Goal: Information Seeking & Learning: Learn about a topic

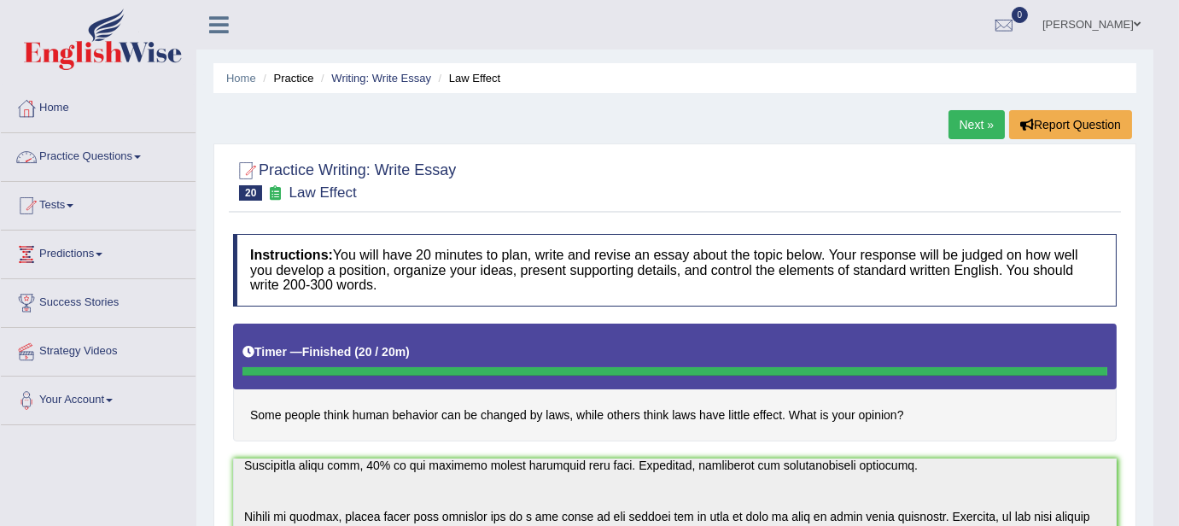
click at [129, 146] on link "Practice Questions" at bounding box center [98, 154] width 195 height 43
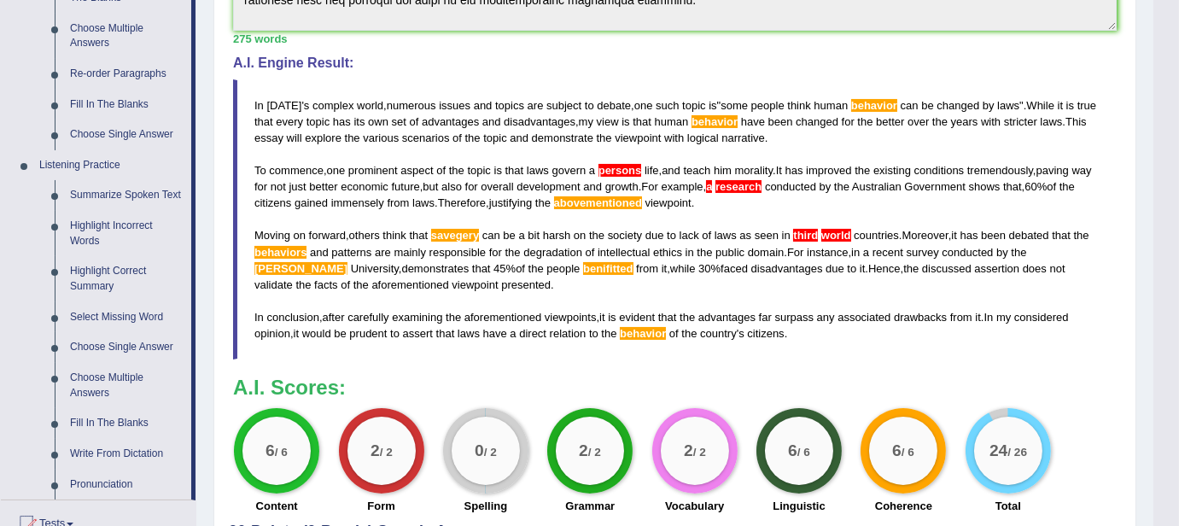
scroll to position [594, 0]
click at [131, 195] on link "Summarize Spoken Text" at bounding box center [126, 194] width 129 height 31
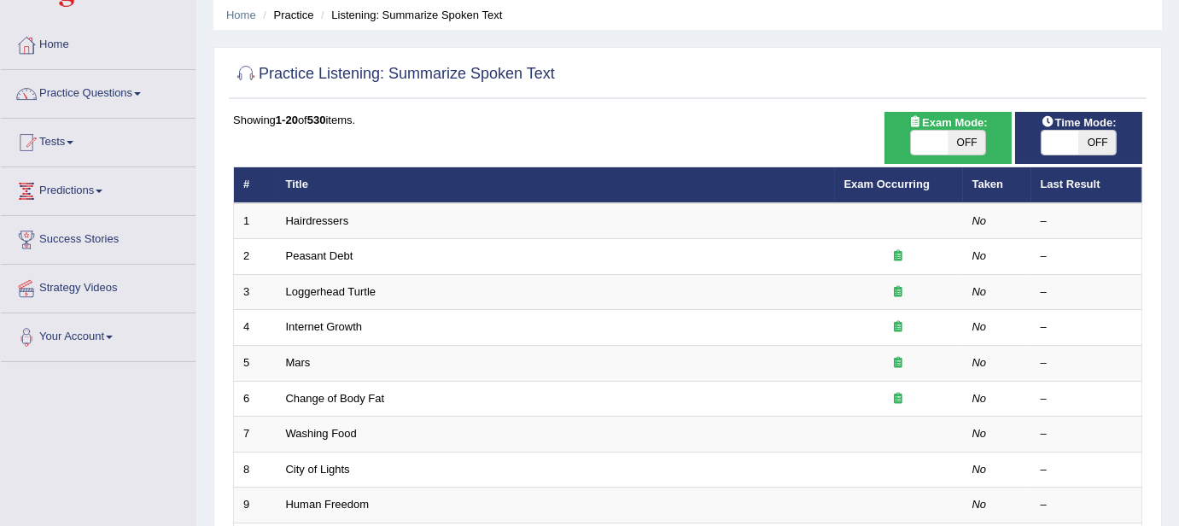
scroll to position [77, 0]
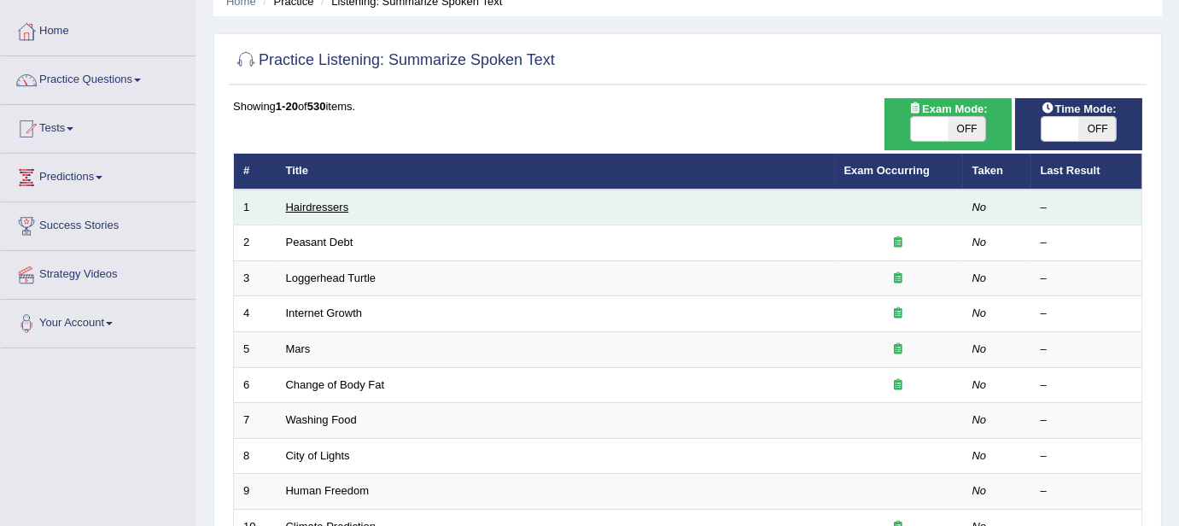
click at [315, 201] on link "Hairdressers" at bounding box center [317, 207] width 63 height 13
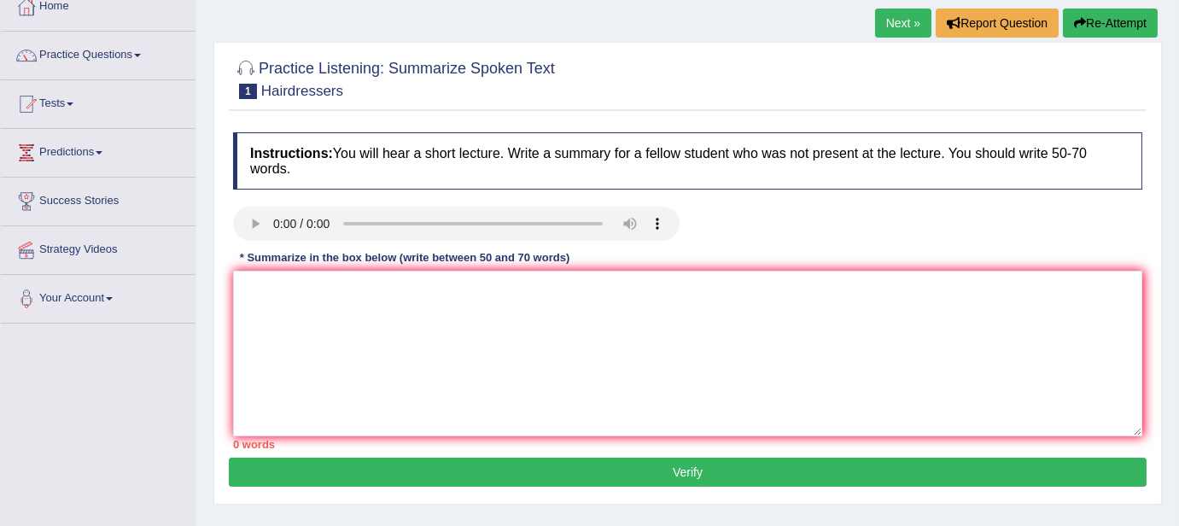
scroll to position [77, 0]
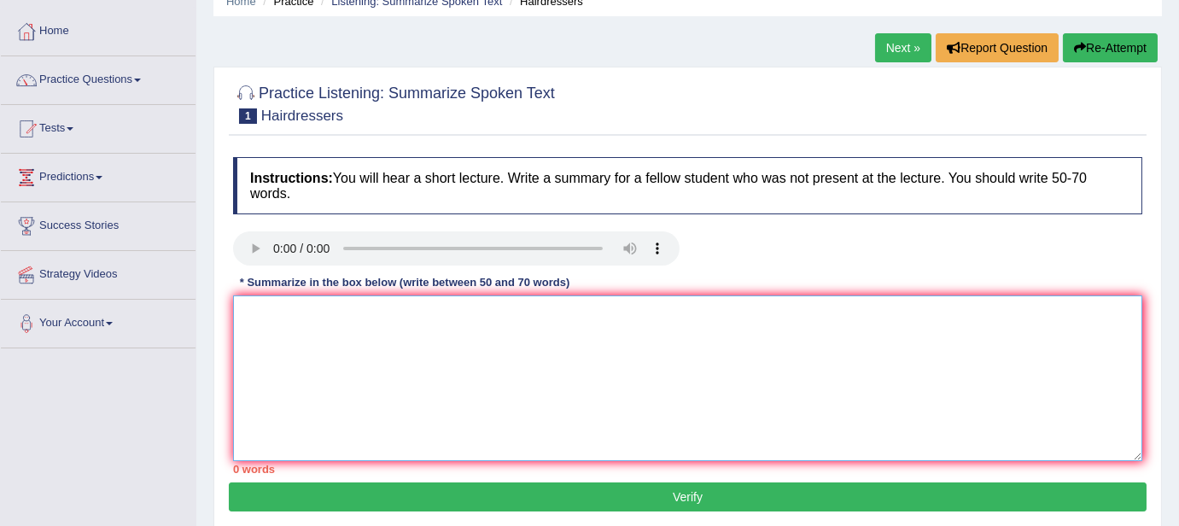
click at [425, 301] on textarea at bounding box center [687, 378] width 909 height 166
click at [316, 319] on textarea at bounding box center [687, 378] width 909 height 166
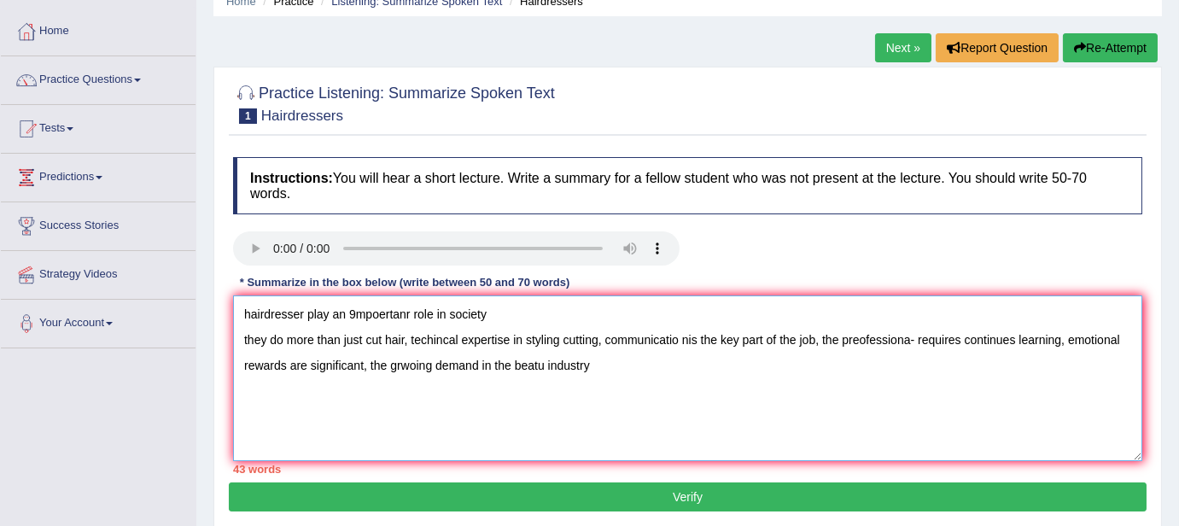
click at [241, 311] on textarea "hairdresser play an 9mpoertanr role in society they do more than just cut hair,…" at bounding box center [687, 378] width 909 height 166
click at [277, 314] on textarea "hairdresser play an 9mpoertanr role in society they do more than just cut hair,…" at bounding box center [687, 378] width 909 height 166
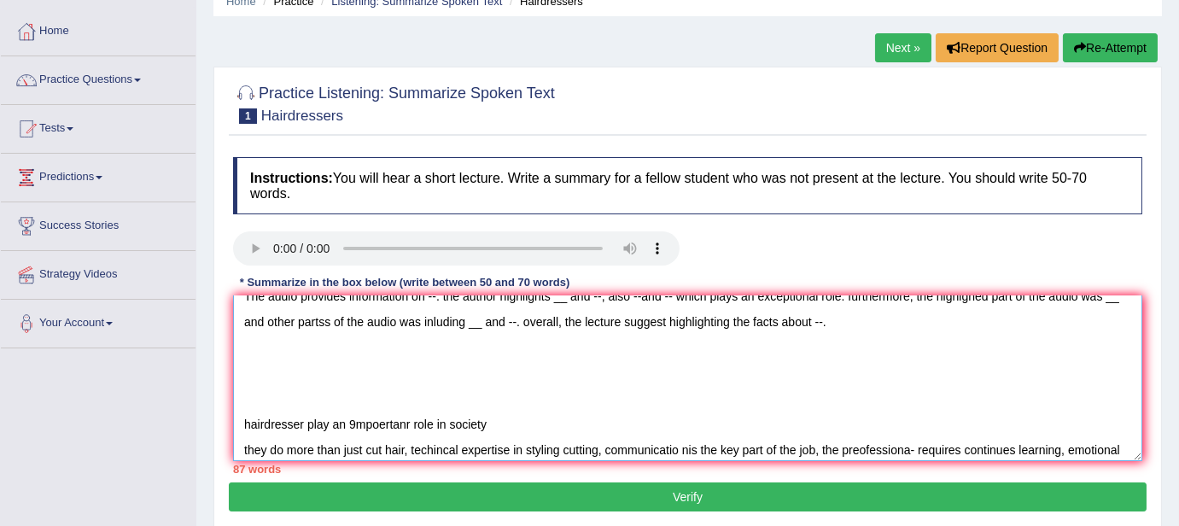
scroll to position [0, 0]
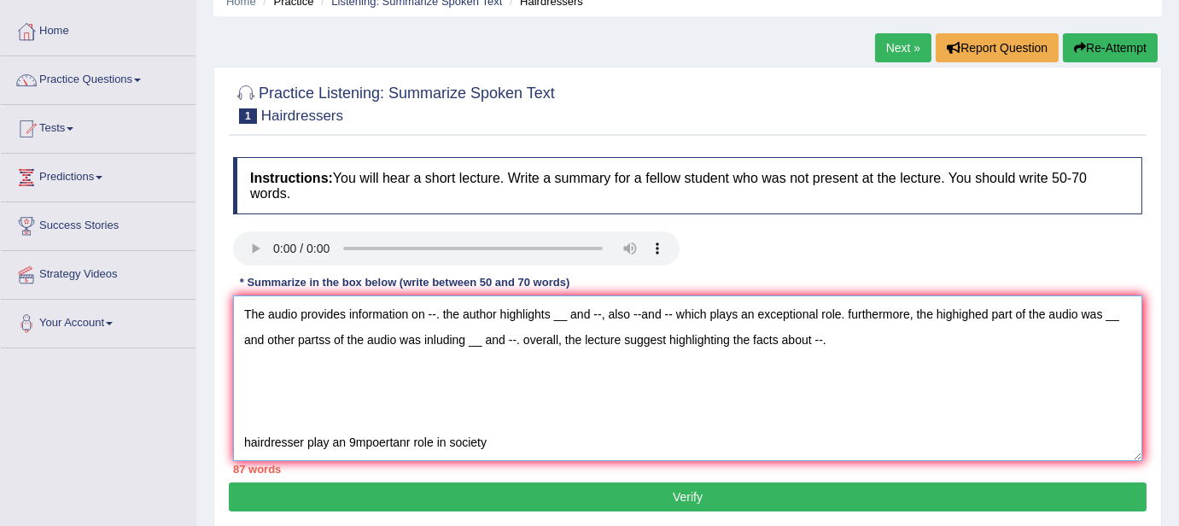
click at [434, 316] on textarea "The audio provides information on --. the author highlights __ and --, also --a…" at bounding box center [687, 378] width 909 height 166
click at [477, 435] on textarea "The audio provides information on how . the author highlights __ and --, also -…" at bounding box center [687, 378] width 909 height 166
drag, startPoint x: 502, startPoint y: 444, endPoint x: 360, endPoint y: 418, distance: 144.0
click at [360, 418] on textarea "The audio provides information on how . the author highlights __ and --, also -…" at bounding box center [687, 378] width 909 height 166
click at [452, 313] on textarea "The audio provides information on how . the author highlights __ and --, also -…" at bounding box center [687, 378] width 909 height 166
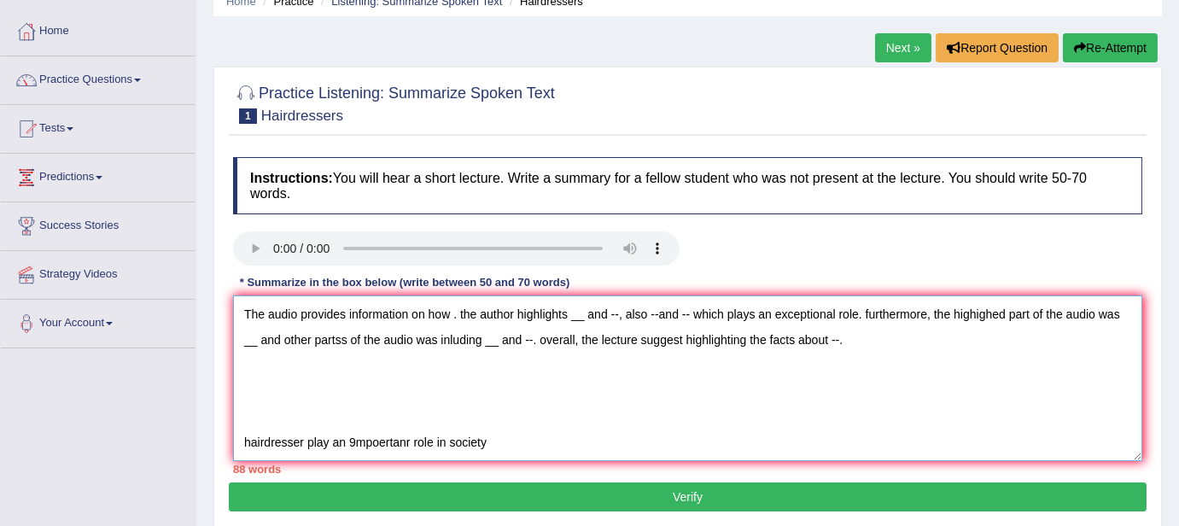
paste textarea "hairdresser play an 9mpoertanr role in society"
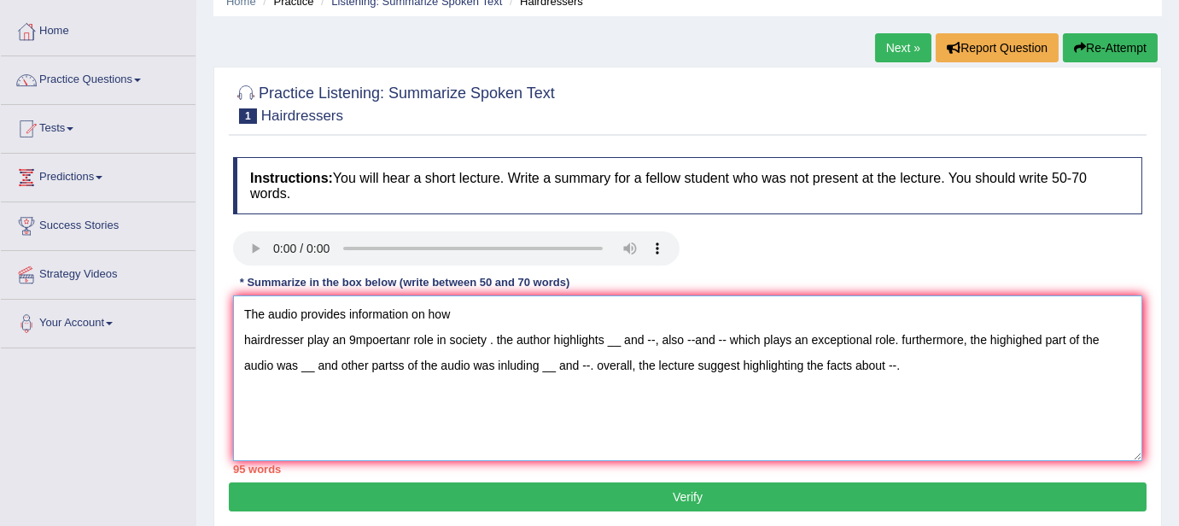
click at [492, 307] on textarea "The audio provides information on how hairdresser play an 9mpoertanr role in so…" at bounding box center [687, 378] width 909 height 166
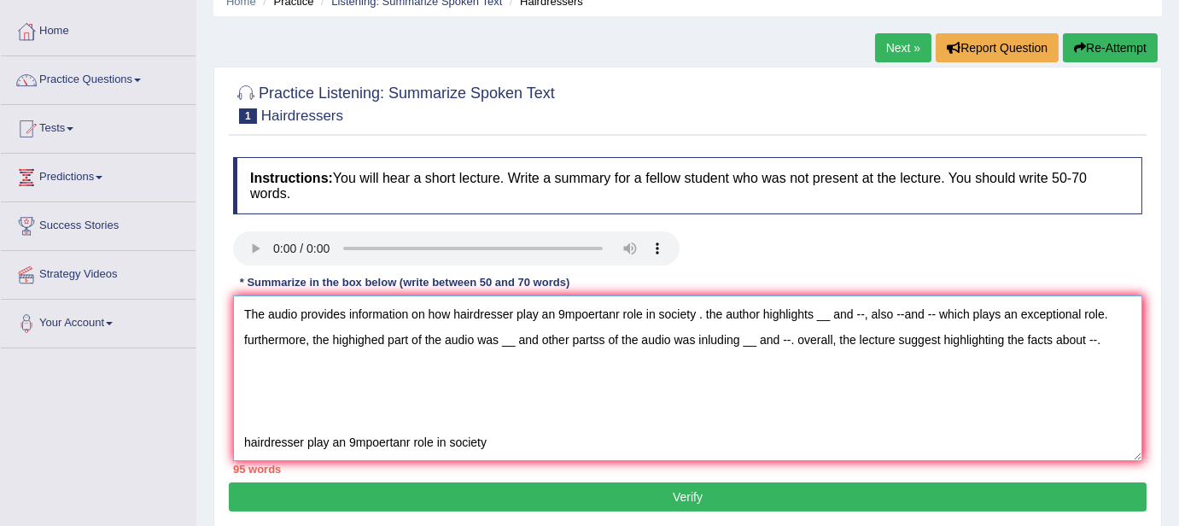
click at [511, 314] on textarea "The audio provides information on how hairdresser play an 9mpoertanr role in so…" at bounding box center [687, 378] width 909 height 166
click at [572, 312] on textarea "The audio provides information on how hairdressers play an 9mpoertanr role in s…" at bounding box center [687, 378] width 909 height 166
click at [614, 310] on textarea "The audio provides information on how hairdressers play an impoertanr role in s…" at bounding box center [687, 378] width 909 height 166
click at [699, 317] on textarea "The audio provides information on how hairdressers play an impoertant role in s…" at bounding box center [687, 378] width 909 height 166
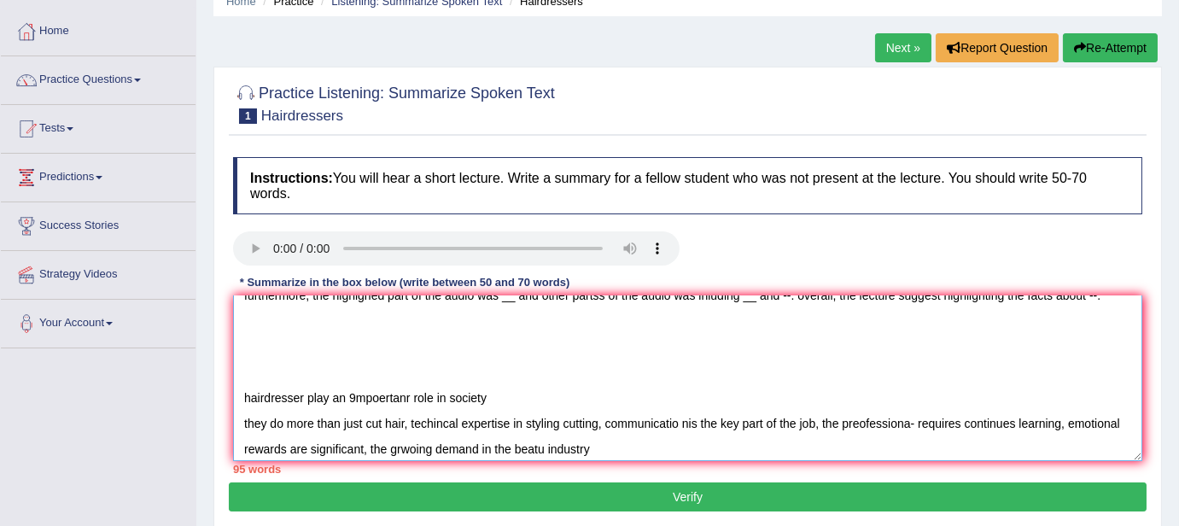
scroll to position [51, 0]
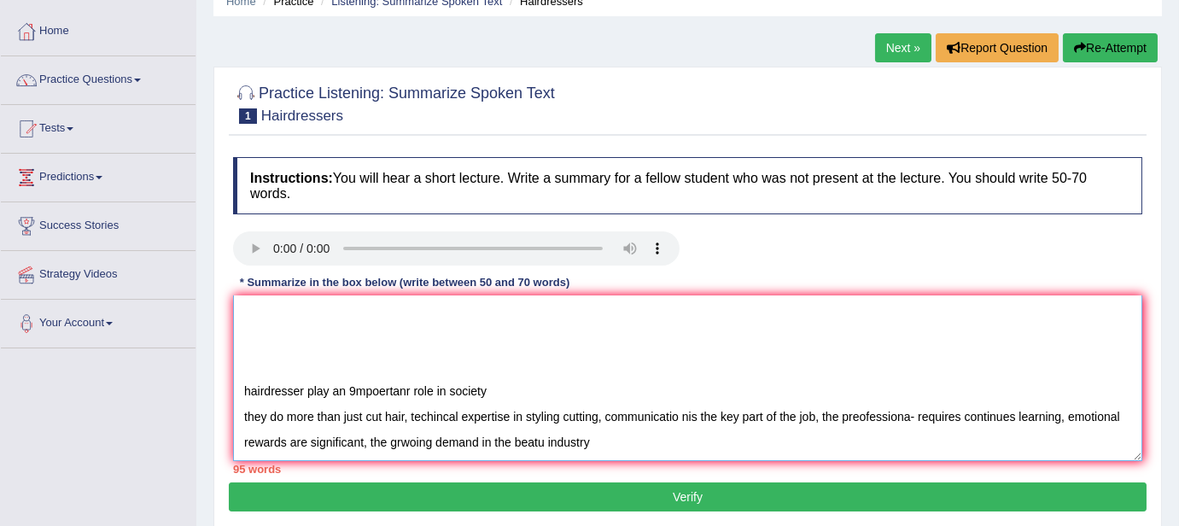
drag, startPoint x: 403, startPoint y: 416, endPoint x: 241, endPoint y: 426, distance: 162.4
click at [241, 426] on textarea "The audio provides information on how hairdressers play an impoertant role in s…" at bounding box center [687, 378] width 909 height 166
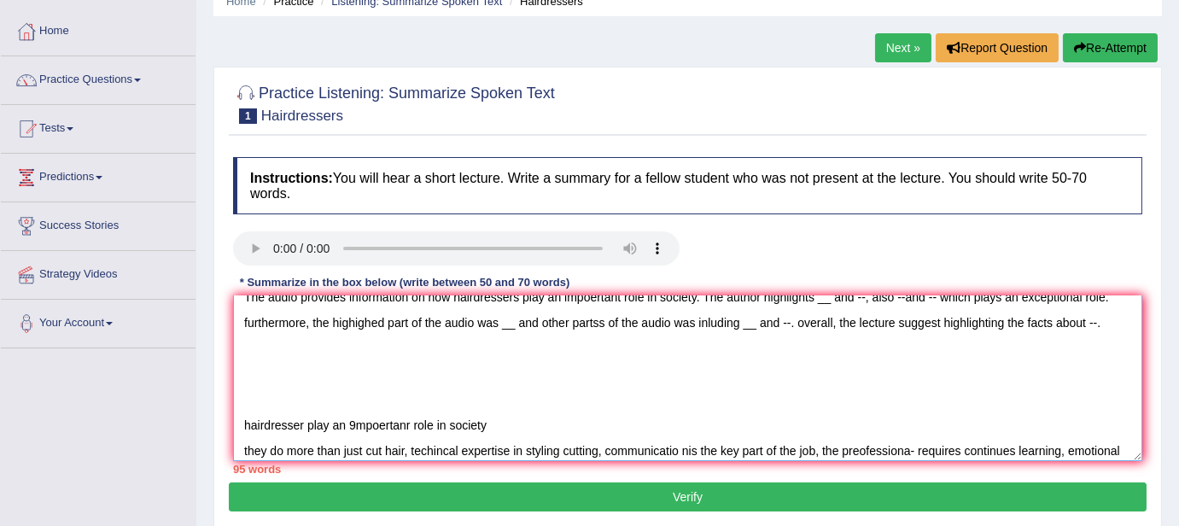
scroll to position [0, 0]
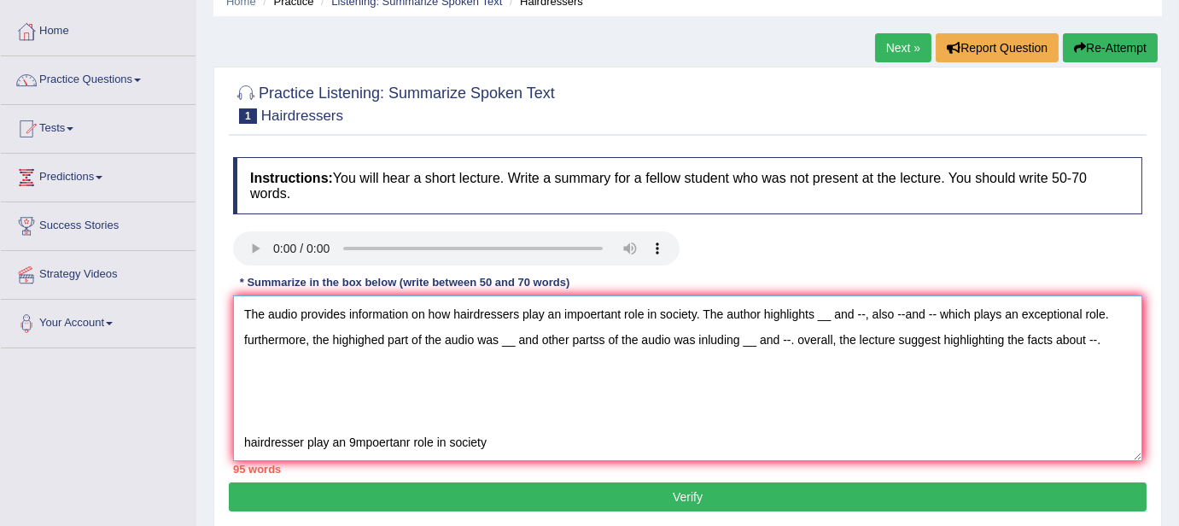
click at [830, 312] on textarea "The audio provides information on how hairdressers play an impoertant role in s…" at bounding box center [687, 378] width 909 height 166
paste textarea "they do more than just cut hair"
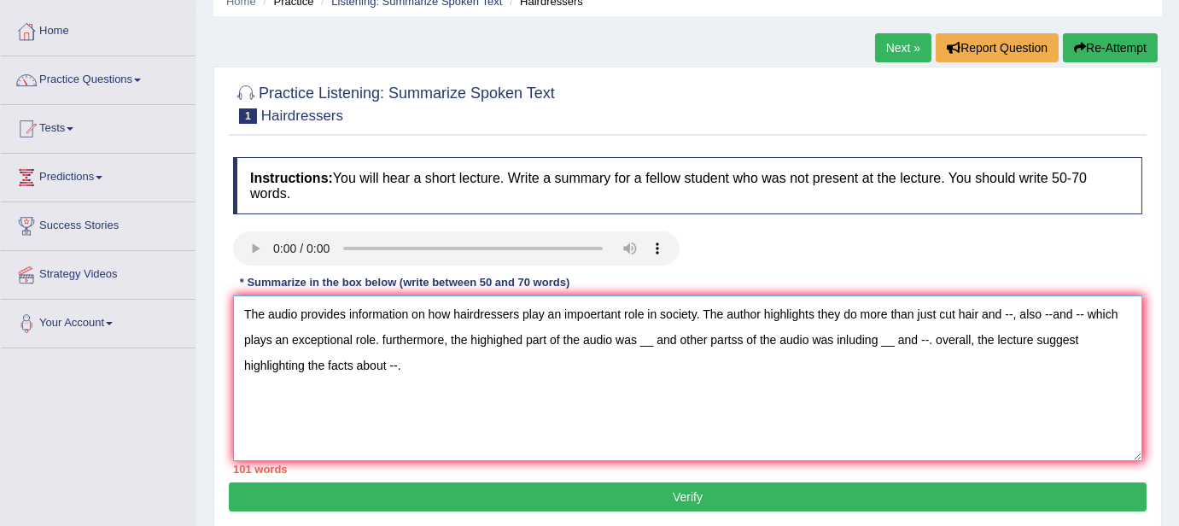
click at [812, 316] on textarea "The audio provides information on how hairdressers play an impoertant role in s…" at bounding box center [687, 378] width 909 height 166
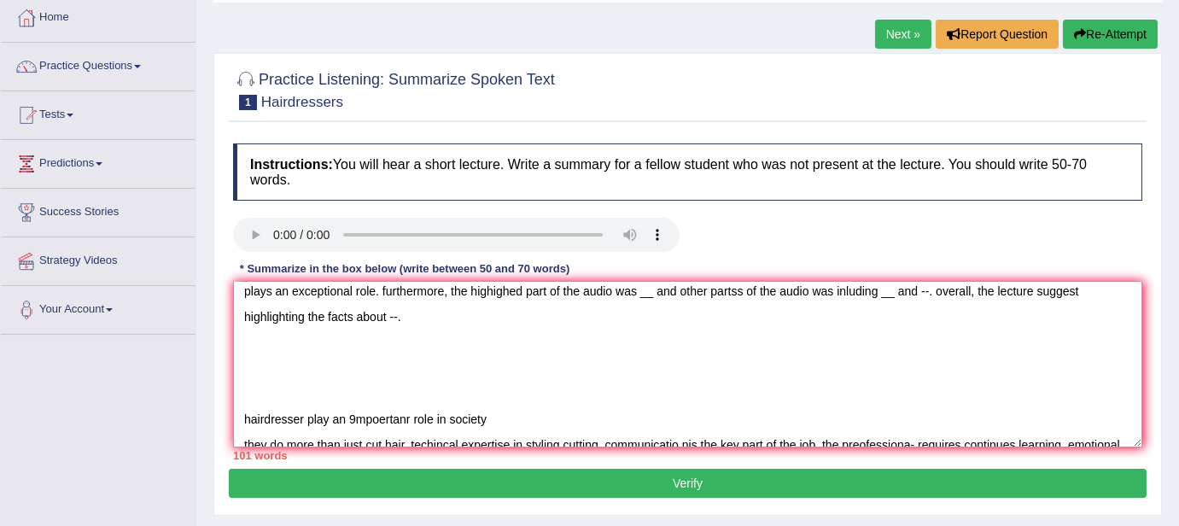
scroll to position [77, 0]
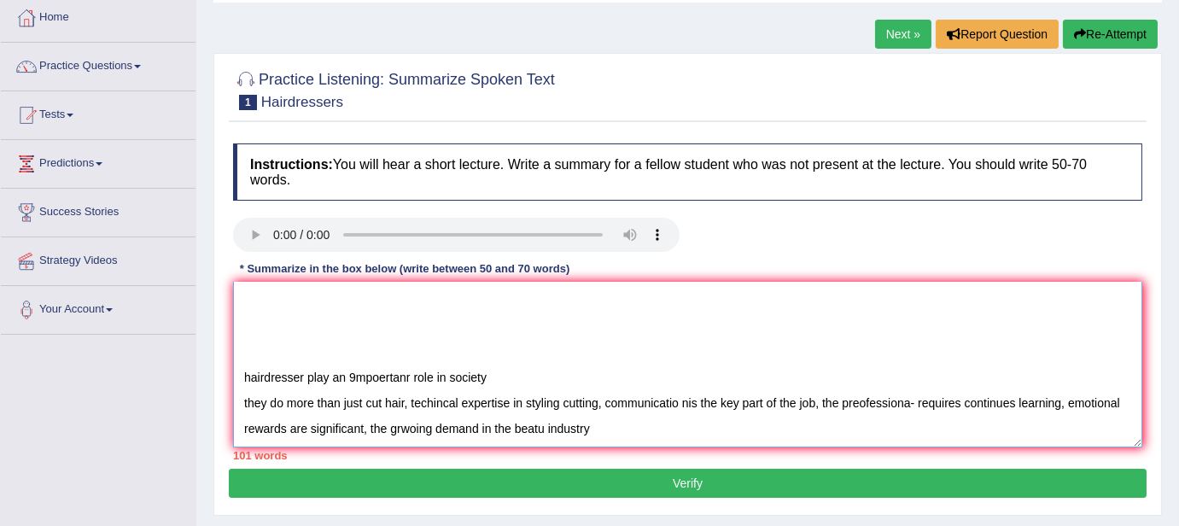
drag, startPoint x: 410, startPoint y: 403, endPoint x: 597, endPoint y: 404, distance: 187.8
click at [597, 404] on textarea "The audio provides information on how hairdressers play an impoertant role in s…" at bounding box center [687, 365] width 909 height 166
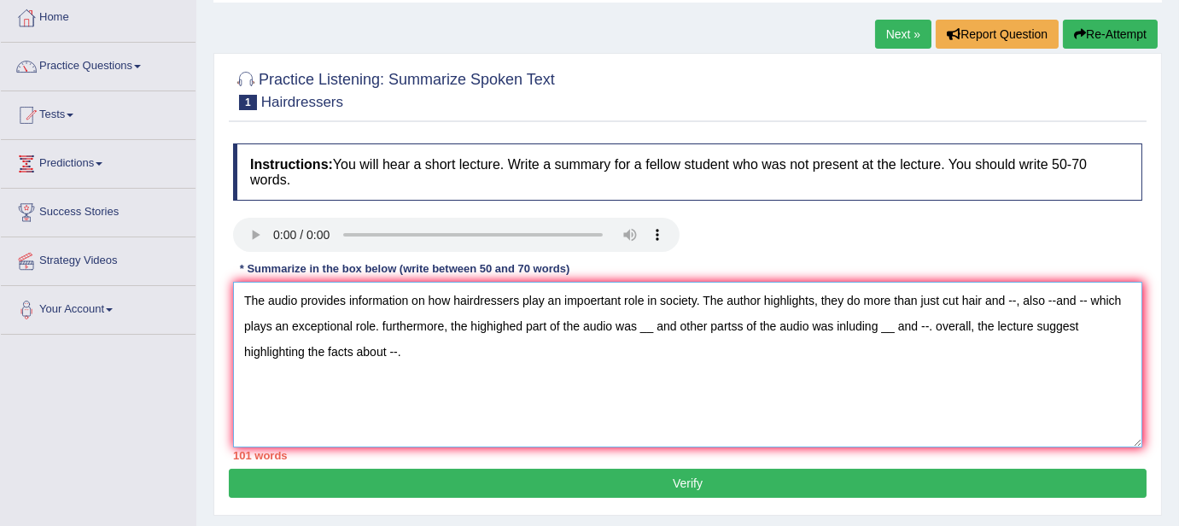
scroll to position [0, 0]
click at [1011, 297] on textarea "The audio provides information on how hairdressers play an impoertant role in s…" at bounding box center [687, 365] width 909 height 166
paste textarea "techincal expertise in styling cutting"
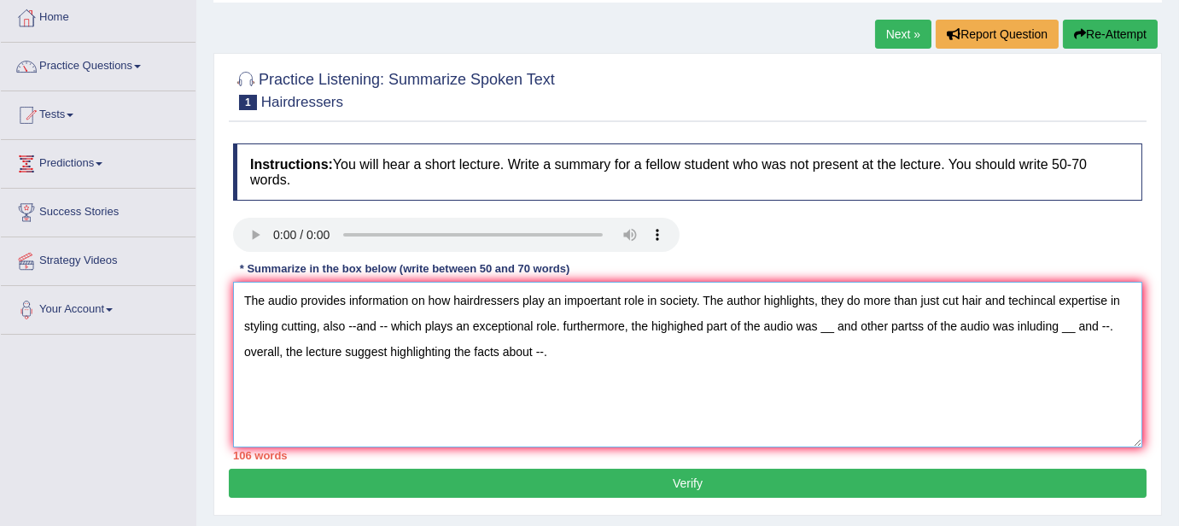
click at [403, 330] on textarea "The audio provides information on how hairdressers play an impoertant role in s…" at bounding box center [687, 365] width 909 height 166
click at [507, 327] on textarea "The audio provides information on how hairdressers play an impoertant role in s…" at bounding box center [687, 365] width 909 height 166
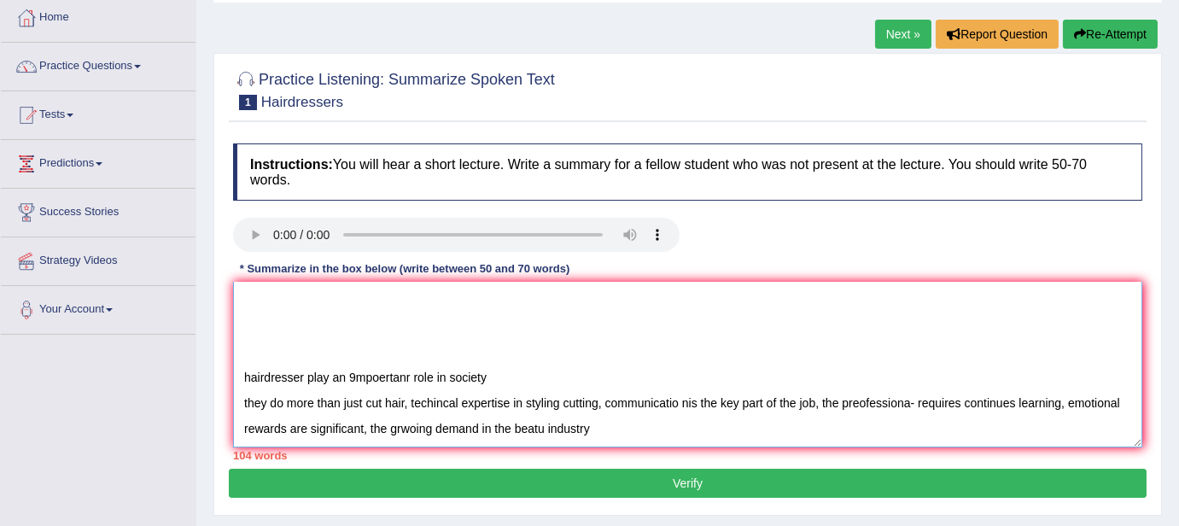
drag, startPoint x: 603, startPoint y: 406, endPoint x: 314, endPoint y: 303, distance: 306.4
click at [314, 303] on textarea "The audio provides information on how hairdressers play an impoertant role in s…" at bounding box center [687, 365] width 909 height 166
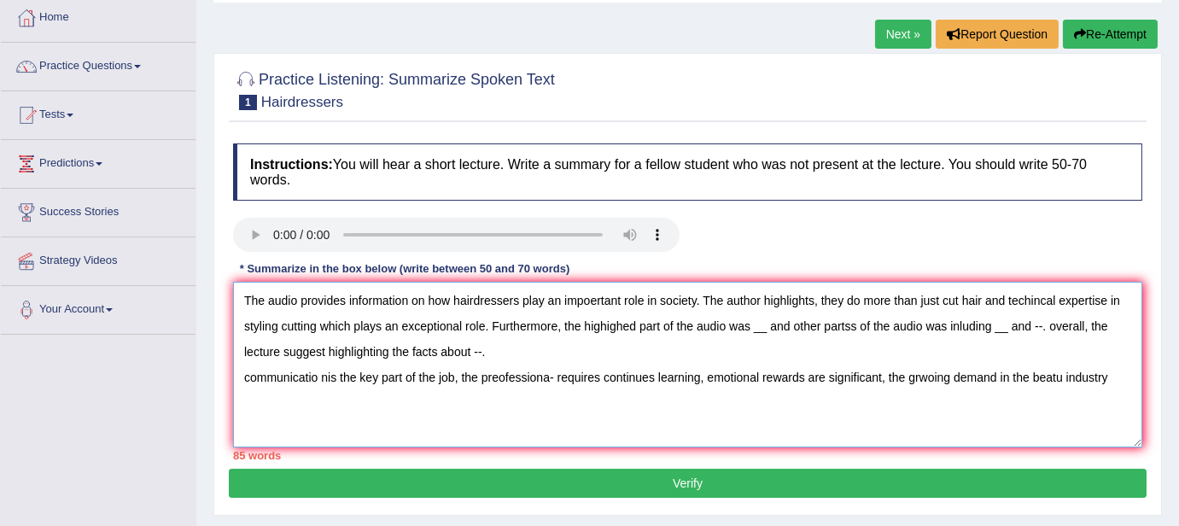
scroll to position [0, 0]
drag, startPoint x: 452, startPoint y: 376, endPoint x: 240, endPoint y: 385, distance: 212.7
click at [240, 385] on textarea "The audio provides information on how hairdressers play an impoertant role in s…" at bounding box center [687, 365] width 909 height 166
click at [766, 325] on textarea "The audio provides information on how hairdressers play an impoertant role in s…" at bounding box center [687, 365] width 909 height 166
paste textarea "communicatio nis the key part of the job"
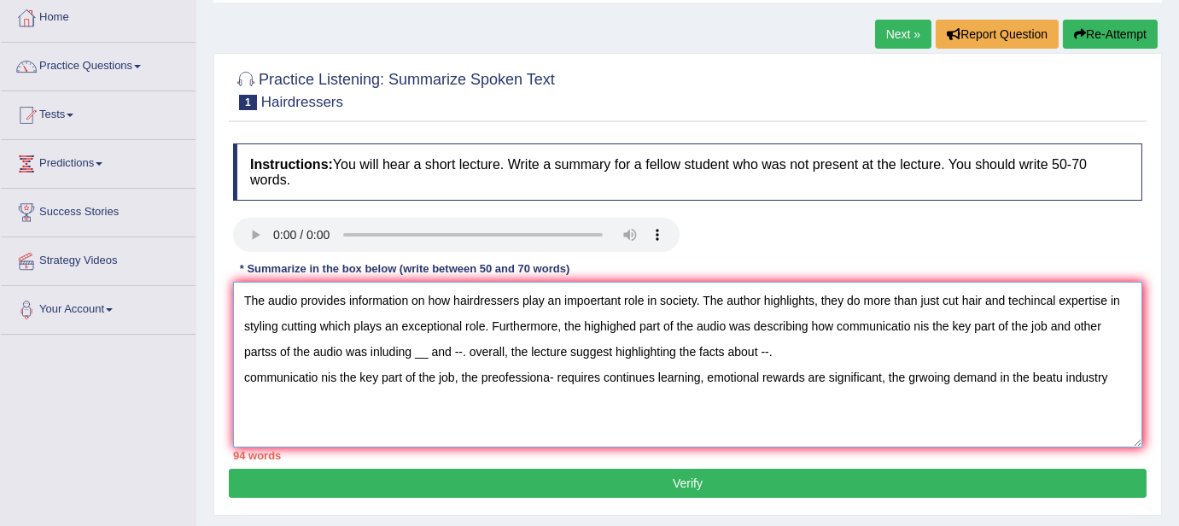
click at [916, 326] on textarea "The audio provides information on how hairdressers play an impoertant role in s…" at bounding box center [687, 365] width 909 height 166
click at [273, 353] on textarea "The audio provides information on how hairdressers play an impoertant role in s…" at bounding box center [687, 365] width 909 height 166
click at [689, 382] on textarea "The audio provides information on how hairdressers play an impoertant role in s…" at bounding box center [687, 365] width 909 height 166
drag, startPoint x: 701, startPoint y: 381, endPoint x: 461, endPoint y: 380, distance: 239.8
click at [461, 380] on textarea "The audio provides information on how hairdressers play an impoertant role in s…" at bounding box center [687, 365] width 909 height 166
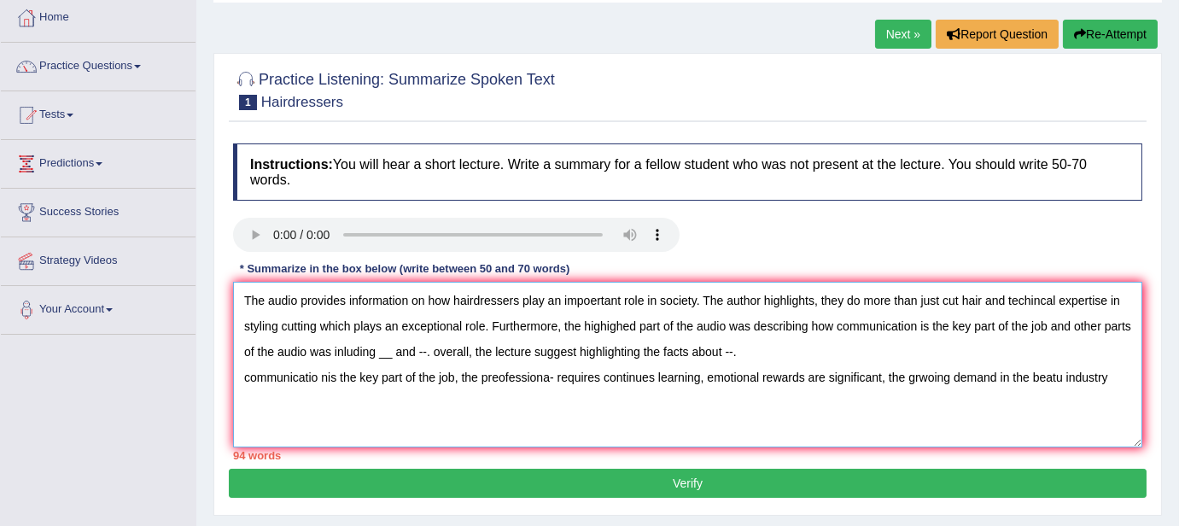
click at [396, 352] on textarea "The audio provides information on how hairdressers play an impoertant role in s…" at bounding box center [687, 365] width 909 height 166
paste textarea "the preofessiona- requires continues learning"
click at [474, 347] on textarea "The audio provides information on how hairdressers play an impoertant role in s…" at bounding box center [687, 365] width 909 height 166
click at [416, 351] on textarea "The audio provides information on how hairdressers play an impoertant role in s…" at bounding box center [687, 365] width 909 height 166
drag, startPoint x: 1109, startPoint y: 381, endPoint x: 886, endPoint y: 395, distance: 223.2
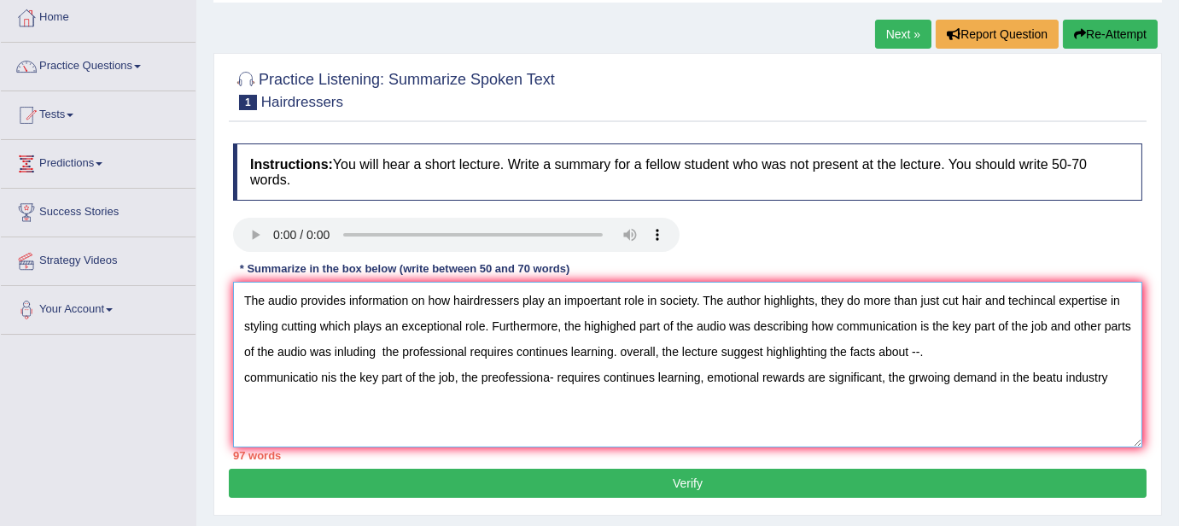
click at [886, 395] on textarea "The audio provides information on how hairdressers play an impoertant role in s…" at bounding box center [687, 365] width 909 height 166
click at [919, 354] on textarea "The audio provides information on how hairdressers play an impoertant role in s…" at bounding box center [687, 365] width 909 height 166
paste textarea "the grwoing demand in the beatu industry"
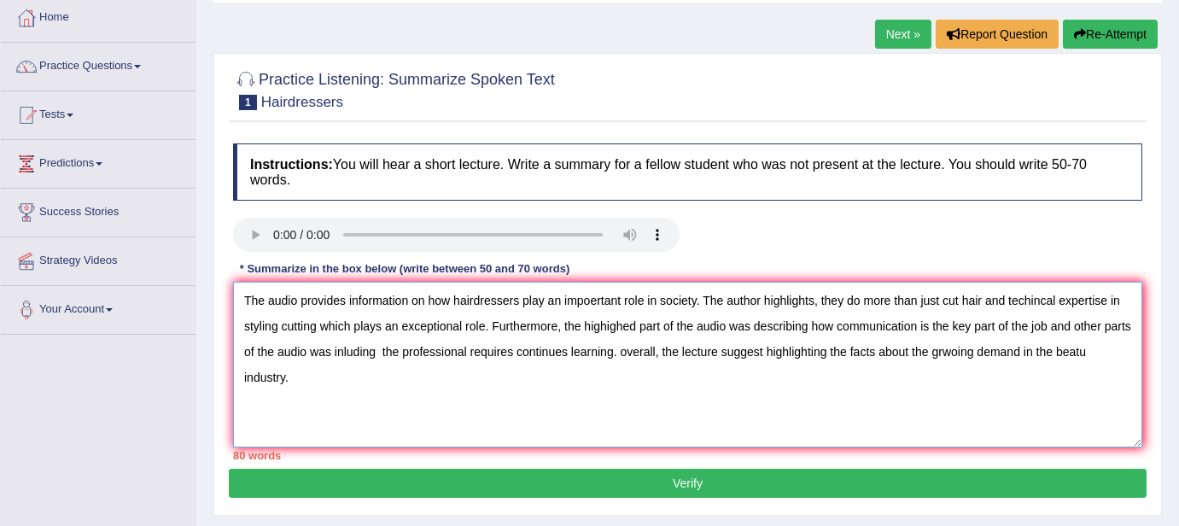
click at [1083, 353] on textarea "The audio provides information on how hairdressers play an impoertant role in s…" at bounding box center [687, 365] width 909 height 166
click at [951, 350] on textarea "The audio provides information on how hairdressers play an impoertant role in s…" at bounding box center [687, 365] width 909 height 166
click at [935, 353] on textarea "The audio provides information on how hairdressers play an impoertant role in s…" at bounding box center [687, 365] width 909 height 166
click at [926, 352] on textarea "The audio provides information on how hairdressers play an impoertant role in s…" at bounding box center [687, 365] width 909 height 166
click at [931, 352] on textarea "The audio provides information on how hairdressers play an impoertant role in s…" at bounding box center [687, 365] width 909 height 166
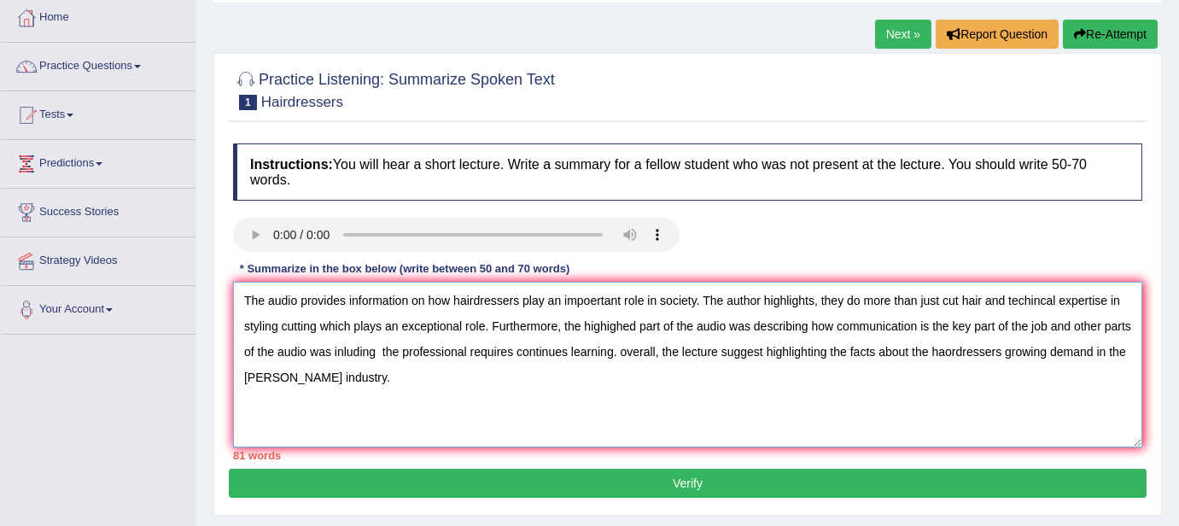
click at [951, 352] on textarea "The audio provides information on how hairdressers play an impoertant role in s…" at bounding box center [687, 365] width 909 height 166
click at [261, 379] on textarea "The audio provides information on how hairdressers play an impoertant role in s…" at bounding box center [687, 365] width 909 height 166
click at [351, 329] on textarea "The audio provides information on how hairdressers play an impoertant role in s…" at bounding box center [687, 365] width 909 height 166
click at [594, 300] on textarea "The audio provides information on how hairdressers play an impoertant role in s…" at bounding box center [687, 365] width 909 height 166
click at [277, 327] on textarea "The audio provides information on how hairdressers play an important role in so…" at bounding box center [687, 365] width 909 height 166
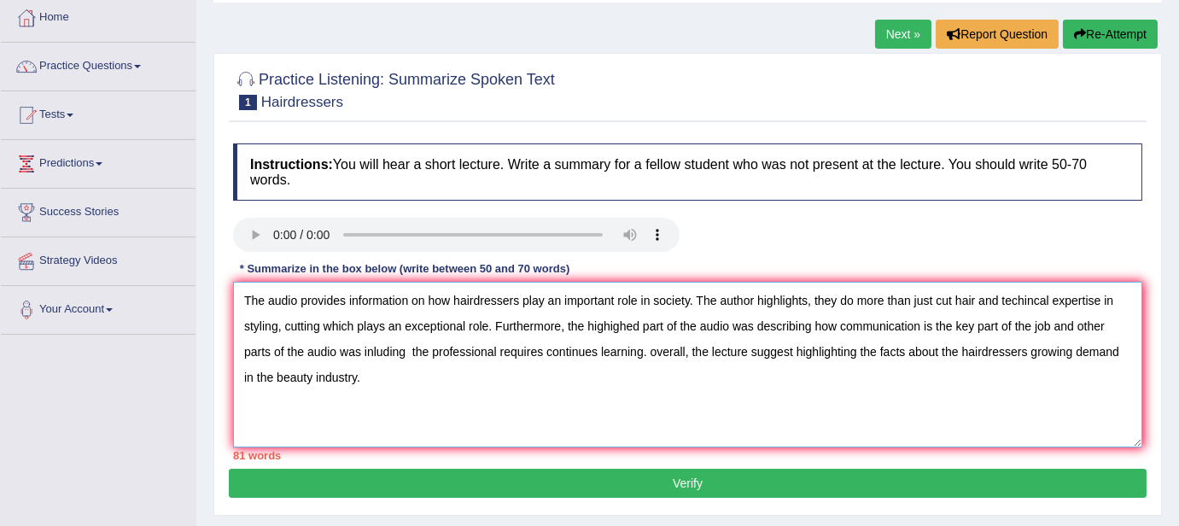
click at [317, 326] on textarea "The audio provides information on how hairdressers play an important role in so…" at bounding box center [687, 365] width 909 height 166
click at [673, 352] on textarea "The audio provides information on how hairdressers play an important role in so…" at bounding box center [687, 365] width 909 height 166
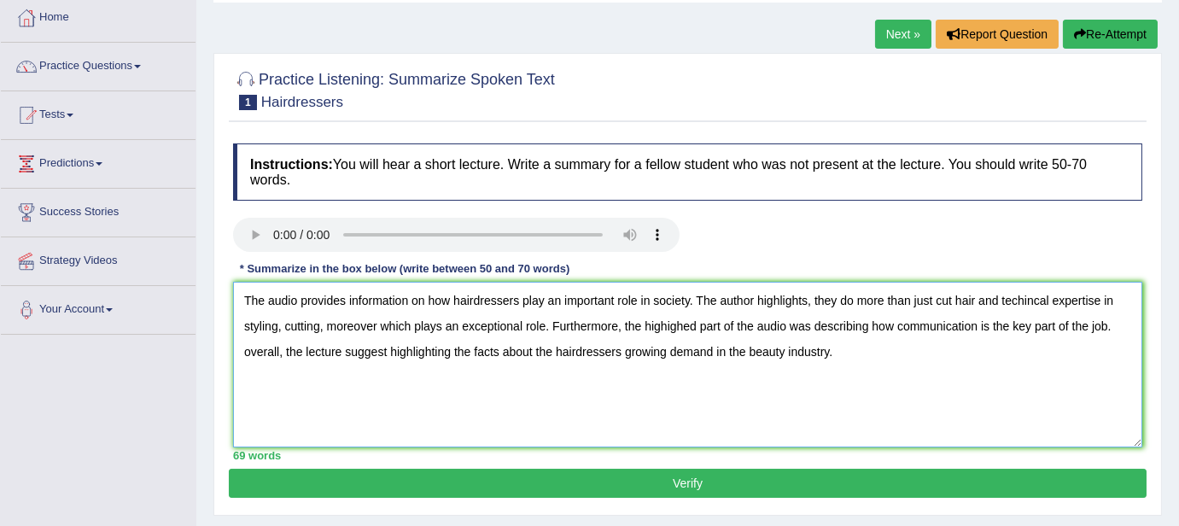
click at [250, 357] on textarea "The audio provides information on how hairdressers play an important role in so…" at bounding box center [687, 365] width 909 height 166
click at [676, 328] on textarea "The audio provides information on how hairdressers play an important role in so…" at bounding box center [687, 365] width 909 height 166
click at [682, 326] on textarea "The audio provides information on how hairdressers play an important role in so…" at bounding box center [687, 365] width 909 height 166
click at [280, 326] on textarea "The audio provides information on how hairdressers play an important role in so…" at bounding box center [687, 365] width 909 height 166
type textarea "The audio provides information on how hairdressers play an important role in so…"
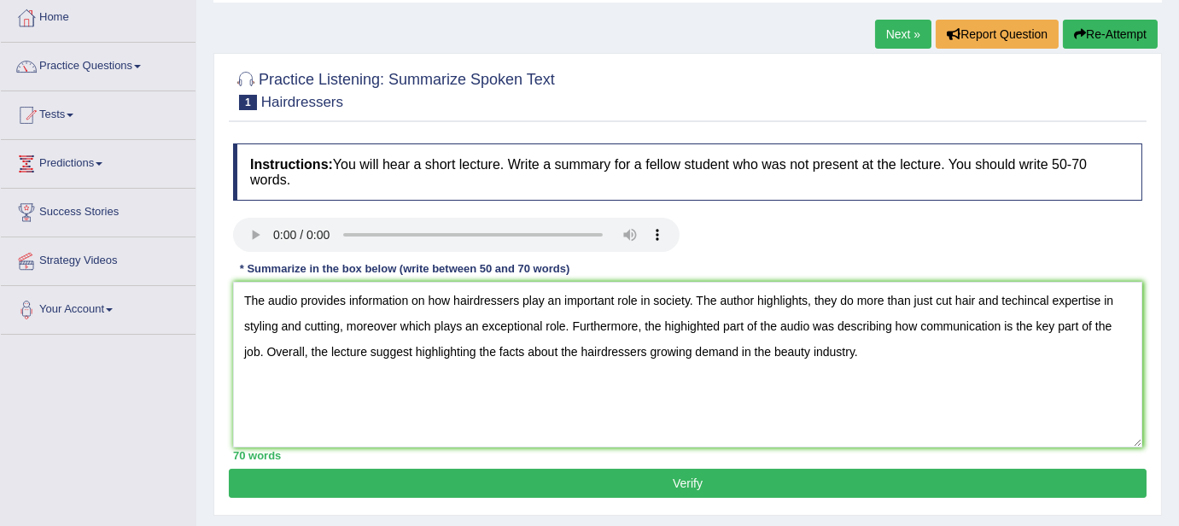
click at [653, 488] on button "Verify" at bounding box center [687, 483] width 917 height 29
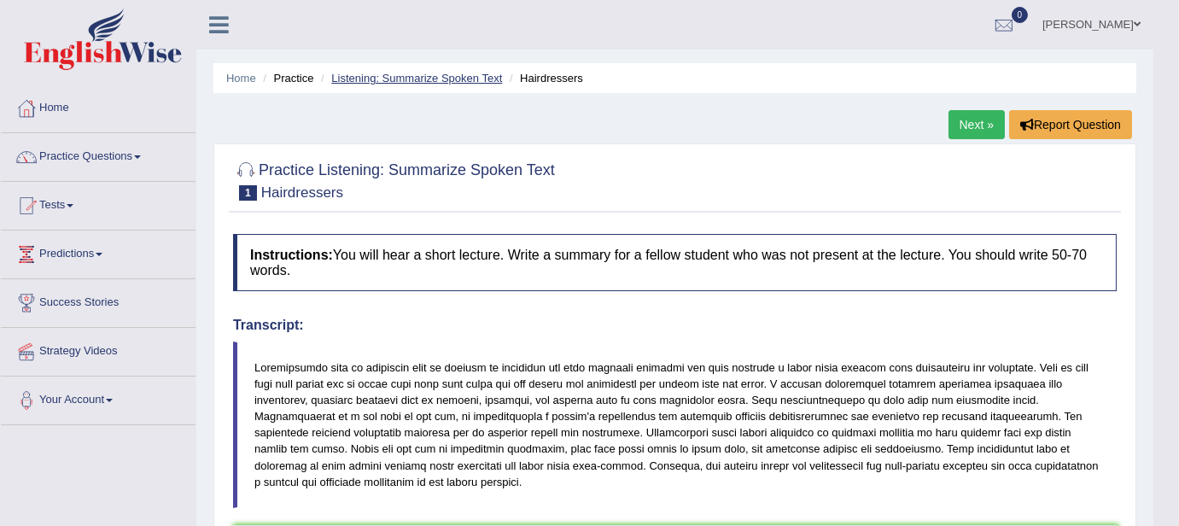
click at [436, 79] on link "Listening: Summarize Spoken Text" at bounding box center [416, 78] width 171 height 13
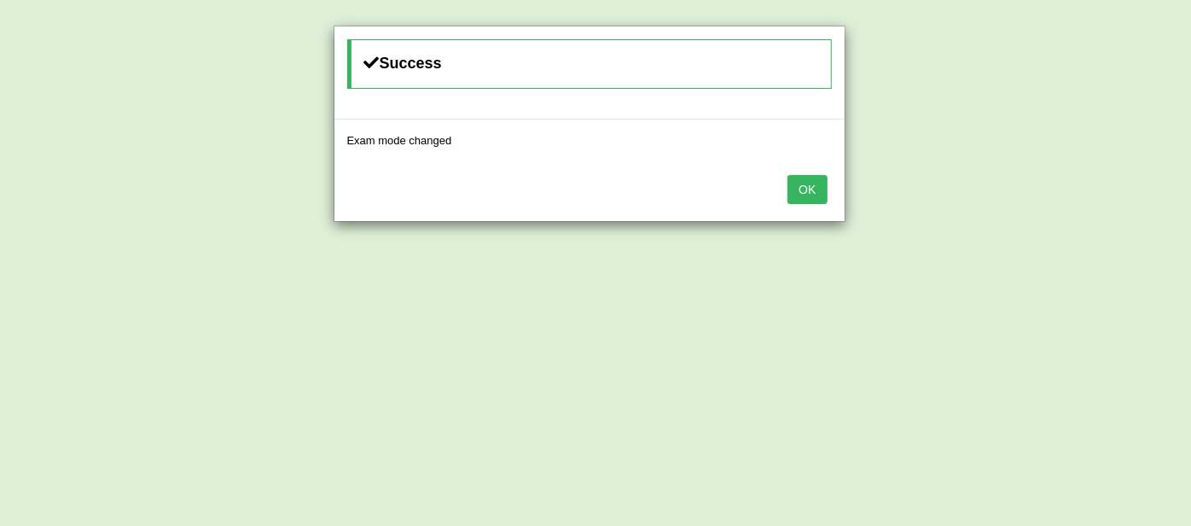
click at [795, 191] on button "OK" at bounding box center [807, 189] width 39 height 29
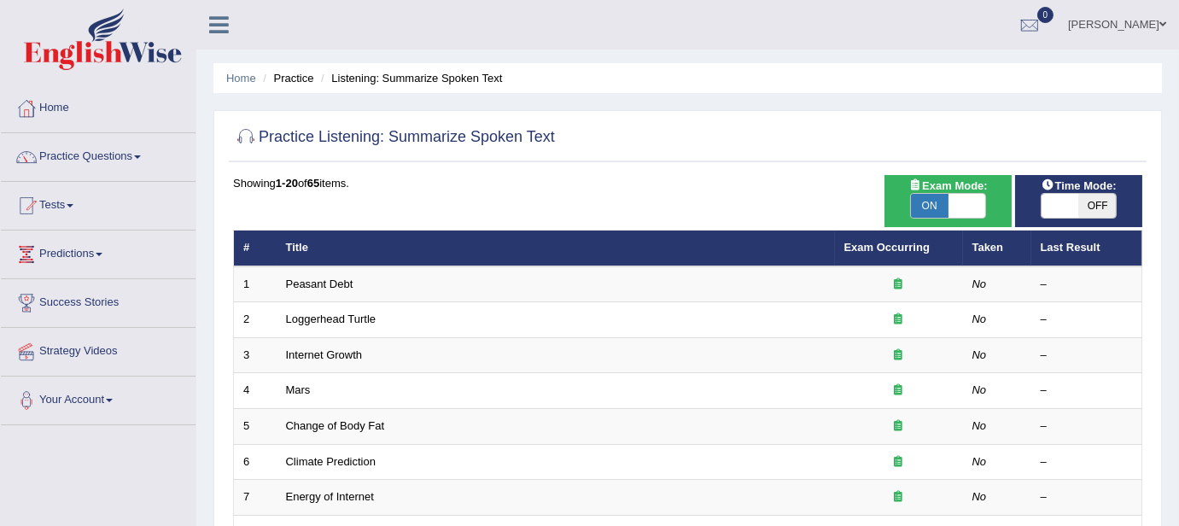
click at [1065, 201] on span at bounding box center [1060, 206] width 38 height 24
checkbox input "true"
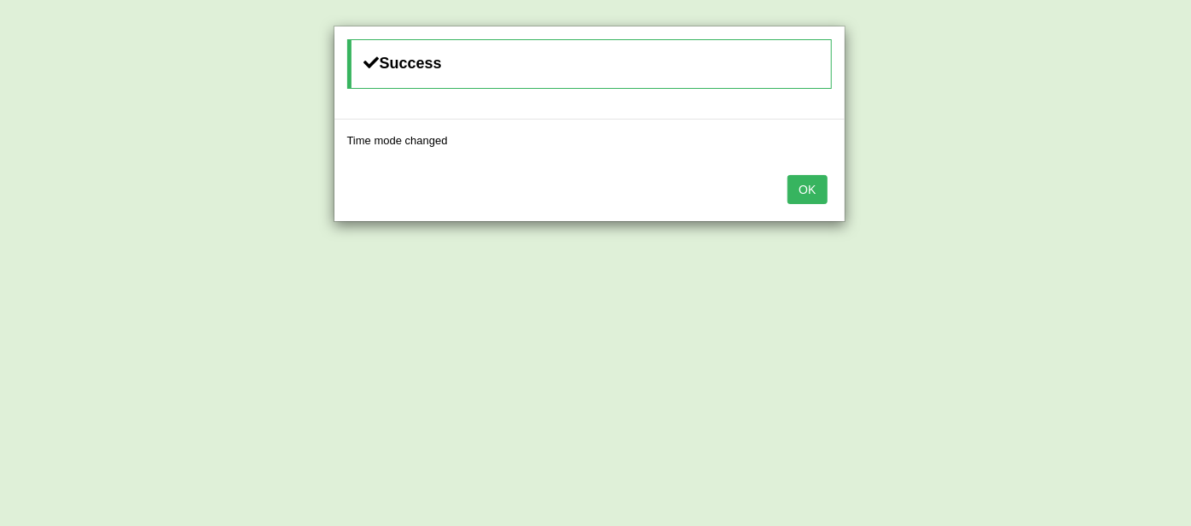
click at [807, 183] on button "OK" at bounding box center [807, 189] width 39 height 29
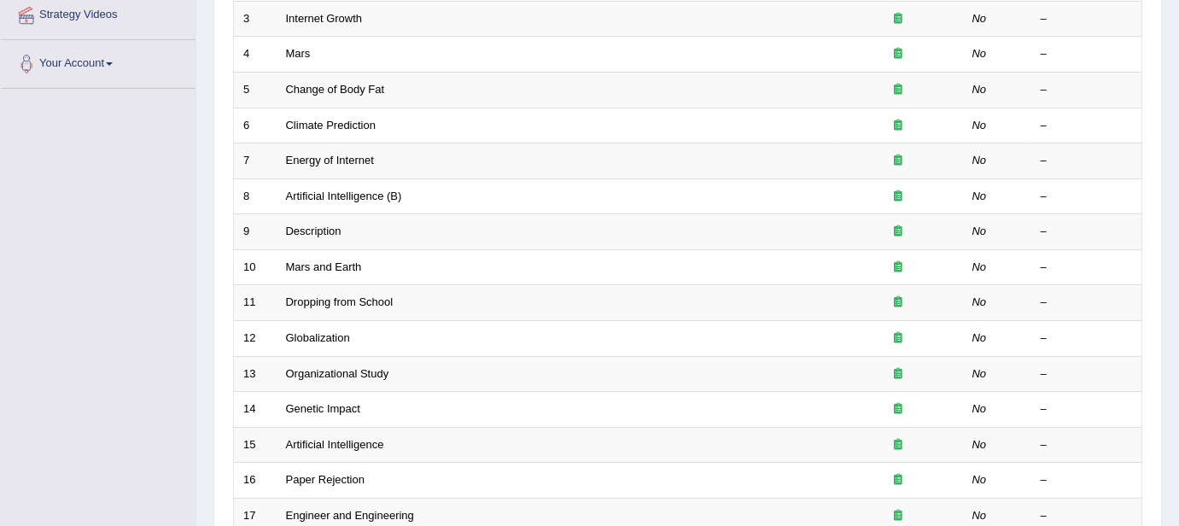
scroll to position [597, 0]
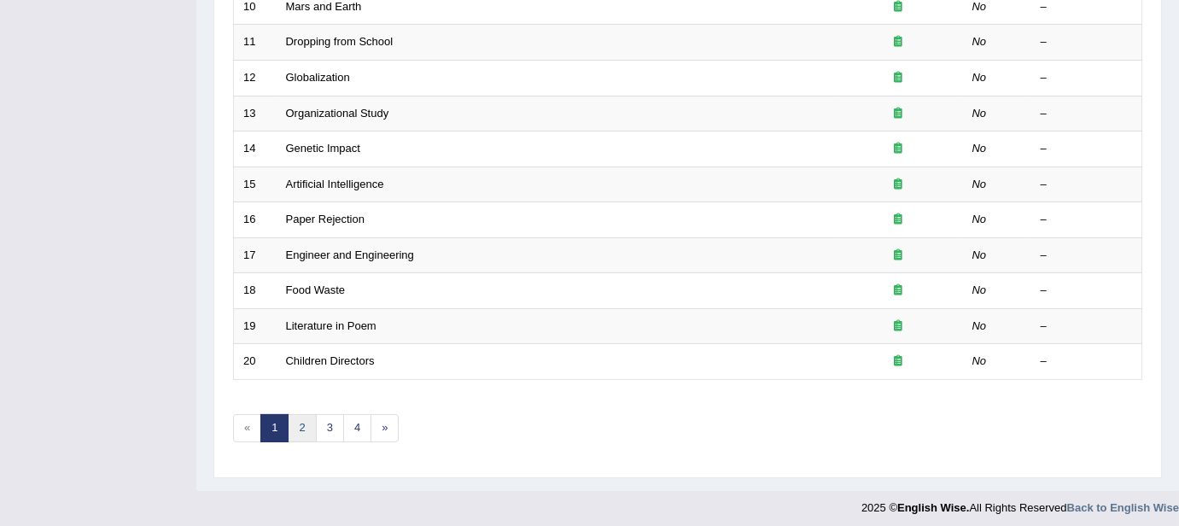
click at [299, 420] on link "2" at bounding box center [302, 428] width 28 height 28
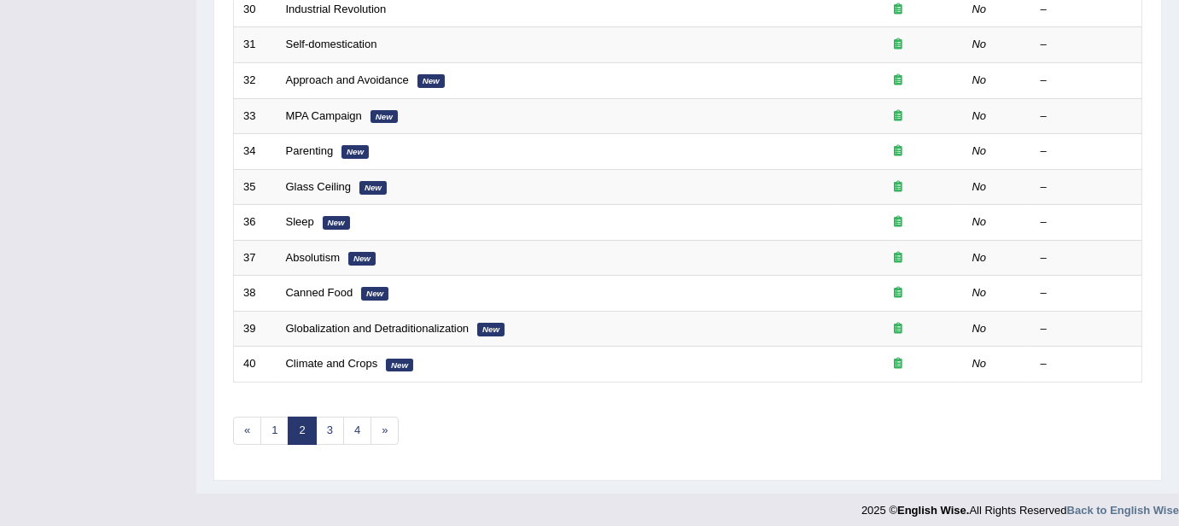
scroll to position [597, 0]
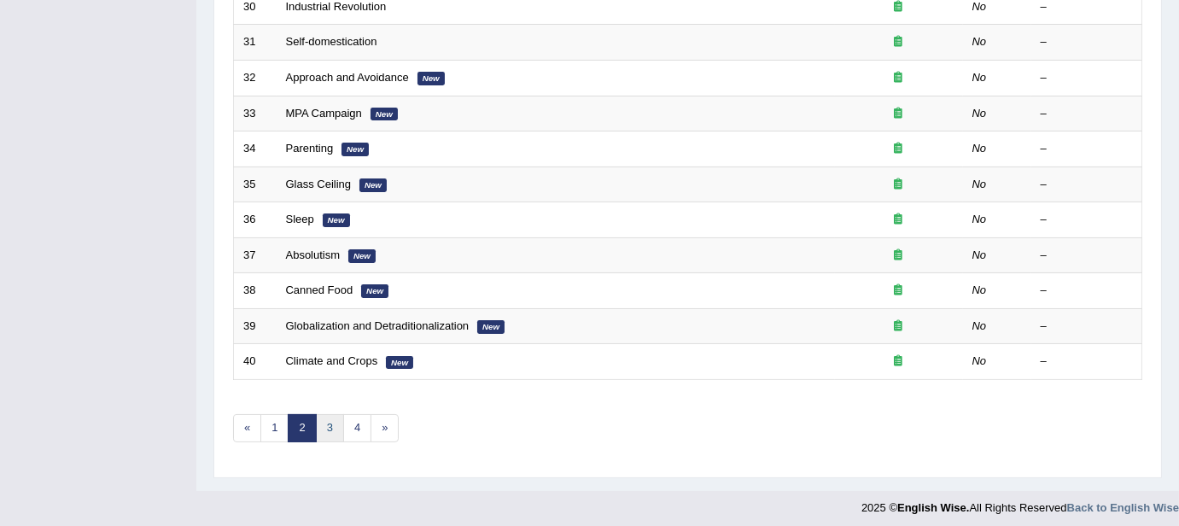
click at [327, 422] on link "3" at bounding box center [330, 428] width 28 height 28
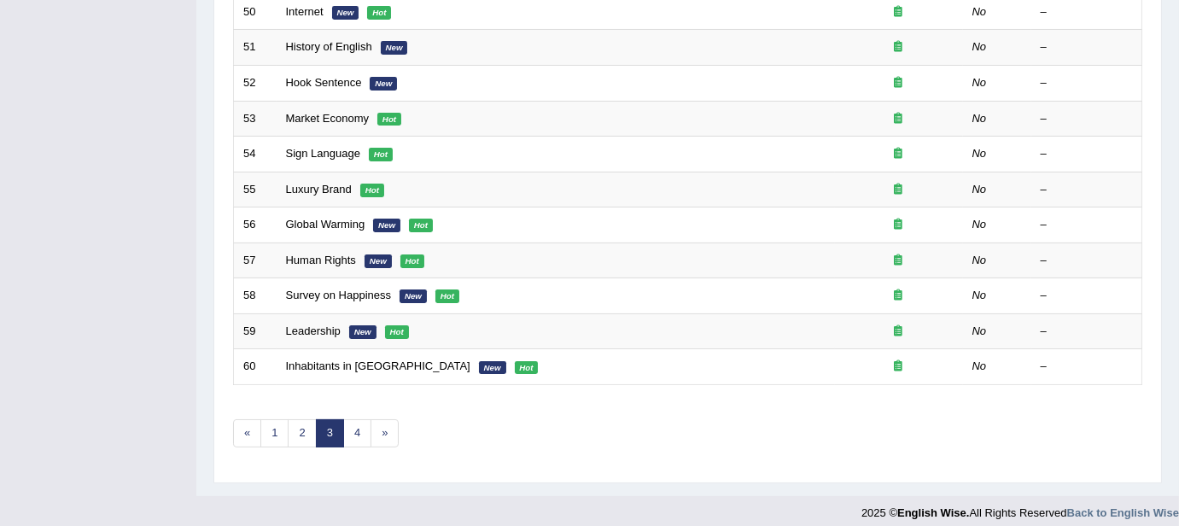
scroll to position [597, 0]
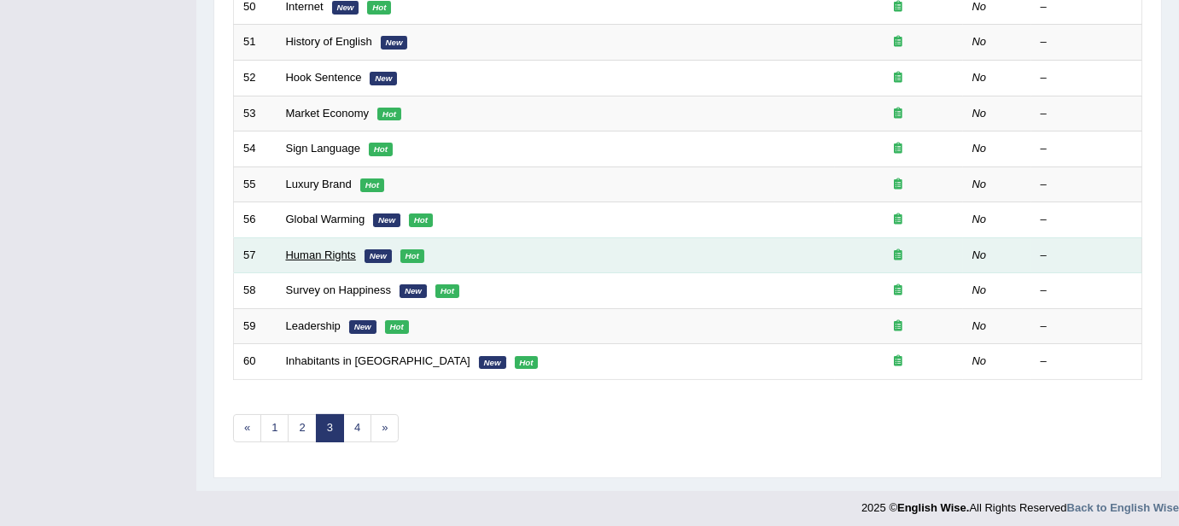
click at [314, 248] on link "Human Rights" at bounding box center [321, 254] width 70 height 13
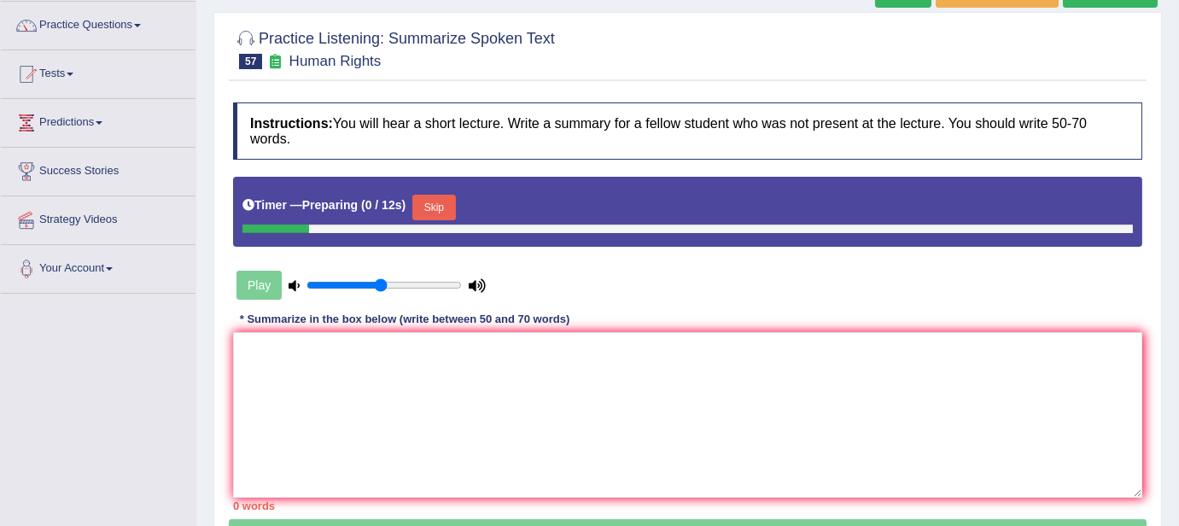
scroll to position [232, 0]
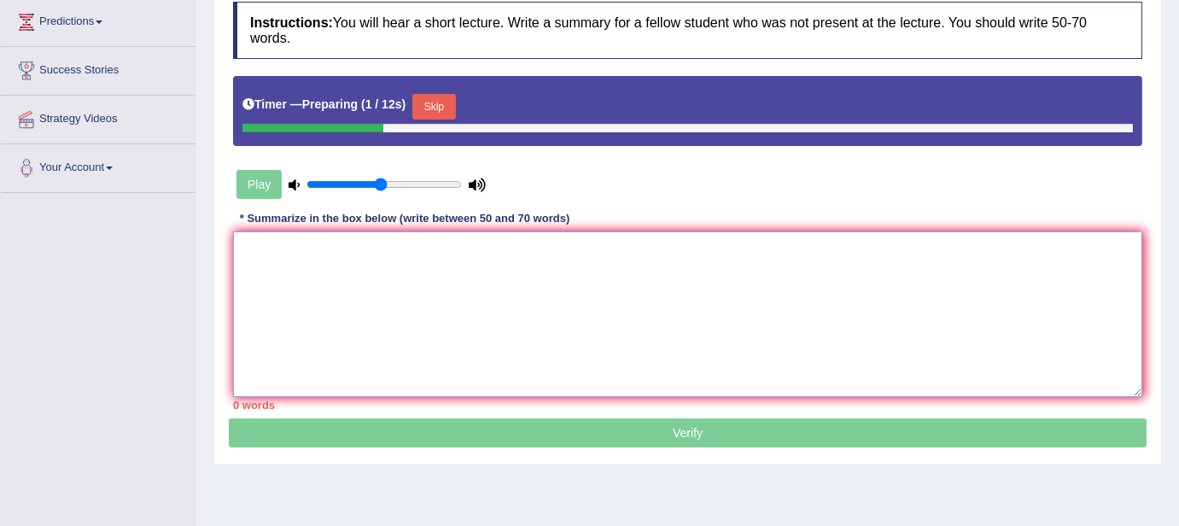
click at [482, 255] on textarea at bounding box center [687, 314] width 909 height 166
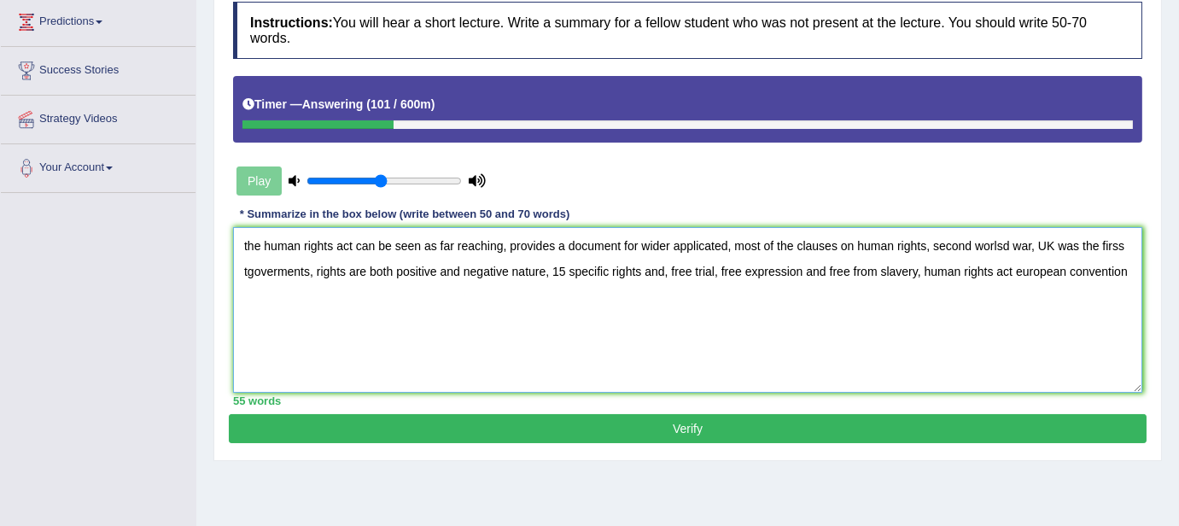
click at [243, 242] on textarea "the human rights act can be seen as far reaching, provides a document for wider…" at bounding box center [687, 310] width 909 height 166
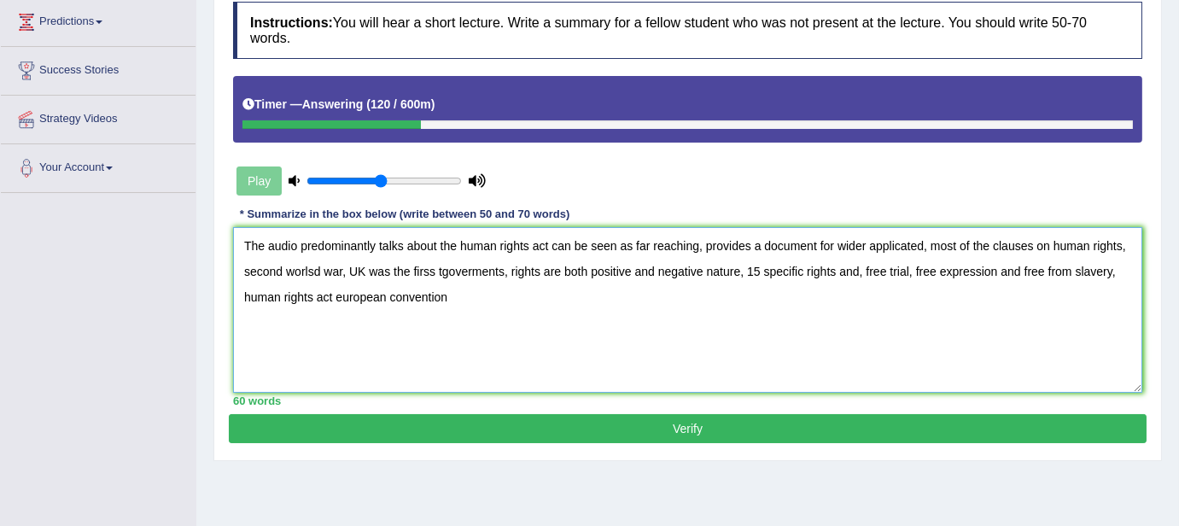
click at [702, 245] on textarea "The audio predominantly talks about the human rights act can be seen as far rea…" at bounding box center [687, 310] width 909 height 166
click at [1003, 246] on textarea "The audio predominantly talks about the human rights act can be seen as far rea…" at bounding box center [687, 310] width 909 height 166
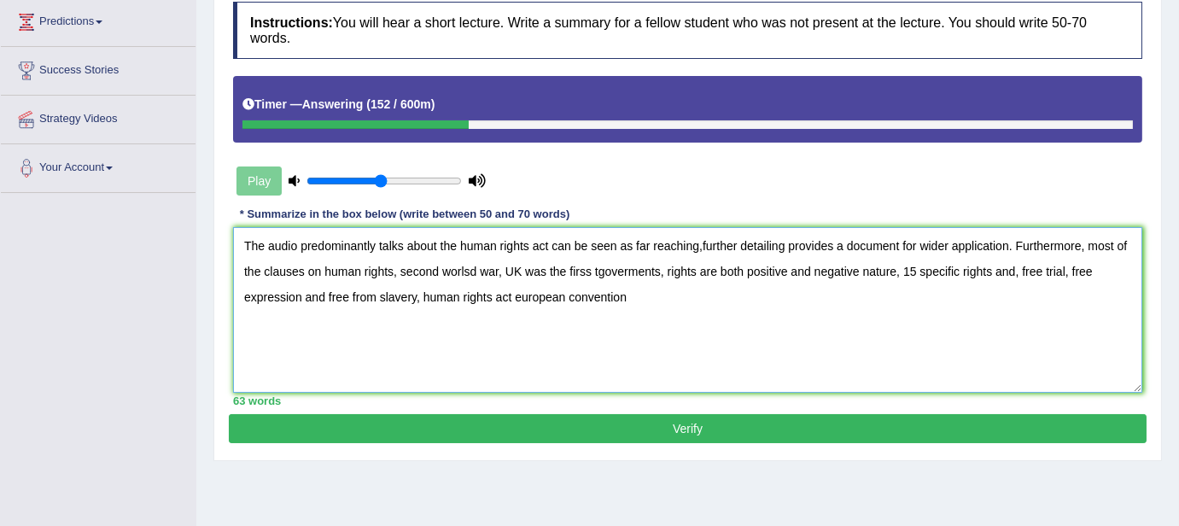
click at [397, 269] on textarea "The audio predominantly talks about the human rights act can be seen as far rea…" at bounding box center [687, 310] width 909 height 166
click at [760, 270] on textarea "The audio predominantly talks about the human rights act can be seen as far rea…" at bounding box center [687, 310] width 909 height 166
click at [1084, 273] on textarea "The audio predominantly talks about the human rights act can be seen as far rea…" at bounding box center [687, 310] width 909 height 166
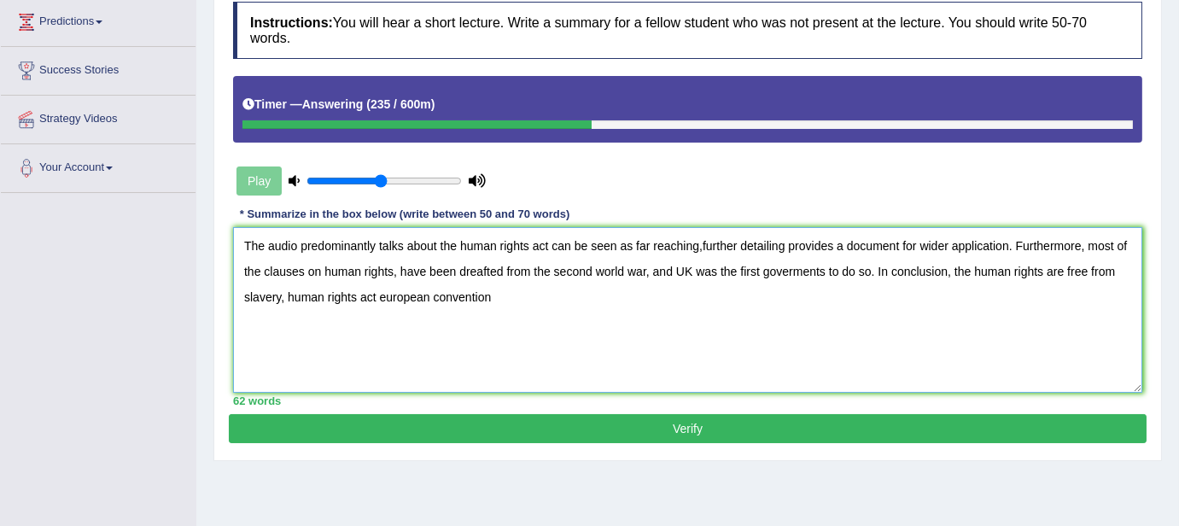
click at [522, 294] on textarea "The audio predominantly talks about the human rights act can be seen as far rea…" at bounding box center [687, 310] width 909 height 166
click at [700, 248] on textarea "The audio predominantly talks about the human rights act can be seen as far rea…" at bounding box center [687, 310] width 909 height 166
click at [546, 245] on textarea "The audio predominantly talks about the human rights act can be seen as far rea…" at bounding box center [687, 310] width 909 height 166
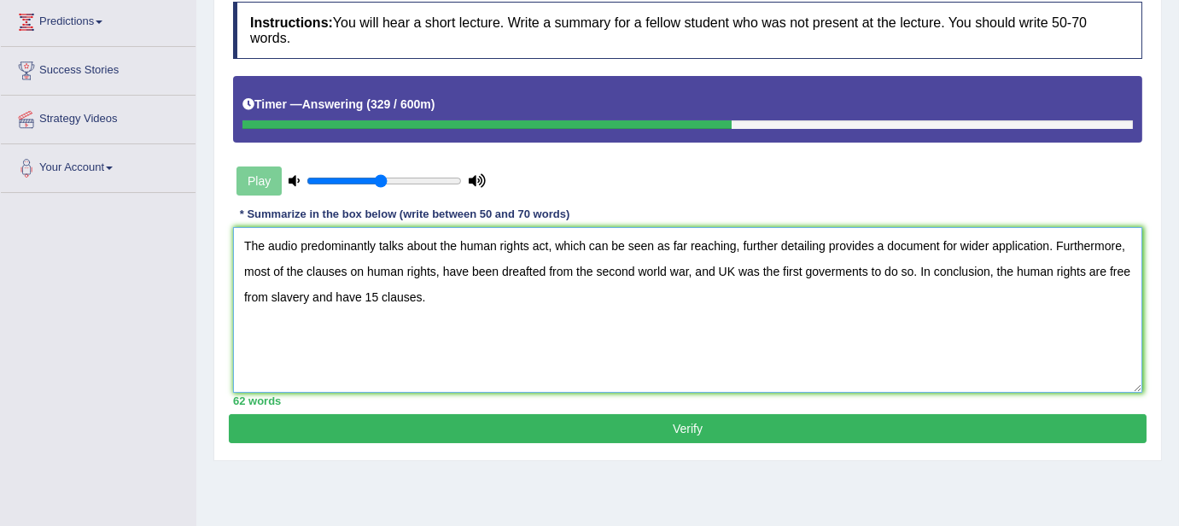
click at [521, 271] on textarea "The audio predominantly talks about the human rights act, which can be seen as …" at bounding box center [687, 310] width 909 height 166
type textarea "The audio predominantly talks about the human rights act, which can be seen as …"
click at [419, 423] on button "Verify" at bounding box center [687, 428] width 917 height 29
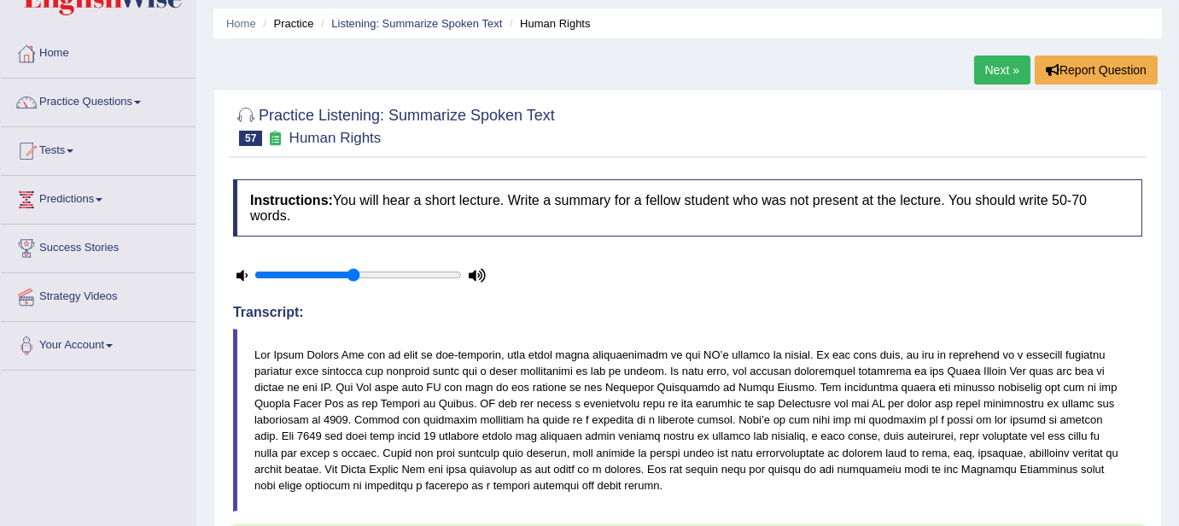
scroll to position [0, 0]
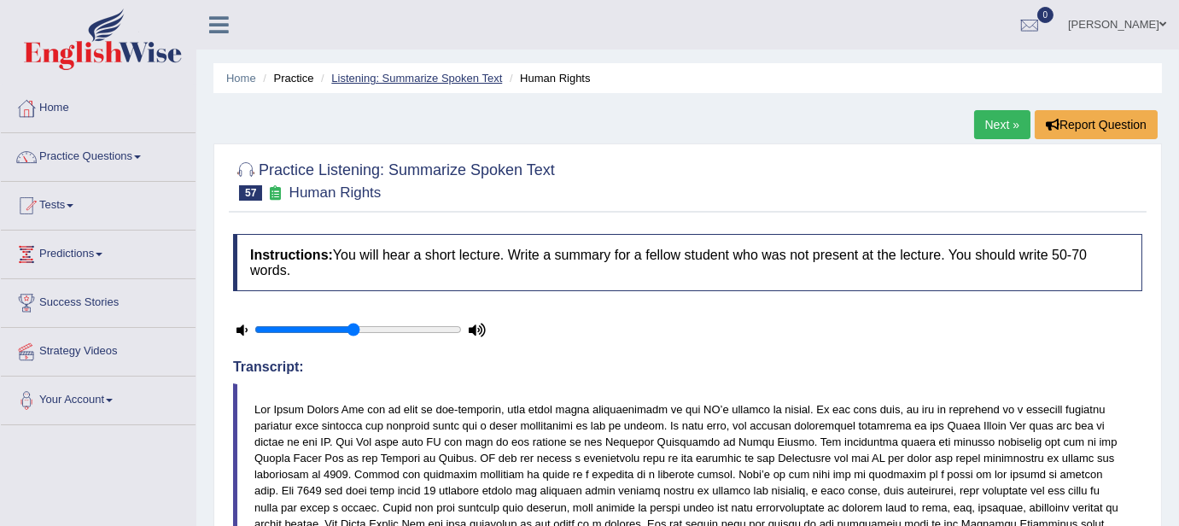
click at [400, 75] on link "Listening: Summarize Spoken Text" at bounding box center [416, 78] width 171 height 13
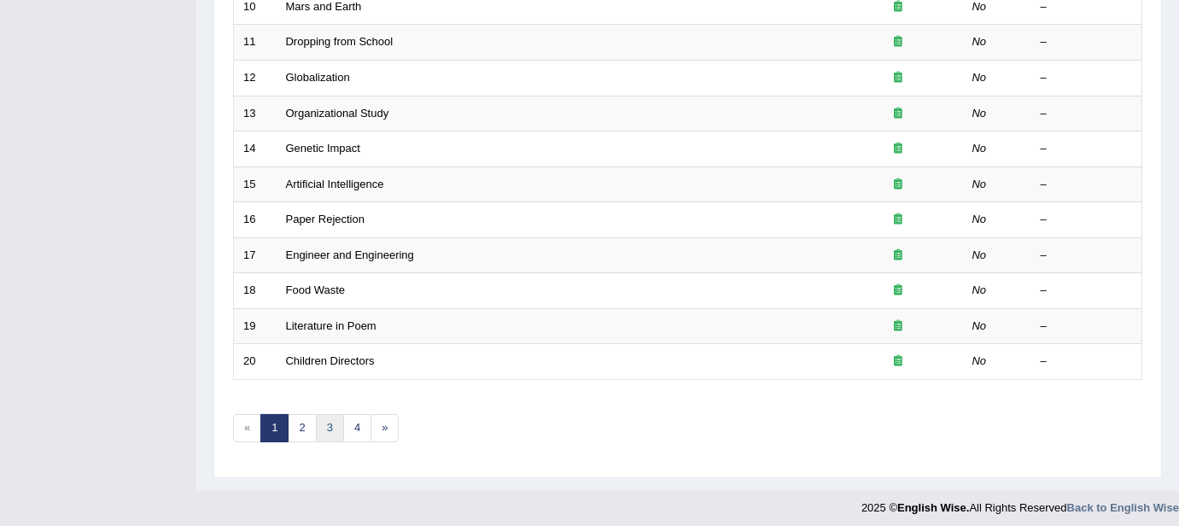
click at [324, 419] on link "3" at bounding box center [330, 428] width 28 height 28
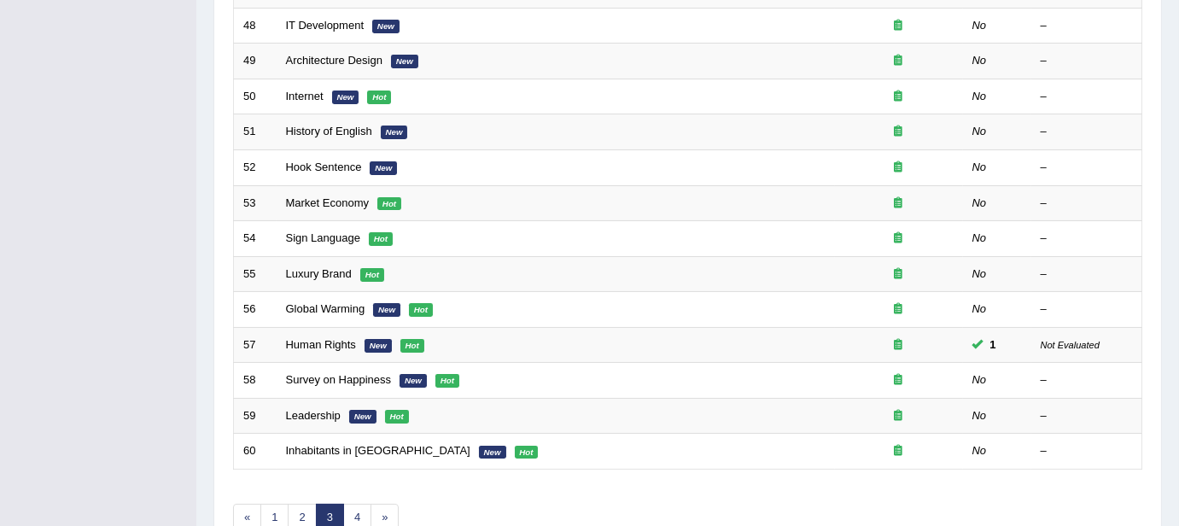
scroll to position [597, 0]
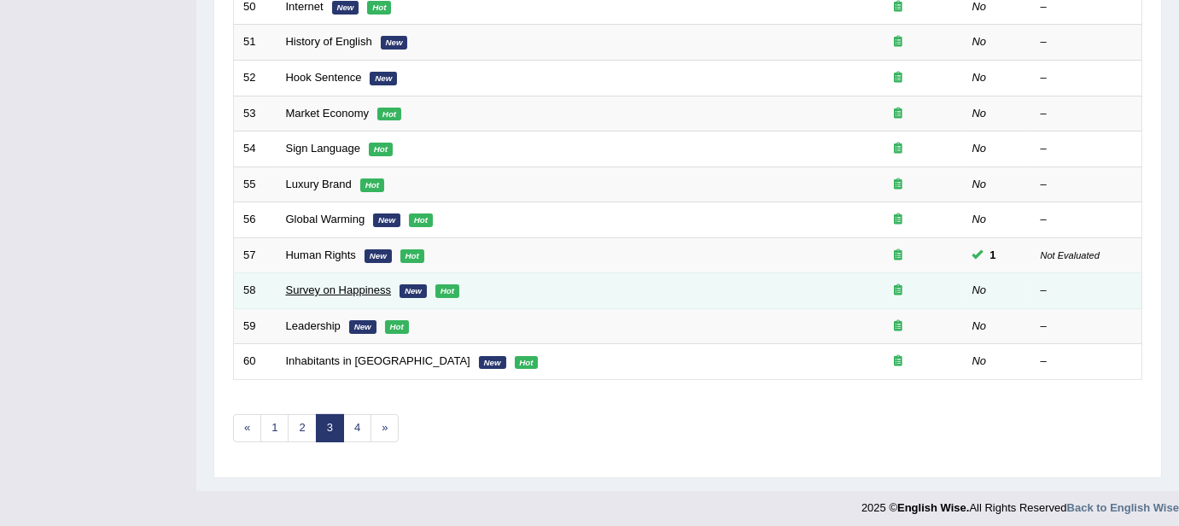
click at [329, 283] on link "Survey on Happiness" at bounding box center [339, 289] width 106 height 13
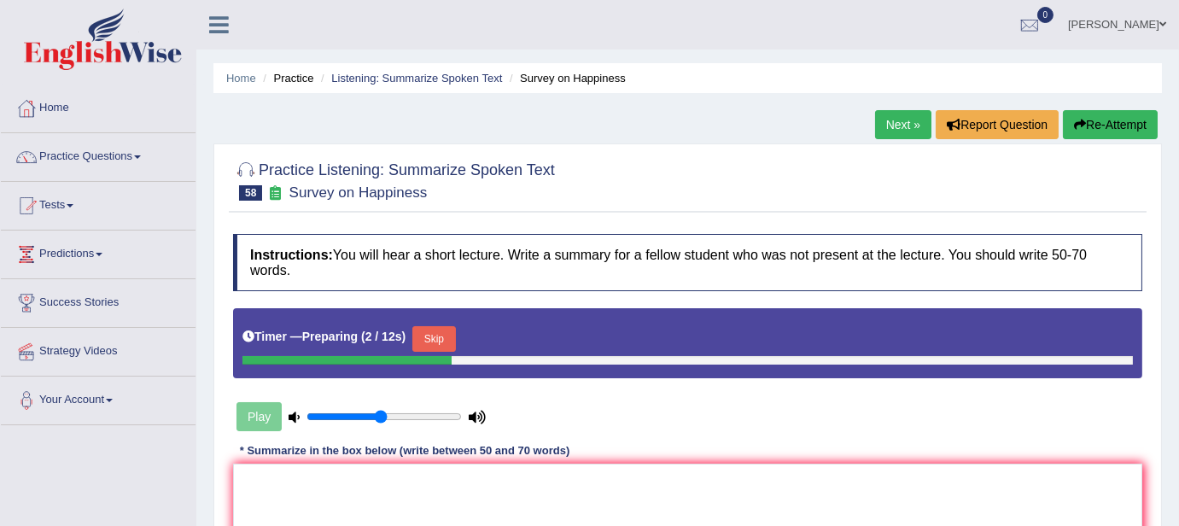
click at [329, 283] on h4 "Instructions: You will hear a short lecture. Write a summary for a fellow stude…" at bounding box center [687, 262] width 909 height 57
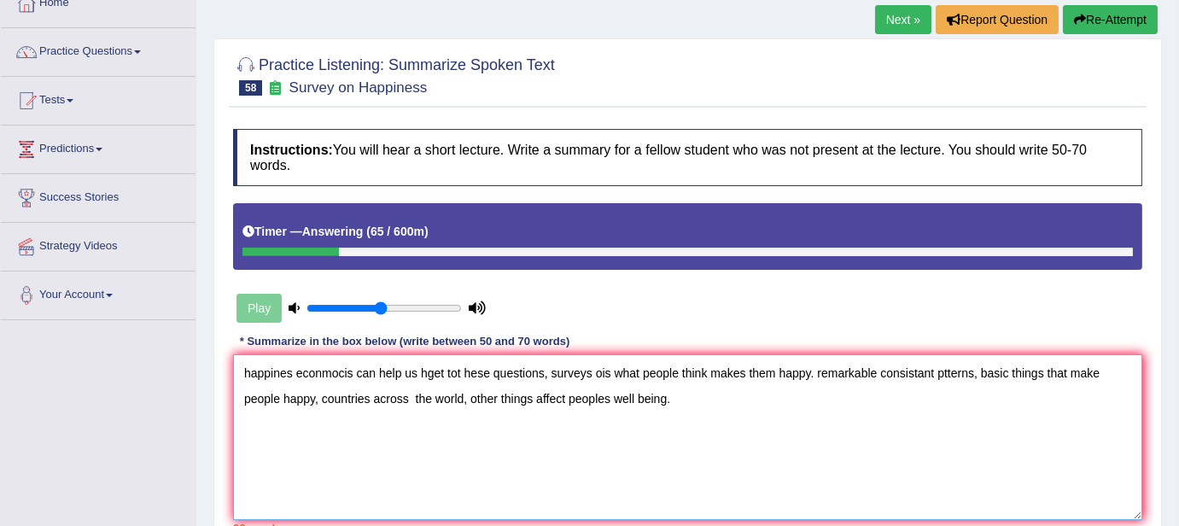
scroll to position [177, 0]
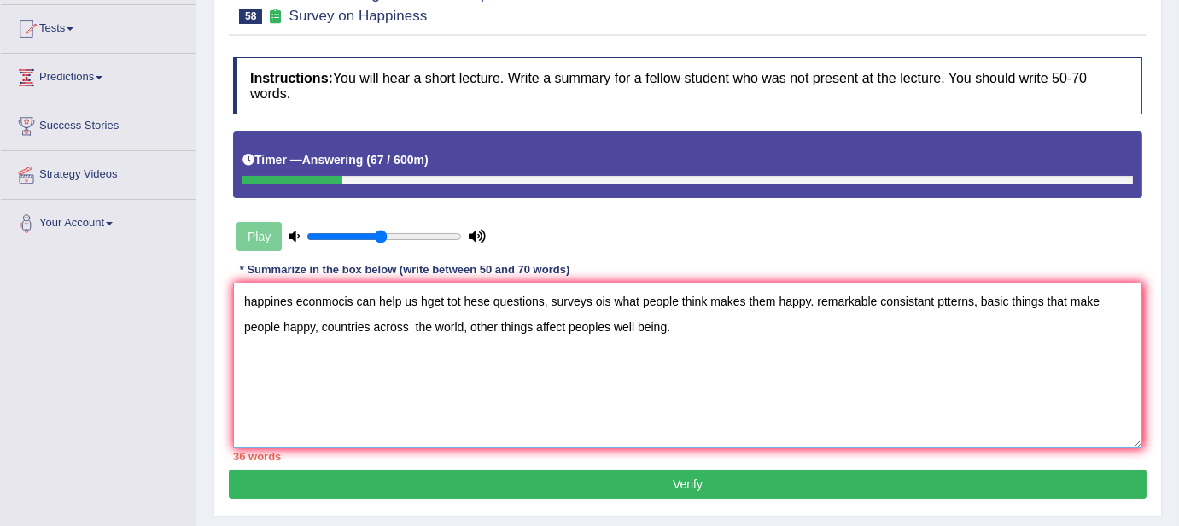
click at [240, 294] on textarea "happines econmocis can help us hget tot hese questions, surveys ois what people…" at bounding box center [687, 365] width 909 height 166
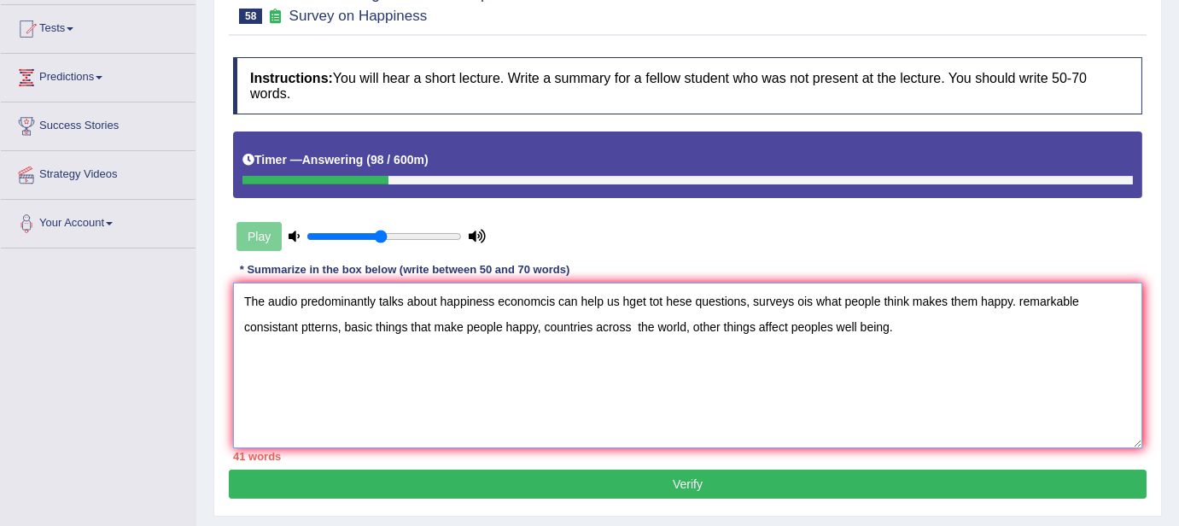
click at [549, 301] on textarea "The audio predominantly talks about happiness economcis can help us hget tot he…" at bounding box center [687, 365] width 909 height 166
click at [559, 302] on textarea "The audio predominantly talks about happiness economcics can help us hget tot h…" at bounding box center [687, 365] width 909 height 166
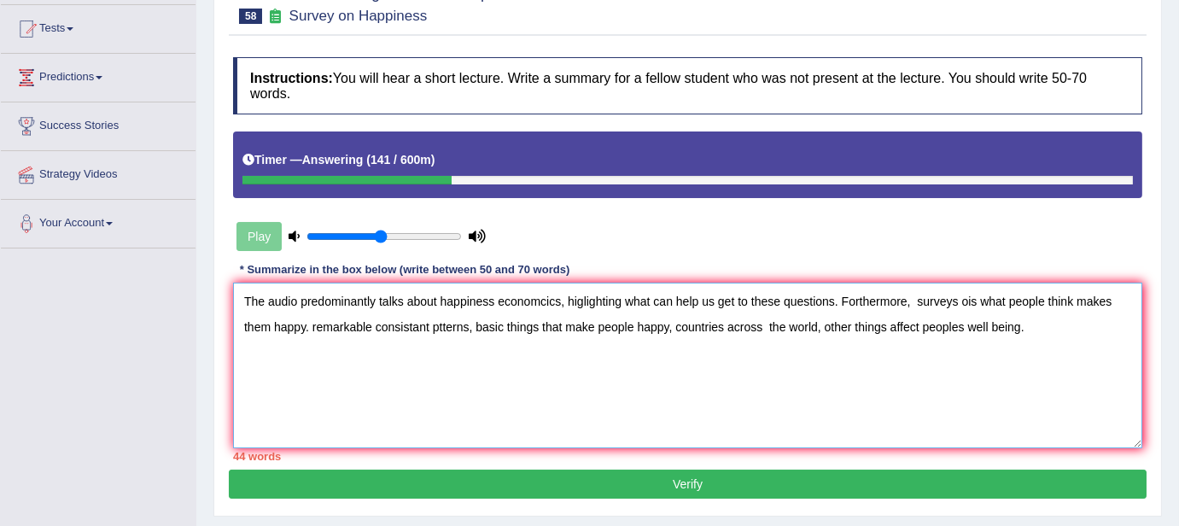
click at [855, 302] on textarea "The audio predominantly talks about happiness economcics, higlighting what can …" at bounding box center [687, 365] width 909 height 166
click at [912, 297] on textarea "The audio predominantly talks about happiness economcics, higlighting what can …" at bounding box center [687, 365] width 909 height 166
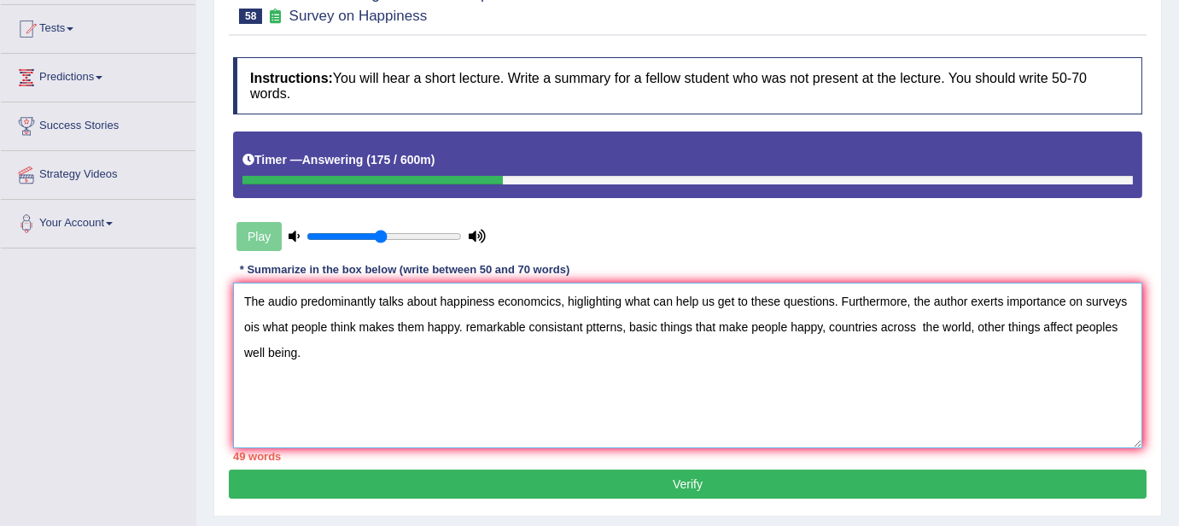
click at [248, 326] on textarea "The audio predominantly talks about happiness economcics, higlighting what can …" at bounding box center [687, 365] width 909 height 166
click at [413, 324] on textarea "The audio predominantly talks about happiness economcics, higlighting what can …" at bounding box center [687, 365] width 909 height 166
click at [460, 330] on textarea "The audio predominantly talks about happiness economcics, higlighting what can …" at bounding box center [687, 365] width 909 height 166
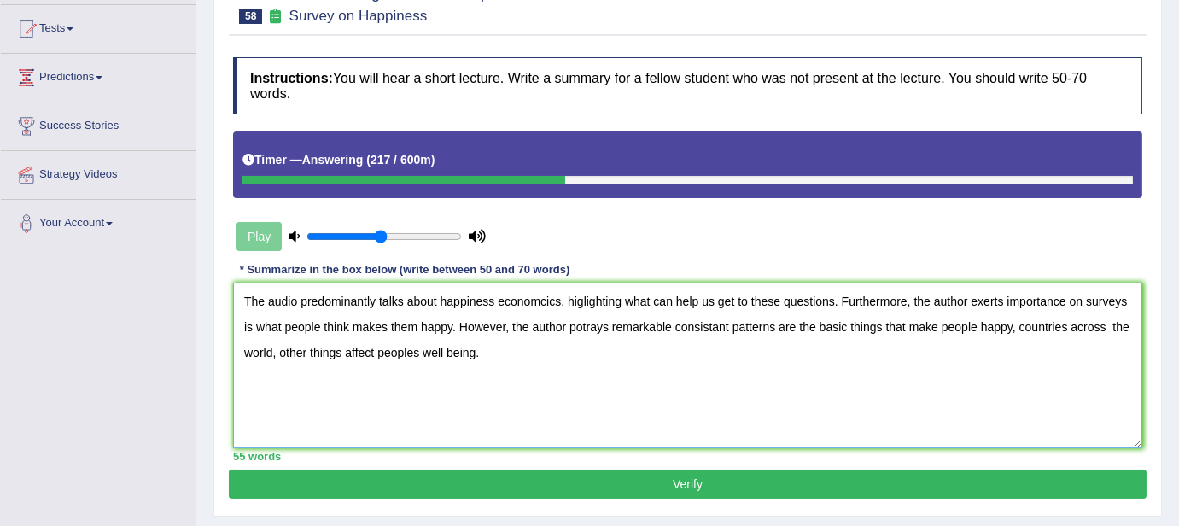
click at [1017, 328] on textarea "The audio predominantly talks about happiness economcics, higlighting what can …" at bounding box center [687, 365] width 909 height 166
click at [336, 354] on textarea "The audio predominantly talks about happiness economcics, higlighting what can …" at bounding box center [687, 365] width 909 height 166
click at [387, 355] on textarea "The audio predominantly talks about happiness economcics, higlighting what can …" at bounding box center [687, 365] width 909 height 166
click at [544, 348] on textarea "The audio predominantly talks about happiness economcics, higlighting what can …" at bounding box center [687, 365] width 909 height 166
click at [607, 349] on textarea "The audio predominantly talks about happiness economcics, higlighting what can …" at bounding box center [687, 365] width 909 height 166
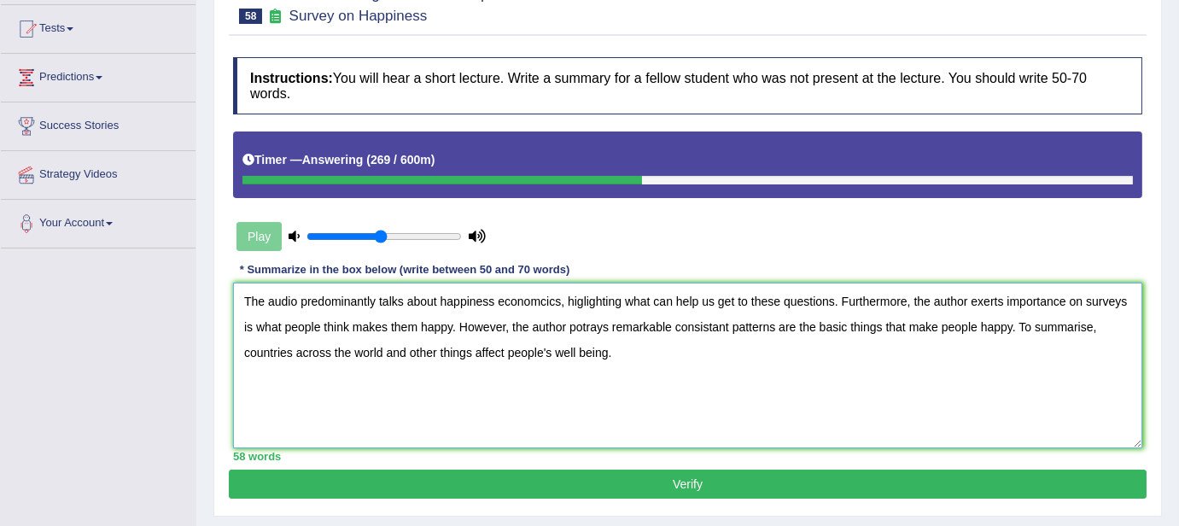
click at [545, 301] on textarea "The audio predominantly talks about happiness economcics, higlighting what can …" at bounding box center [687, 365] width 909 height 166
click at [539, 324] on textarea "The audio predominantly talks about happiness economics, highlighting what can …" at bounding box center [687, 365] width 909 height 166
click at [906, 301] on textarea "The audio predominantly talks about happiness economics, highlighting what can …" at bounding box center [687, 365] width 909 height 166
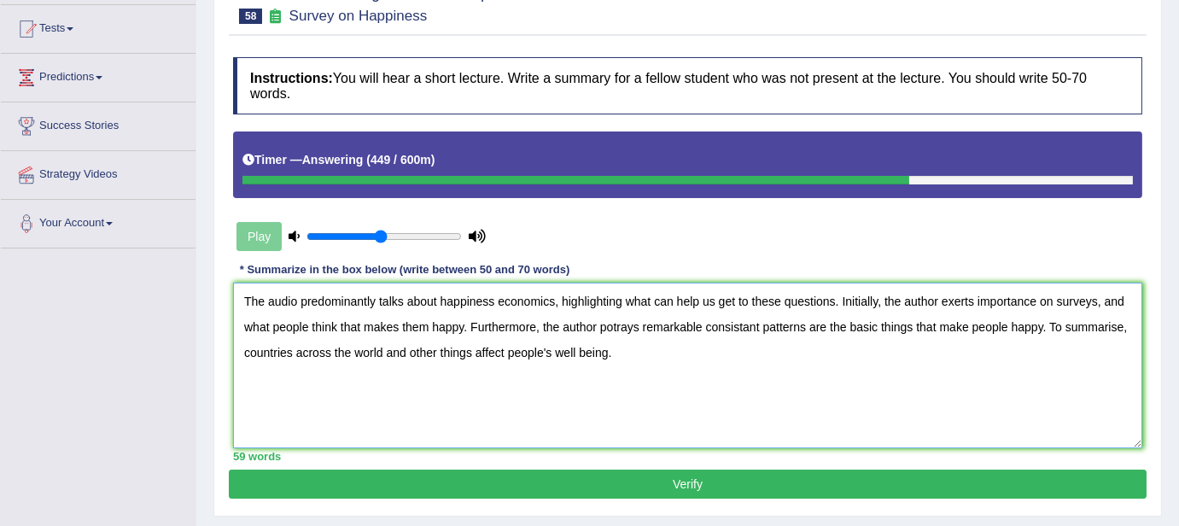
type textarea "The audio predominantly talks about happiness economics, highlighting what can …"
click at [251, 224] on div "Play" at bounding box center [361, 236] width 256 height 43
click at [609, 475] on button "Verify" at bounding box center [687, 483] width 917 height 29
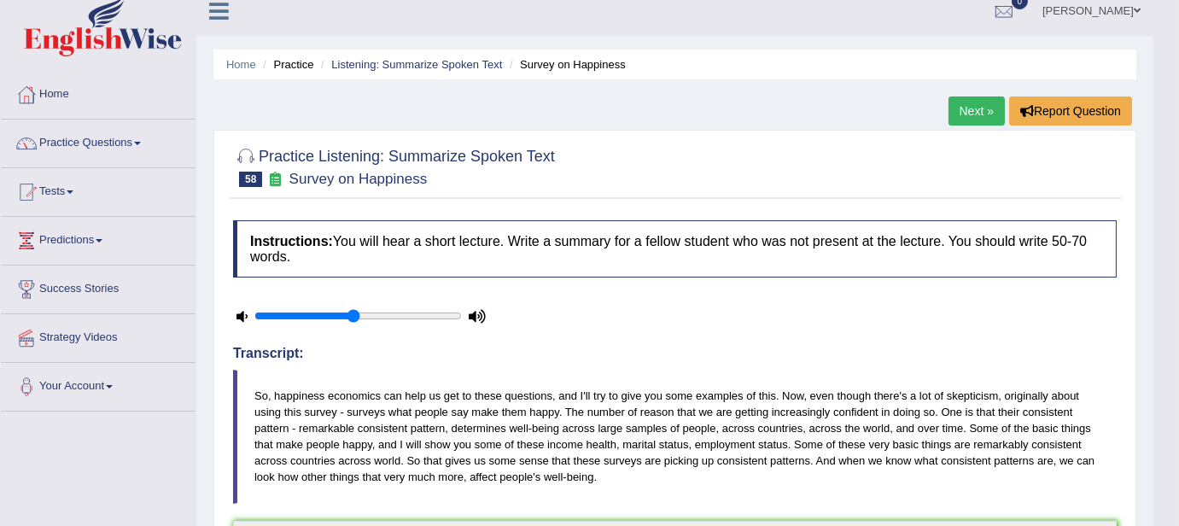
scroll to position [0, 0]
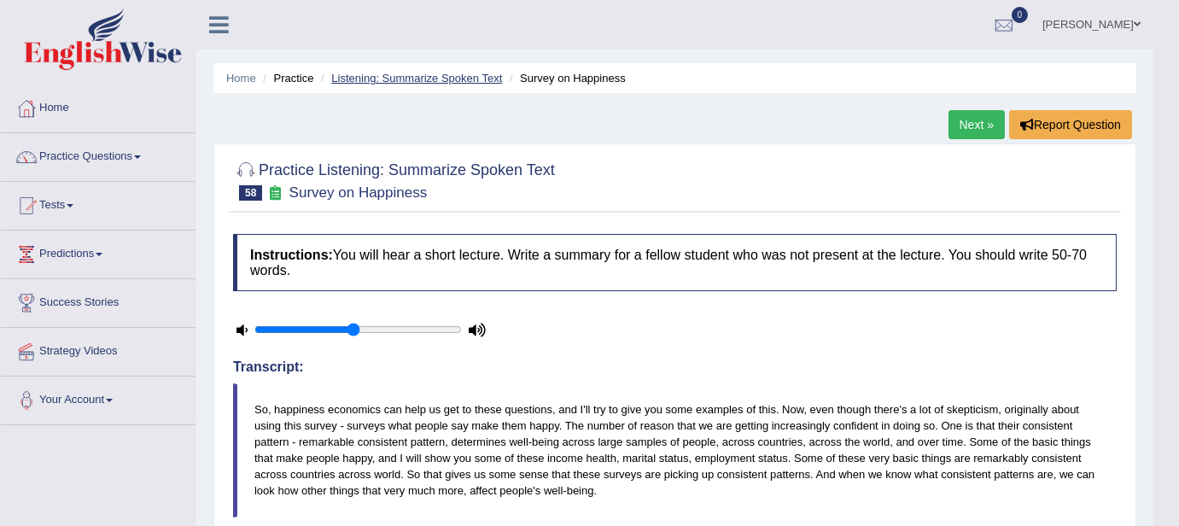
click at [431, 80] on link "Listening: Summarize Spoken Text" at bounding box center [416, 78] width 171 height 13
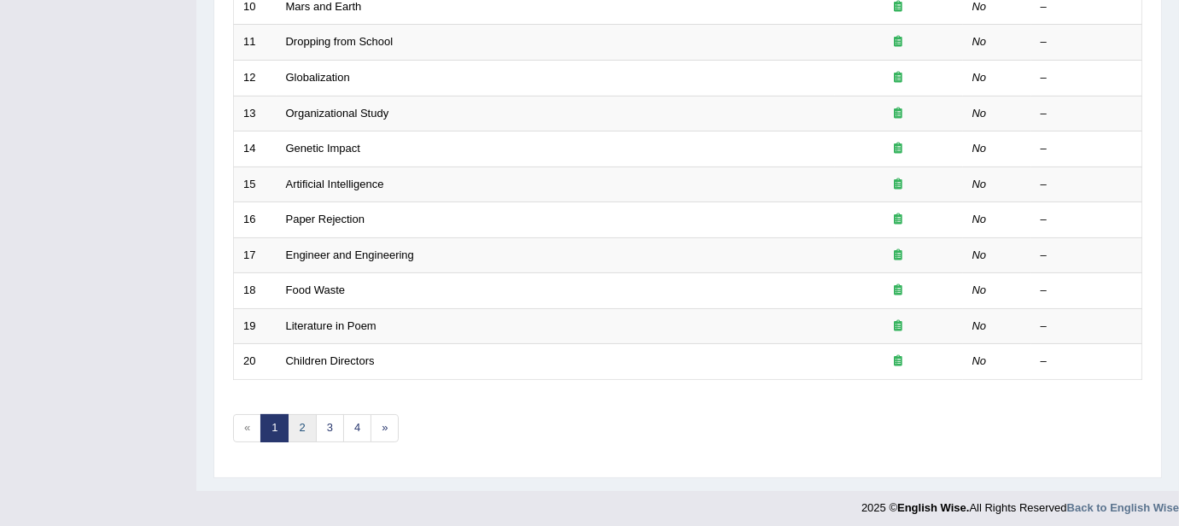
click at [301, 428] on link "2" at bounding box center [302, 428] width 28 height 28
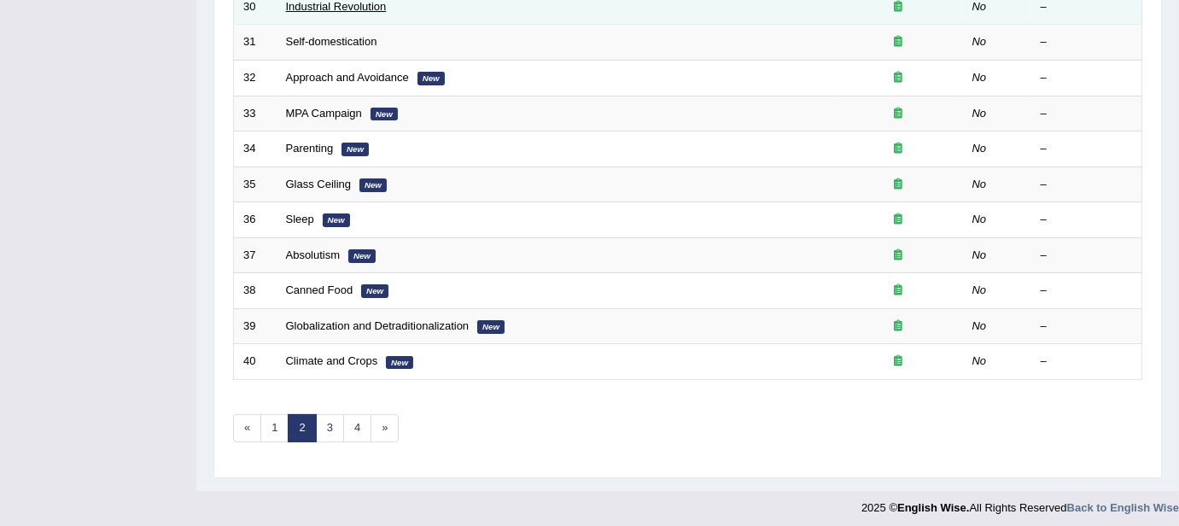
scroll to position [597, 0]
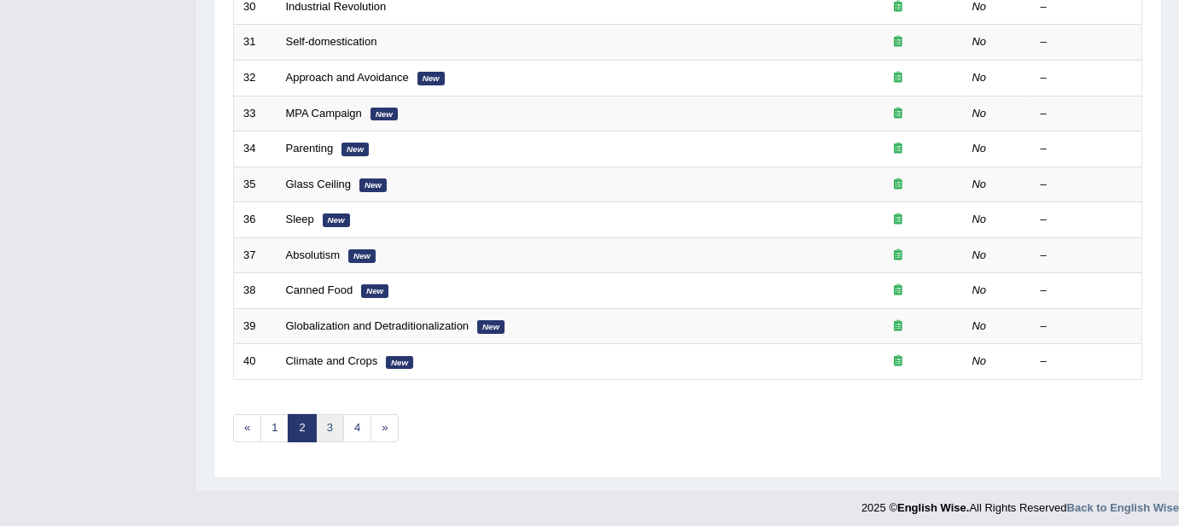
click at [323, 422] on link "3" at bounding box center [330, 428] width 28 height 28
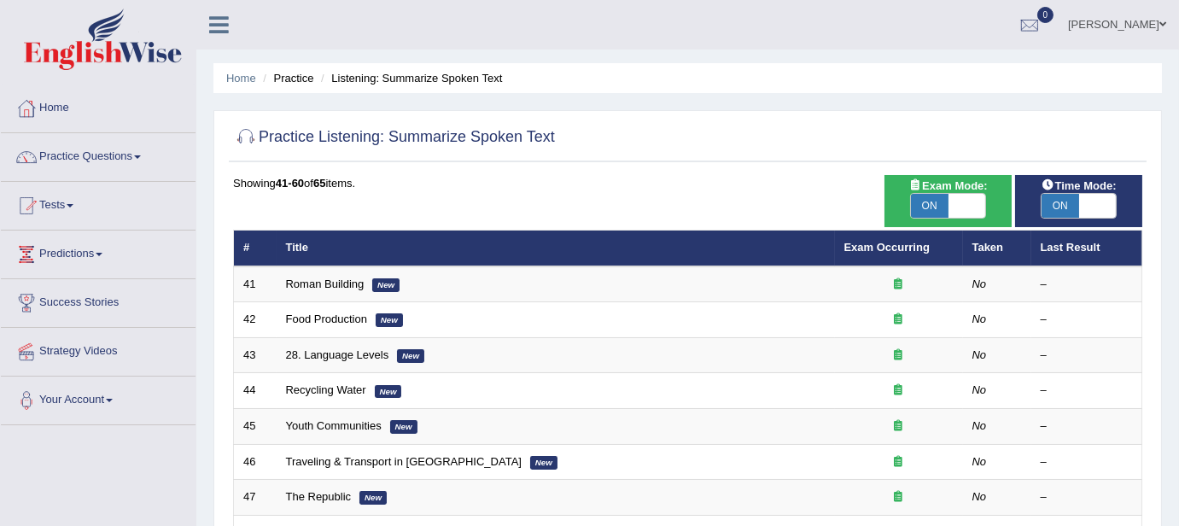
scroll to position [597, 0]
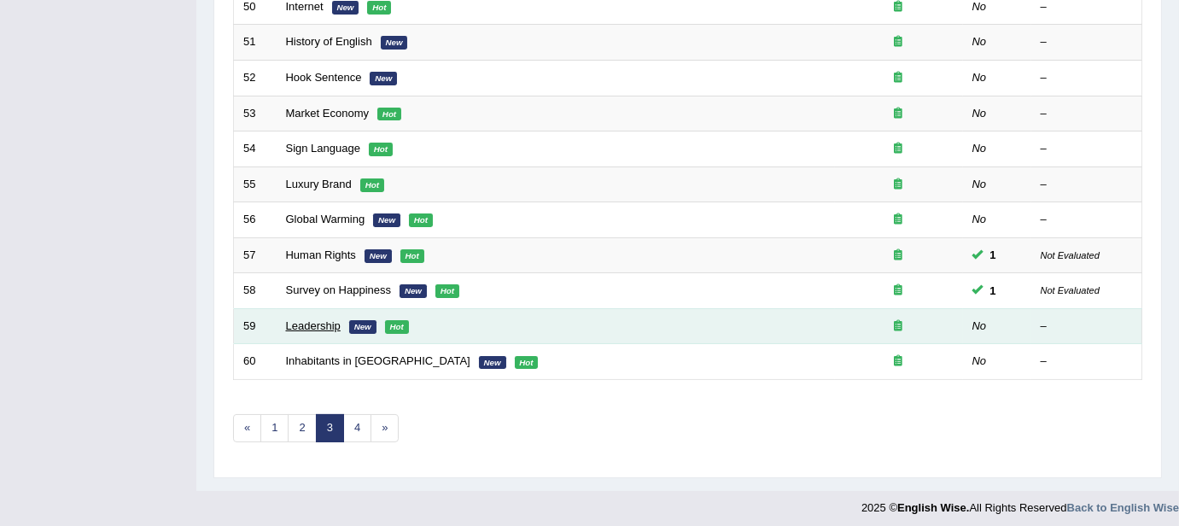
click at [319, 319] on link "Leadership" at bounding box center [313, 325] width 55 height 13
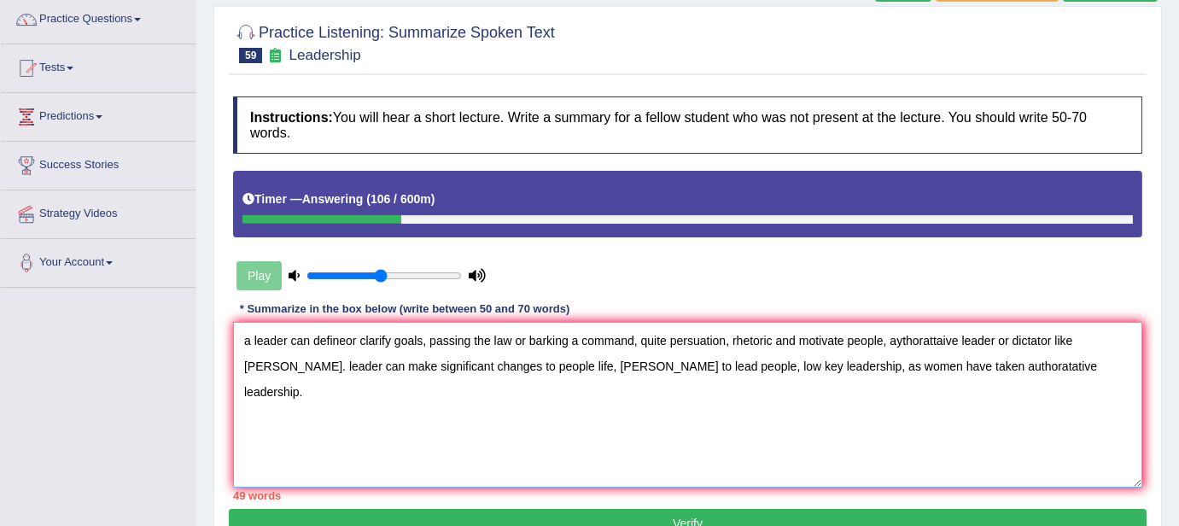
scroll to position [142, 0]
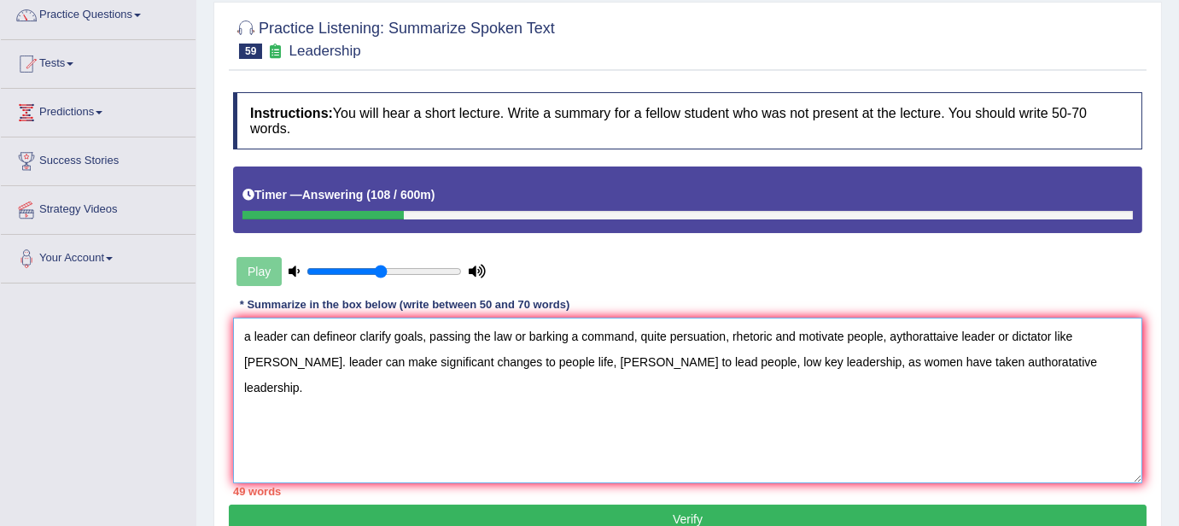
drag, startPoint x: 242, startPoint y: 329, endPoint x: 278, endPoint y: 350, distance: 41.3
click at [278, 350] on textarea "a leader can defineor clarify goals, passing the law or barking a command, quit…" at bounding box center [687, 400] width 909 height 166
click at [248, 335] on textarea "a leader can defineor clarify goals, passing the law or barking a command, quit…" at bounding box center [687, 400] width 909 height 166
click at [241, 335] on textarea "a leader can defineor clarify goals, passing the law or barking a command, quit…" at bounding box center [687, 400] width 909 height 166
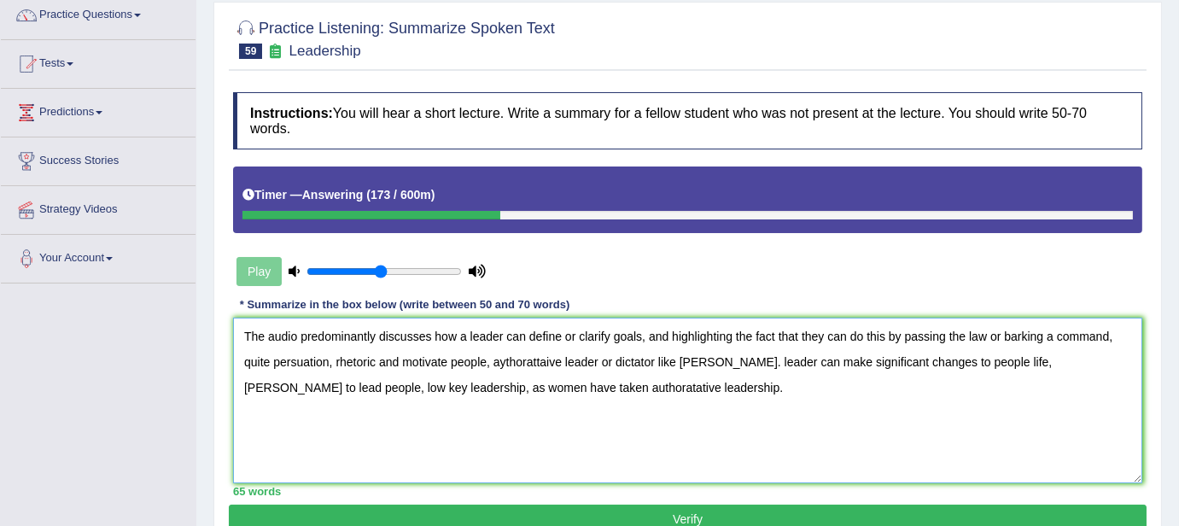
click at [1111, 335] on textarea "The audio predominantly discusses how a leader can define or clarify goals, and…" at bounding box center [687, 400] width 909 height 166
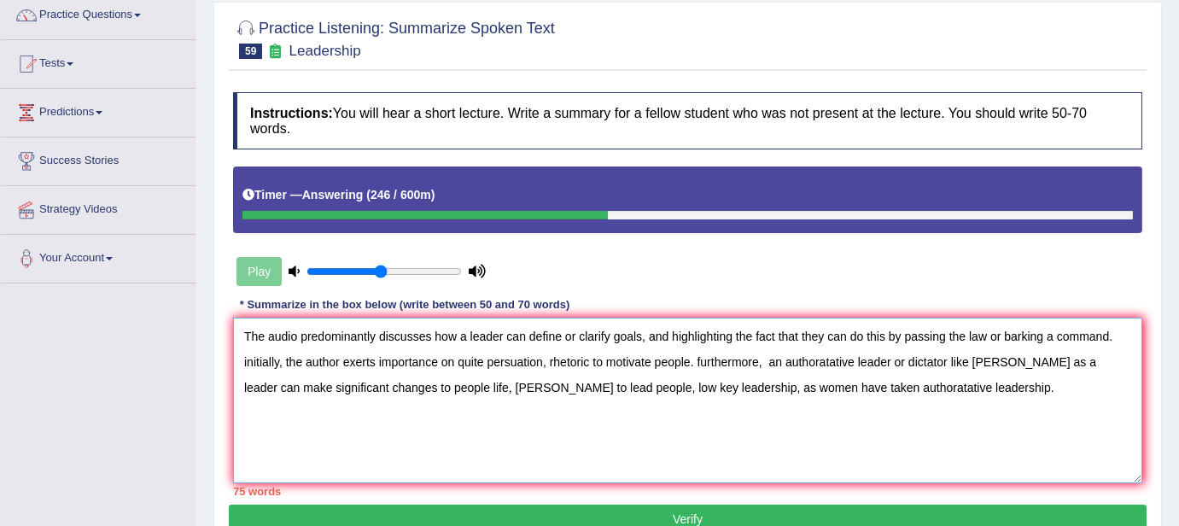
click at [449, 387] on textarea "The audio predominantly discusses how a leader can define or clarify goals, and…" at bounding box center [687, 400] width 909 height 166
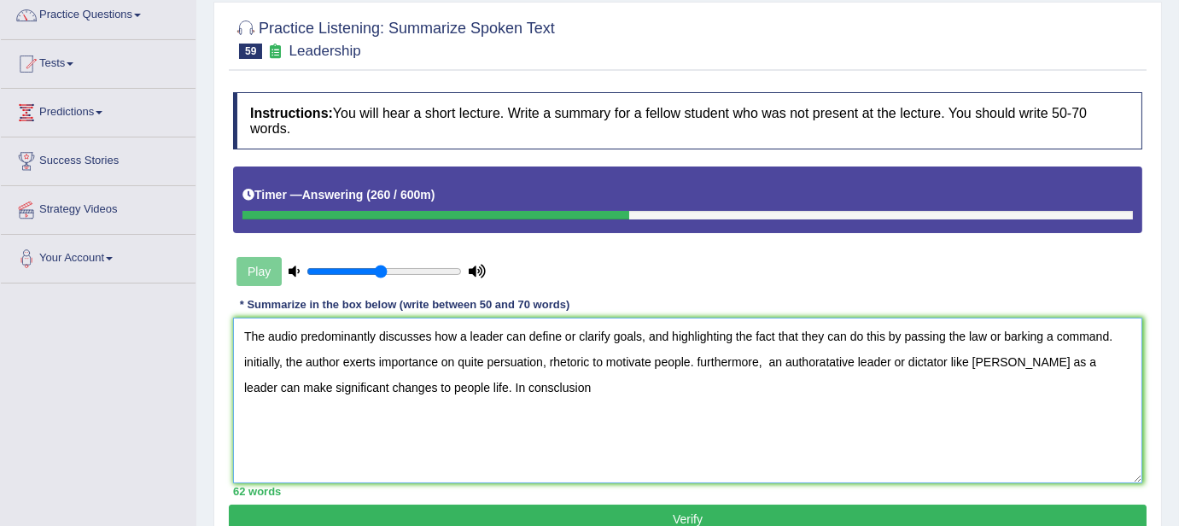
click at [760, 363] on textarea "The audio predominantly discusses how a leader can define or clarify goals, and…" at bounding box center [687, 400] width 909 height 166
click at [1042, 364] on textarea "The audio predominantly discusses how a leader can define or clarify goals, and…" at bounding box center [687, 400] width 909 height 166
click at [983, 360] on textarea "The audio predominantly discusses how a leader can define or clarify goals, and…" at bounding box center [687, 400] width 909 height 166
click at [568, 387] on textarea "The audio predominantly discusses how a leader can define or clarify goals, and…" at bounding box center [687, 400] width 909 height 166
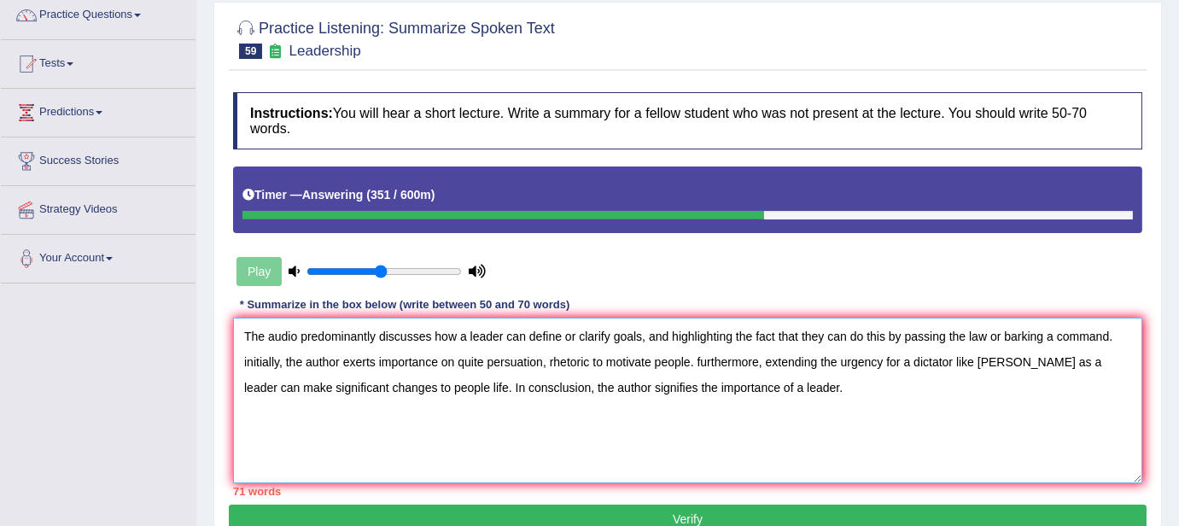
click at [701, 358] on textarea "The audio predominantly discusses how a leader can define or clarify goals, and…" at bounding box center [687, 400] width 909 height 166
click at [730, 335] on textarea "The audio predominantly discusses how a leader can define or clarify goals, and…" at bounding box center [687, 400] width 909 height 166
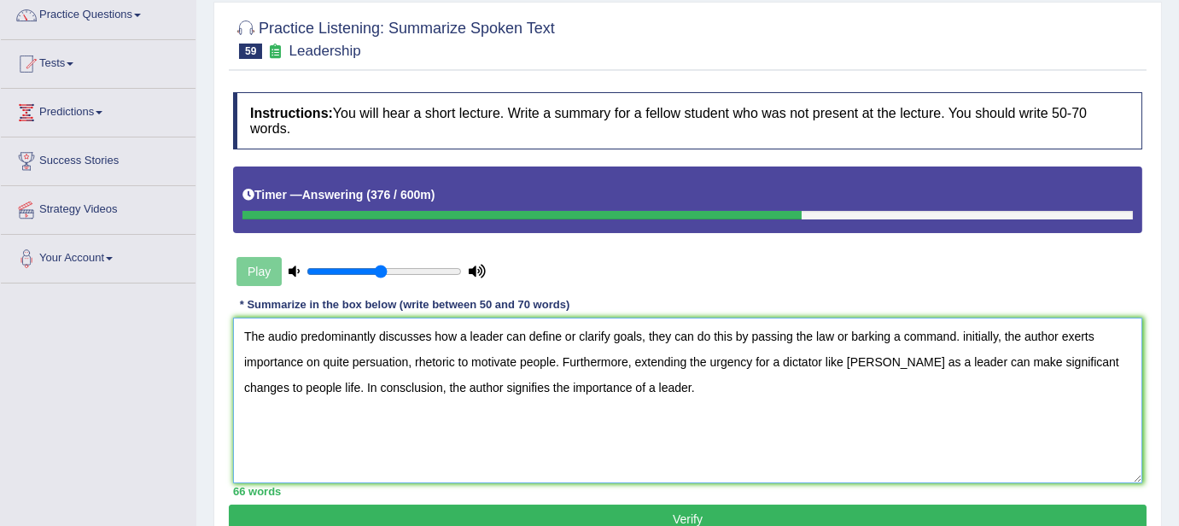
click at [964, 334] on textarea "The audio predominantly discusses how a leader can define or clarify goals, the…" at bounding box center [687, 400] width 909 height 166
click at [410, 362] on textarea "The audio predominantly discusses how a leader can define or clarify goals, the…" at bounding box center [687, 400] width 909 height 166
click at [1096, 359] on textarea "The audio predominantly discusses how a leader can define or clarify goals, the…" at bounding box center [687, 400] width 909 height 166
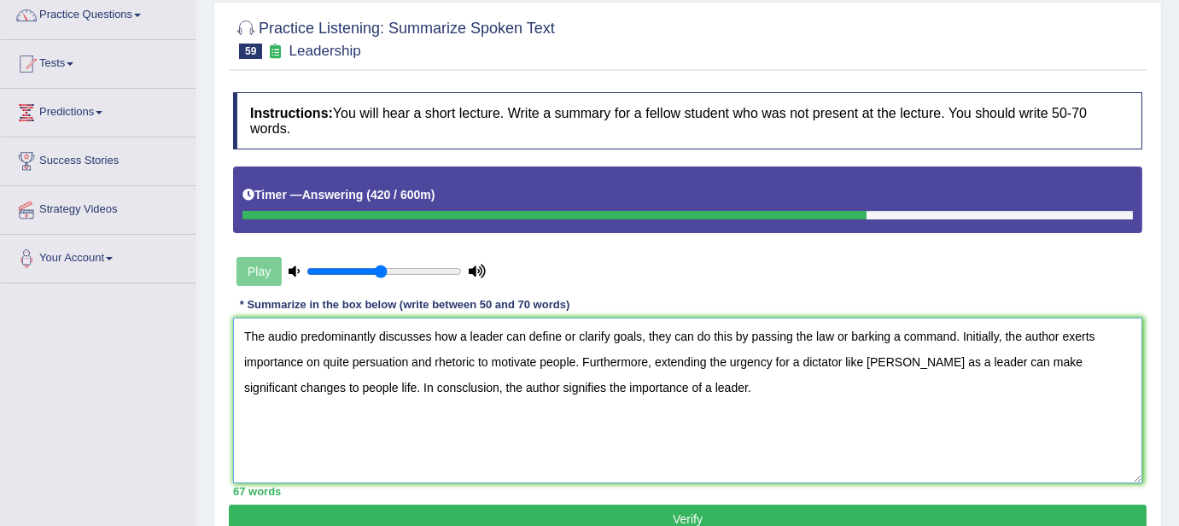
click at [339, 392] on textarea "The audio predominantly discusses how a leader can define or clarify goals, the…" at bounding box center [687, 400] width 909 height 166
click at [700, 393] on textarea "The audio predominantly discusses how a leader can define or clarify goals, the…" at bounding box center [687, 400] width 909 height 166
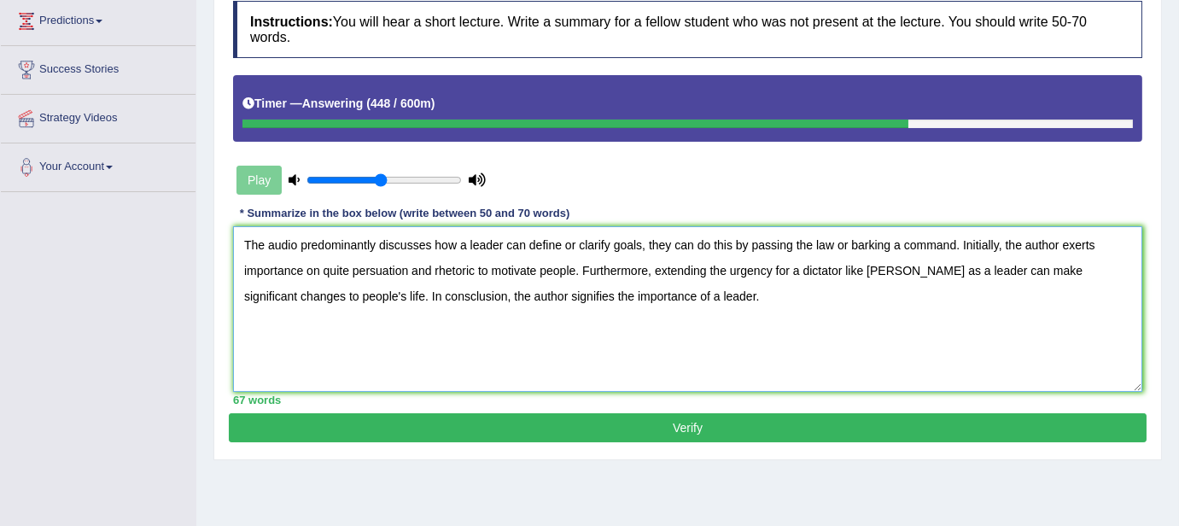
scroll to position [246, 0]
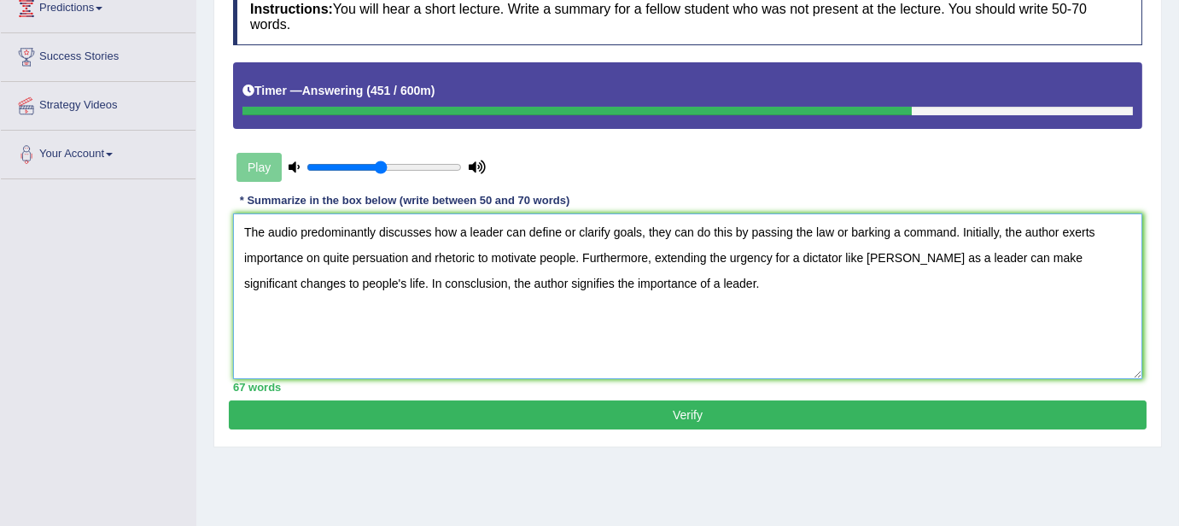
click at [922, 259] on textarea "The audio predominantly discusses how a leader can define or clarify goals, the…" at bounding box center [687, 296] width 909 height 166
click at [411, 280] on textarea "The audio predominantly discusses how a leader can define or clarify goals, the…" at bounding box center [687, 296] width 909 height 166
click at [574, 230] on textarea "The audio predominantly discusses how a leader can define or clarify goals, the…" at bounding box center [687, 296] width 909 height 166
click at [691, 234] on textarea "The audio predominantly discusses how a leader can define or clarify goals, the…" at bounding box center [687, 296] width 909 height 166
click at [298, 281] on textarea "The audio predominantly discusses how a leader can define or clarify goals, the…" at bounding box center [687, 296] width 909 height 166
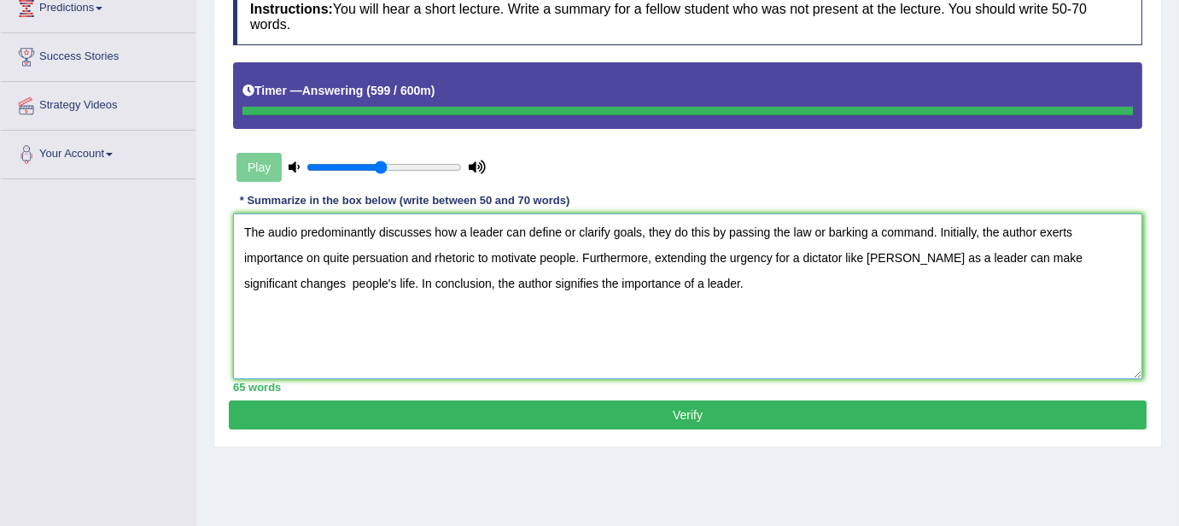
type textarea "The audio predominantly discusses how a leader can define or clarify goals, the…"
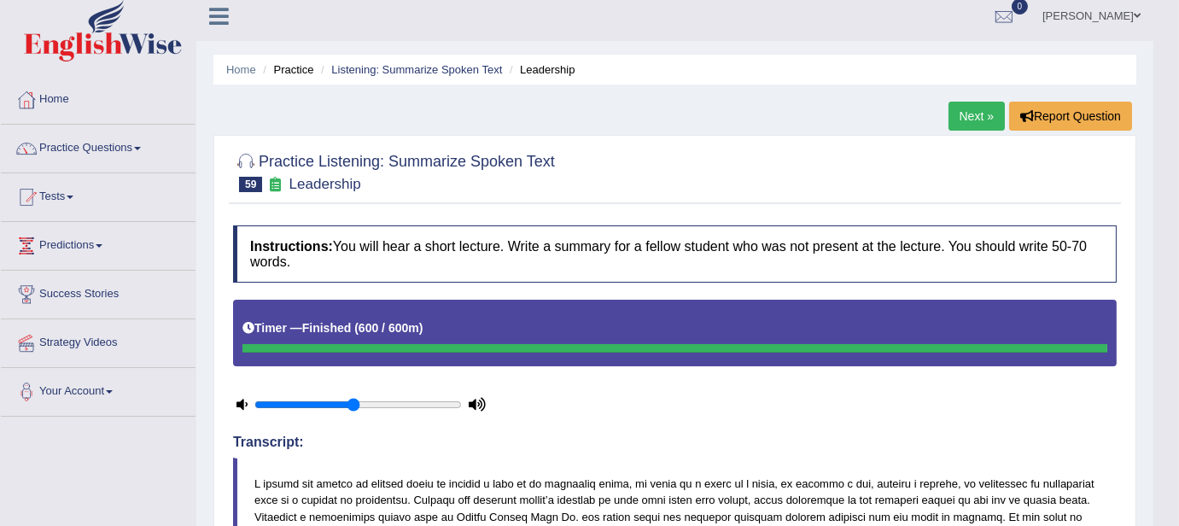
scroll to position [0, 0]
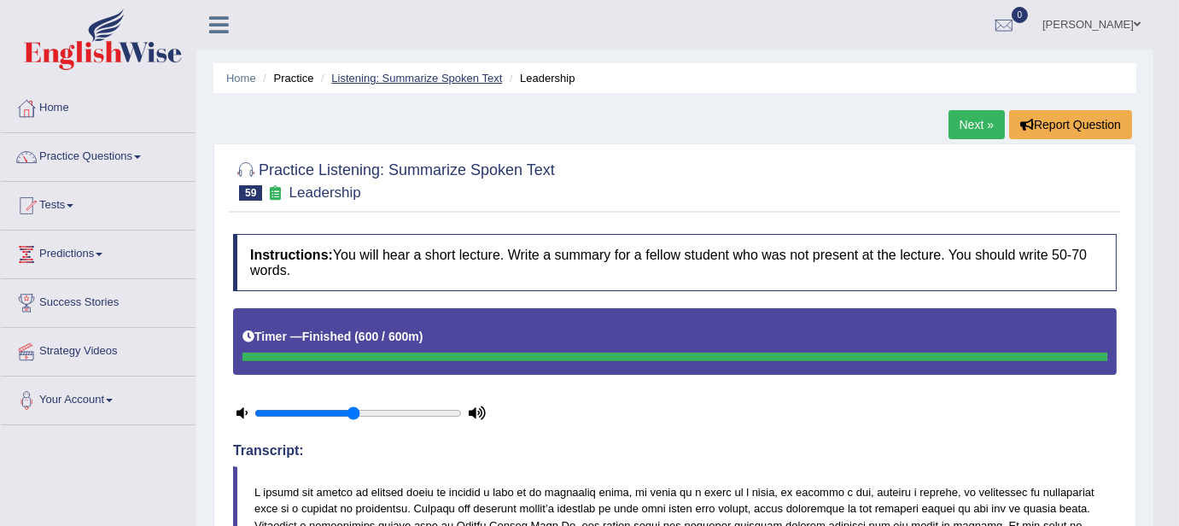
click at [416, 78] on link "Listening: Summarize Spoken Text" at bounding box center [416, 78] width 171 height 13
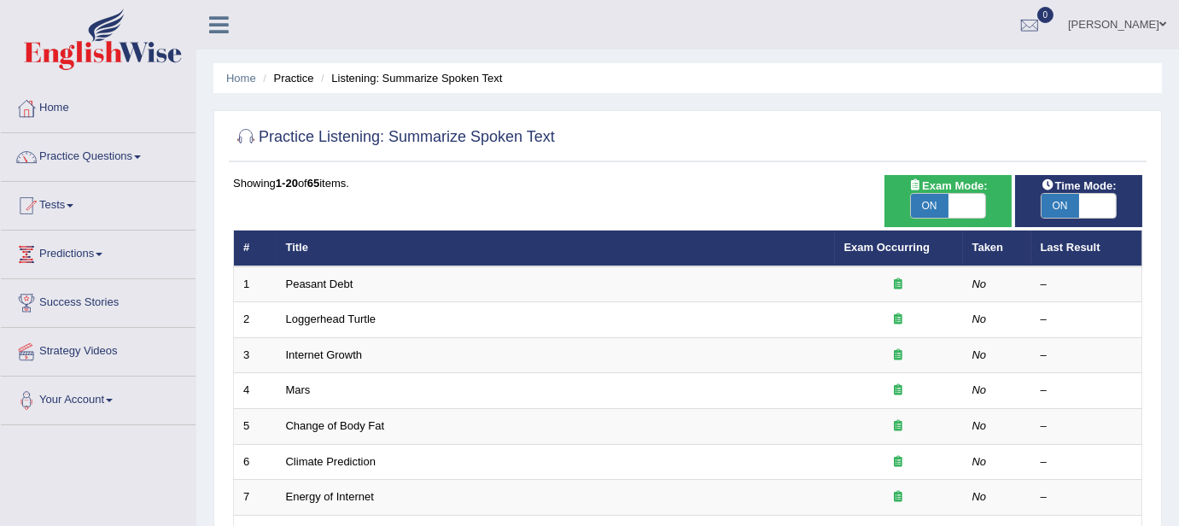
scroll to position [597, 0]
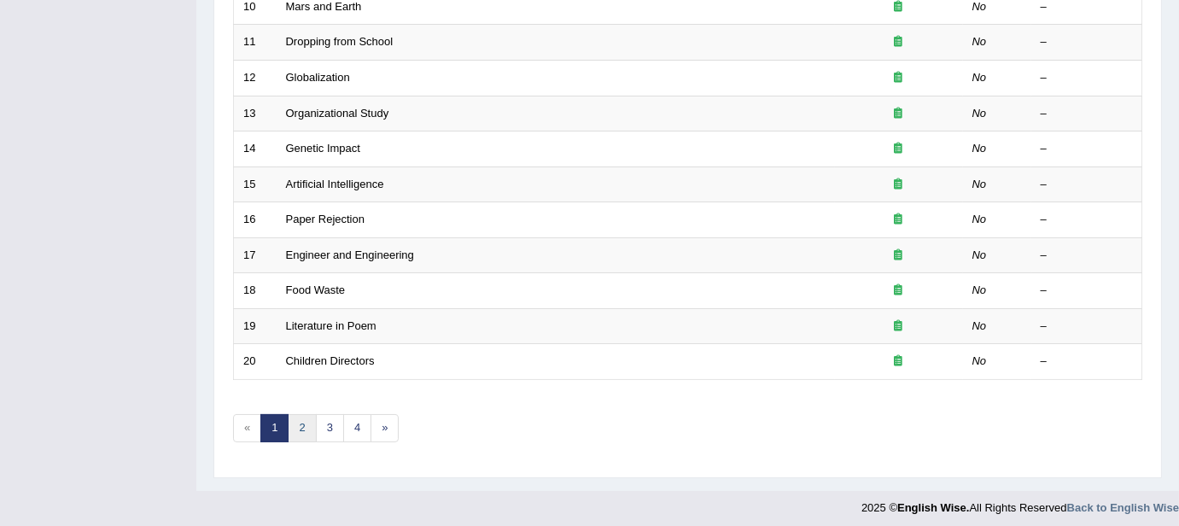
click at [307, 424] on link "2" at bounding box center [302, 428] width 28 height 28
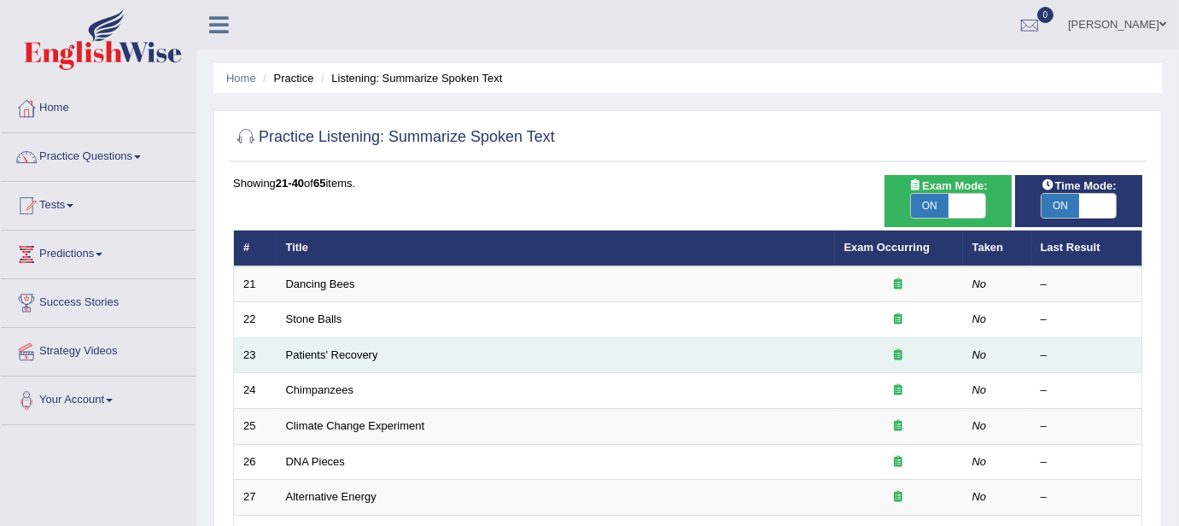
scroll to position [597, 0]
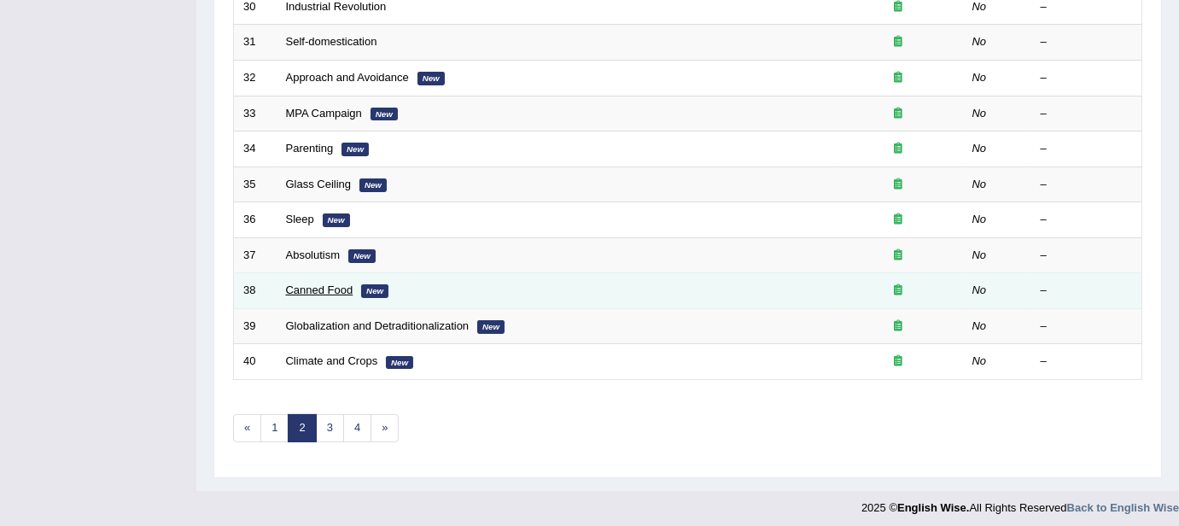
click at [329, 277] on td "Canned Food New" at bounding box center [556, 291] width 558 height 36
click at [330, 289] on link "Canned Food" at bounding box center [319, 289] width 67 height 13
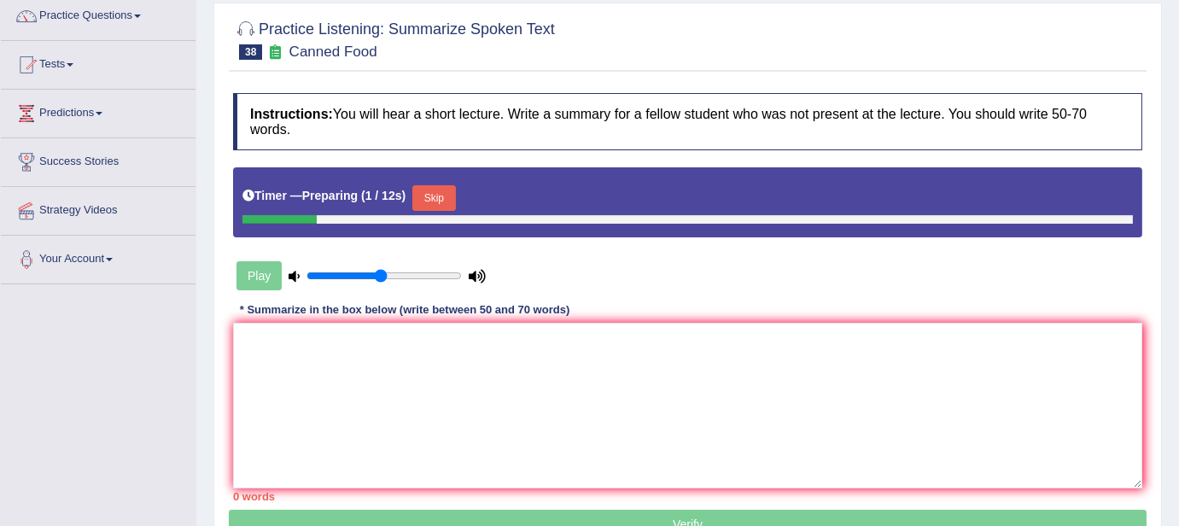
scroll to position [154, 0]
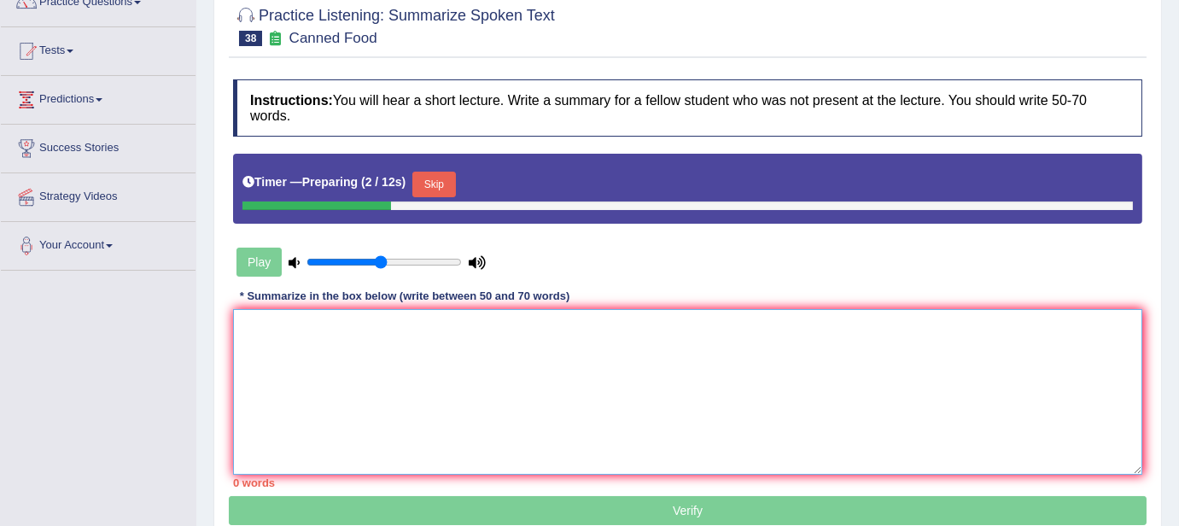
click at [519, 381] on textarea at bounding box center [687, 392] width 909 height 166
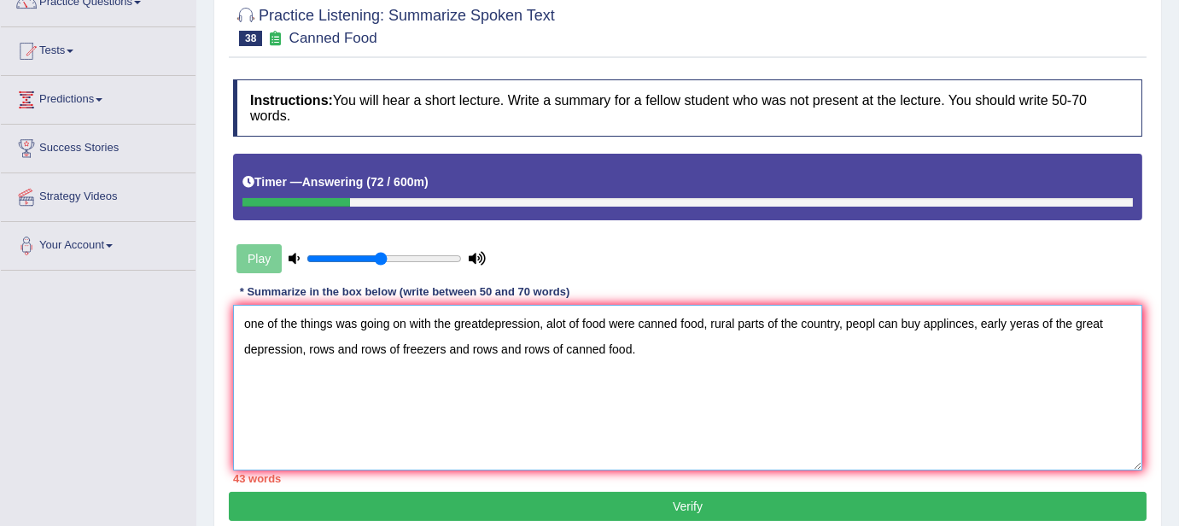
click at [238, 321] on textarea "one of the things was going on with the greatdepression, alot of food were cann…" at bounding box center [687, 388] width 909 height 166
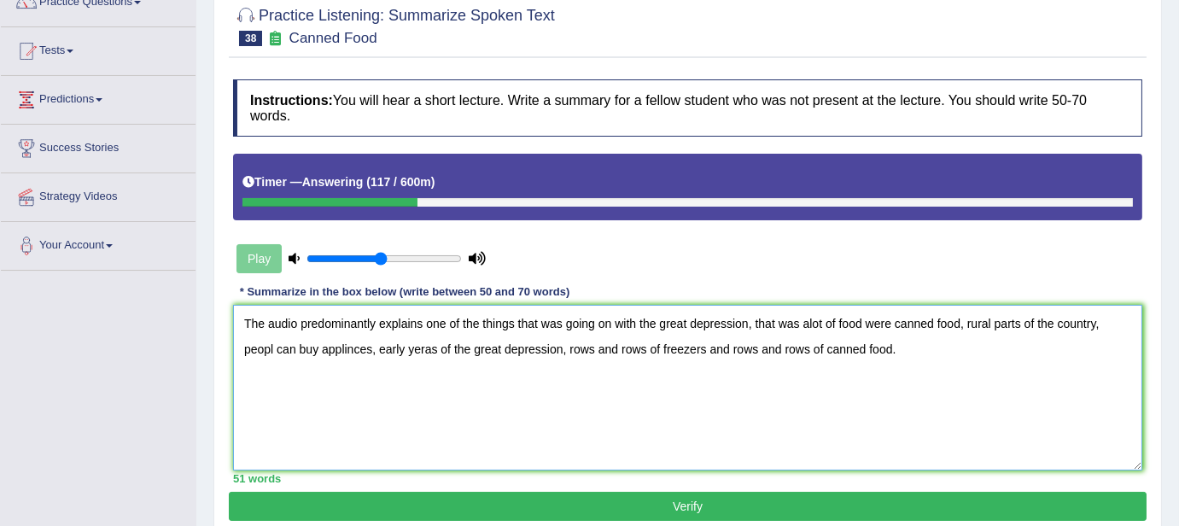
click at [963, 323] on textarea "The audio predominantly explains one of the things that was going on with the g…" at bounding box center [687, 388] width 909 height 166
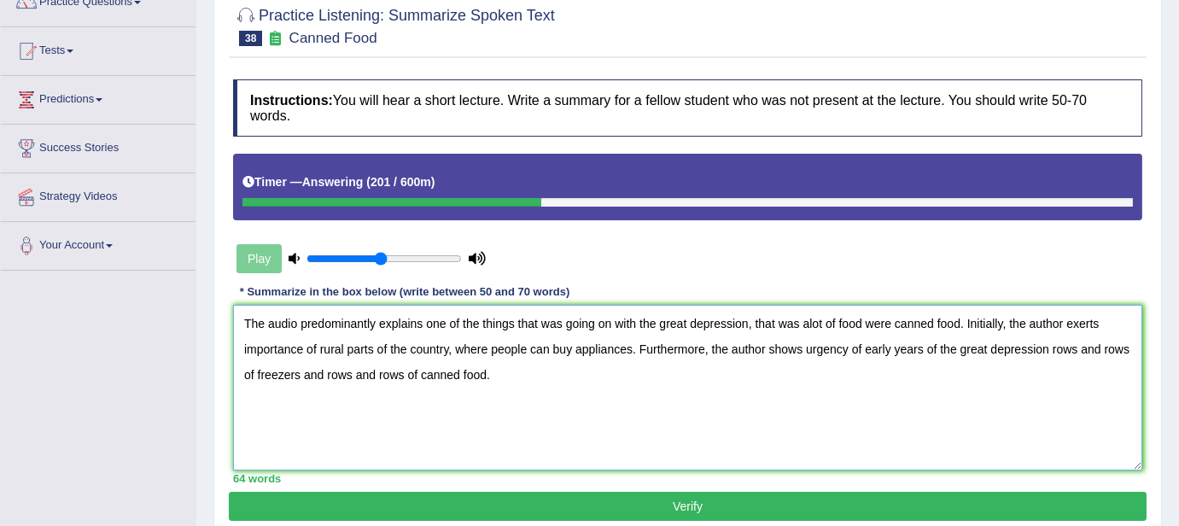
click at [373, 376] on textarea "The audio predominantly explains one of the things that was going on with the g…" at bounding box center [687, 388] width 909 height 166
click at [331, 378] on textarea "The audio predominantly explains one of the things that was going on with the g…" at bounding box center [687, 388] width 909 height 166
click at [323, 376] on textarea "The audio predominantly explains one of the things that was going on with the g…" at bounding box center [687, 388] width 909 height 166
click at [346, 378] on textarea "The audio predominantly explains one of the things that was going on with the g…" at bounding box center [687, 388] width 909 height 166
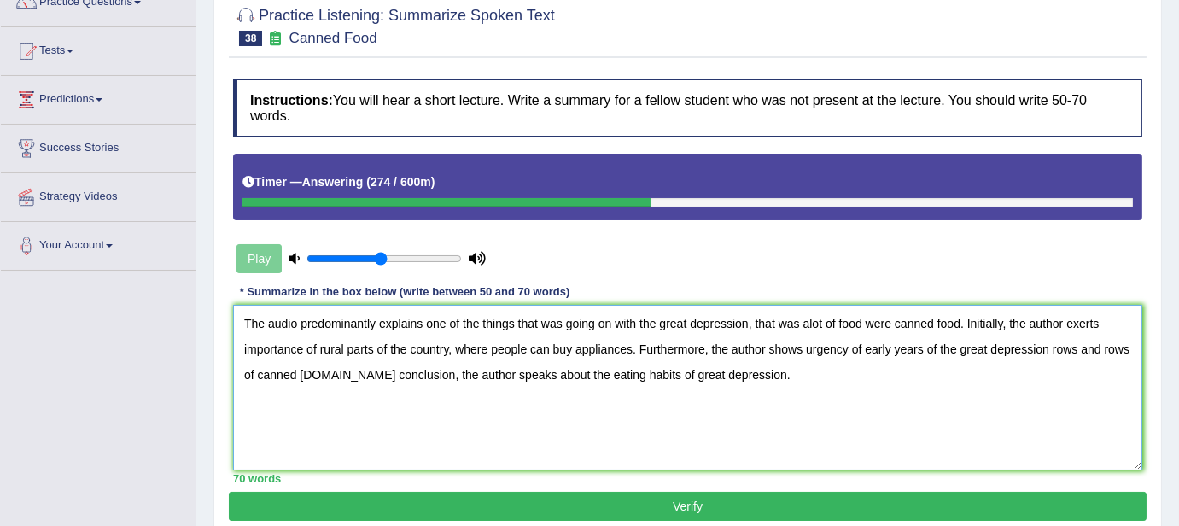
click at [460, 321] on textarea "The audio predominantly explains one of the things that was going on with the g…" at bounding box center [687, 388] width 909 height 166
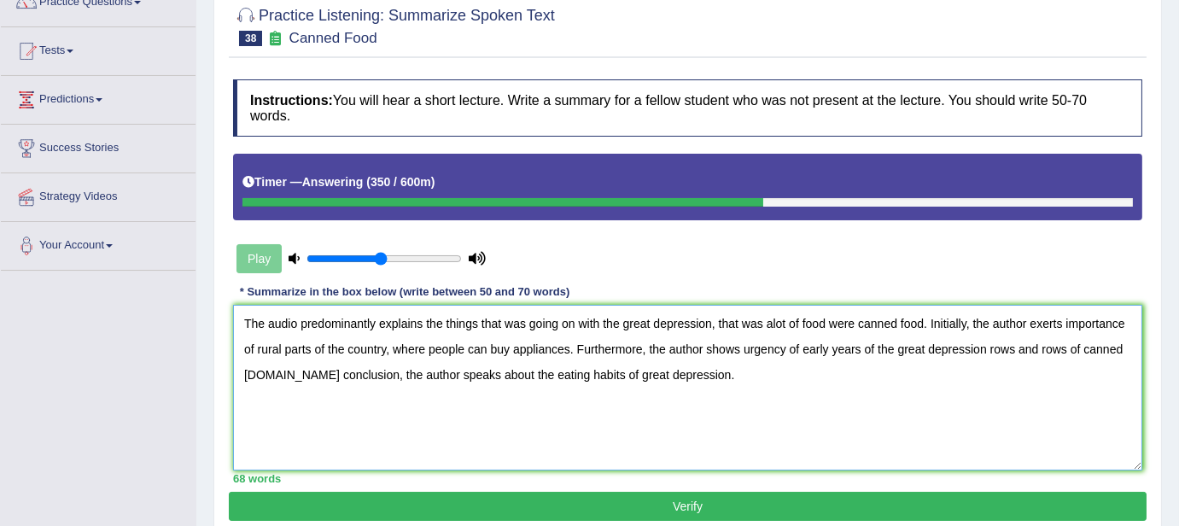
click at [903, 326] on textarea "The audio predominantly explains the things that was going on with the great de…" at bounding box center [687, 388] width 909 height 166
click at [986, 350] on textarea "The audio predominantly explains the things that was going on with the great de…" at bounding box center [687, 388] width 909 height 166
click at [762, 322] on textarea "The audio predominantly explains the things that was going on with the great de…" at bounding box center [687, 388] width 909 height 166
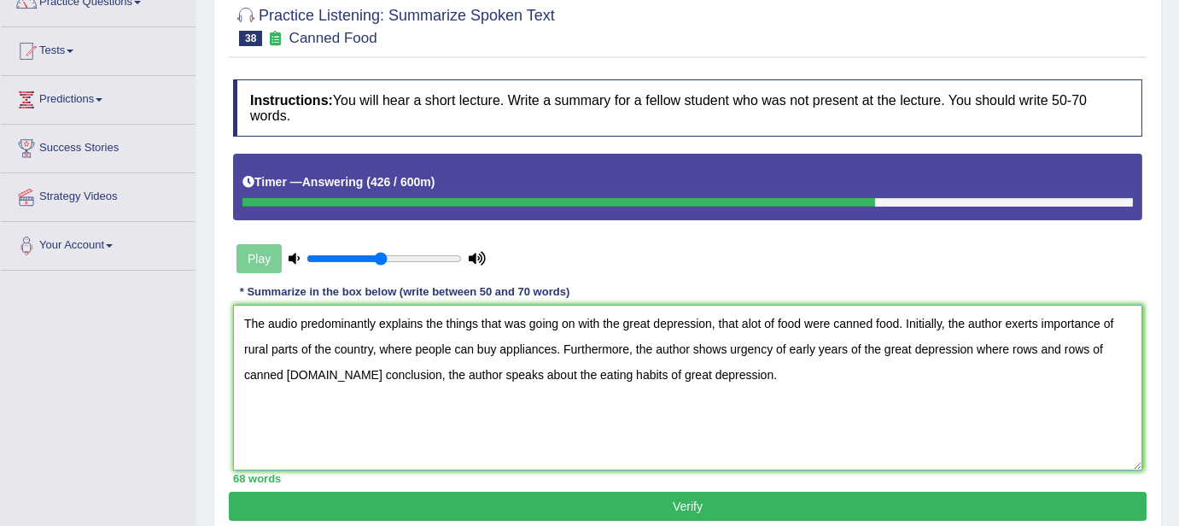
click at [488, 373] on textarea "The audio predominantly explains the things that was going on with the great de…" at bounding box center [687, 388] width 909 height 166
click at [243, 321] on textarea "The audio predominantly explains the things that was going on with the great de…" at bounding box center [687, 388] width 909 height 166
click at [1057, 347] on textarea "The audio predominantly explains the things that was going on with the great de…" at bounding box center [687, 388] width 909 height 166
click at [694, 376] on textarea "The audio predominantly explains the things that was going on with the great de…" at bounding box center [687, 388] width 909 height 166
type textarea "The audio predominantly explains the things that was going on with the great de…"
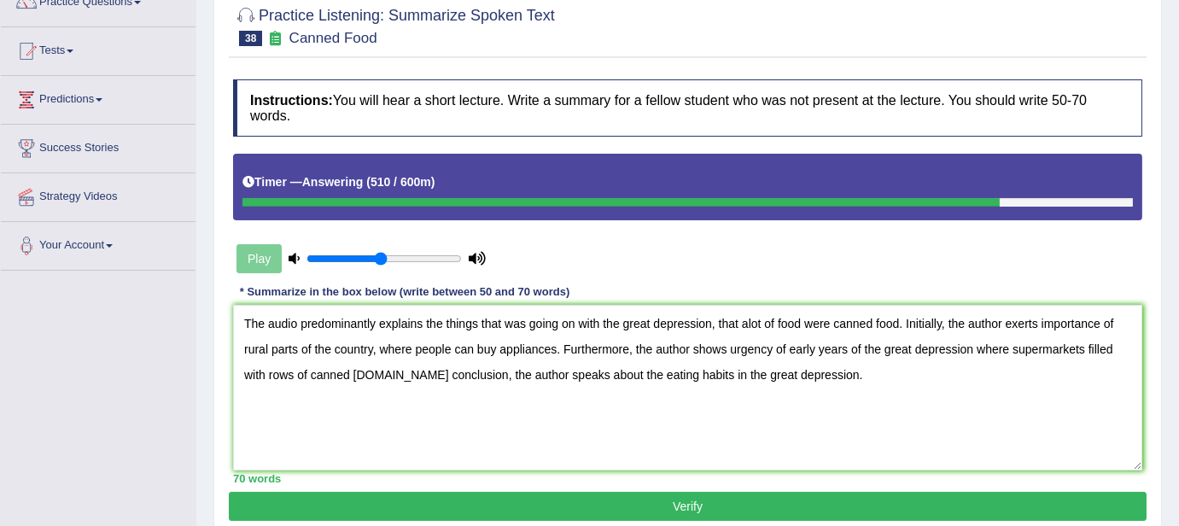
click at [489, 498] on button "Verify" at bounding box center [687, 506] width 917 height 29
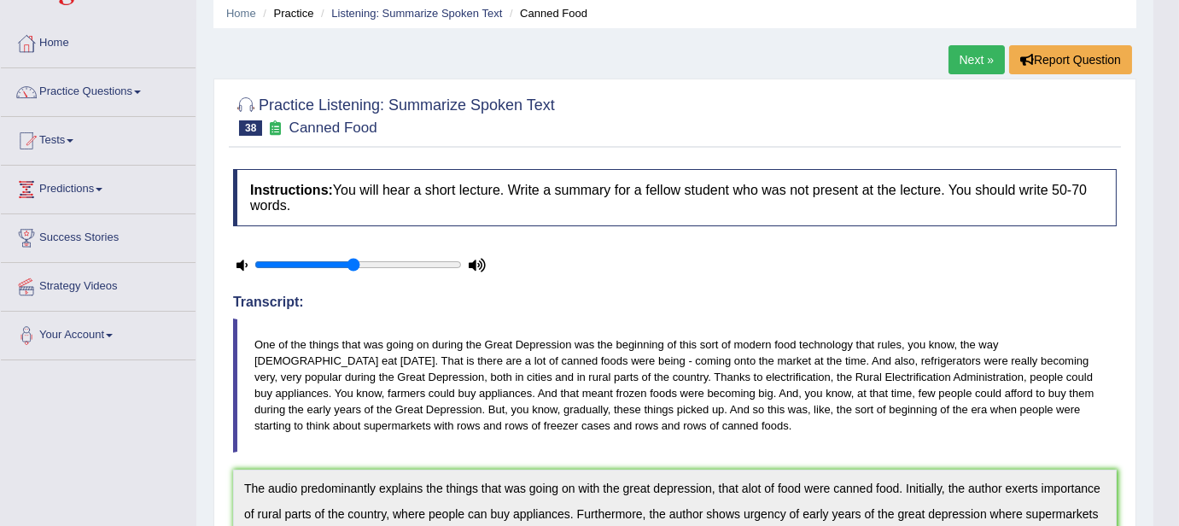
scroll to position [0, 0]
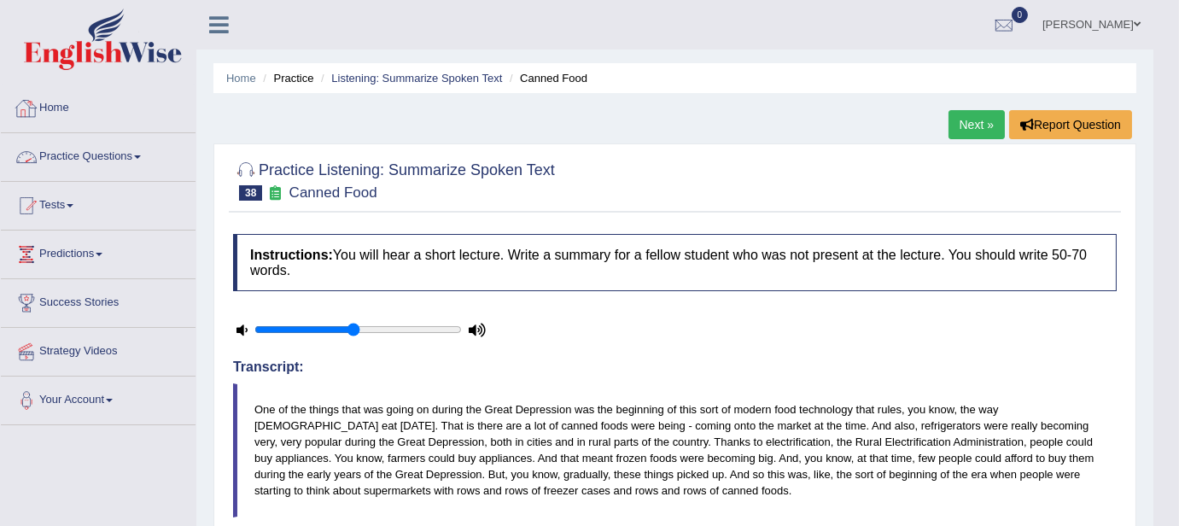
click at [148, 162] on link "Practice Questions" at bounding box center [98, 154] width 195 height 43
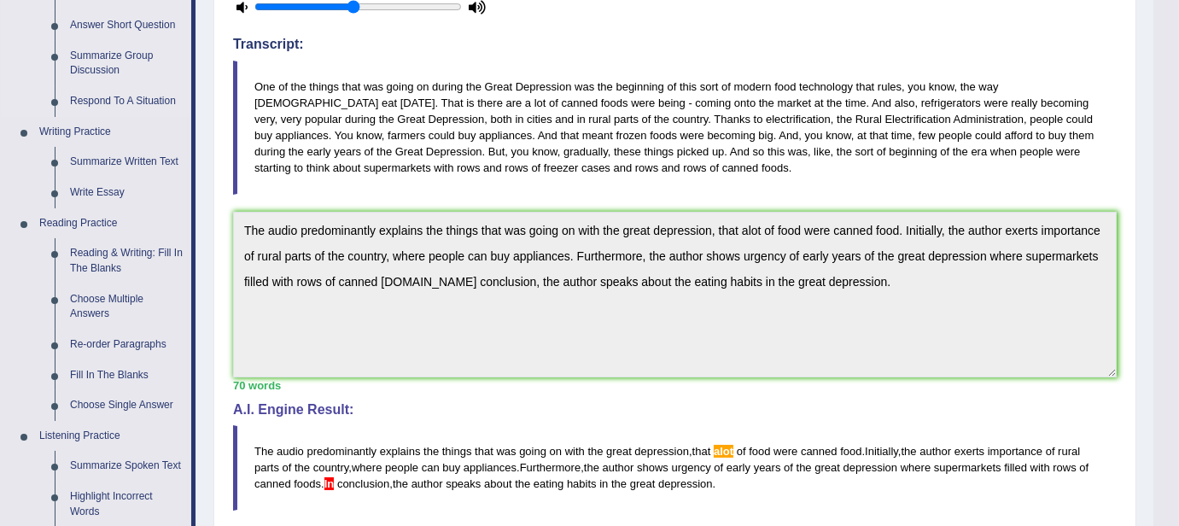
scroll to position [336, 0]
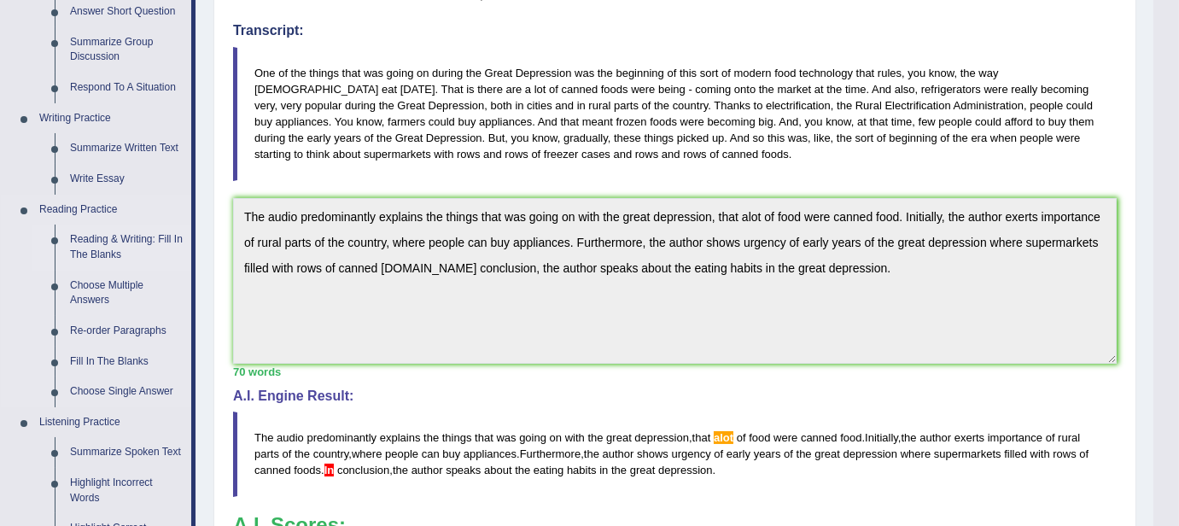
click at [115, 259] on link "Reading & Writing: Fill In The Blanks" at bounding box center [126, 246] width 129 height 45
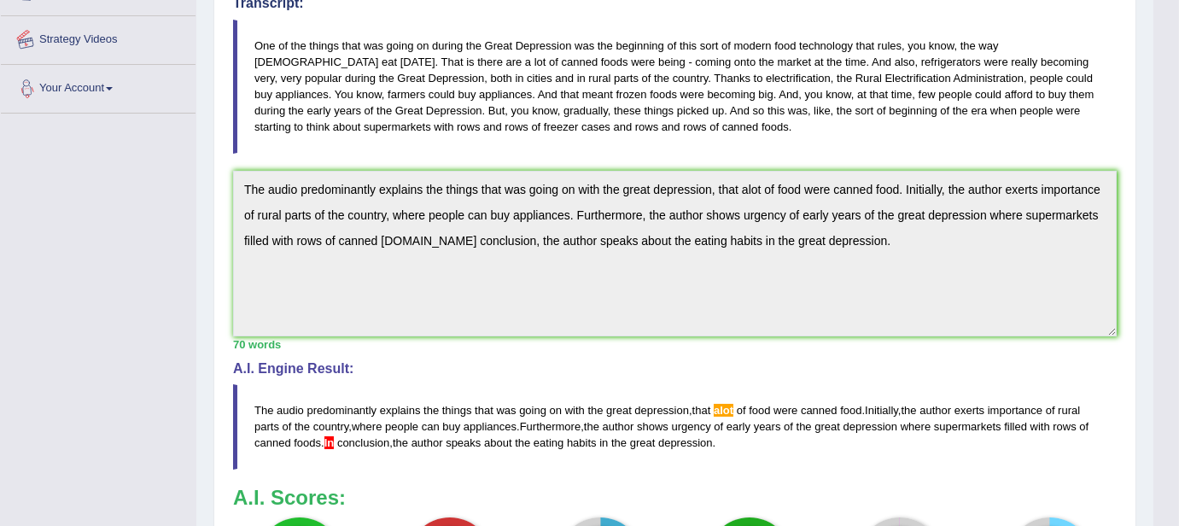
scroll to position [407, 0]
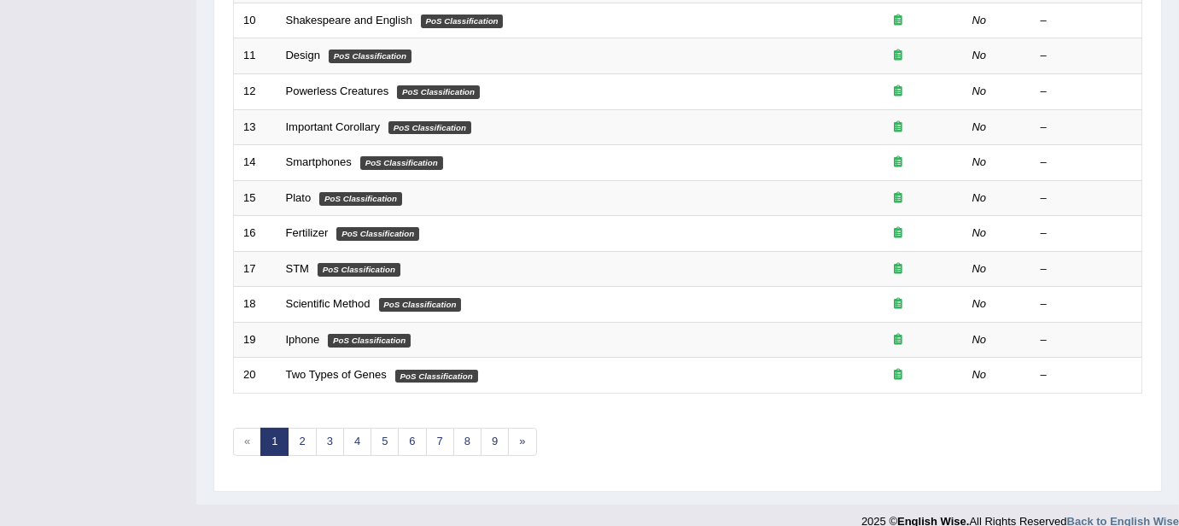
scroll to position [597, 0]
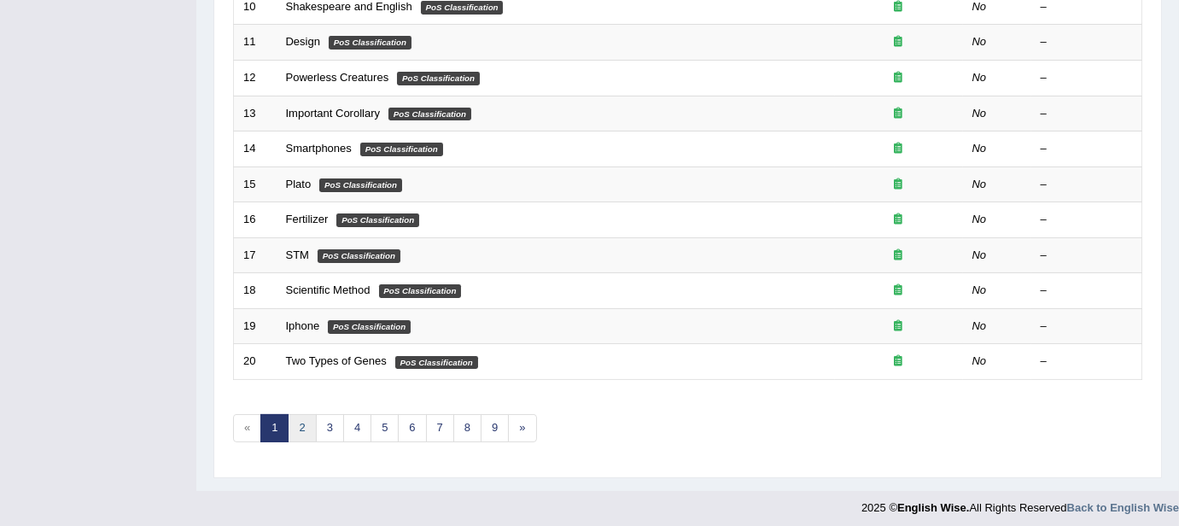
click at [294, 418] on link "2" at bounding box center [302, 428] width 28 height 28
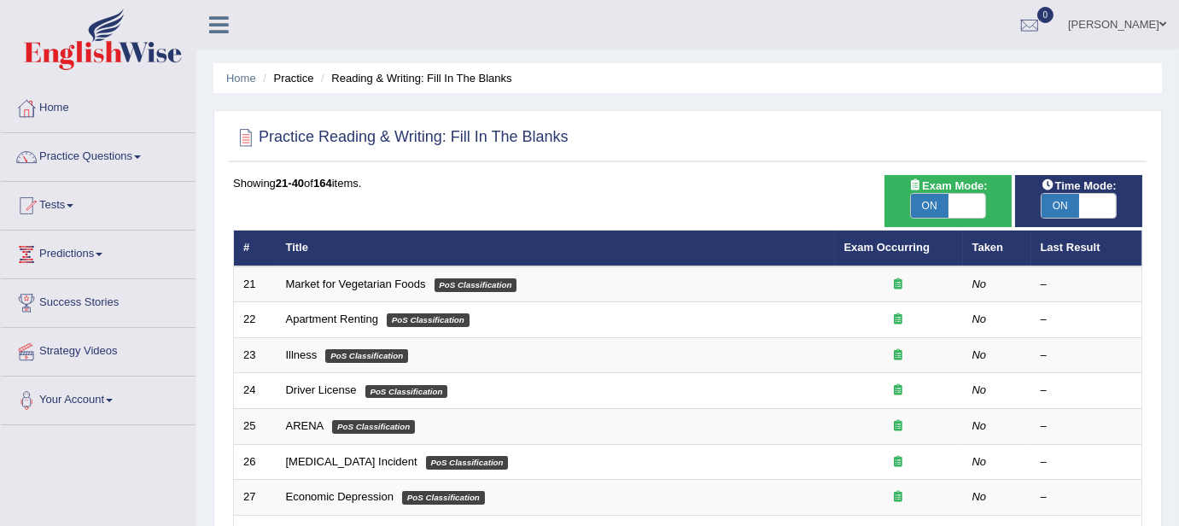
click at [949, 207] on span at bounding box center [967, 206] width 38 height 24
checkbox input "false"
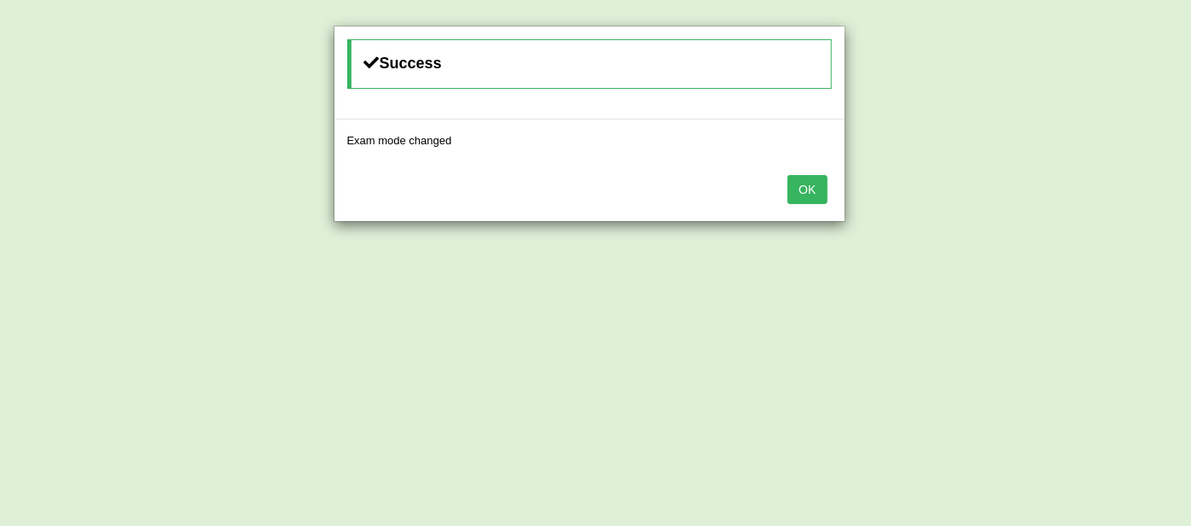
click at [949, 207] on div "Success Exam mode changed OK" at bounding box center [595, 263] width 1191 height 526
click at [807, 192] on button "OK" at bounding box center [807, 189] width 39 height 29
click at [803, 192] on button "OK" at bounding box center [807, 189] width 39 height 29
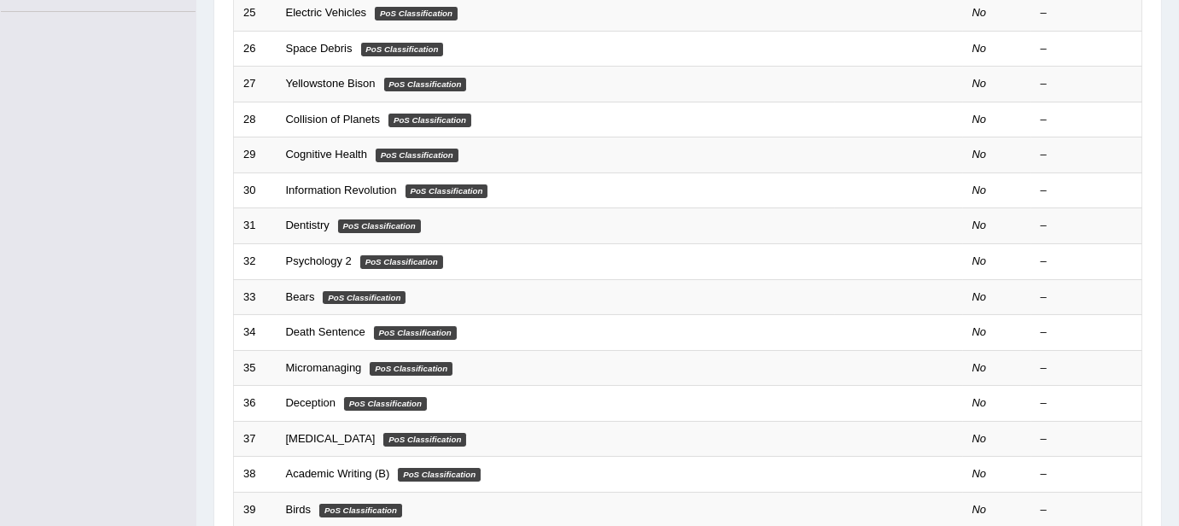
scroll to position [597, 0]
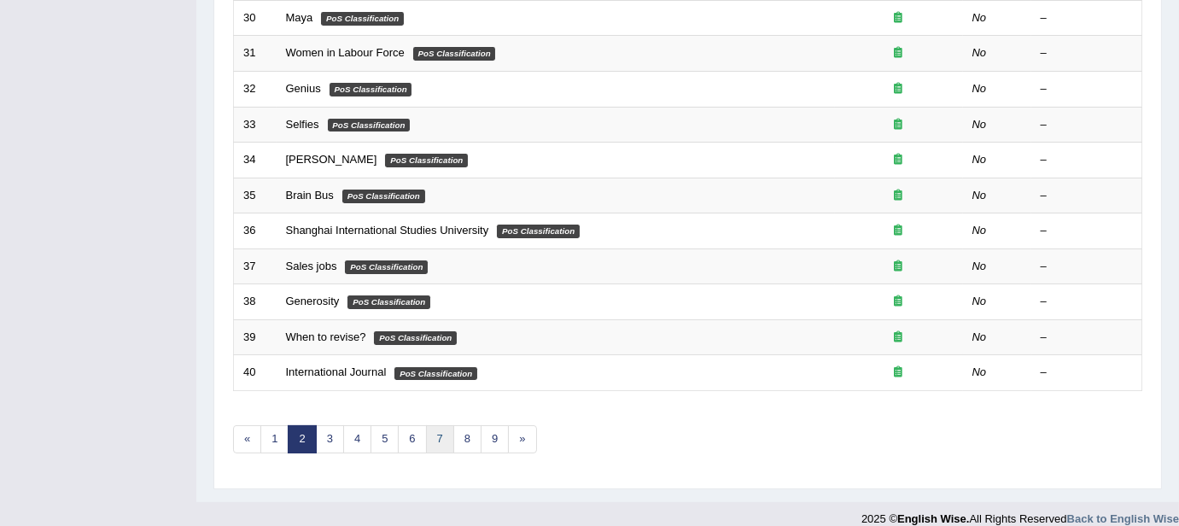
click at [432, 434] on link "7" at bounding box center [440, 439] width 28 height 28
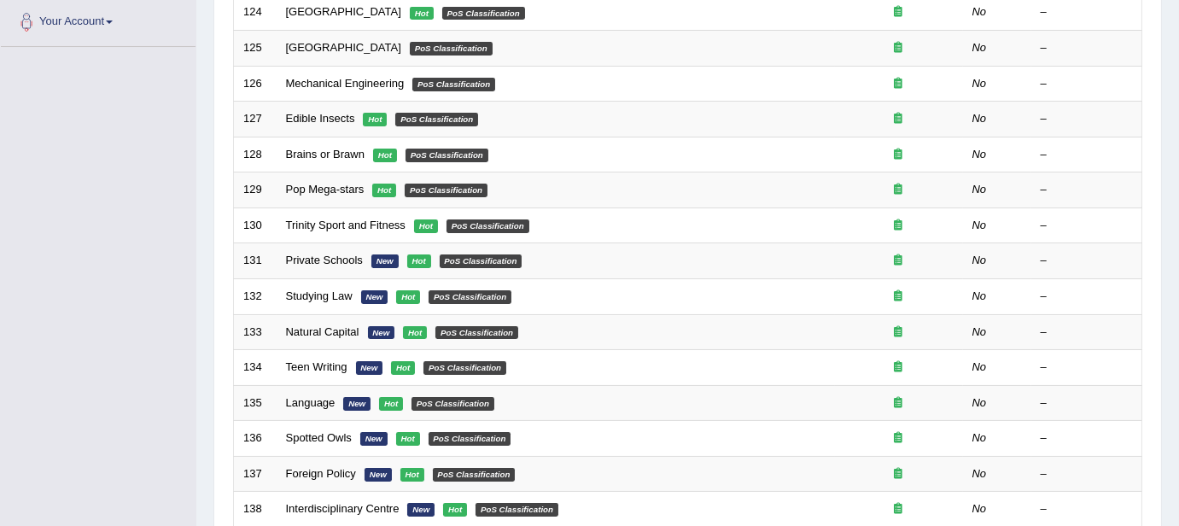
scroll to position [455, 0]
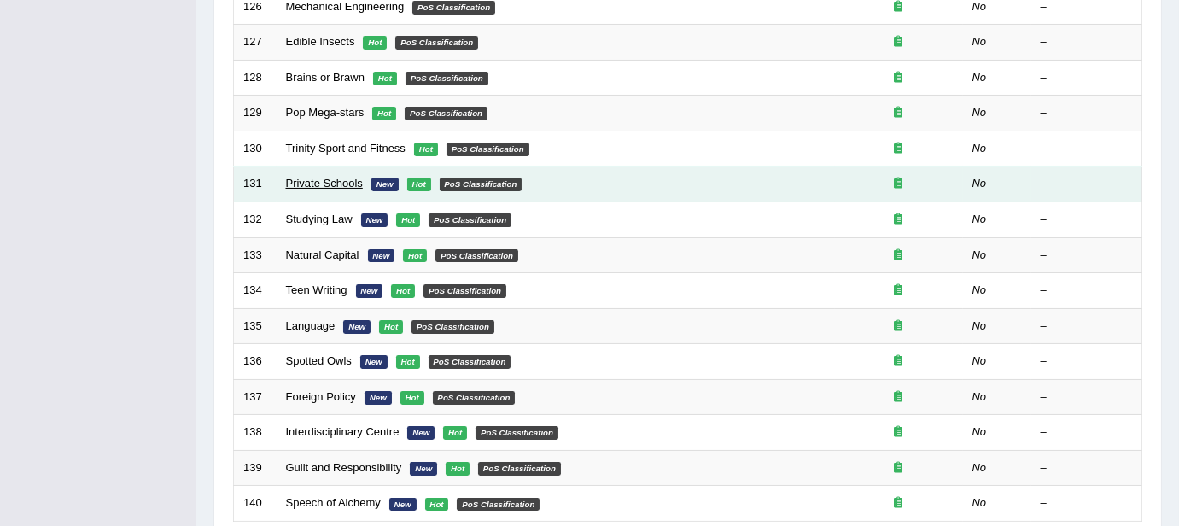
click at [326, 183] on link "Private Schools" at bounding box center [324, 183] width 77 height 13
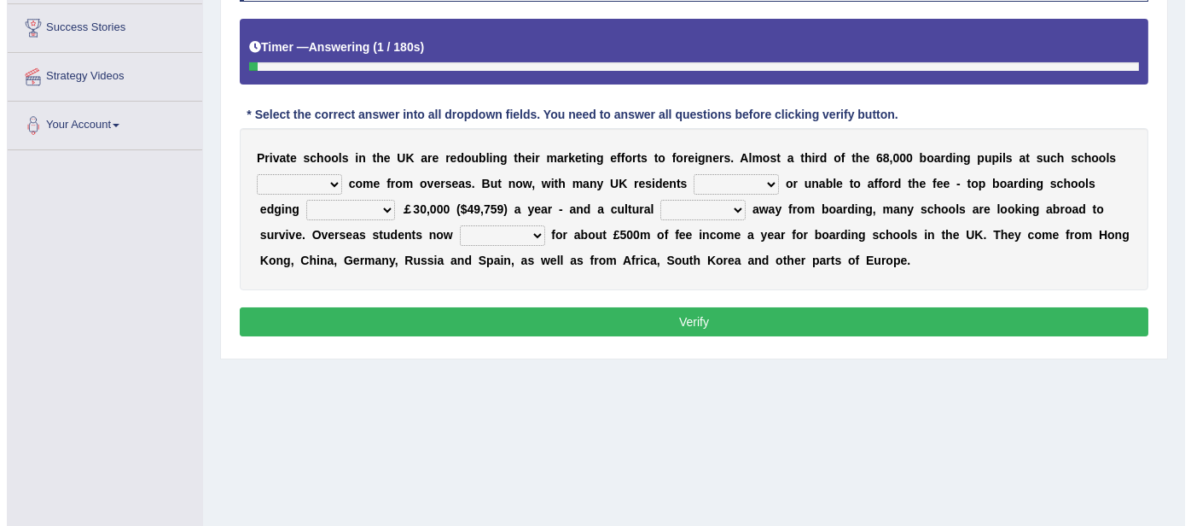
scroll to position [254, 0]
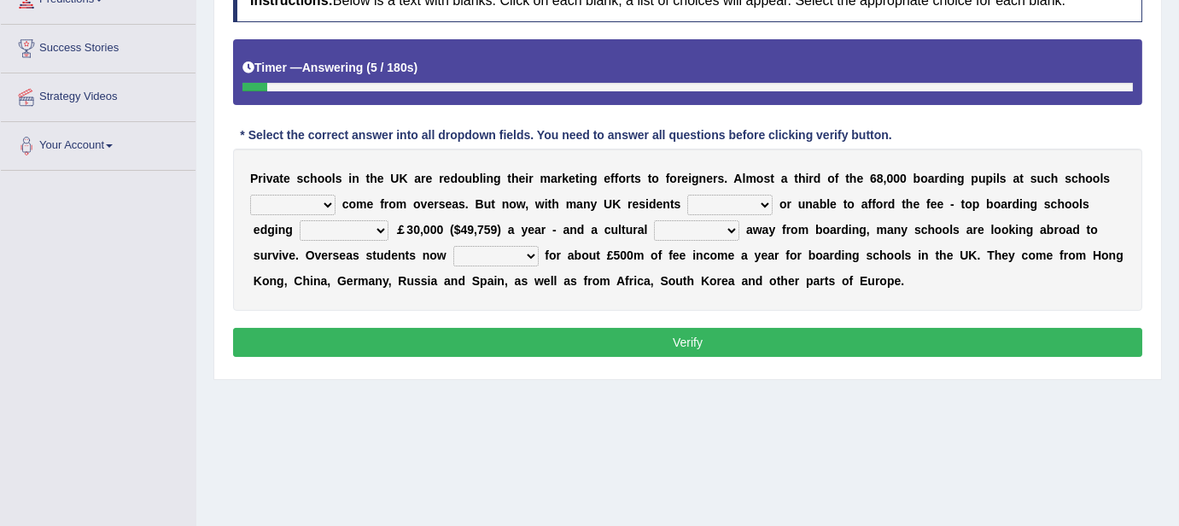
click at [319, 205] on select "all set already great news" at bounding box center [292, 205] width 85 height 20
select select "already"
click at [250, 195] on select "all set already great news" at bounding box center [292, 205] width 85 height 20
click at [760, 201] on select "answering unwilling realising storing" at bounding box center [729, 205] width 85 height 20
select select "unwilling"
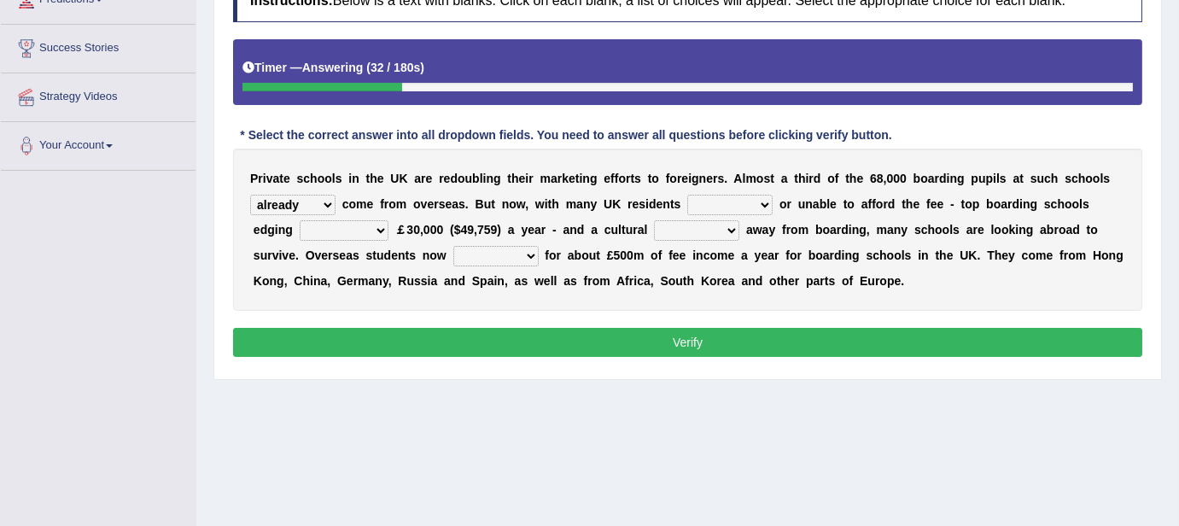
click at [687, 195] on select "answering unwilling realising storing" at bounding box center [729, 205] width 85 height 20
click at [358, 235] on select "rewards towards notification amounting" at bounding box center [344, 230] width 89 height 20
select select "towards"
click at [300, 220] on select "rewards towards notification amounting" at bounding box center [344, 230] width 89 height 20
click at [384, 230] on select "rewards towards notification amounting" at bounding box center [344, 230] width 89 height 20
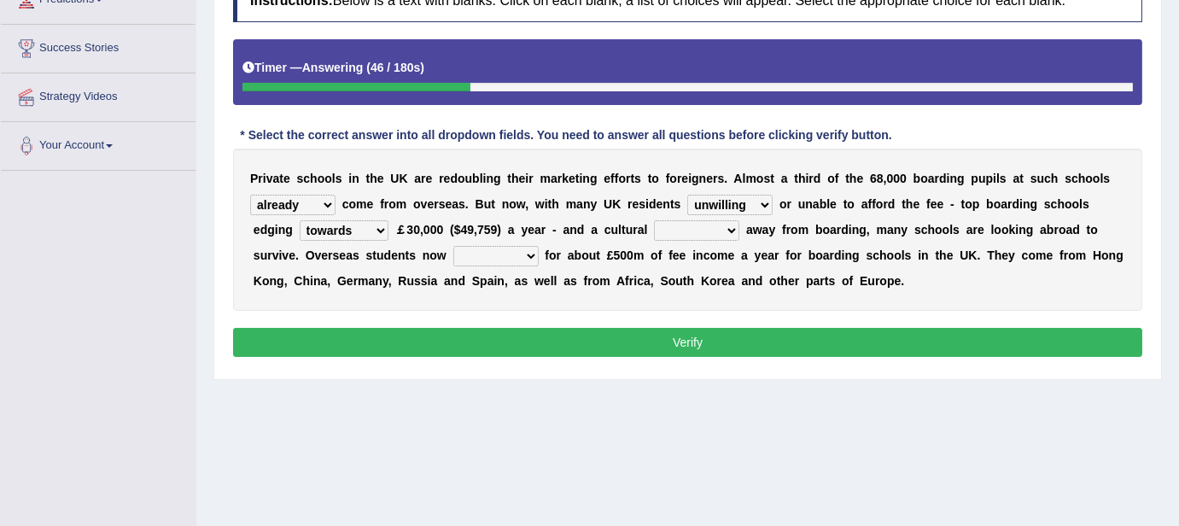
click at [412, 265] on div "P r i v a t e s c h o o l s i n t h e U K a r e r e d o u b l i n g t h e i r m…" at bounding box center [687, 230] width 909 height 162
click at [729, 229] on select "go rattle shatter shift" at bounding box center [696, 230] width 85 height 20
select select "shift"
click at [654, 220] on select "go rattle shatter shift" at bounding box center [696, 230] width 85 height 20
click at [516, 258] on select "hold think account say" at bounding box center [495, 256] width 85 height 20
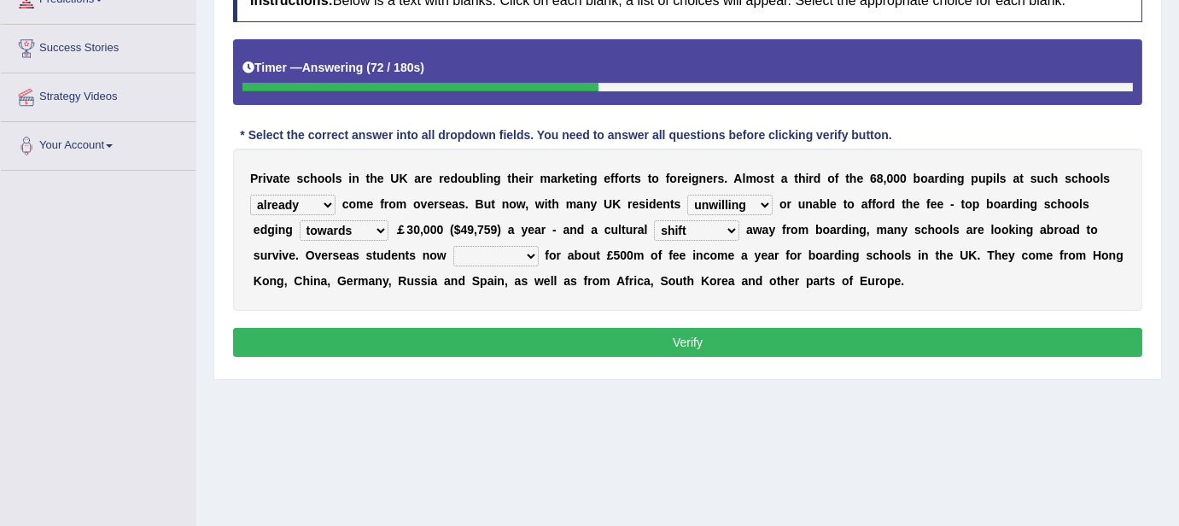
select select "account"
click at [453, 246] on select "hold think account say" at bounding box center [495, 256] width 85 height 20
click at [696, 340] on button "Verify" at bounding box center [687, 342] width 909 height 29
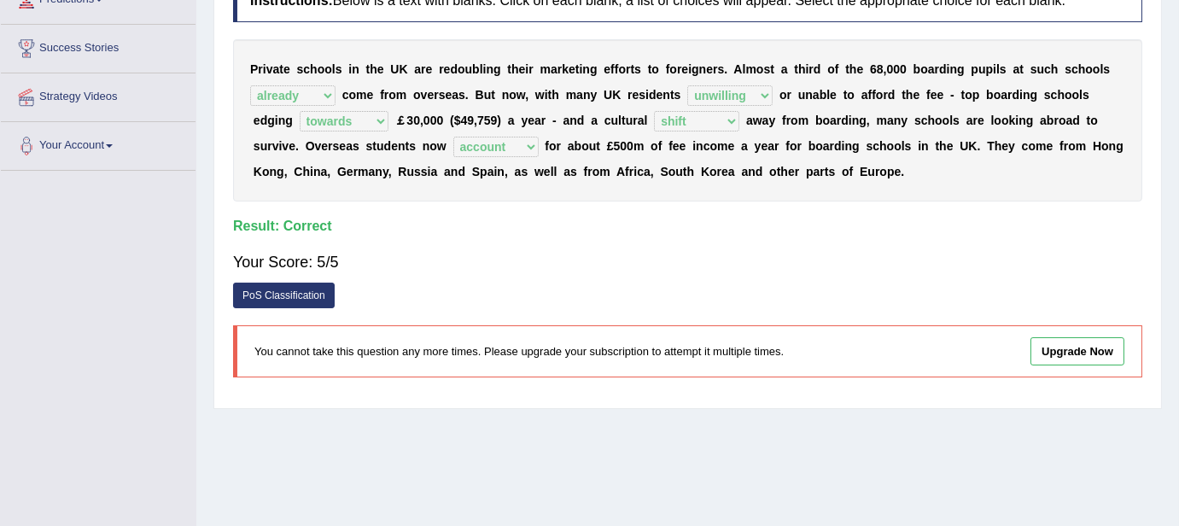
click at [317, 294] on link "PoS Classification" at bounding box center [284, 295] width 102 height 26
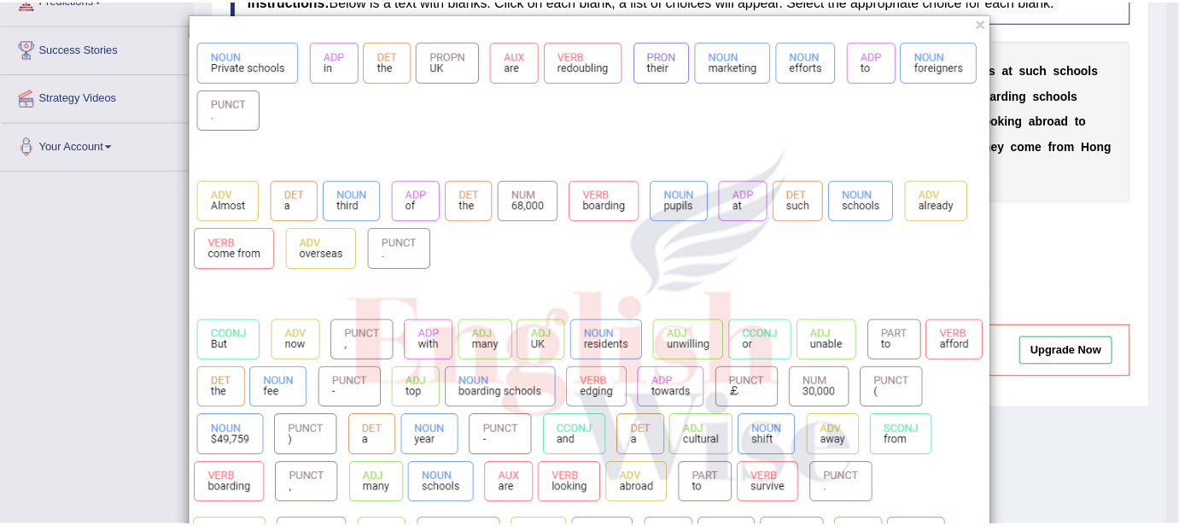
scroll to position [0, 0]
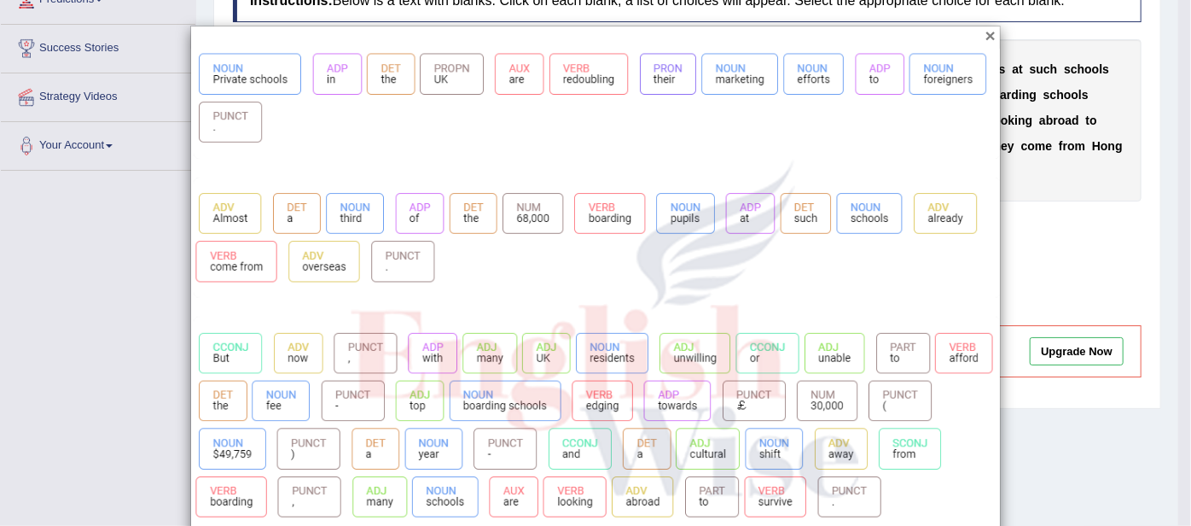
click at [986, 32] on button "×" at bounding box center [991, 35] width 10 height 18
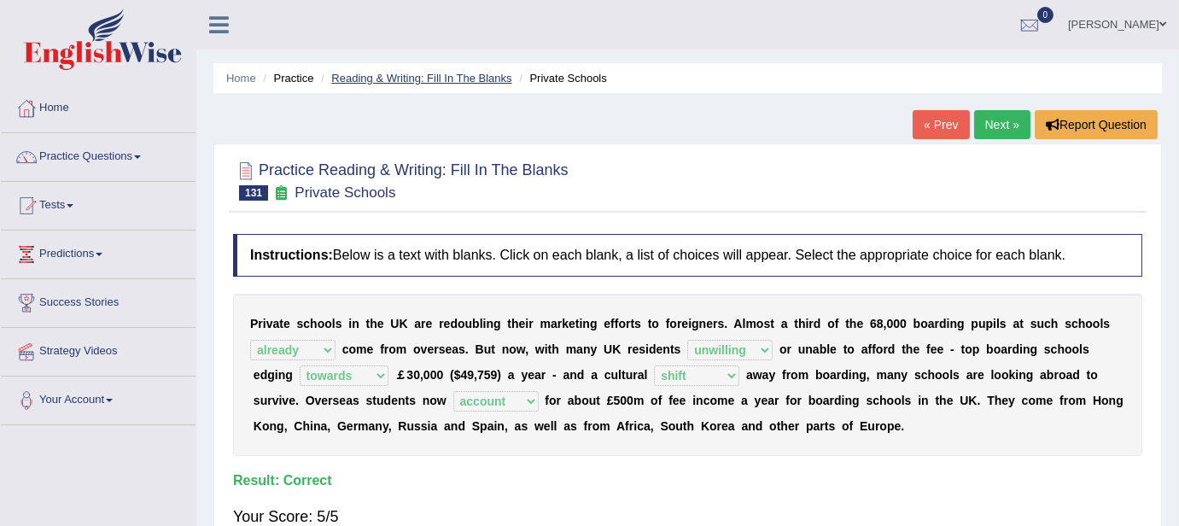
click at [381, 78] on link "Reading & Writing: Fill In The Blanks" at bounding box center [421, 78] width 180 height 13
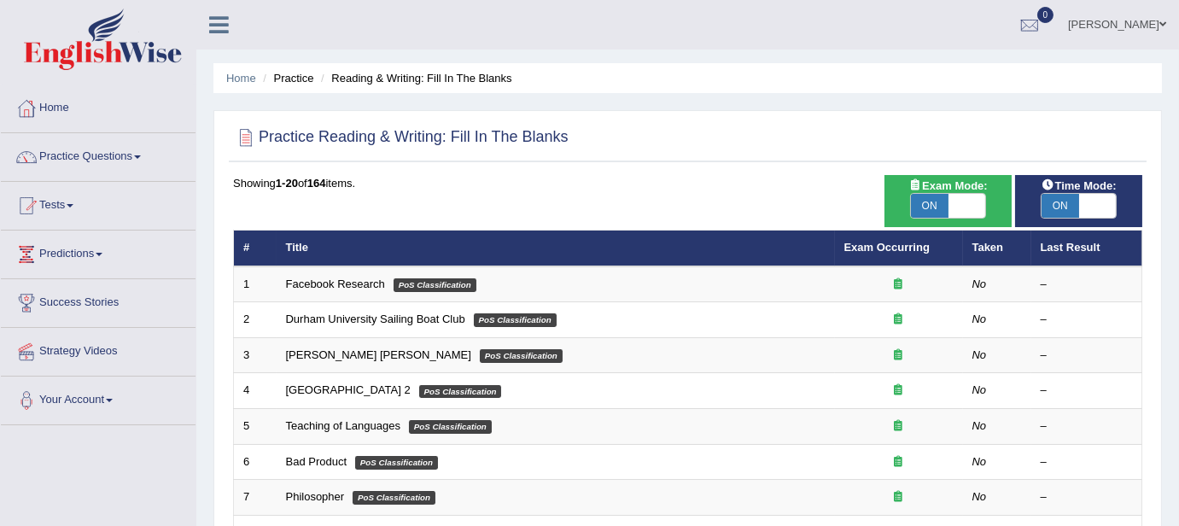
scroll to position [597, 0]
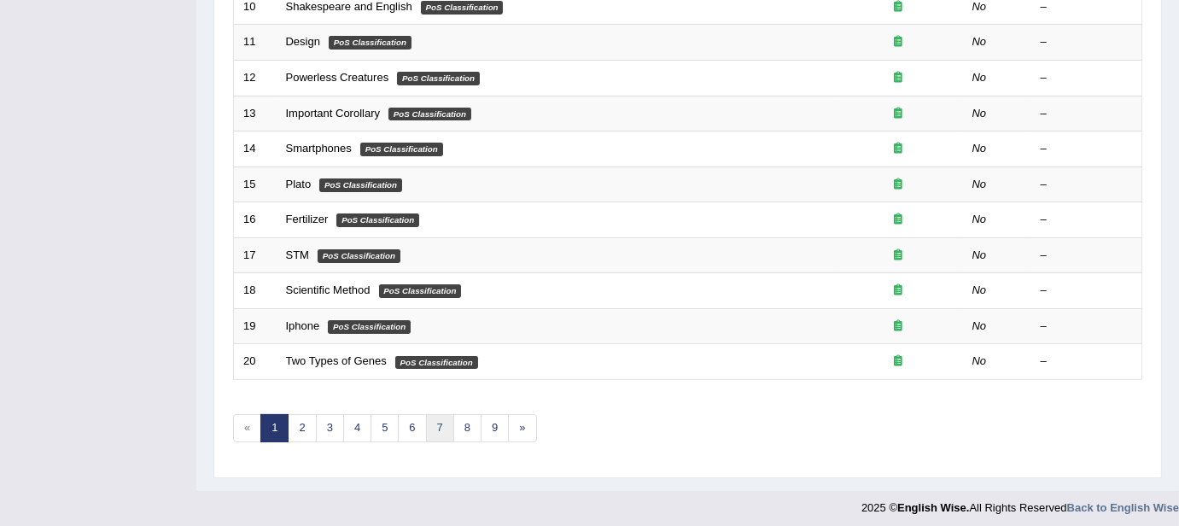
click at [434, 422] on link "7" at bounding box center [440, 428] width 28 height 28
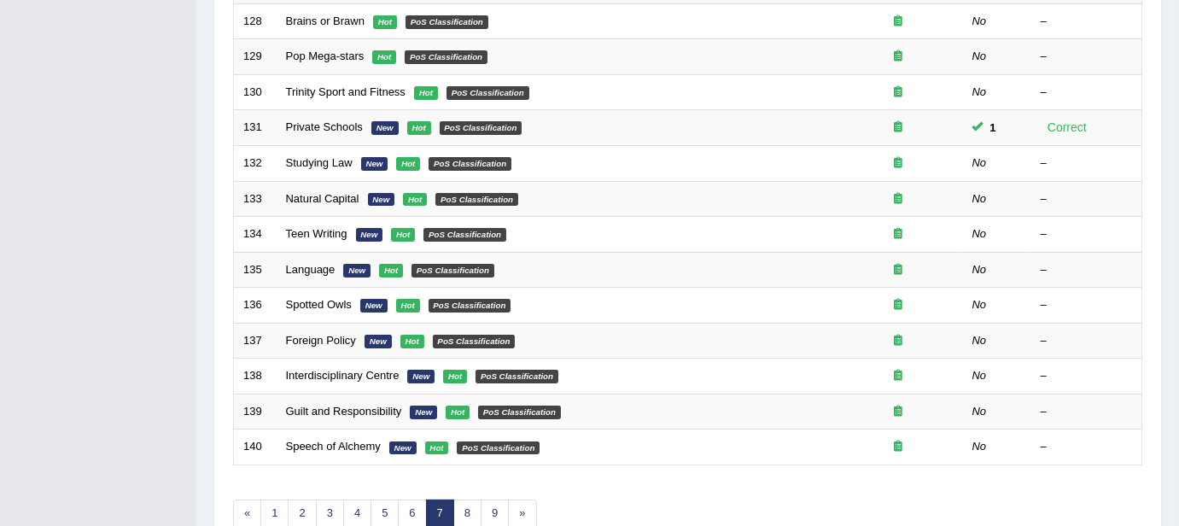
scroll to position [403, 0]
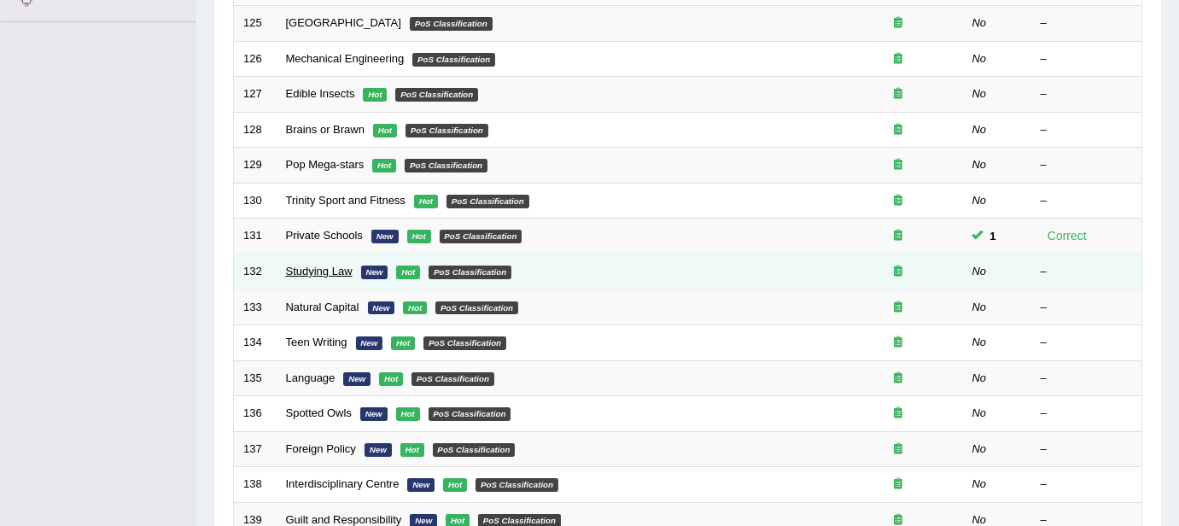
click at [316, 265] on link "Studying Law" at bounding box center [319, 271] width 67 height 13
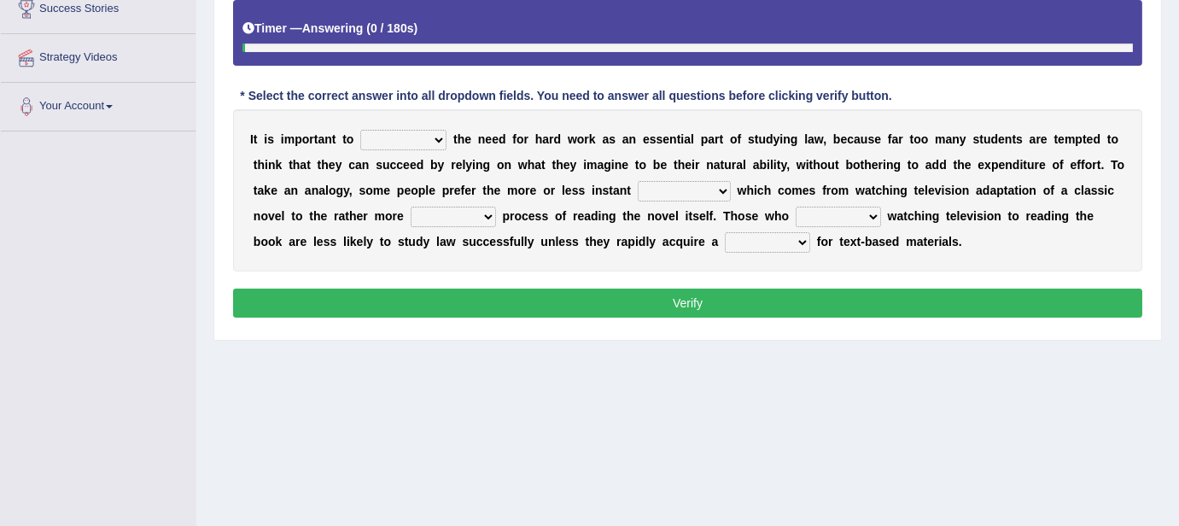
scroll to position [297, 0]
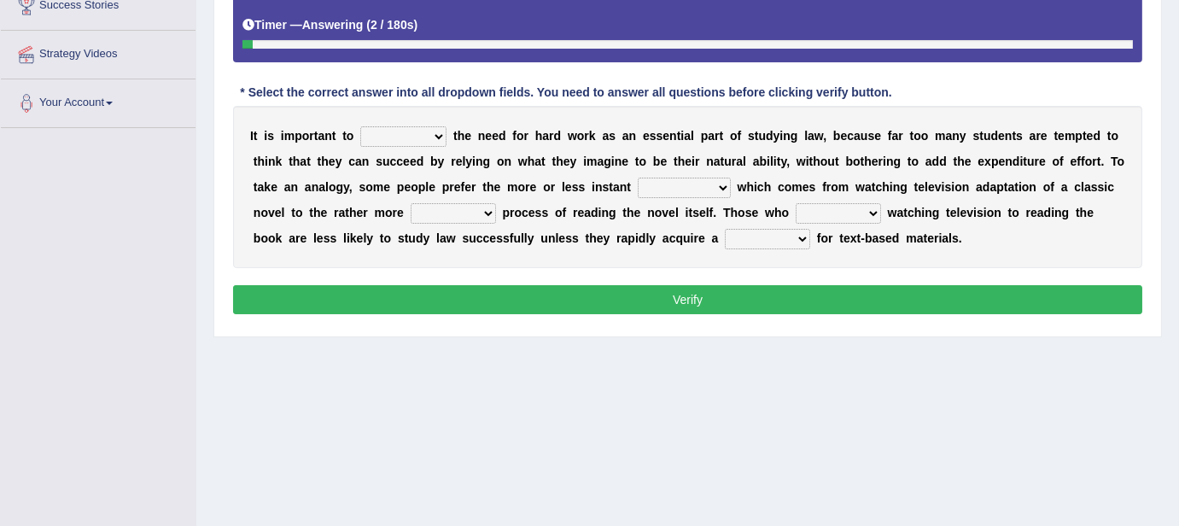
click at [426, 133] on select "emphasise criticise adjust replicate" at bounding box center [403, 136] width 86 height 20
select select "emphasise"
click at [360, 126] on select "emphasise criticise adjust replicate" at bounding box center [403, 136] width 86 height 20
click at [703, 183] on select "satisfaction reaction gratification adjusted" at bounding box center [684, 188] width 93 height 20
select select "gratification"
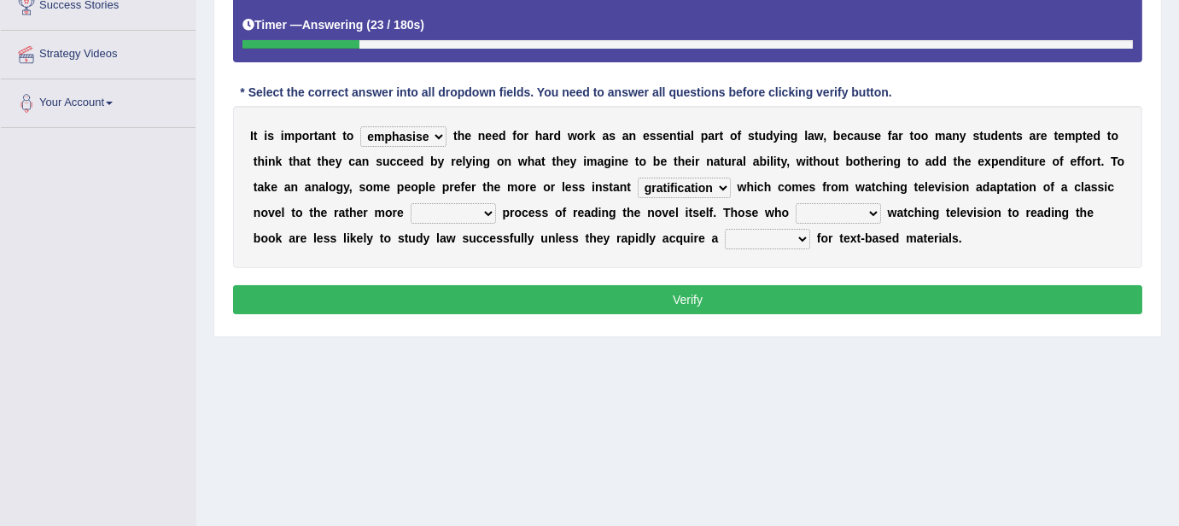
click at [638, 178] on select "satisfaction reaction gratification adjusted" at bounding box center [684, 188] width 93 height 20
click at [489, 210] on select "fulfilling laborious acquire broken" at bounding box center [453, 213] width 85 height 20
select select "laborious"
click at [411, 203] on select "fulfilling laborious acquire broken" at bounding box center [453, 213] width 85 height 20
click at [848, 211] on select "refer prefer stuff knot" at bounding box center [837, 213] width 85 height 20
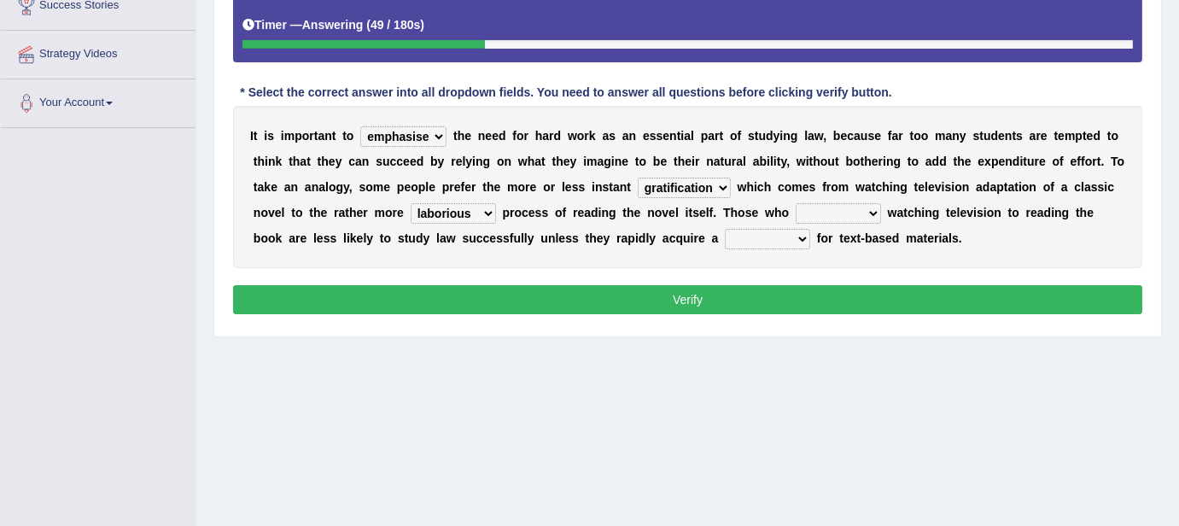
select select "prefer"
click at [795, 203] on select "refer prefer stuff knot" at bounding box center [837, 213] width 85 height 20
click at [766, 237] on select "judgement waste taste set" at bounding box center [767, 239] width 85 height 20
select select "taste"
click at [725, 229] on select "judgement waste taste set" at bounding box center [767, 239] width 85 height 20
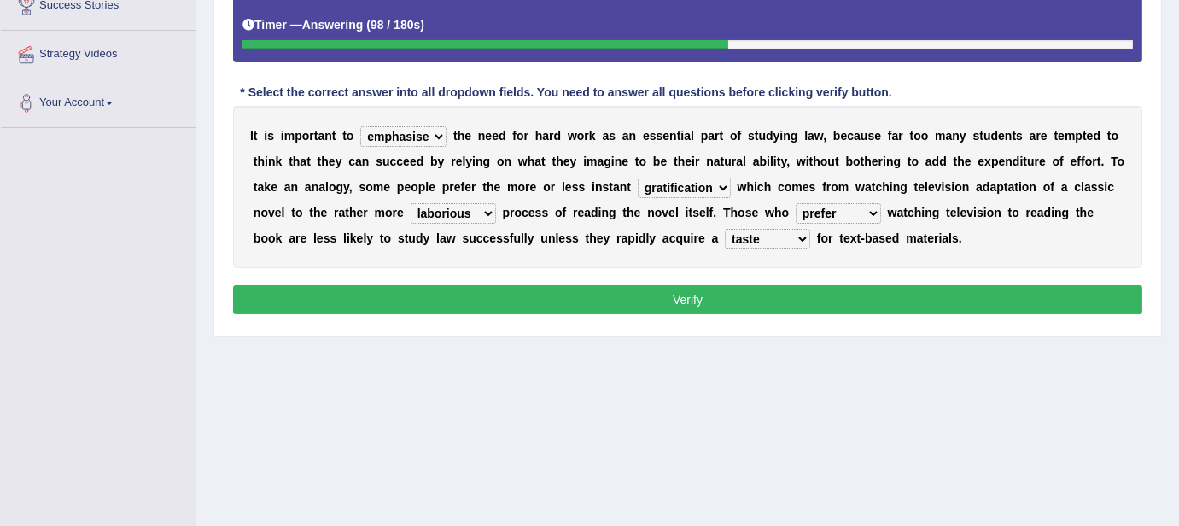
click at [708, 296] on button "Verify" at bounding box center [687, 299] width 909 height 29
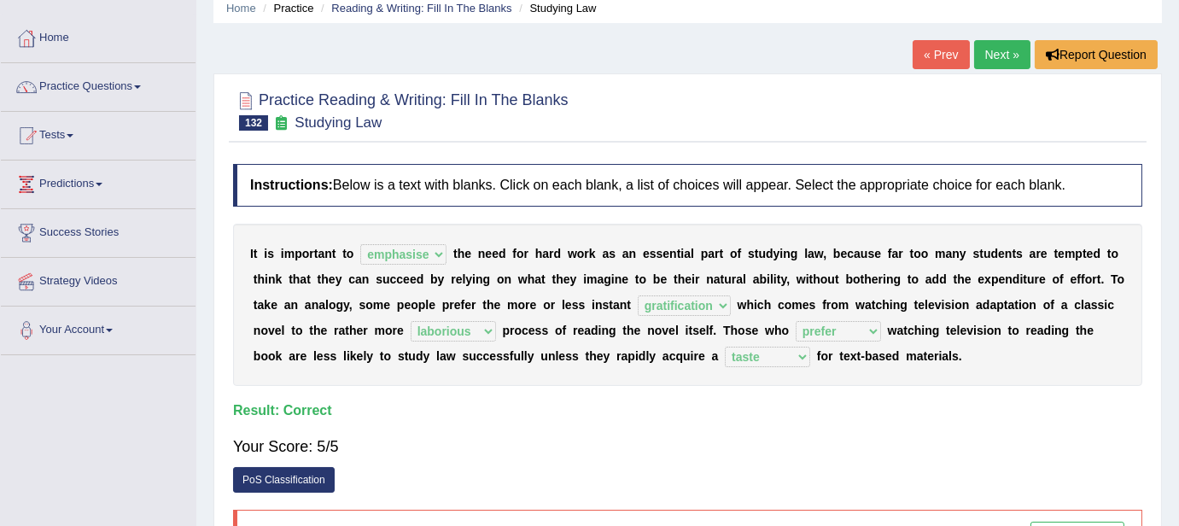
scroll to position [0, 0]
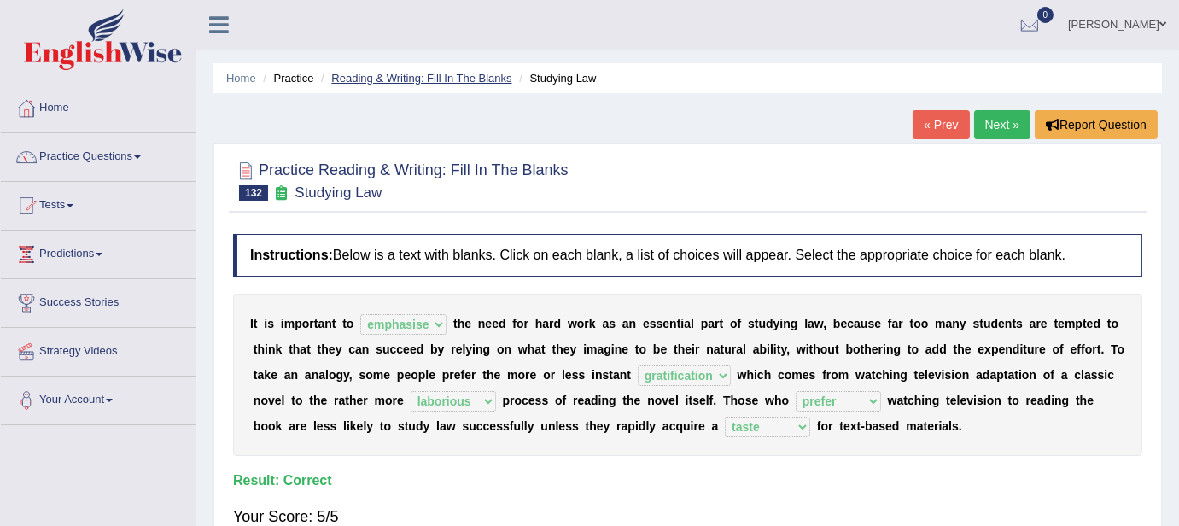
click at [444, 80] on link "Reading & Writing: Fill In The Blanks" at bounding box center [421, 78] width 180 height 13
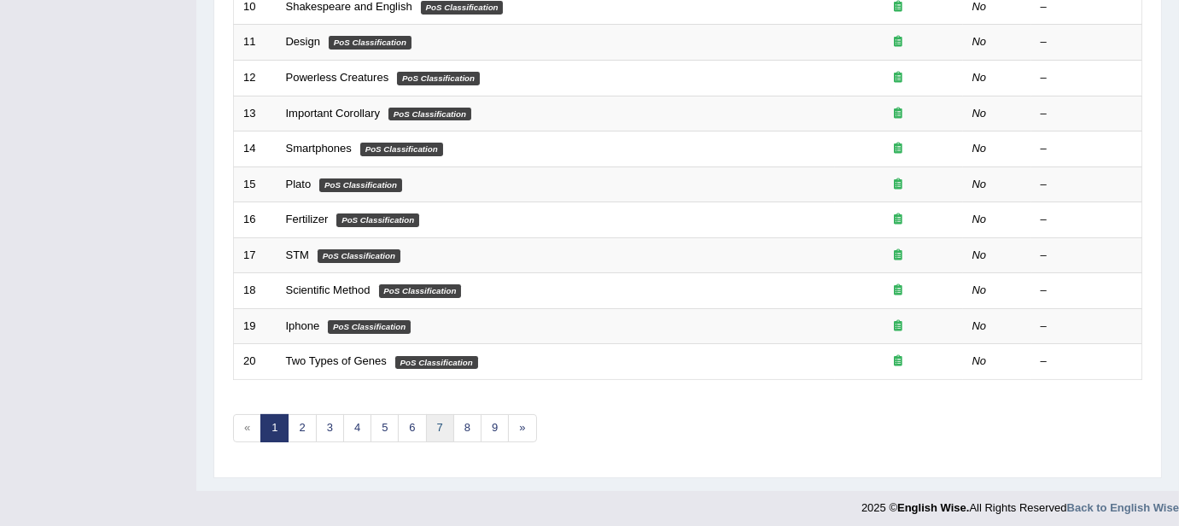
click at [434, 426] on link "7" at bounding box center [440, 428] width 28 height 28
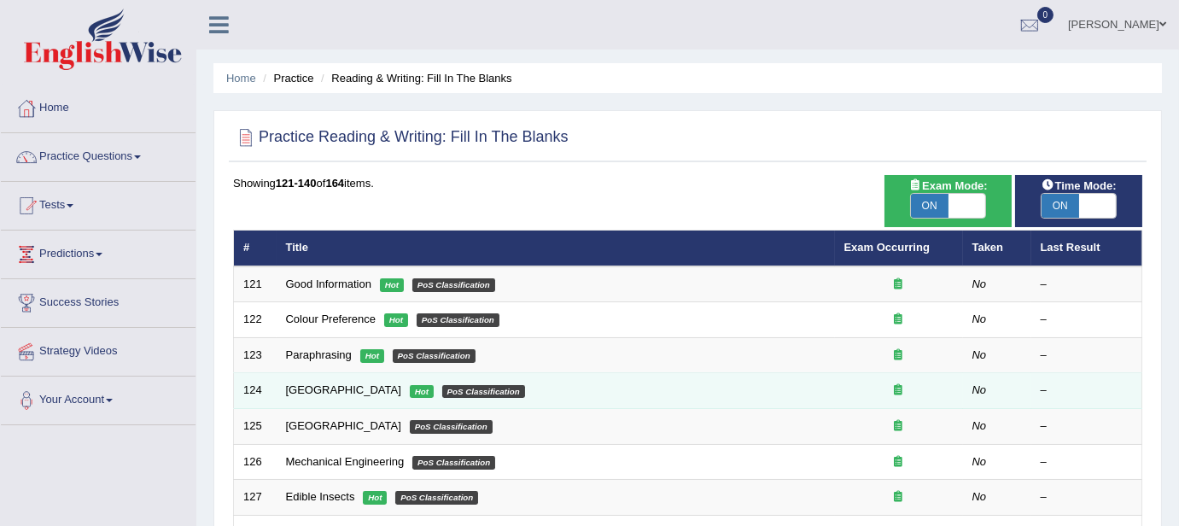
scroll to position [597, 0]
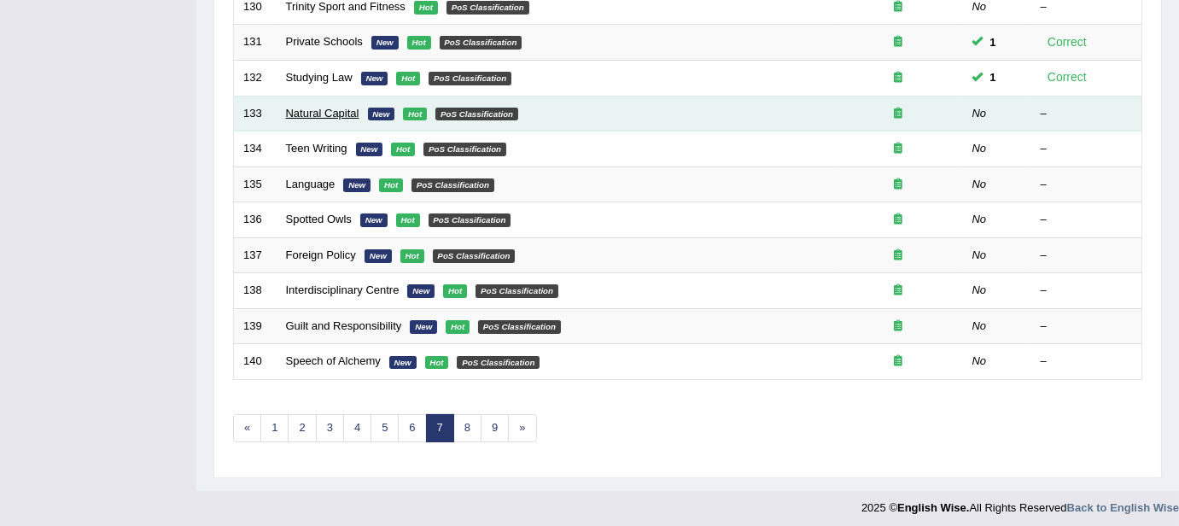
click at [330, 107] on link "Natural Capital" at bounding box center [322, 113] width 73 height 13
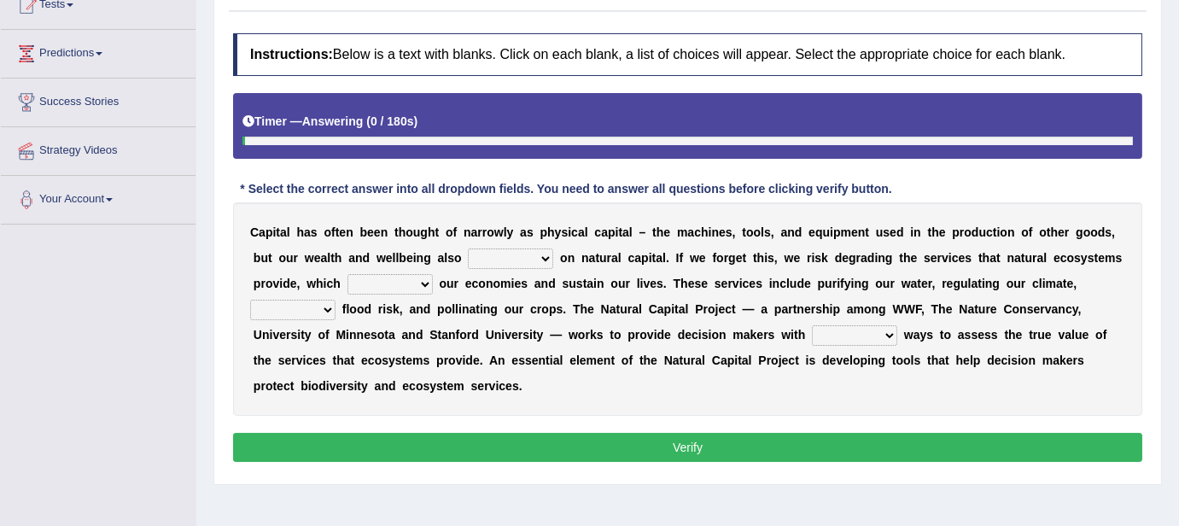
scroll to position [219, 0]
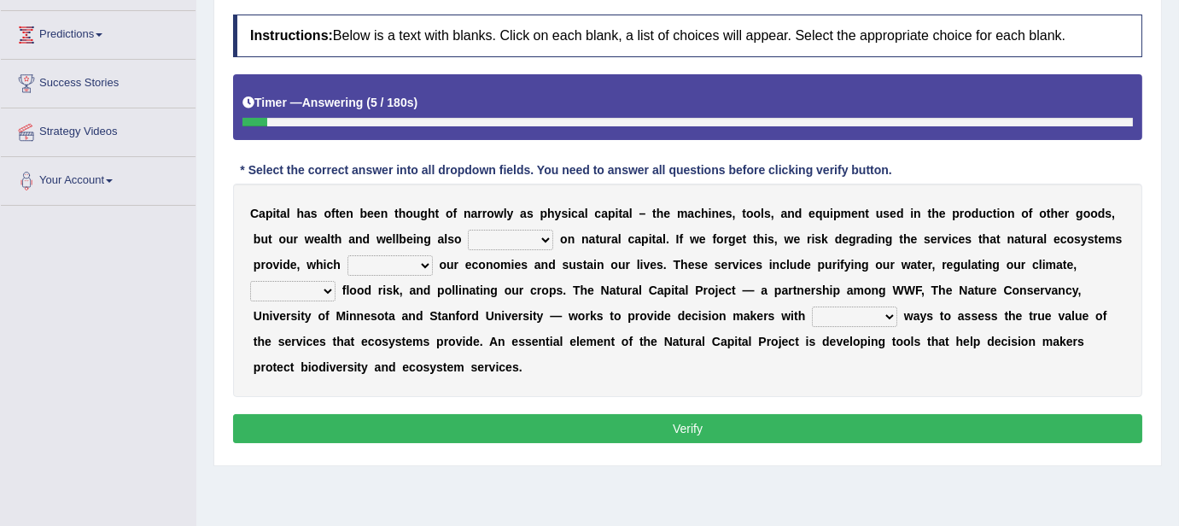
click at [534, 245] on select "rely reply supply apply" at bounding box center [510, 240] width 85 height 20
select select "rely"
click at [468, 230] on select "rely reply supply apply" at bounding box center [510, 240] width 85 height 20
click at [422, 262] on select "import report support export" at bounding box center [389, 265] width 85 height 20
select select "support"
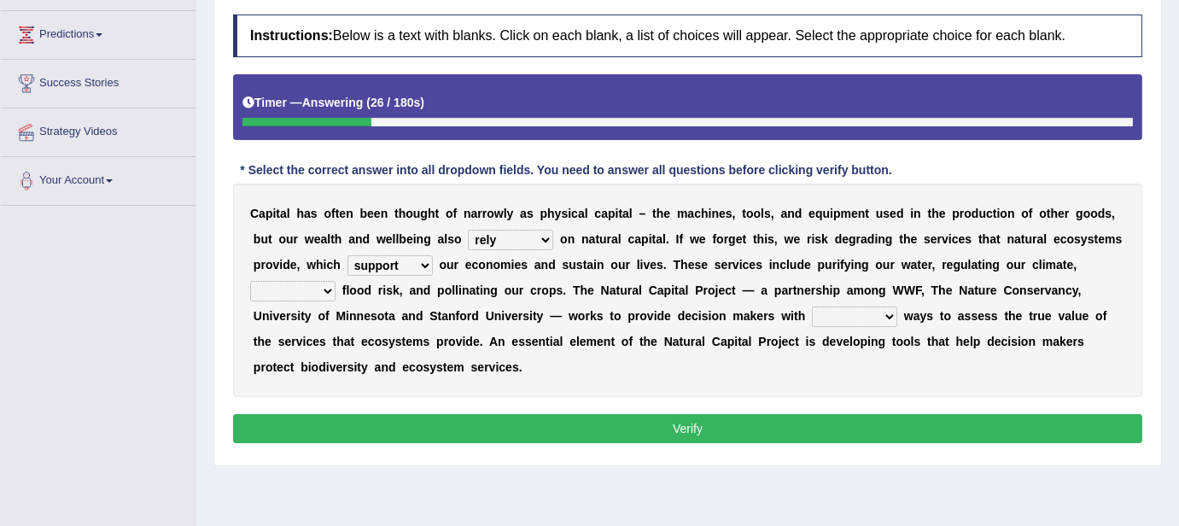
click at [347, 255] on select "import report support export" at bounding box center [389, 265] width 85 height 20
click at [325, 294] on select "bringing lacking staggering reducing" at bounding box center [292, 291] width 85 height 20
click at [250, 281] on select "bringing lacking staggering reducing" at bounding box center [292, 291] width 85 height 20
click at [317, 286] on select "bringing lacking staggering reducing" at bounding box center [292, 291] width 85 height 20
select select "reducing"
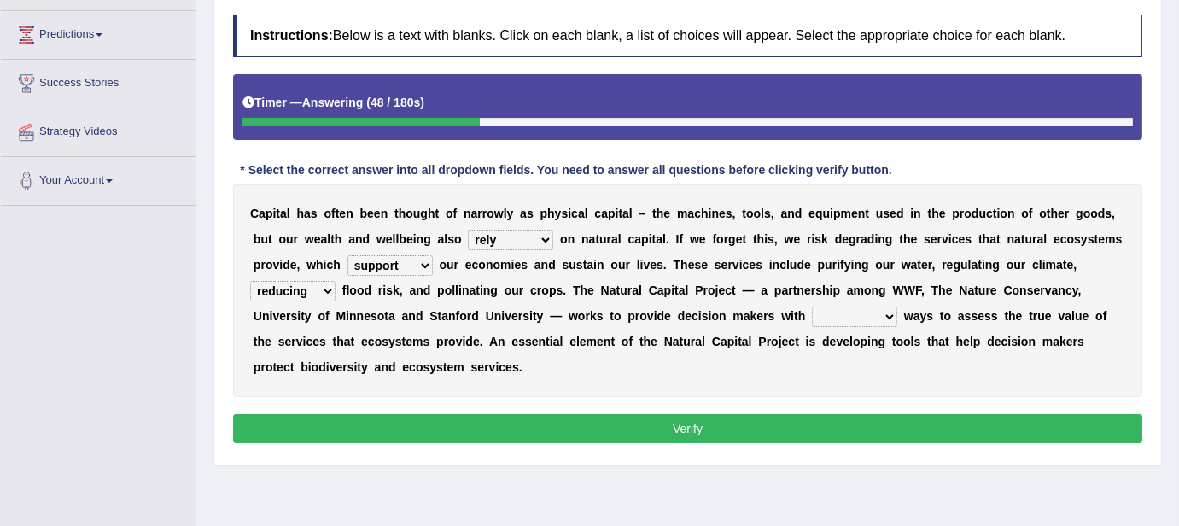
click at [250, 281] on select "bringing lacking staggering reducing" at bounding box center [292, 291] width 85 height 20
click at [858, 322] on select "liable powerful strong reliable" at bounding box center [854, 316] width 85 height 20
select select "reliable"
click at [812, 306] on select "liable powerful strong reliable" at bounding box center [854, 316] width 85 height 20
click at [635, 430] on button "Verify" at bounding box center [687, 428] width 909 height 29
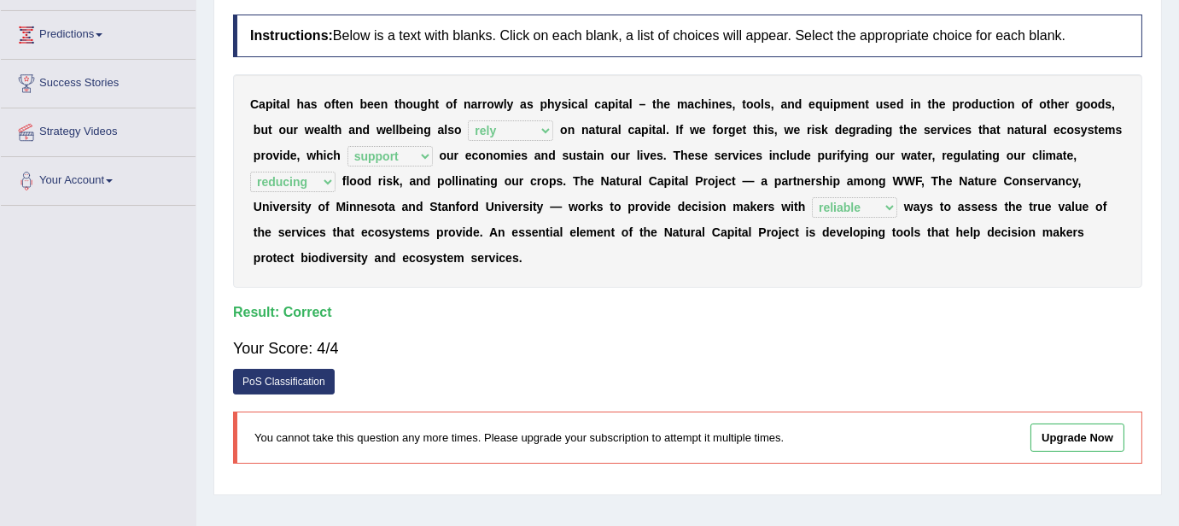
scroll to position [0, 0]
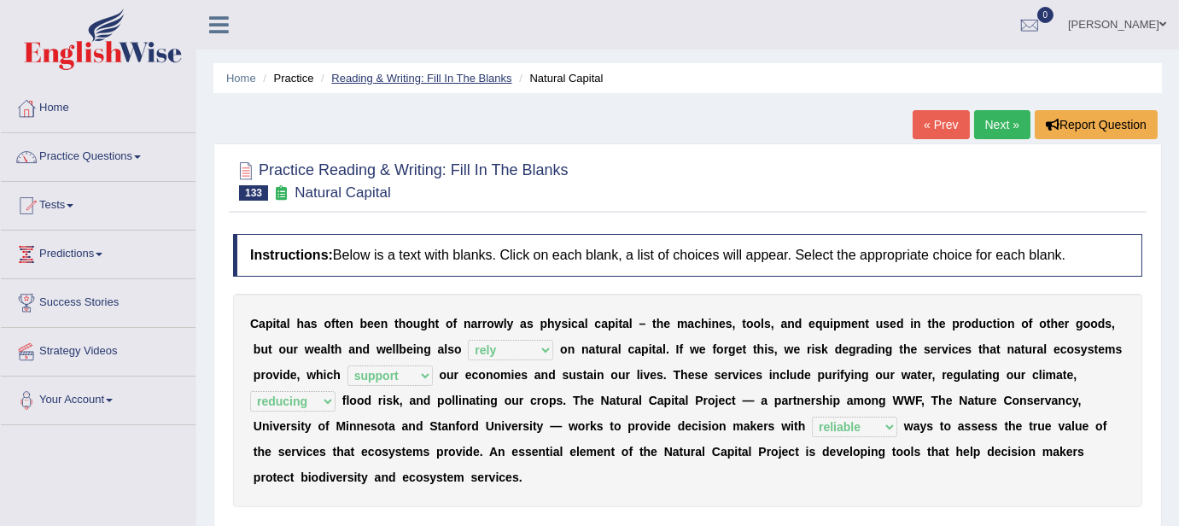
click at [462, 78] on link "Reading & Writing: Fill In The Blanks" at bounding box center [421, 78] width 180 height 13
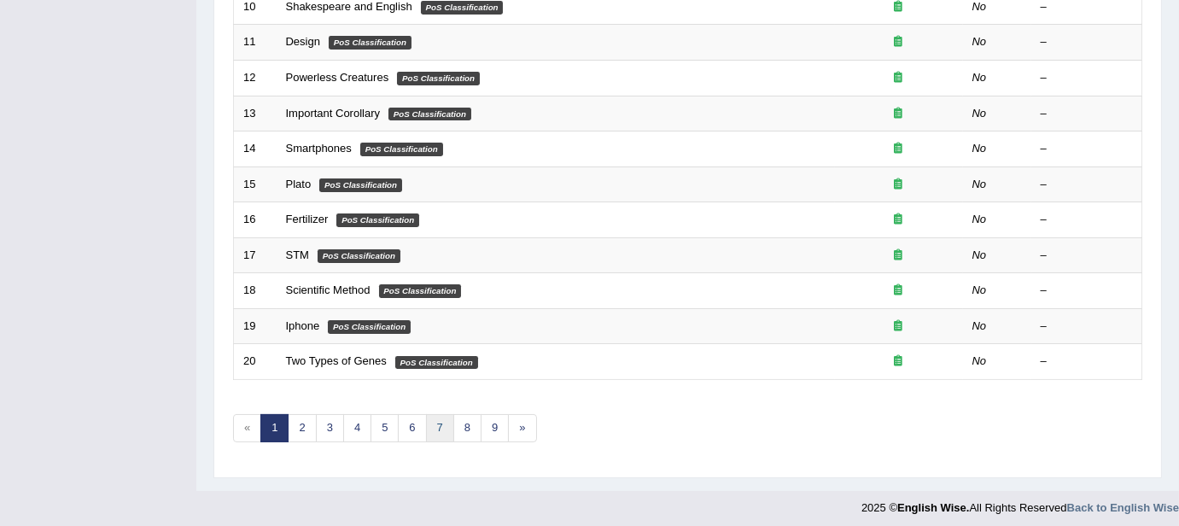
click at [446, 421] on link "7" at bounding box center [440, 428] width 28 height 28
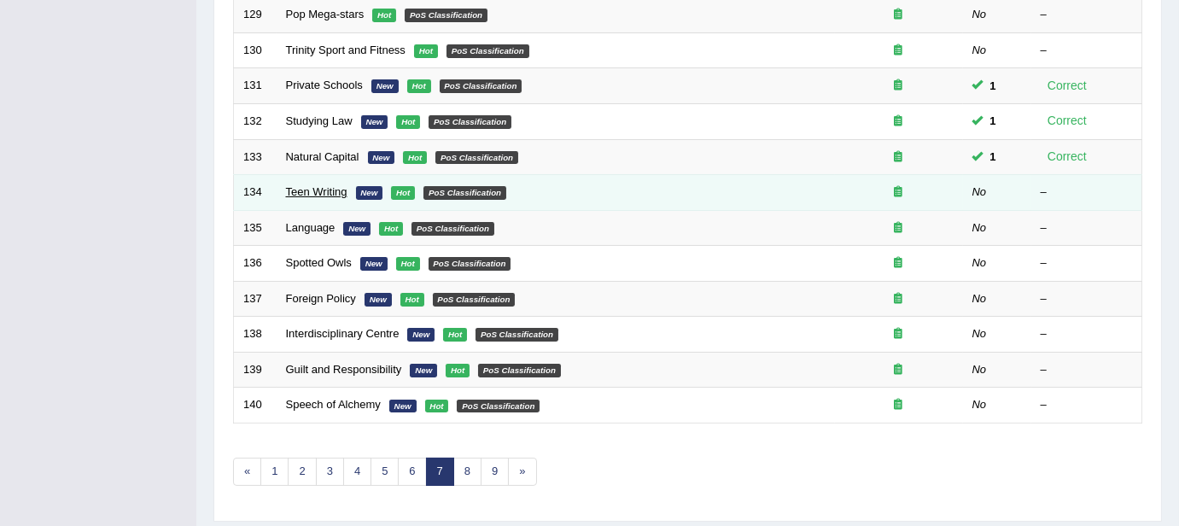
scroll to position [558, 0]
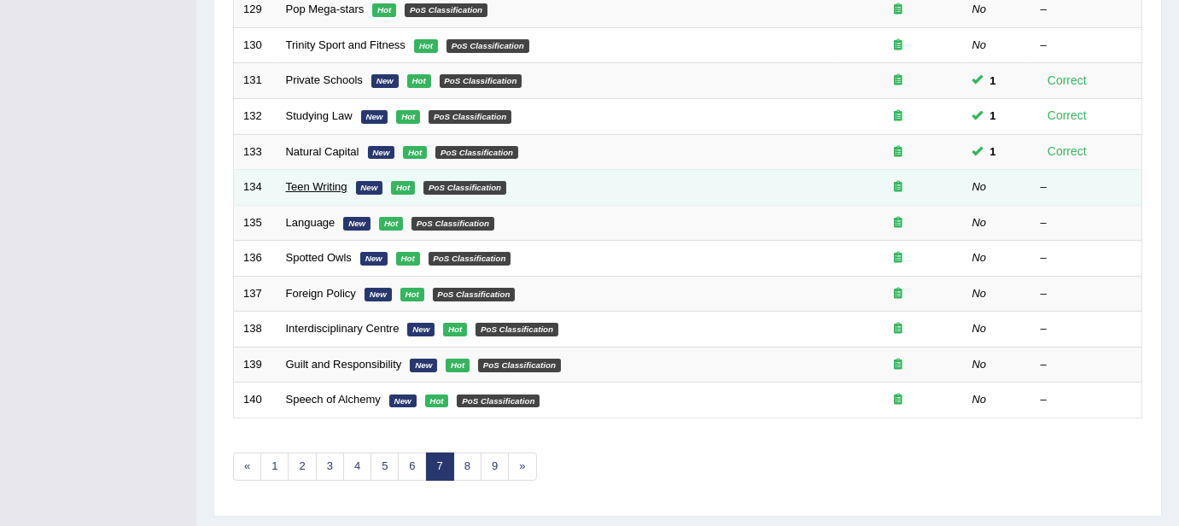
click at [307, 182] on link "Teen Writing" at bounding box center [316, 186] width 61 height 13
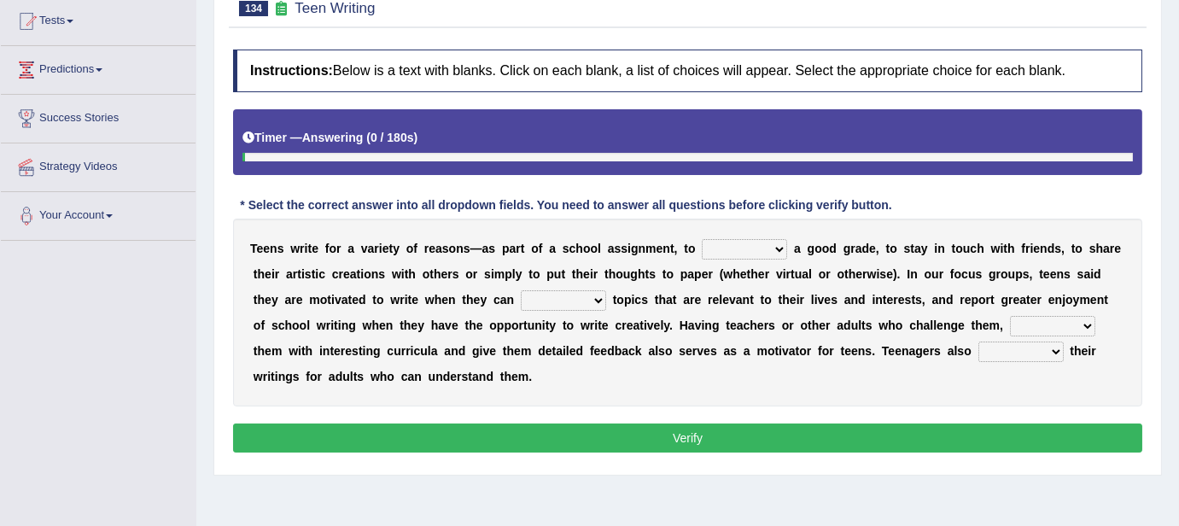
scroll to position [284, 0]
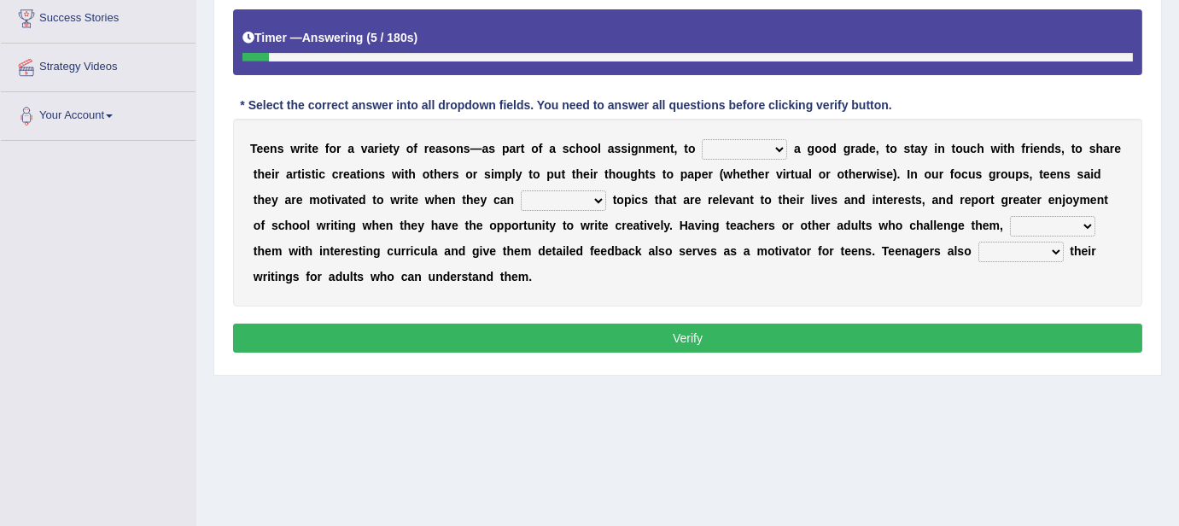
click at [766, 155] on select "take get give held" at bounding box center [744, 149] width 85 height 20
select select "get"
click at [702, 139] on select "take get give held" at bounding box center [744, 149] width 85 height 20
click at [586, 201] on select "show handle subscribe select" at bounding box center [563, 200] width 85 height 20
select select "select"
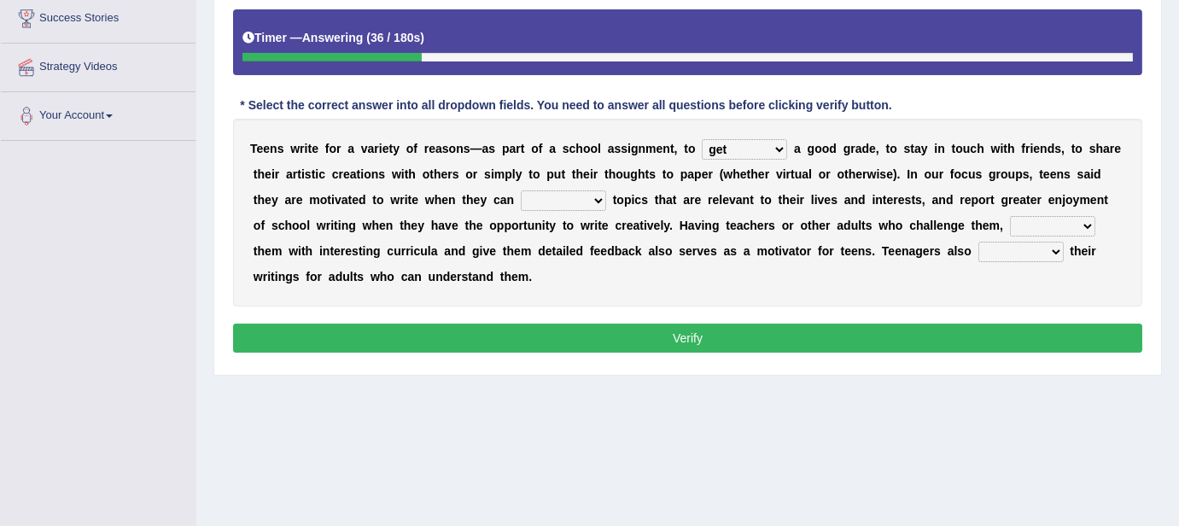
click at [521, 190] on select "show handle subscribe select" at bounding box center [563, 200] width 85 height 20
click at [1072, 224] on select "shower present exempt fill" at bounding box center [1052, 226] width 85 height 20
select select "present"
click at [1010, 216] on select "shower present exempt fill" at bounding box center [1052, 226] width 85 height 20
click at [981, 253] on select "compose recite show serve" at bounding box center [1020, 252] width 85 height 20
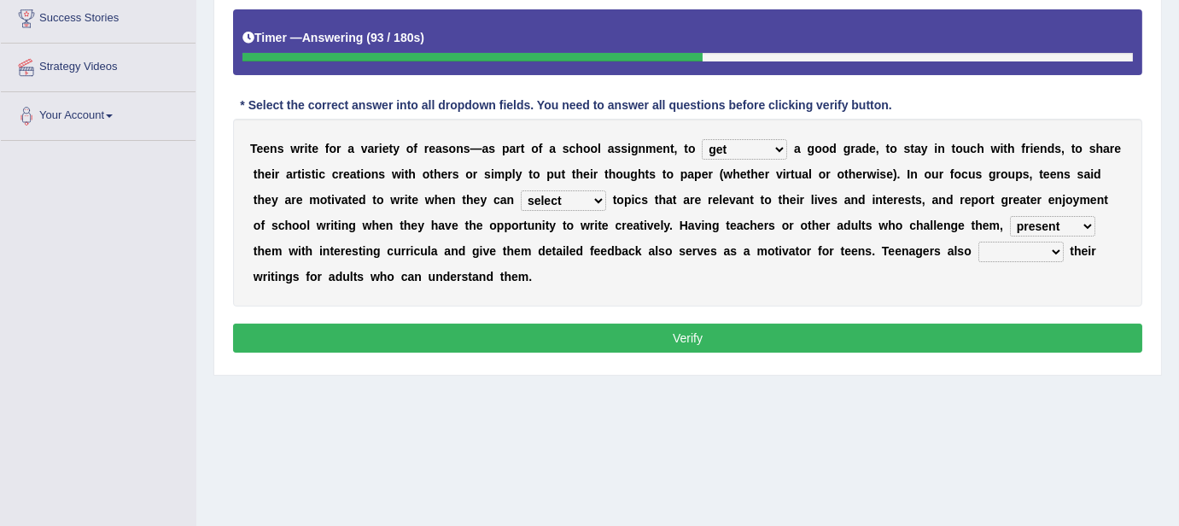
select select "compose"
click at [978, 242] on select "compose recite show serve" at bounding box center [1020, 252] width 85 height 20
click at [683, 330] on button "Verify" at bounding box center [687, 337] width 909 height 29
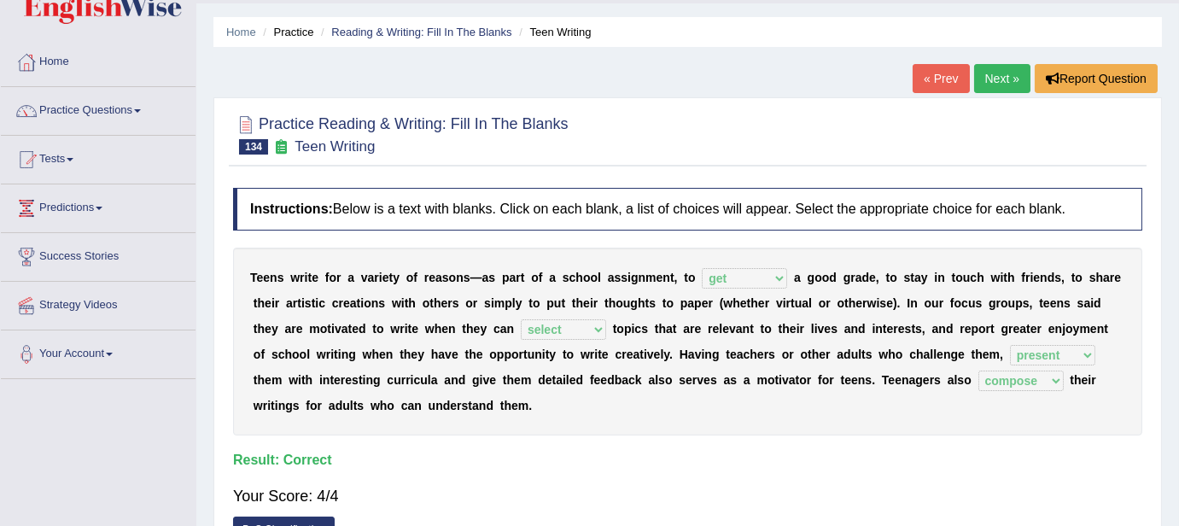
scroll to position [0, 0]
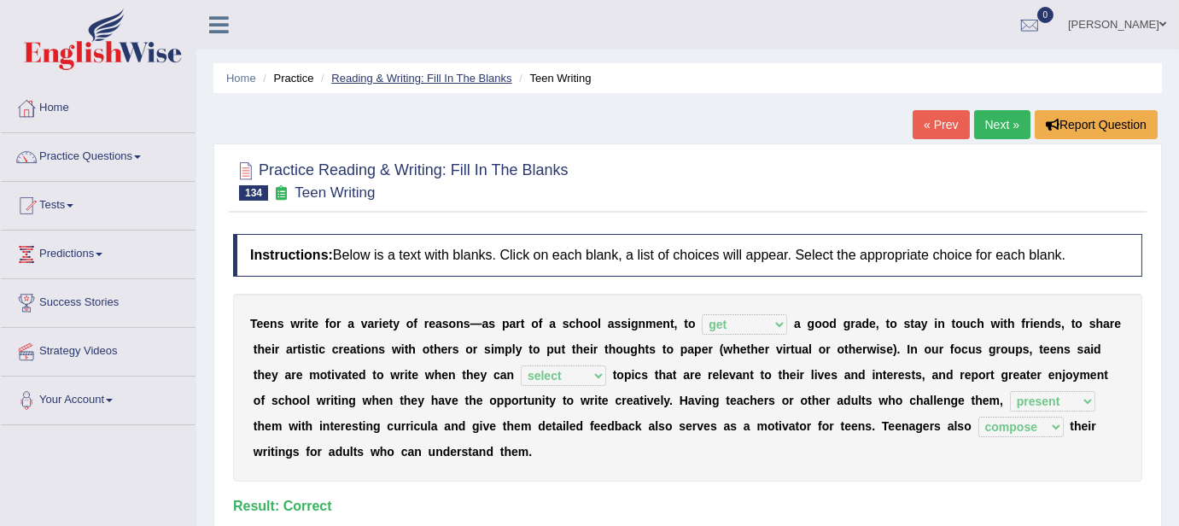
click at [408, 82] on link "Reading & Writing: Fill In The Blanks" at bounding box center [421, 78] width 180 height 13
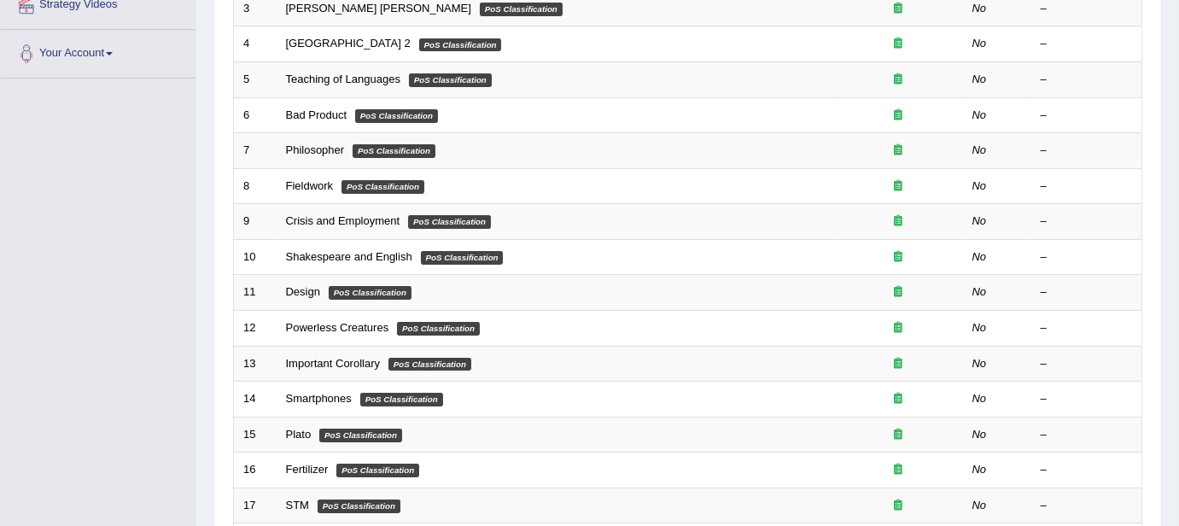
scroll to position [597, 0]
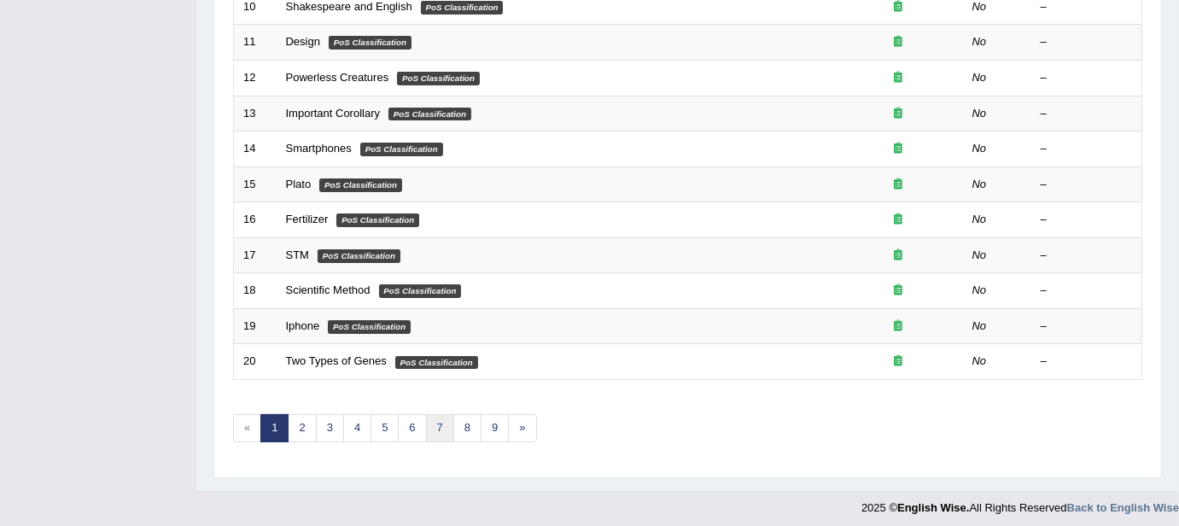
click at [441, 428] on link "7" at bounding box center [440, 428] width 28 height 28
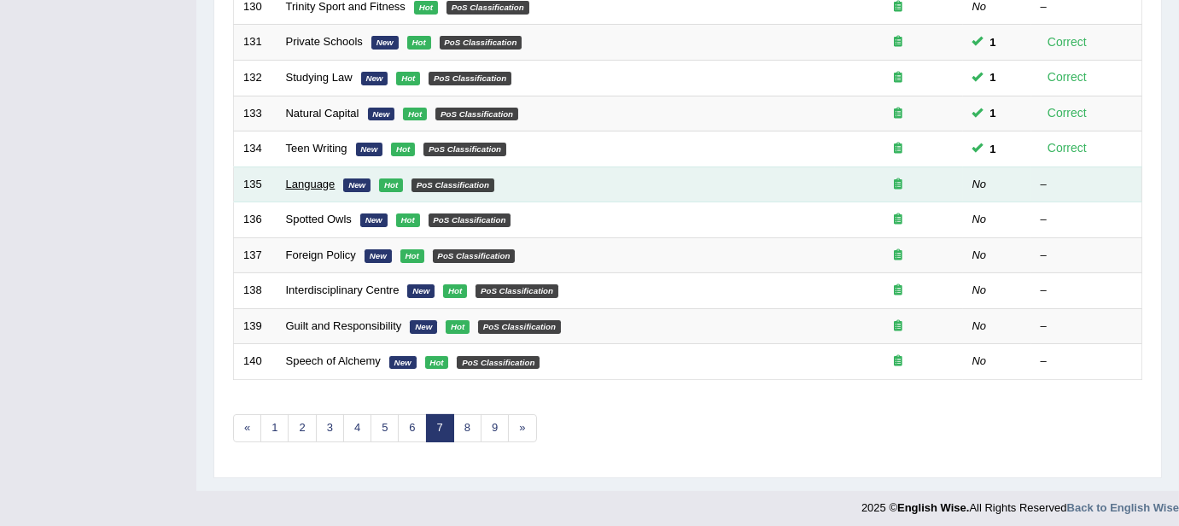
click at [299, 178] on link "Language" at bounding box center [311, 184] width 50 height 13
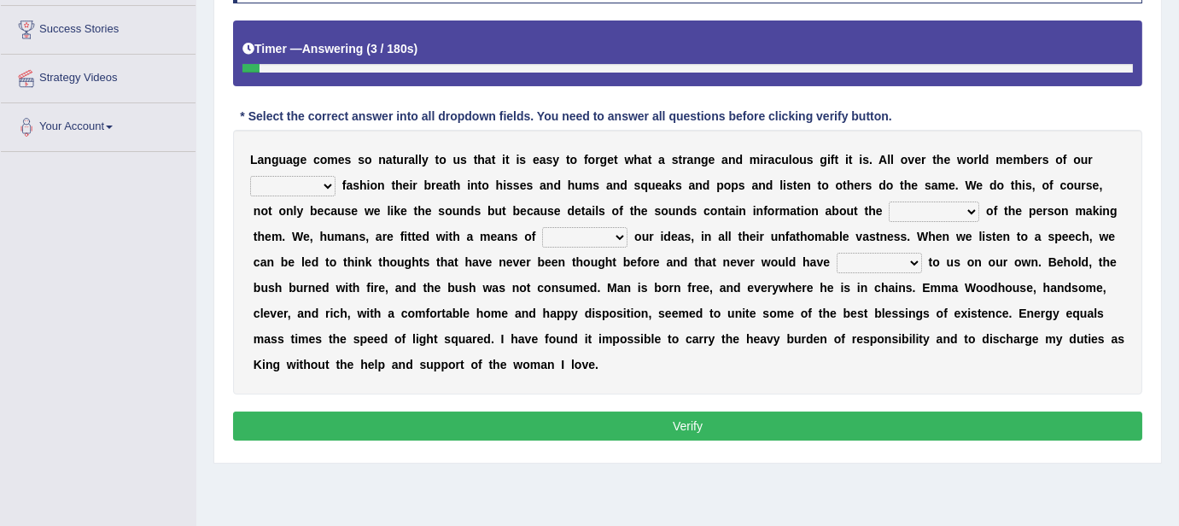
scroll to position [254, 0]
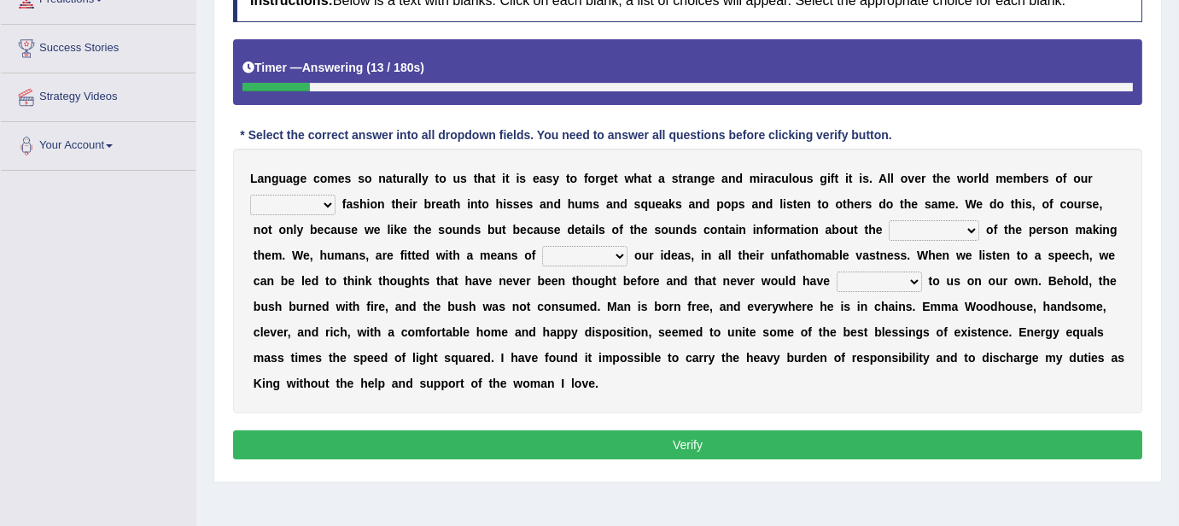
click at [317, 200] on select "species special specified sample" at bounding box center [292, 205] width 85 height 20
select select "species"
click at [250, 195] on select "species special specified sample" at bounding box center [292, 205] width 85 height 20
click at [958, 226] on select "dimensions exentions intentions retentions" at bounding box center [933, 230] width 90 height 20
select select "intentions"
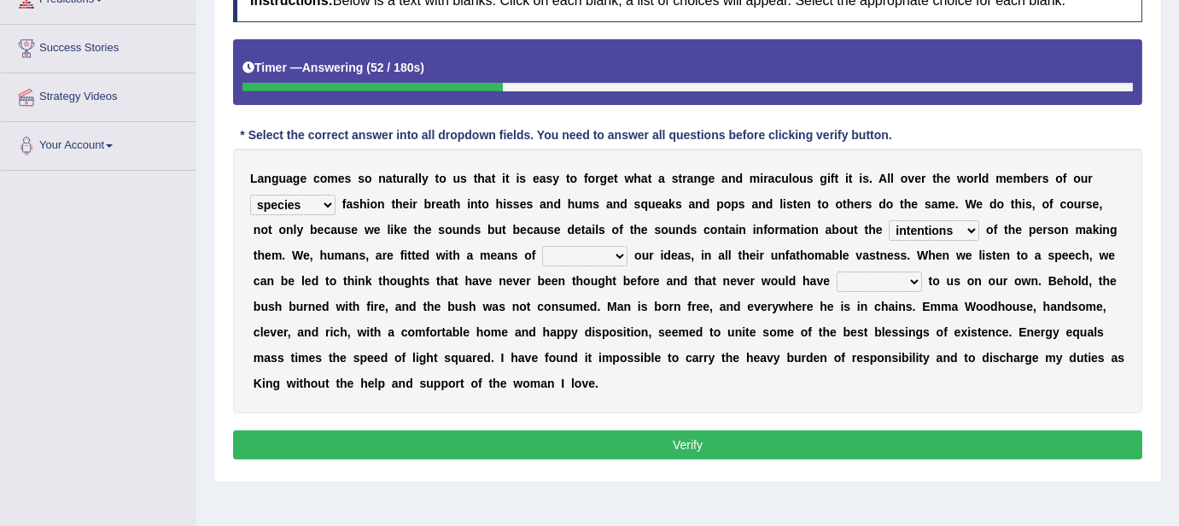
click at [888, 220] on select "dimensions exentions intentions retentions" at bounding box center [933, 230] width 90 height 20
click at [618, 248] on select "wearing sharing grating mending" at bounding box center [584, 256] width 85 height 20
select select "sharing"
click at [542, 246] on select "wearing sharing grating mending" at bounding box center [584, 256] width 85 height 20
click at [912, 282] on select "restored waked reckoned occurred" at bounding box center [878, 281] width 85 height 20
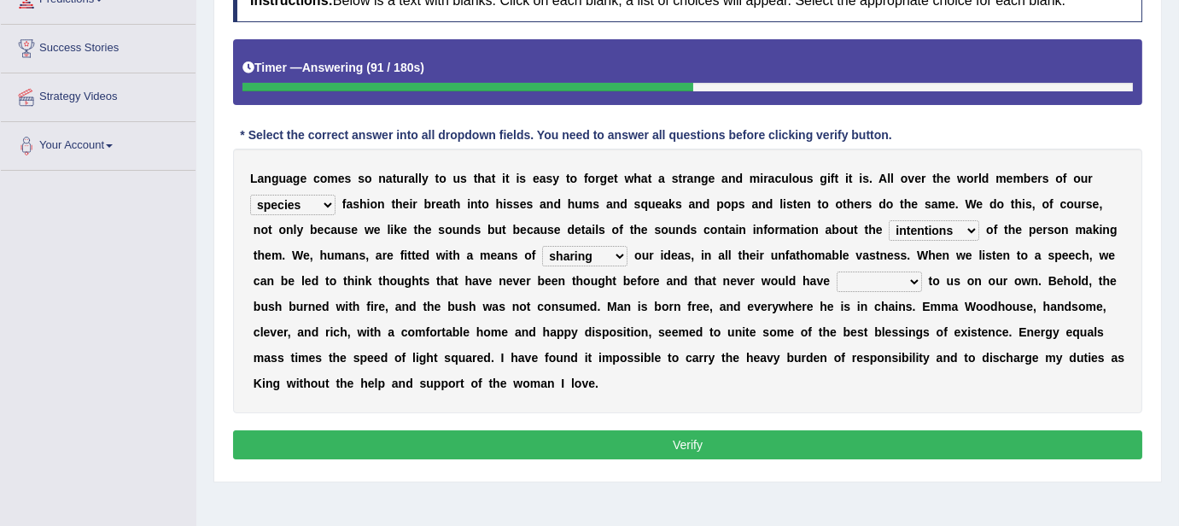
select select "occurred"
click at [836, 271] on select "restored waked reckoned occurred" at bounding box center [878, 281] width 85 height 20
click at [737, 440] on button "Verify" at bounding box center [687, 444] width 909 height 29
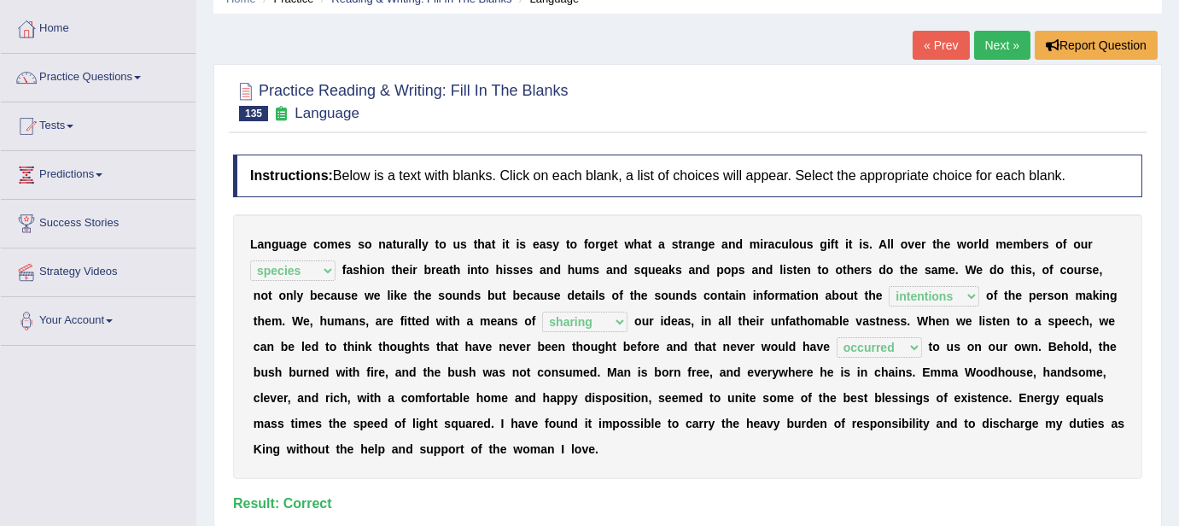
scroll to position [0, 0]
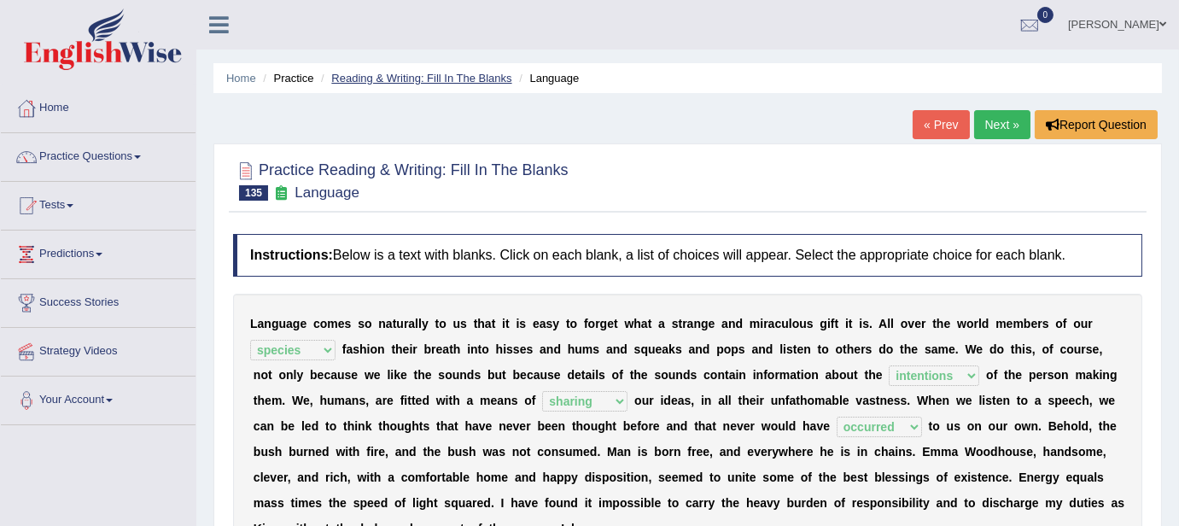
click at [446, 78] on link "Reading & Writing: Fill In The Blanks" at bounding box center [421, 78] width 180 height 13
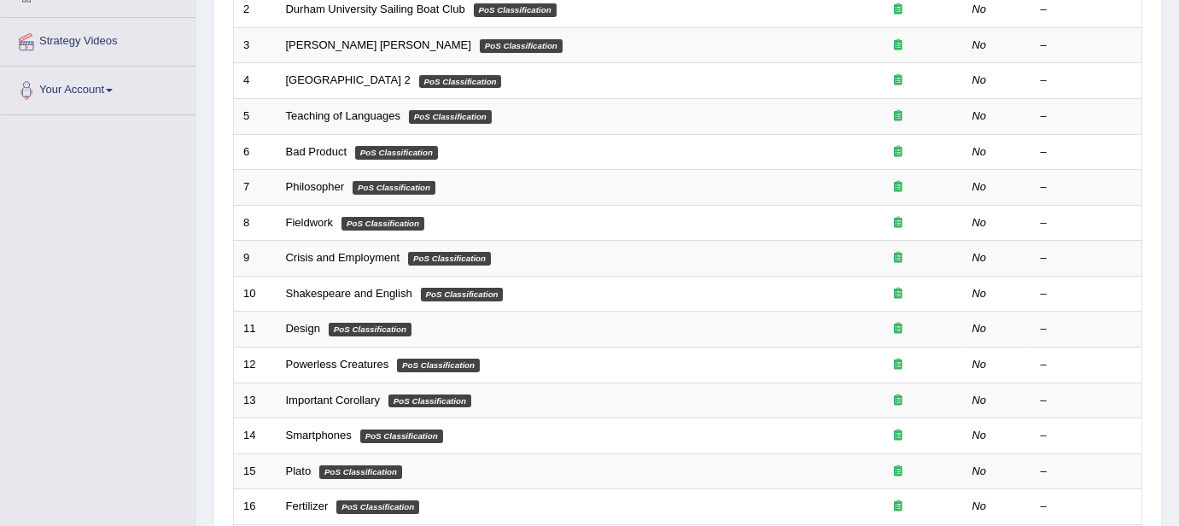
scroll to position [597, 0]
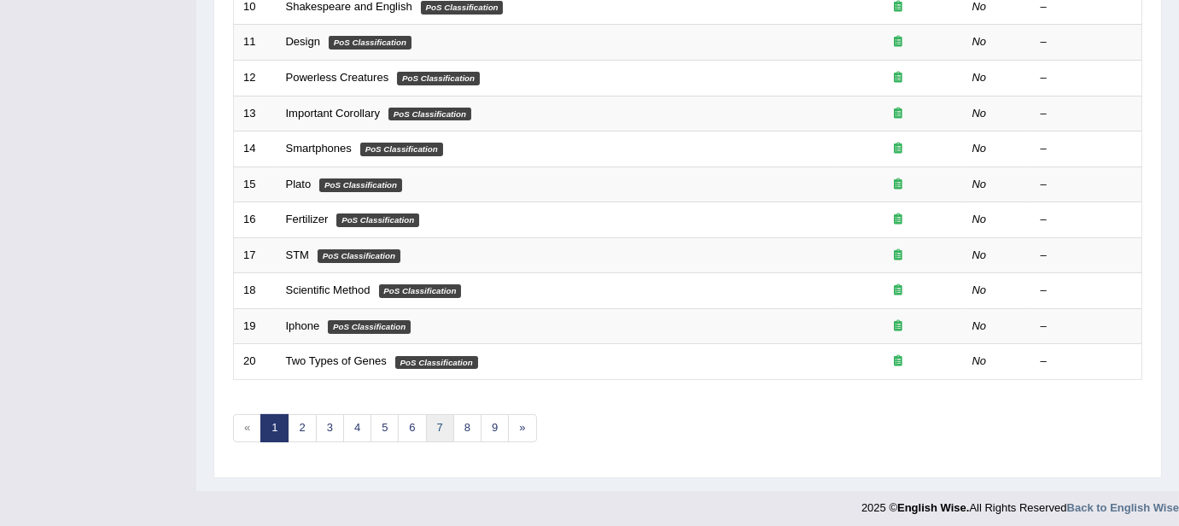
click at [430, 423] on link "7" at bounding box center [440, 428] width 28 height 28
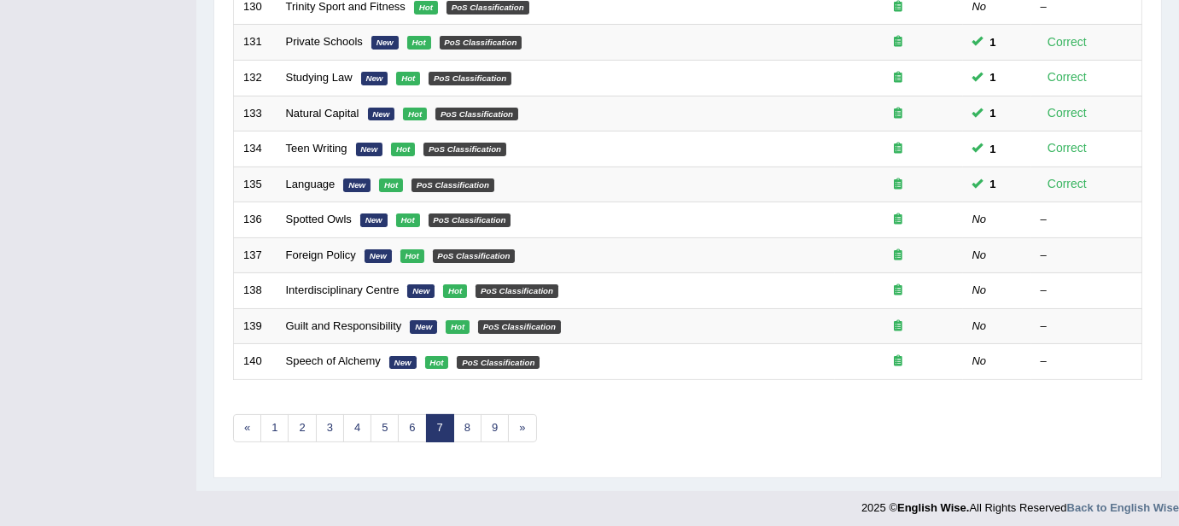
scroll to position [597, 0]
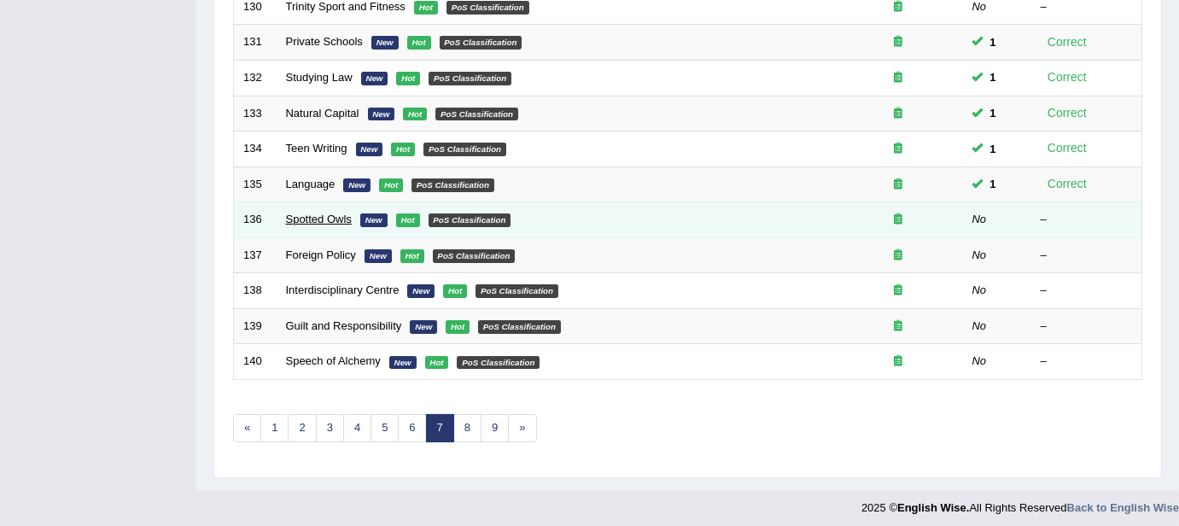
click at [309, 213] on link "Spotted Owls" at bounding box center [319, 219] width 66 height 13
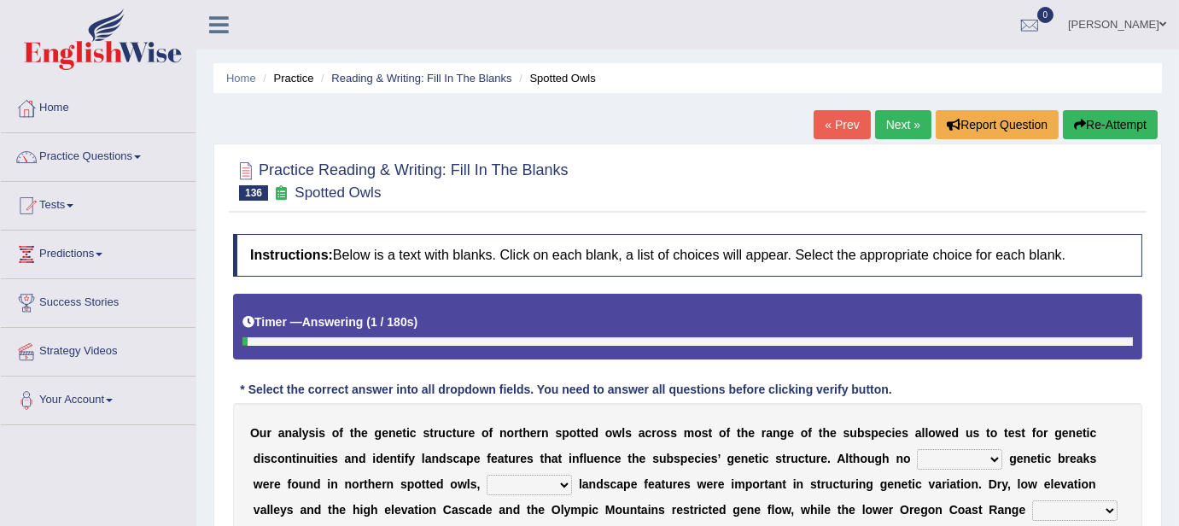
scroll to position [259, 0]
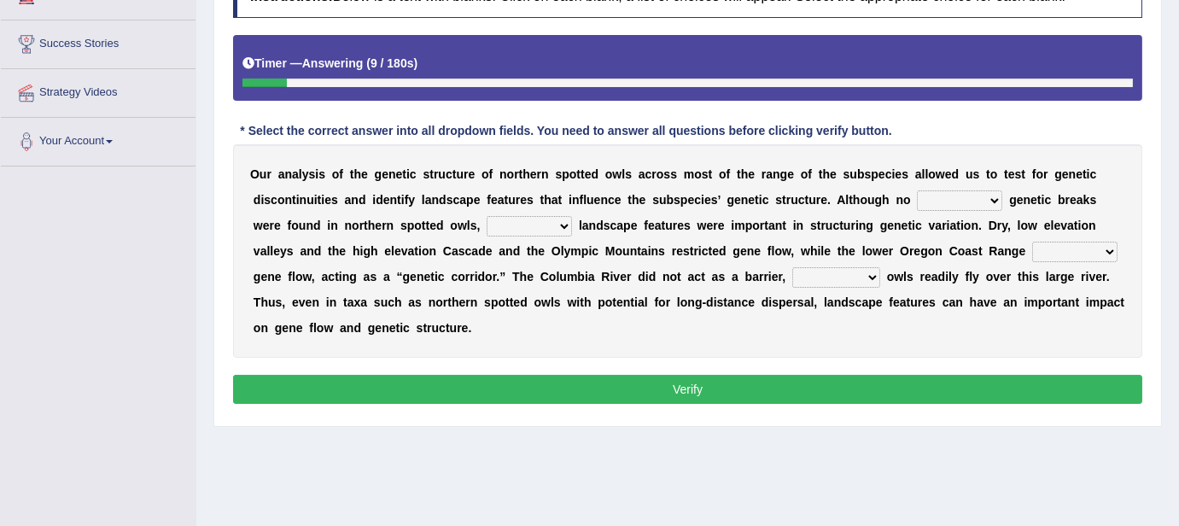
click at [982, 201] on select "distinct less great aspired" at bounding box center [959, 200] width 85 height 20
select select "distinct"
click at [917, 190] on select "distinct less great aspired" at bounding box center [959, 200] width 85 height 20
click at [527, 225] on select "big stated rated several" at bounding box center [528, 226] width 85 height 20
select select "several"
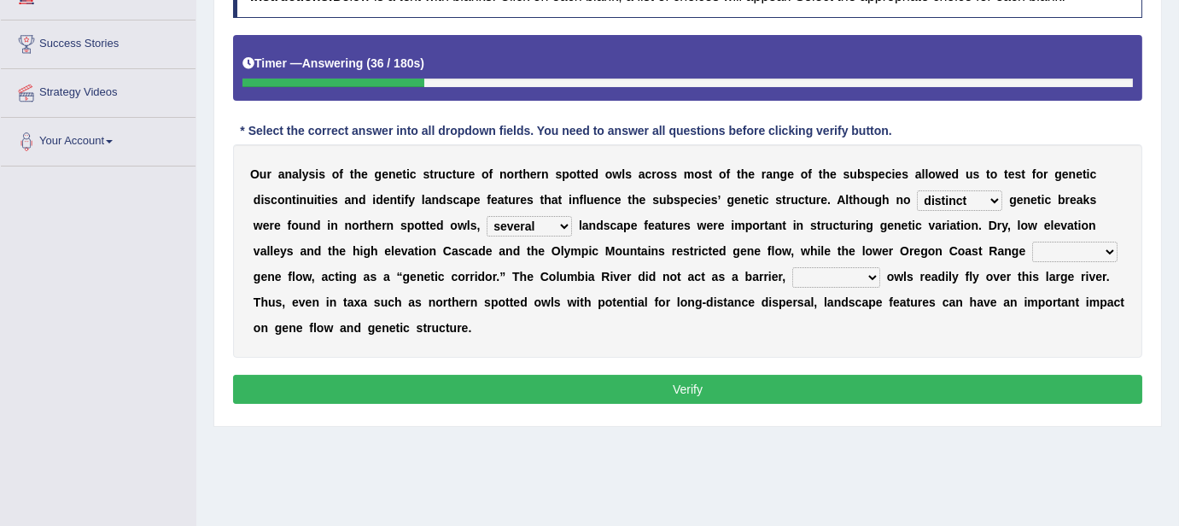
click at [486, 216] on select "big stated rated several" at bounding box center [528, 226] width 85 height 20
click at [1072, 248] on select "related facilitated actual stapled" at bounding box center [1074, 252] width 85 height 20
select select "facilitated"
click at [1032, 242] on select "related facilitated actual stapled" at bounding box center [1074, 252] width 85 height 20
click at [857, 278] on select "repeating bringing suggesting staring" at bounding box center [836, 277] width 88 height 20
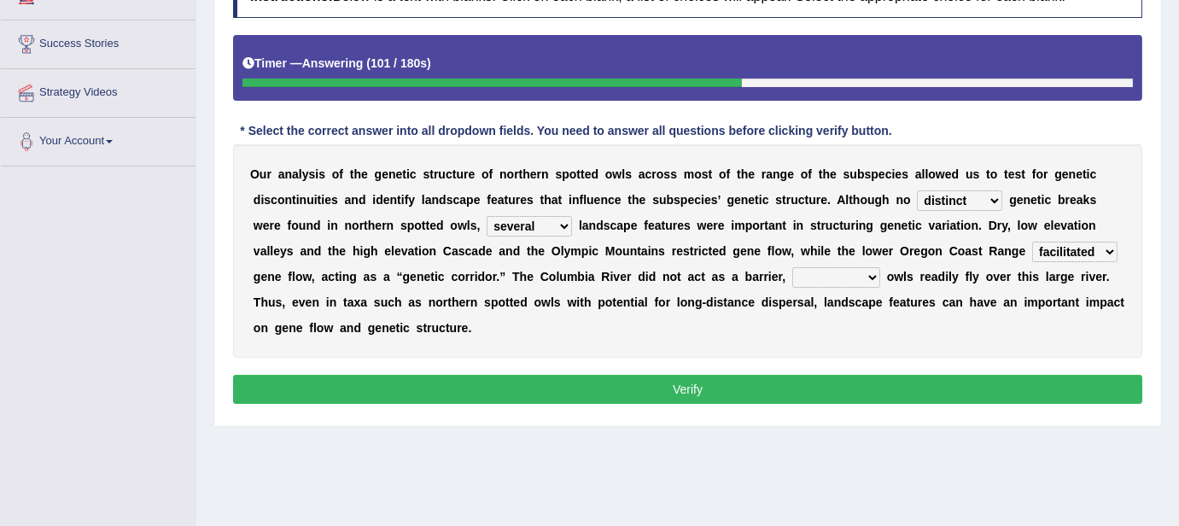
select select "suggesting"
click at [792, 267] on select "repeating bringing suggesting staring" at bounding box center [836, 277] width 88 height 20
click at [719, 392] on button "Verify" at bounding box center [687, 389] width 909 height 29
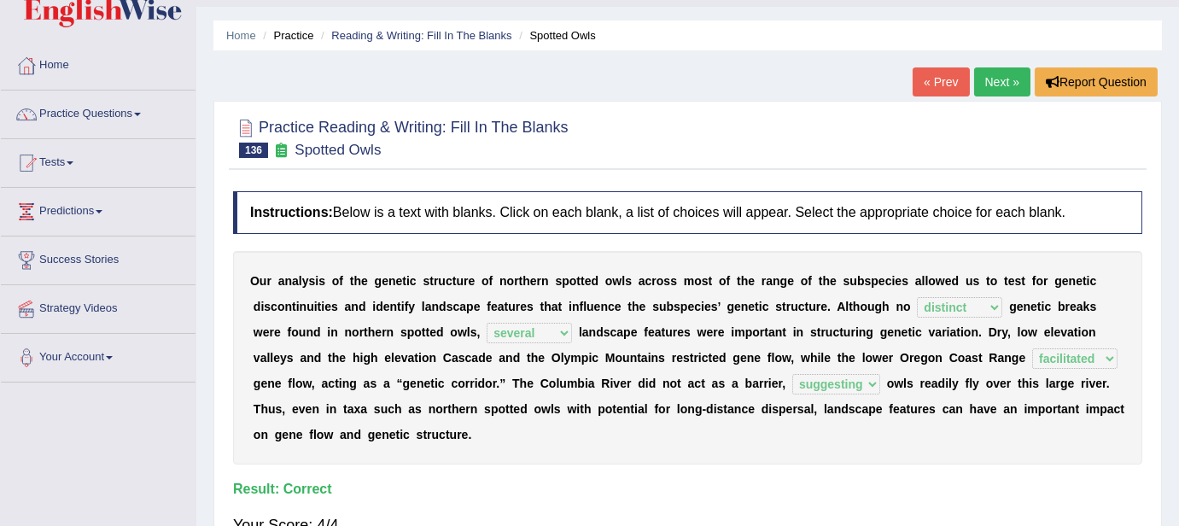
scroll to position [38, 0]
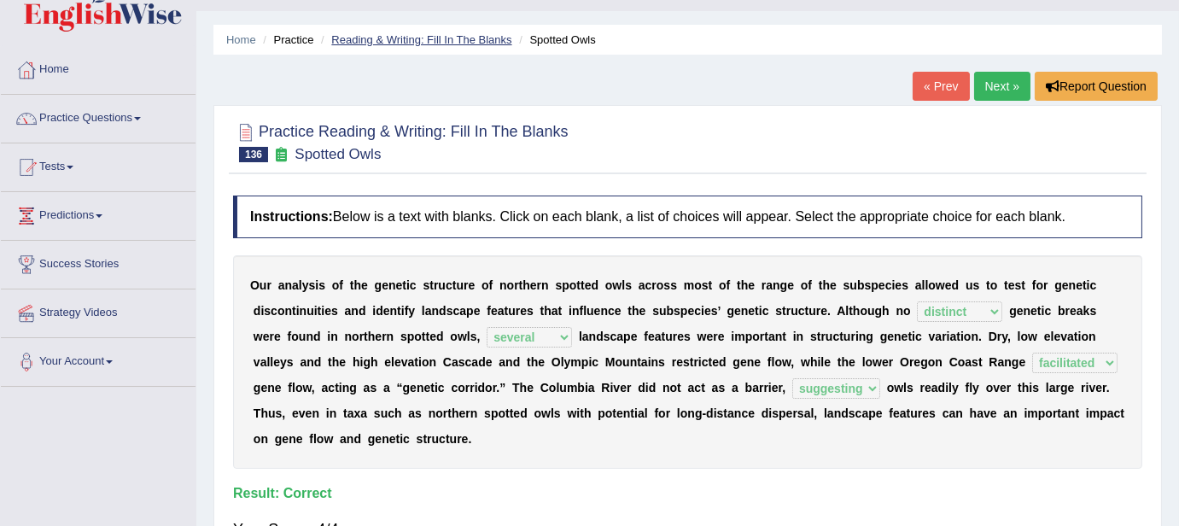
click at [421, 39] on link "Reading & Writing: Fill In The Blanks" at bounding box center [421, 39] width 180 height 13
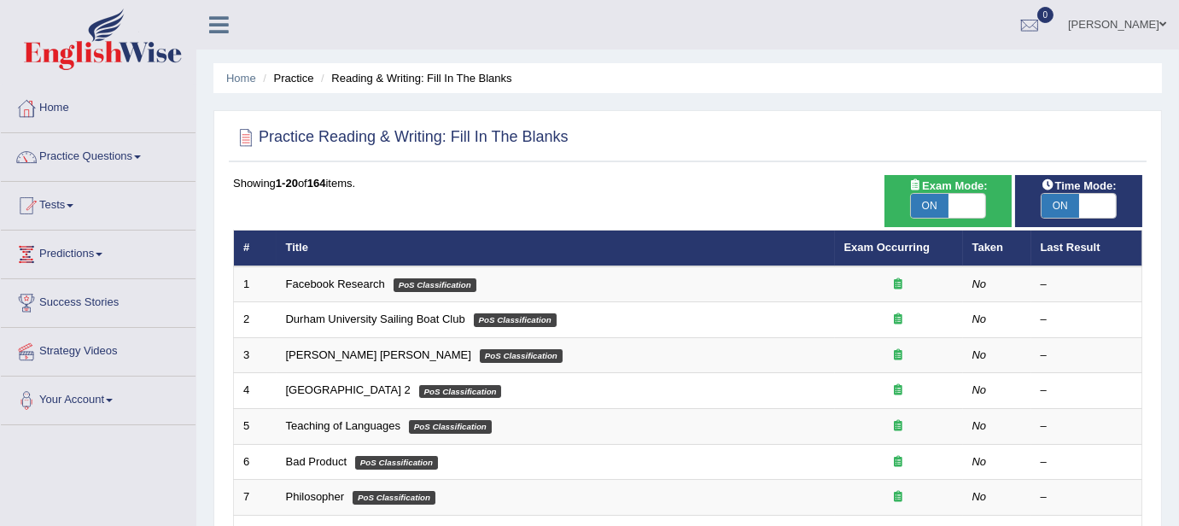
scroll to position [597, 0]
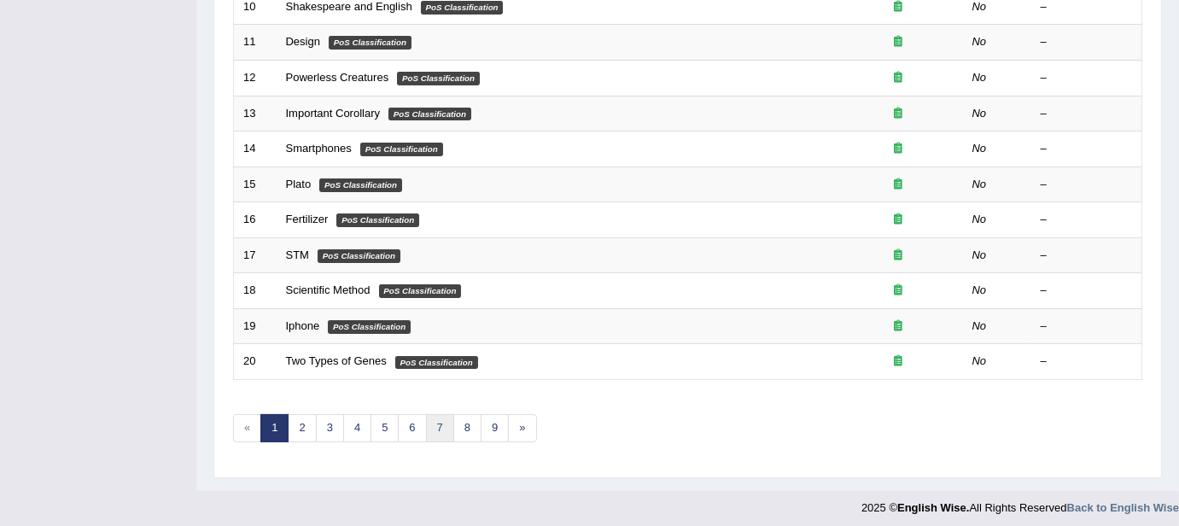
click at [426, 421] on link "7" at bounding box center [440, 428] width 28 height 28
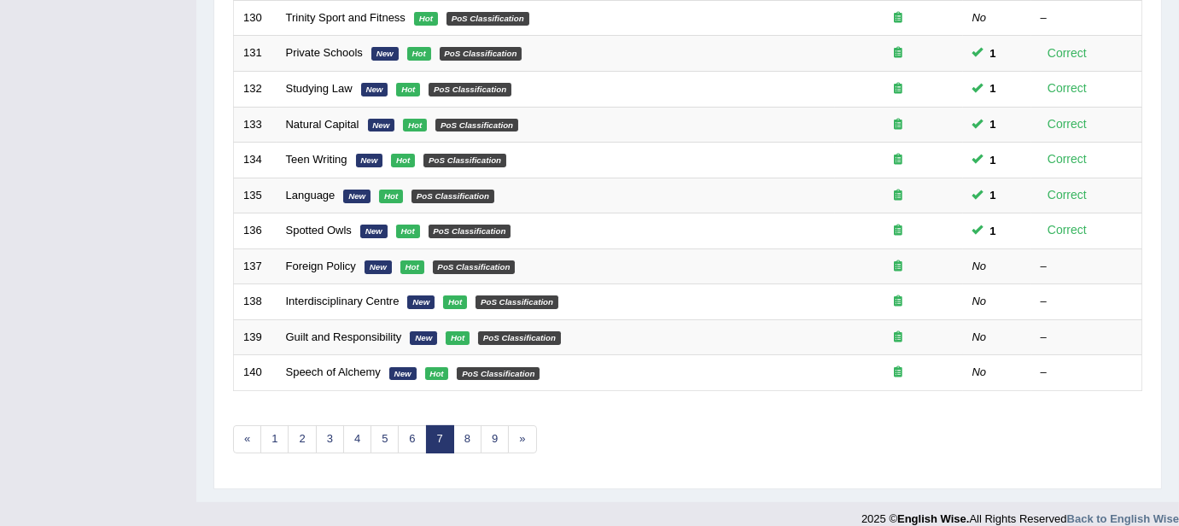
scroll to position [597, 0]
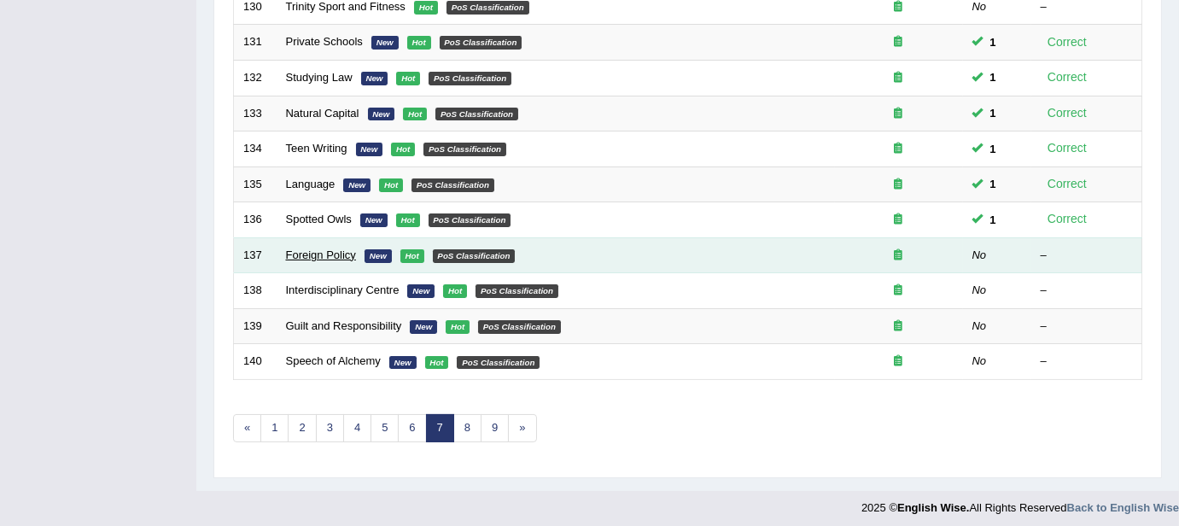
click at [340, 248] on link "Foreign Policy" at bounding box center [321, 254] width 70 height 13
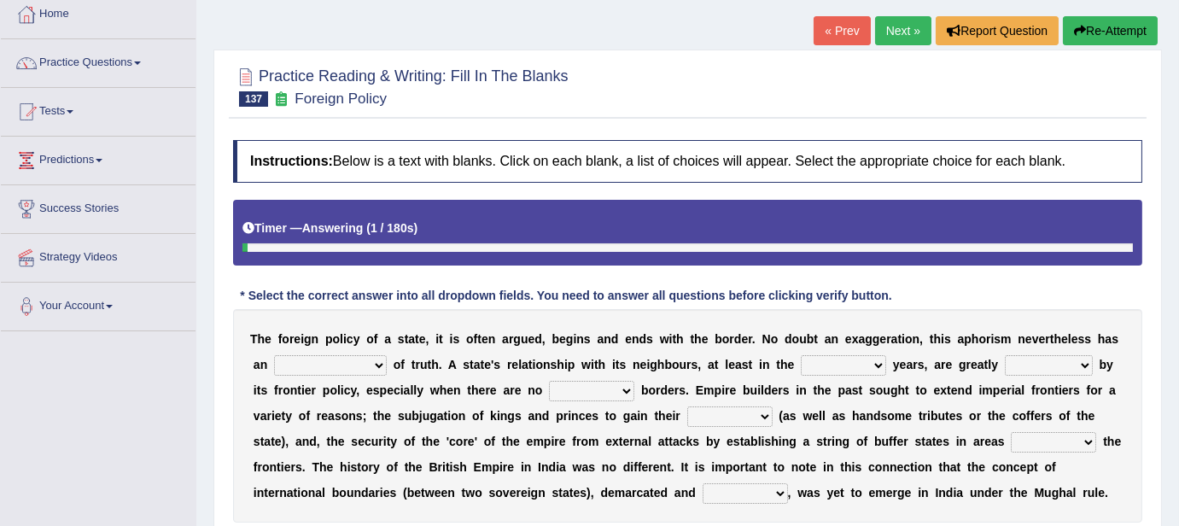
scroll to position [86, 0]
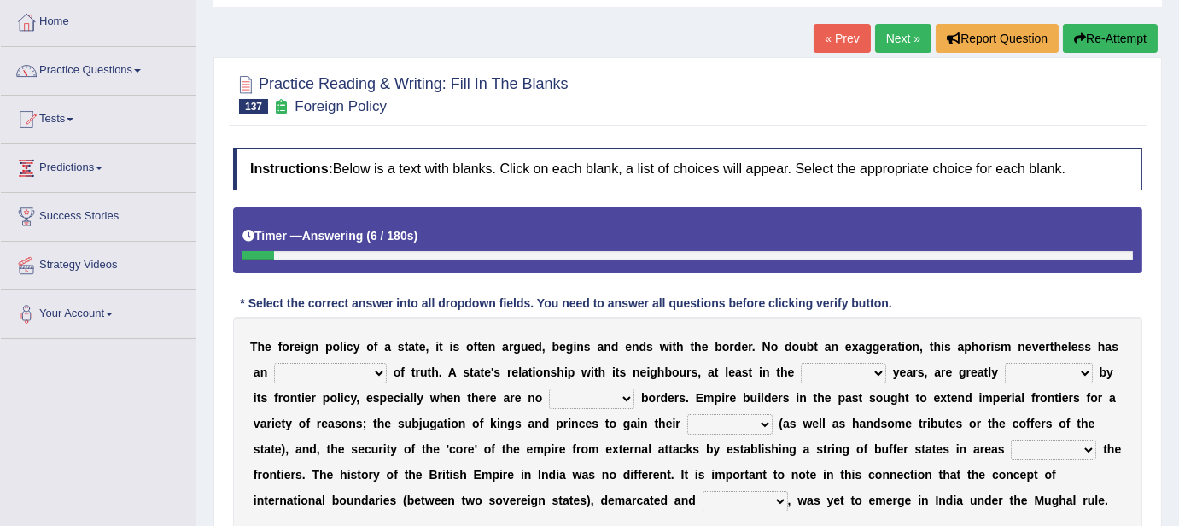
click at [370, 371] on select "implementation existence element extention" at bounding box center [330, 373] width 113 height 20
select select "element"
click at [274, 363] on select "implementation existence element extention" at bounding box center [330, 373] width 113 height 20
click at [860, 371] on select "formative discuss inclusive decisive" at bounding box center [843, 373] width 85 height 20
select select "inclusive"
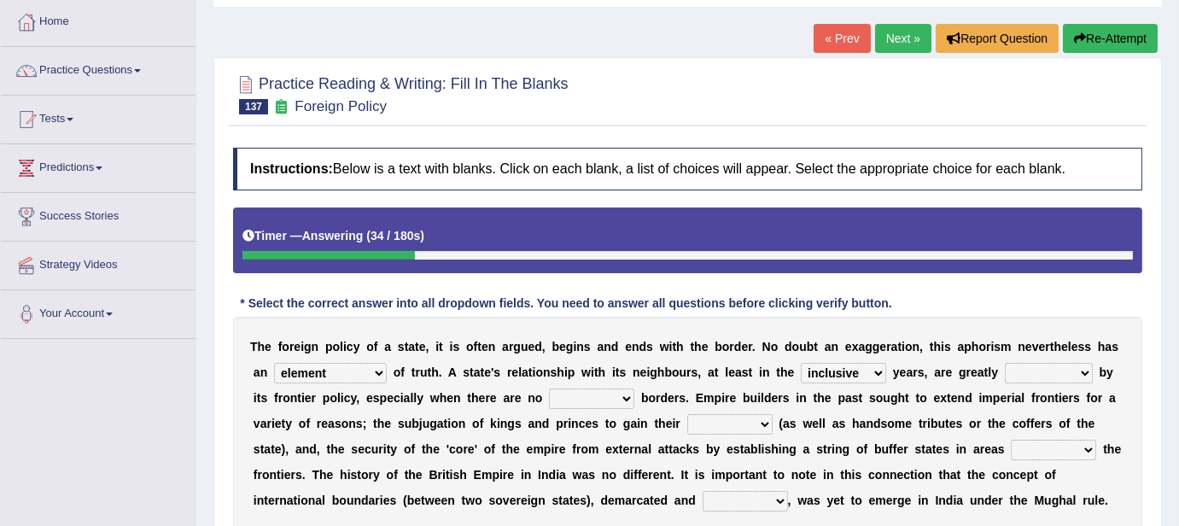
click at [801, 363] on select "formative discuss inclusive decisive" at bounding box center [843, 373] width 85 height 20
click at [1038, 370] on select "managed subscirbed affected influenced" at bounding box center [1049, 373] width 88 height 20
select select "affected"
click at [1005, 363] on select "managed subscirbed affected influenced" at bounding box center [1049, 373] width 88 height 20
click at [619, 389] on select "satellite set settled stated" at bounding box center [591, 398] width 85 height 20
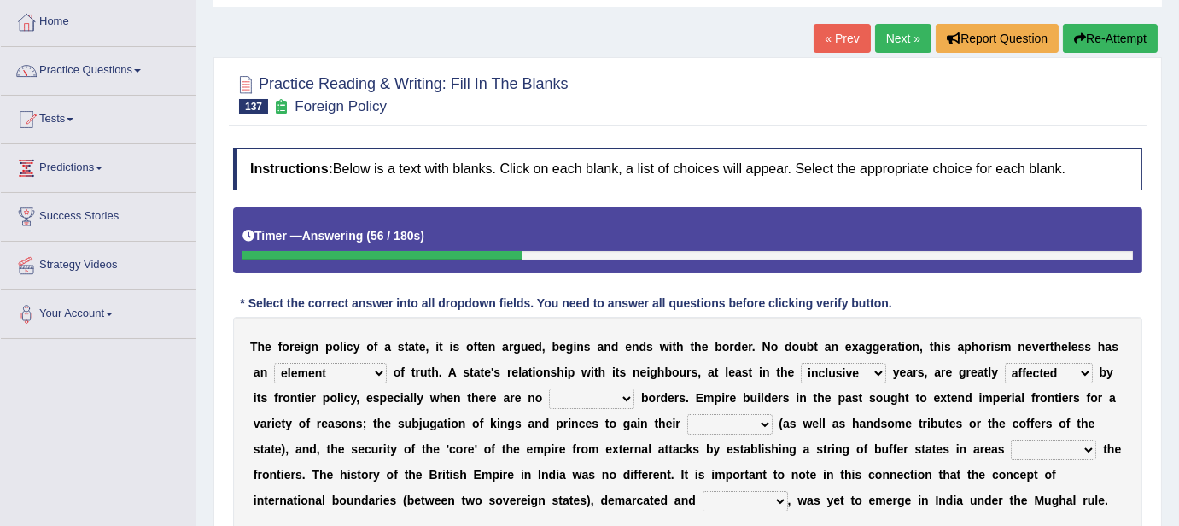
select select "set"
click at [549, 388] on select "satellite set settled stated" at bounding box center [591, 398] width 85 height 20
click at [764, 422] on select "allegiance elegant aspiration execution" at bounding box center [729, 424] width 85 height 20
select select "allegiance"
click at [687, 414] on select "allegiance elegant aspiration execution" at bounding box center [729, 424] width 85 height 20
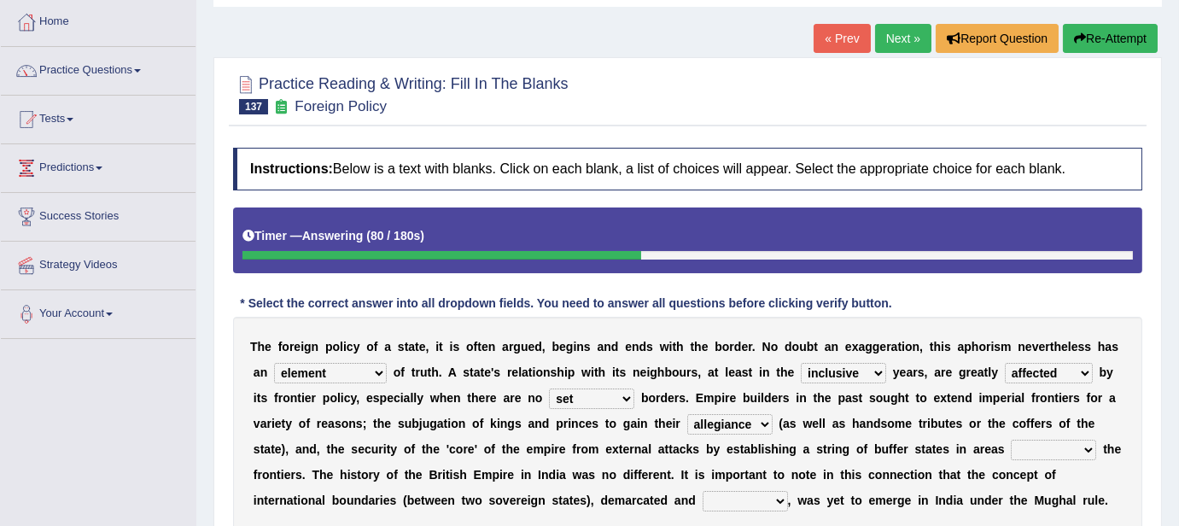
click at [1077, 450] on select "bringing capturing stating adjoining" at bounding box center [1053, 450] width 85 height 20
select select "adjoining"
click at [1011, 440] on select "bringing capturing stating adjoining" at bounding box center [1053, 450] width 85 height 20
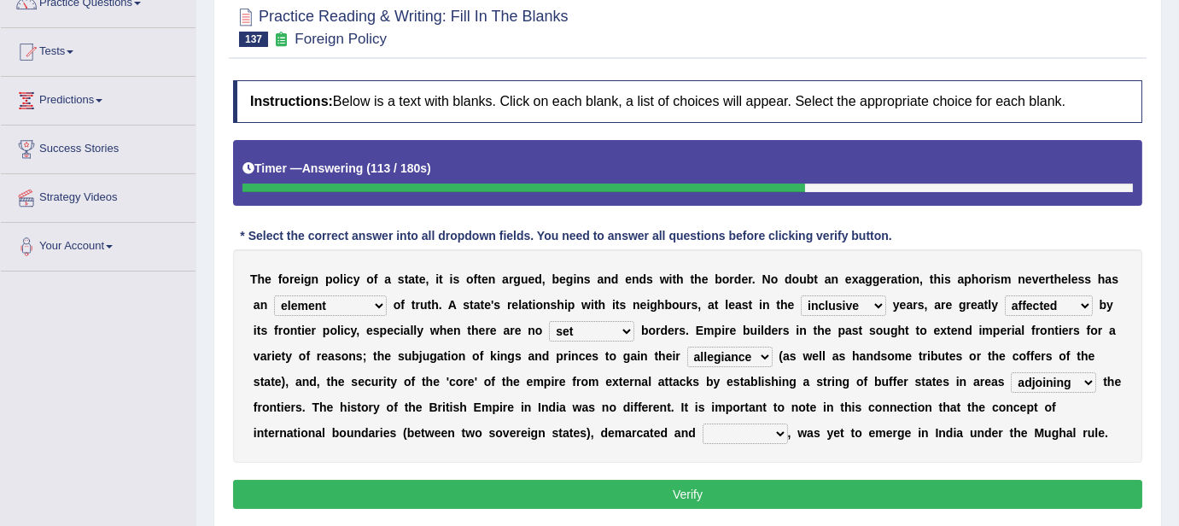
scroll to position [228, 0]
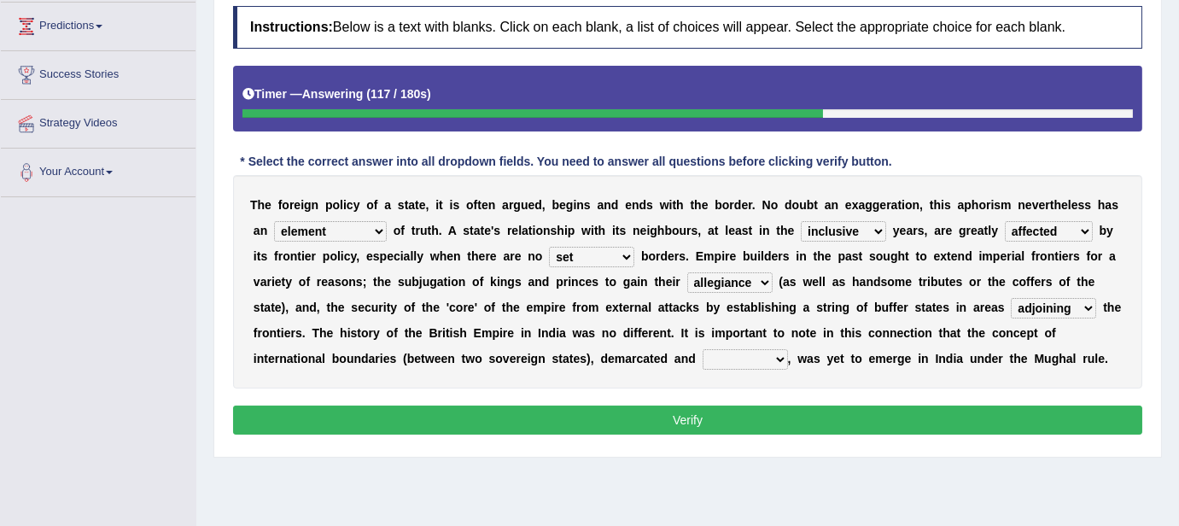
click at [774, 355] on select "defected delineated affected ampled" at bounding box center [744, 359] width 85 height 20
select select "delineated"
click at [702, 349] on select "defected delineated affected ampled" at bounding box center [744, 359] width 85 height 20
click at [843, 229] on select "formative discuss inclusive decisive" at bounding box center [843, 231] width 85 height 20
select select "formative"
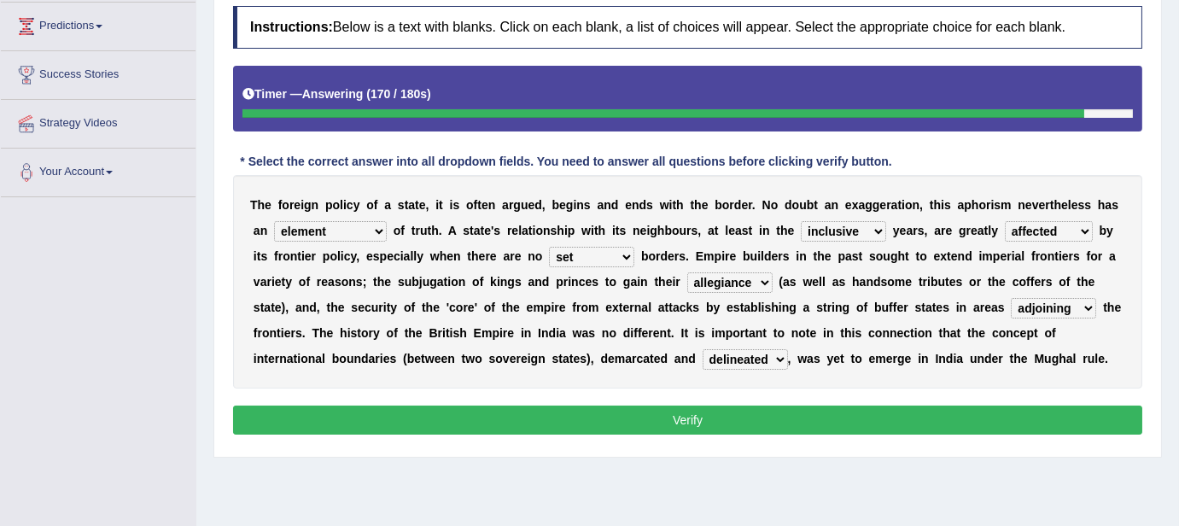
click at [801, 221] on select "formative discuss inclusive decisive" at bounding box center [843, 231] width 85 height 20
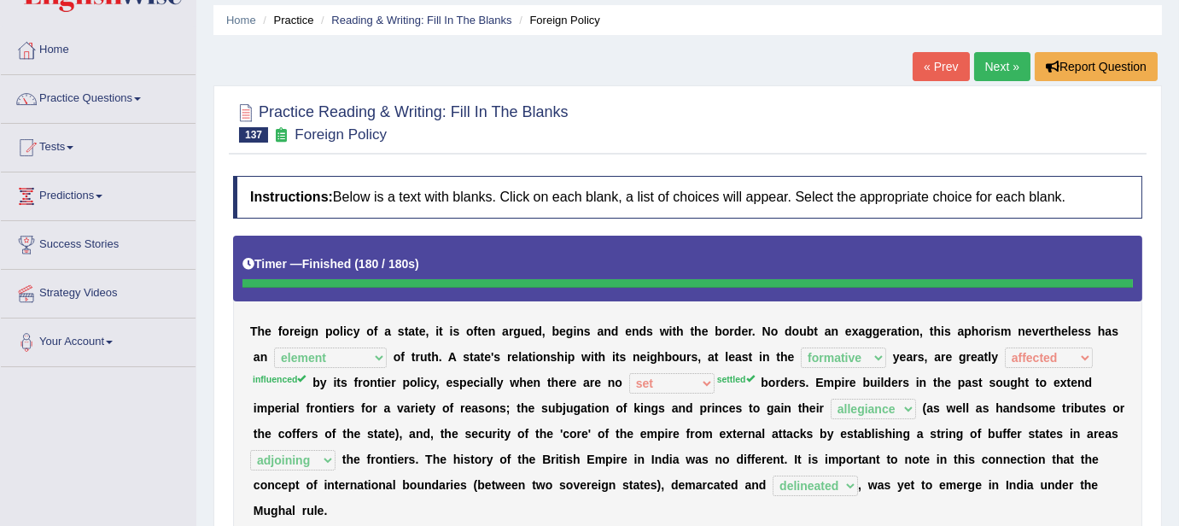
scroll to position [0, 0]
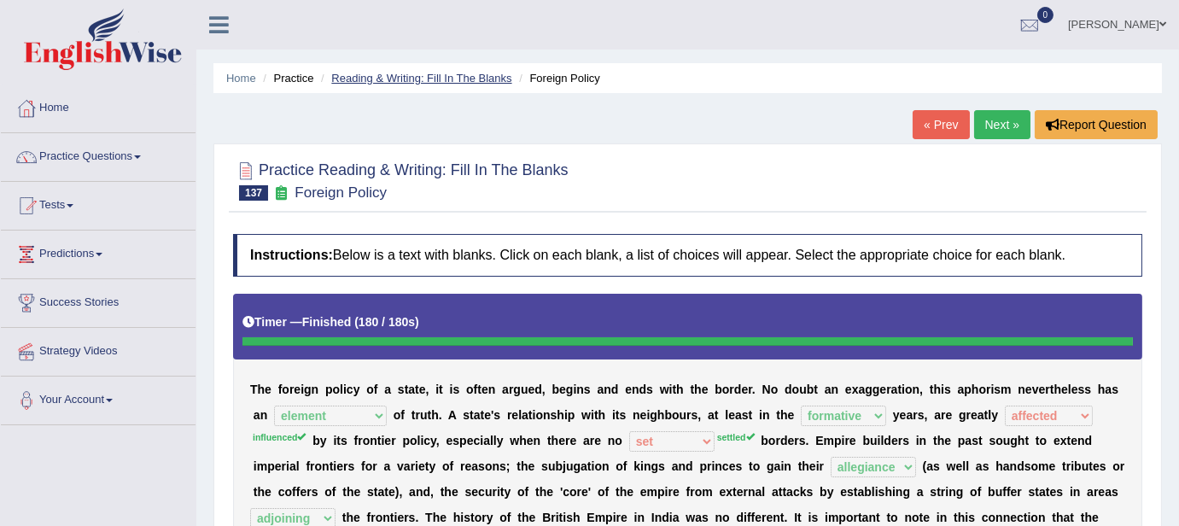
click at [427, 73] on link "Reading & Writing: Fill In The Blanks" at bounding box center [421, 78] width 180 height 13
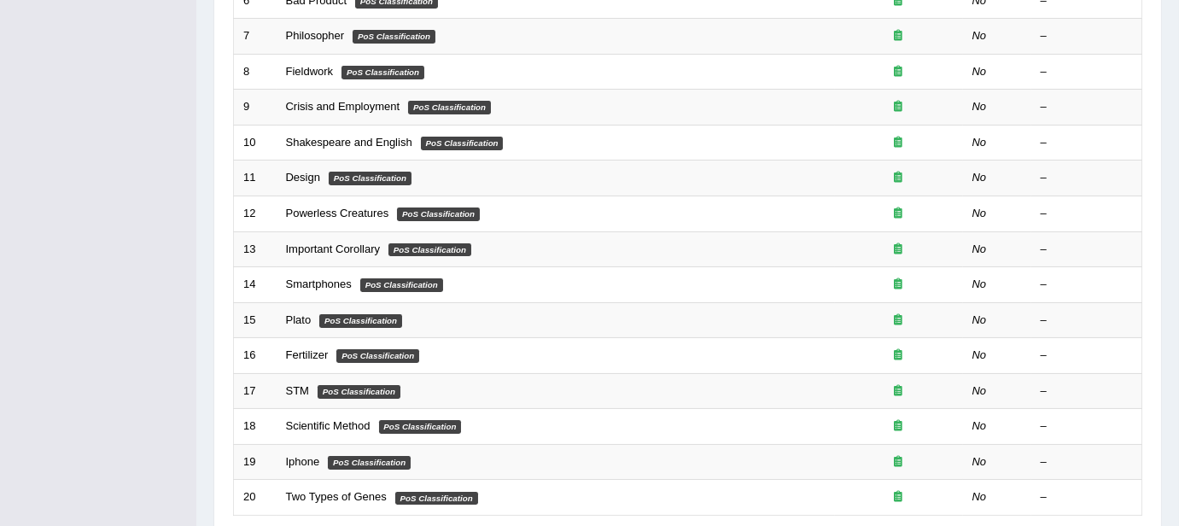
scroll to position [597, 0]
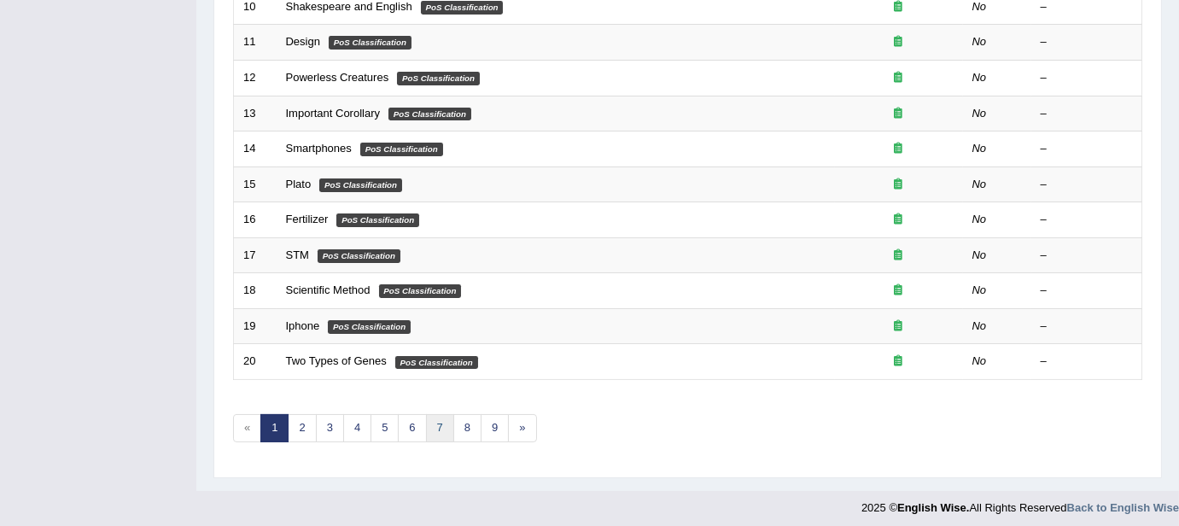
click at [437, 423] on link "7" at bounding box center [440, 428] width 28 height 28
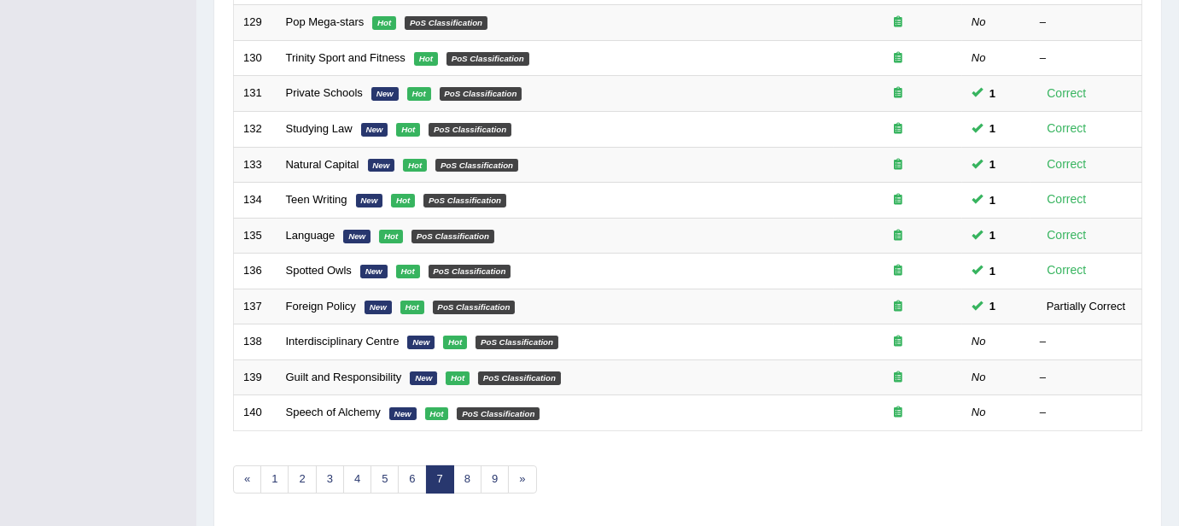
scroll to position [597, 0]
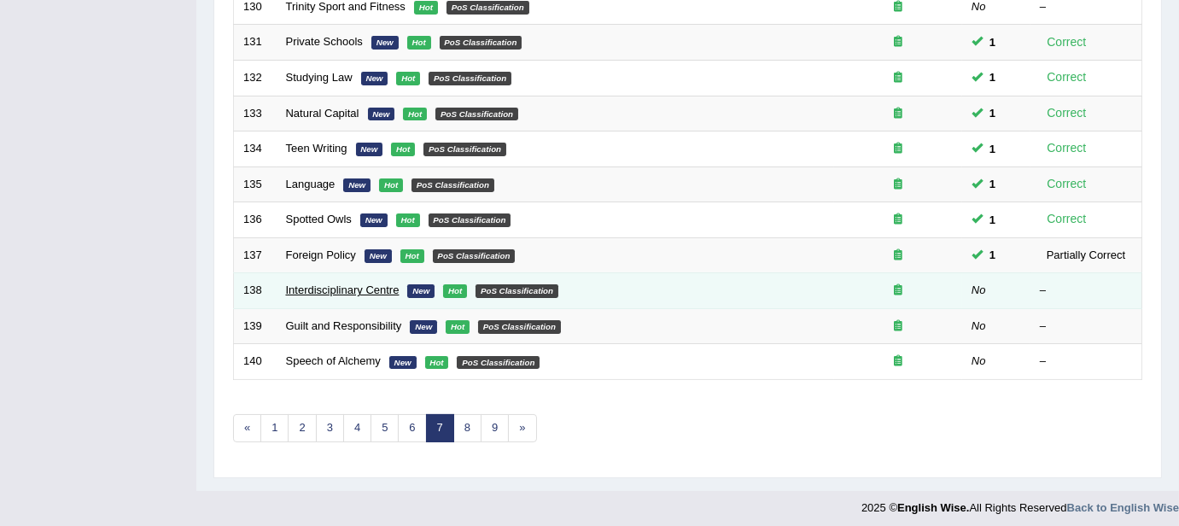
click at [355, 288] on link "Interdisciplinary Centre" at bounding box center [343, 289] width 114 height 13
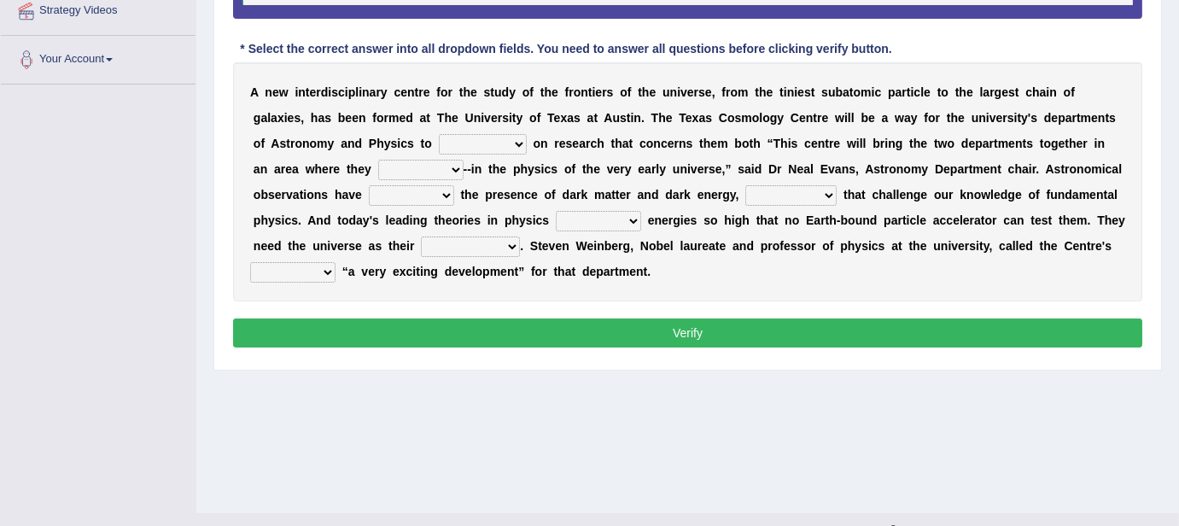
scroll to position [318, 0]
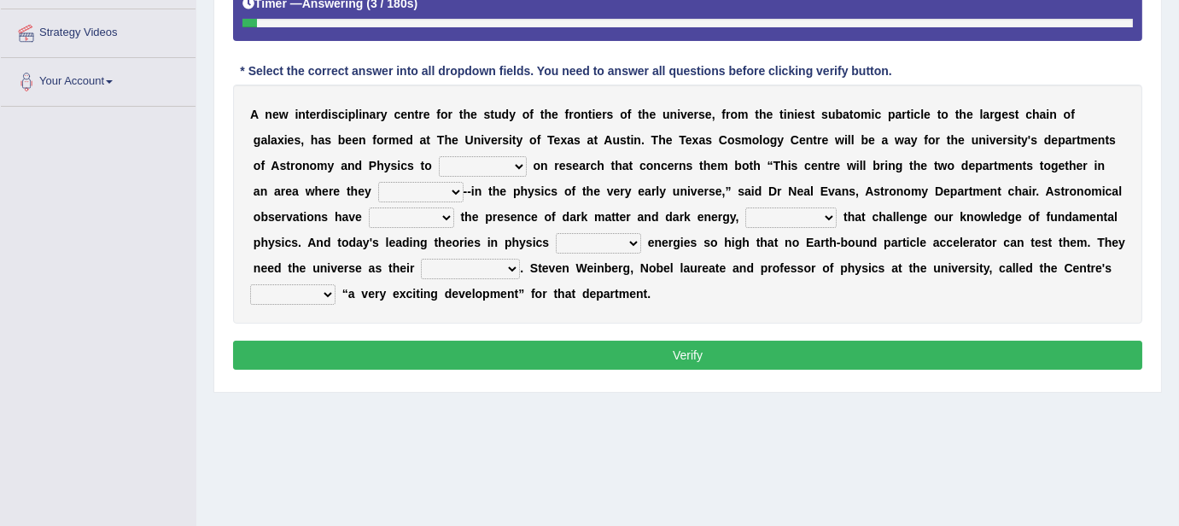
click at [497, 164] on select "collaborate tackled stapled extract" at bounding box center [483, 166] width 88 height 20
select select "collaborate"
click at [439, 156] on select "collaborate tackled stapled extract" at bounding box center [483, 166] width 88 height 20
click at [434, 194] on select "present stareed overlap brought" at bounding box center [420, 192] width 85 height 20
select select "overlap"
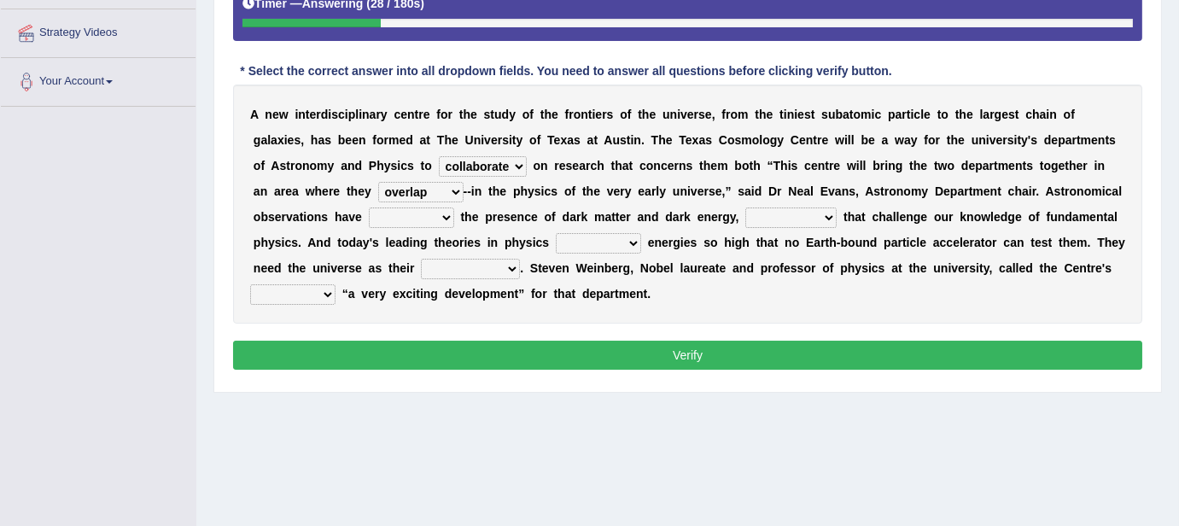
click at [378, 182] on select "present stareed overlap brought" at bounding box center [420, 192] width 85 height 20
click at [439, 214] on select "discussed seiged involved revealed" at bounding box center [411, 217] width 85 height 20
select select "revealed"
click at [369, 207] on select "discussed seiged involved revealed" at bounding box center [411, 217] width 85 height 20
click at [818, 211] on select "places discoveries stereotypes effects" at bounding box center [790, 217] width 91 height 20
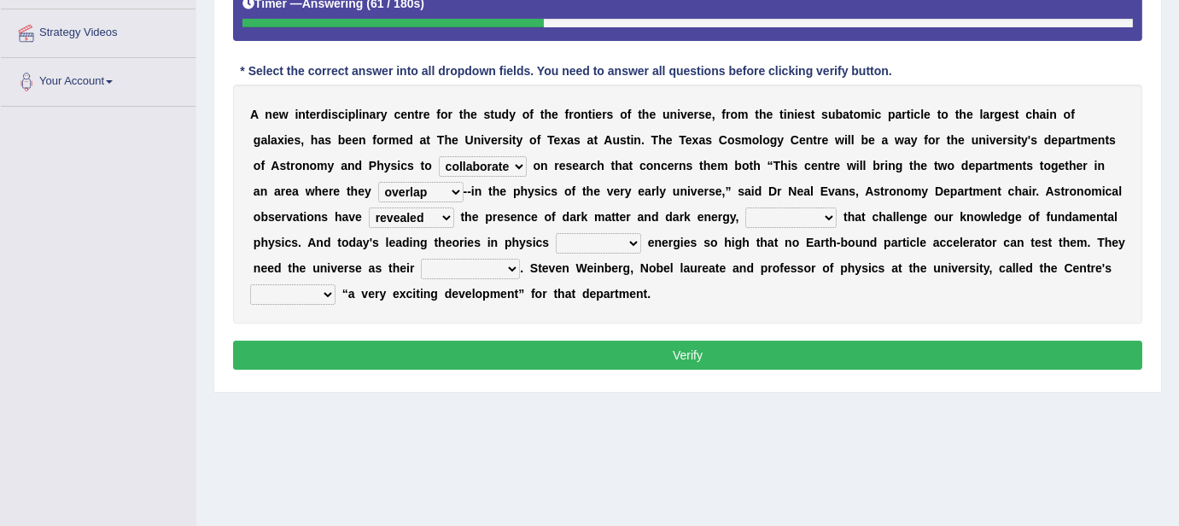
select select "discoveries"
click at [745, 207] on select "places discoveries stereotypes effects" at bounding box center [790, 217] width 91 height 20
click at [621, 240] on select "dissolve intsall involve solve" at bounding box center [598, 243] width 85 height 20
select select "involve"
click at [556, 233] on select "dissolve intsall involve solve" at bounding box center [598, 243] width 85 height 20
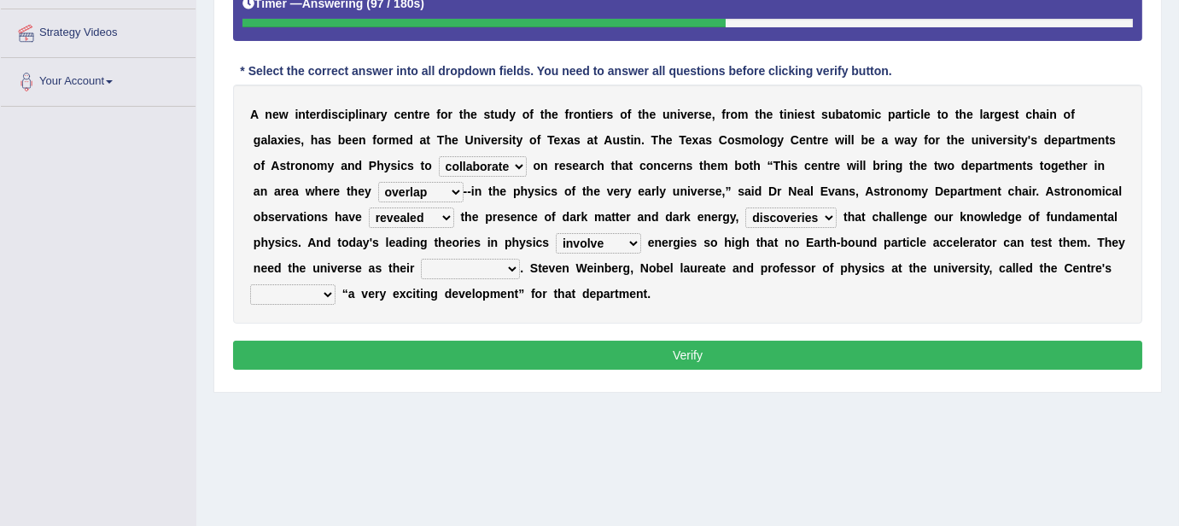
click at [512, 269] on select "regulatory explanantory assessment laboratory" at bounding box center [470, 269] width 99 height 20
select select "laboratory"
click at [421, 259] on select "regulatory explanantory assessment laboratory" at bounding box center [470, 269] width 99 height 20
click at [324, 291] on select "advent revert expense repent" at bounding box center [292, 294] width 85 height 20
select select "advent"
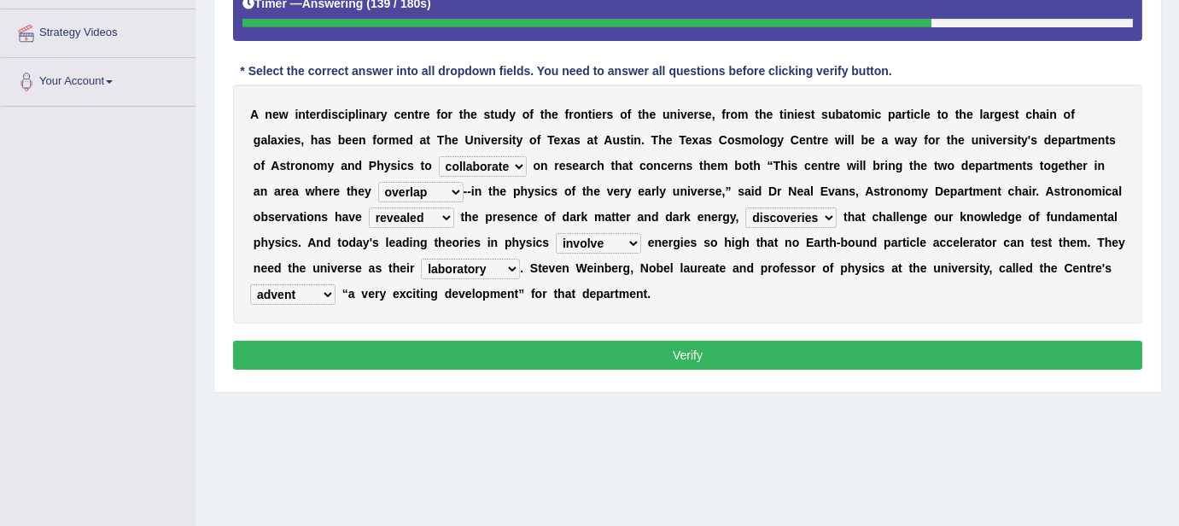
click at [250, 284] on select "advent revert expense repent" at bounding box center [292, 294] width 85 height 20
click at [642, 347] on button "Verify" at bounding box center [687, 355] width 909 height 29
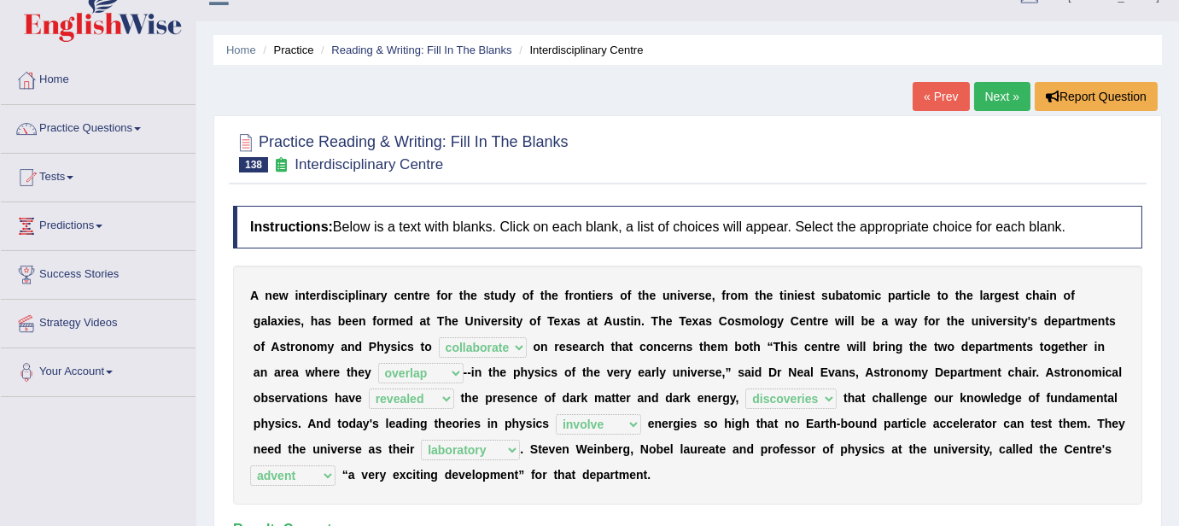
scroll to position [0, 0]
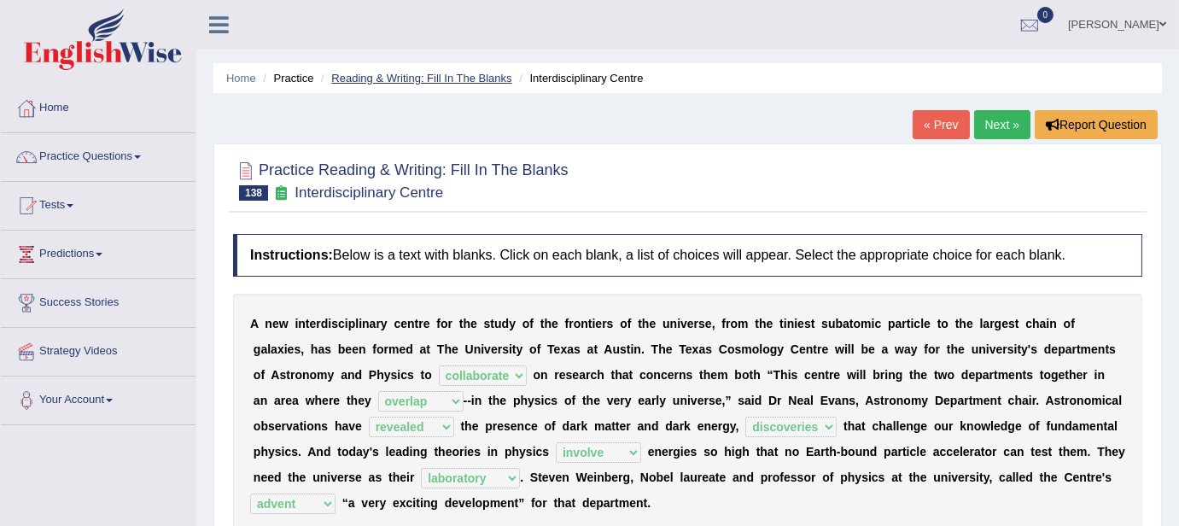
click at [449, 80] on link "Reading & Writing: Fill In The Blanks" at bounding box center [421, 78] width 180 height 13
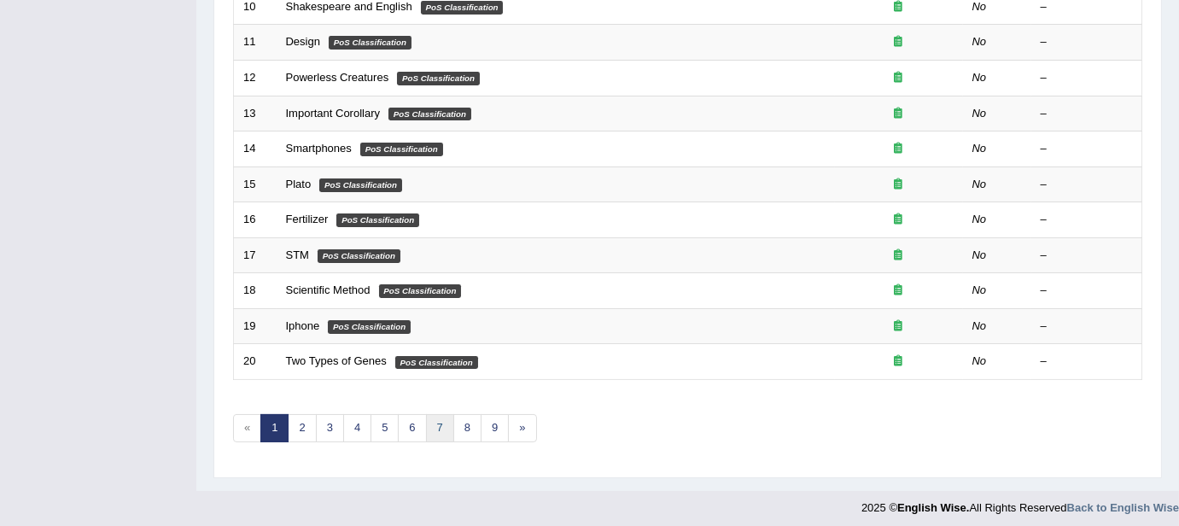
click at [428, 426] on link "7" at bounding box center [440, 428] width 28 height 28
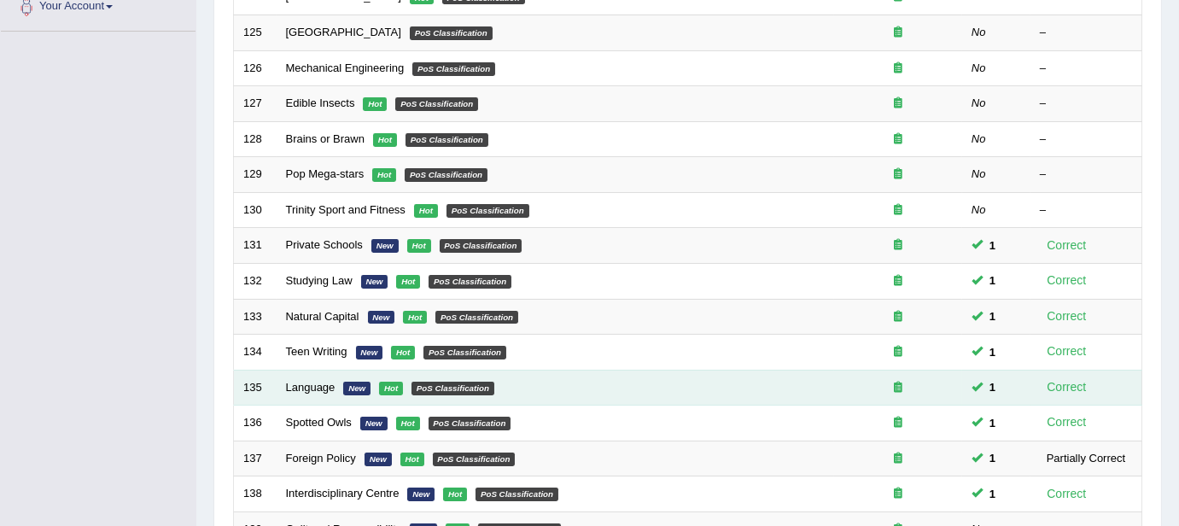
scroll to position [597, 0]
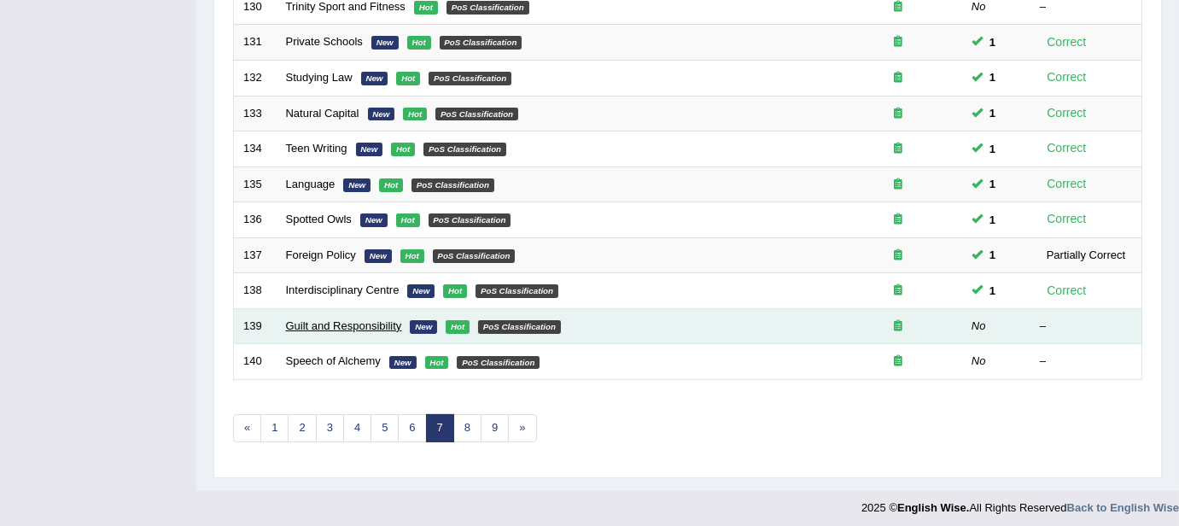
click at [364, 324] on link "Guilt and Responsibility" at bounding box center [344, 325] width 116 height 13
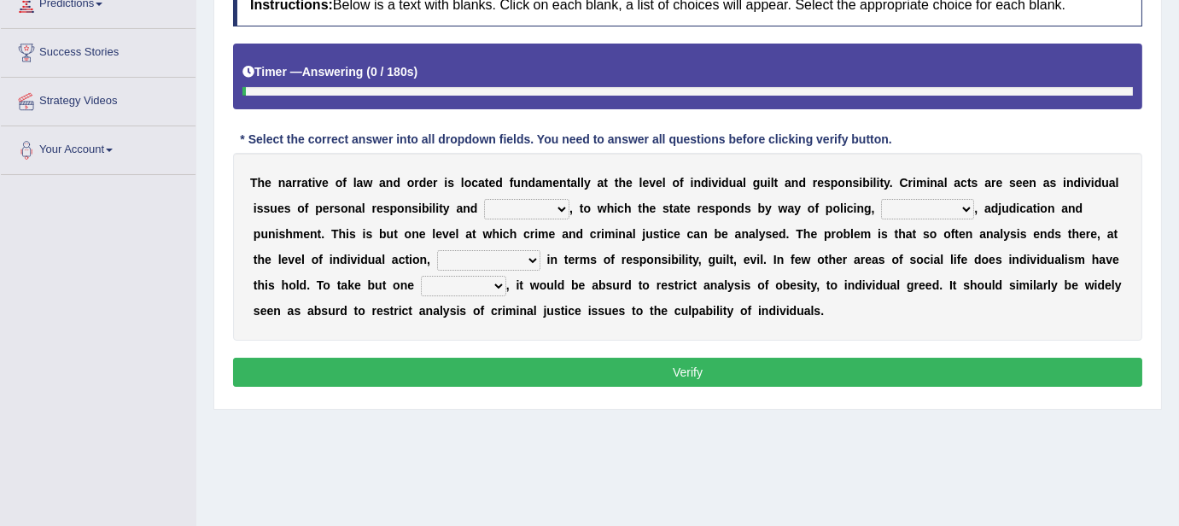
scroll to position [241, 0]
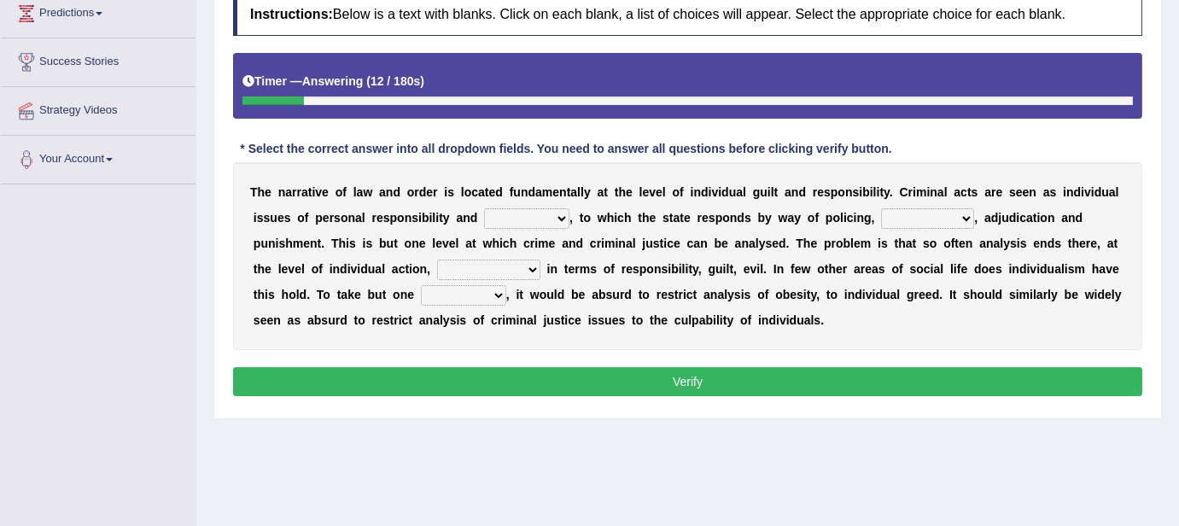
click at [554, 216] on select "probability culpability facility capability" at bounding box center [526, 218] width 85 height 20
select select "culpability"
click at [484, 208] on select "probability culpability facility capability" at bounding box center [526, 218] width 85 height 20
click at [934, 219] on select "execution refusing prosecution prisoning" at bounding box center [927, 218] width 93 height 20
select select "prosecution"
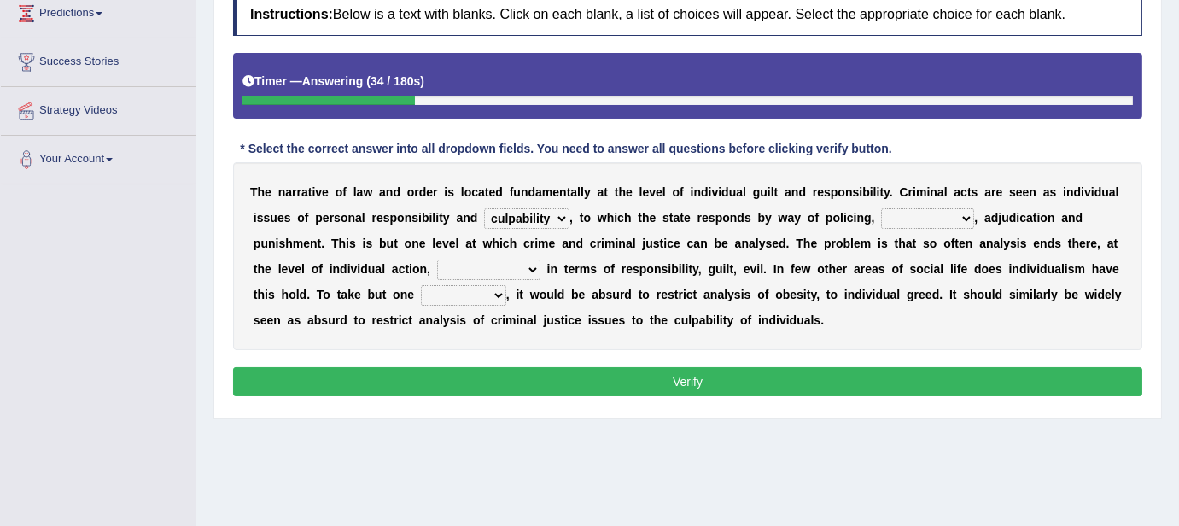
click at [881, 208] on select "execution refusing prosecution prisoning" at bounding box center [927, 218] width 93 height 20
click at [528, 269] on select "vapourized collateralilzed exercised characterised" at bounding box center [488, 269] width 103 height 20
click at [437, 259] on select "vapourized collateralilzed exercised characterised" at bounding box center [488, 269] width 103 height 20
click at [527, 266] on select "vapourized collateralilzed exercised characterised" at bounding box center [488, 269] width 103 height 20
select select "characterised"
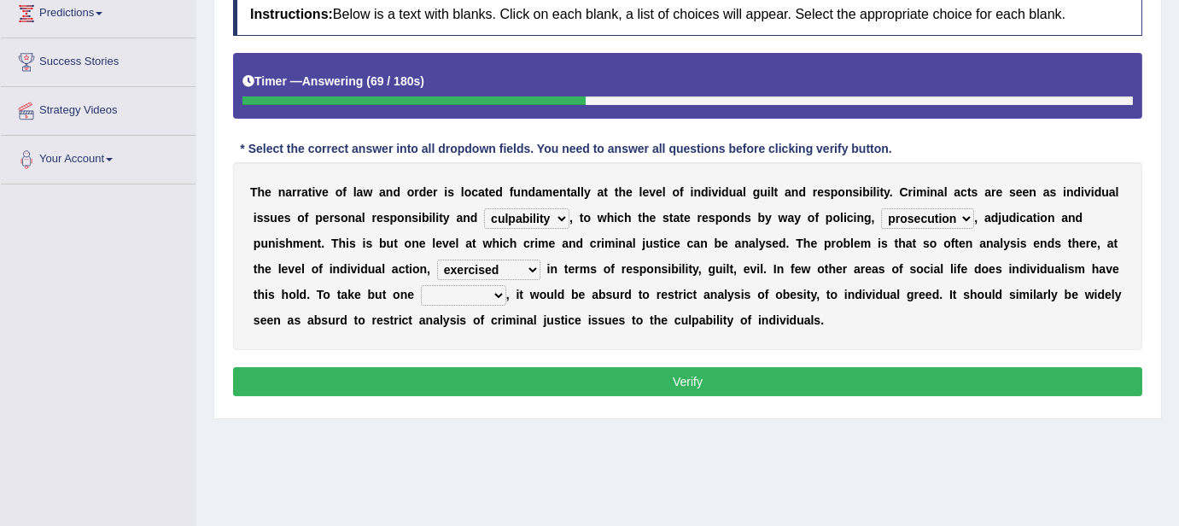
click at [437, 259] on select "vapourized collateralilzed exercised characterised" at bounding box center [488, 269] width 103 height 20
click at [469, 292] on select "substance instance resent accent" at bounding box center [463, 295] width 85 height 20
select select "instance"
click at [421, 285] on select "substance instance resent accent" at bounding box center [463, 295] width 85 height 20
click at [486, 294] on select "substance instance resent accent" at bounding box center [463, 295] width 85 height 20
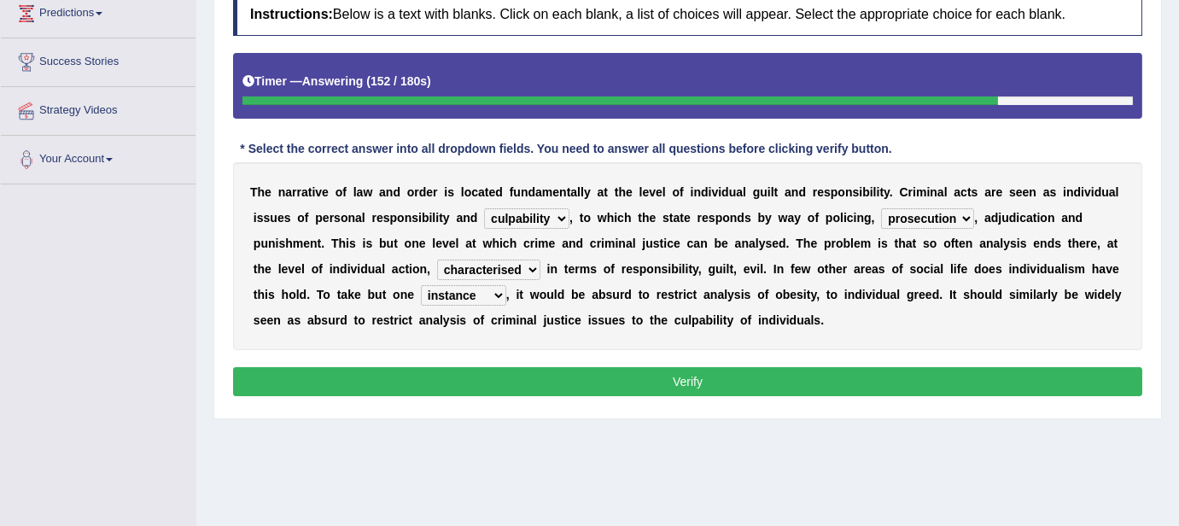
click at [653, 377] on button "Verify" at bounding box center [687, 381] width 909 height 29
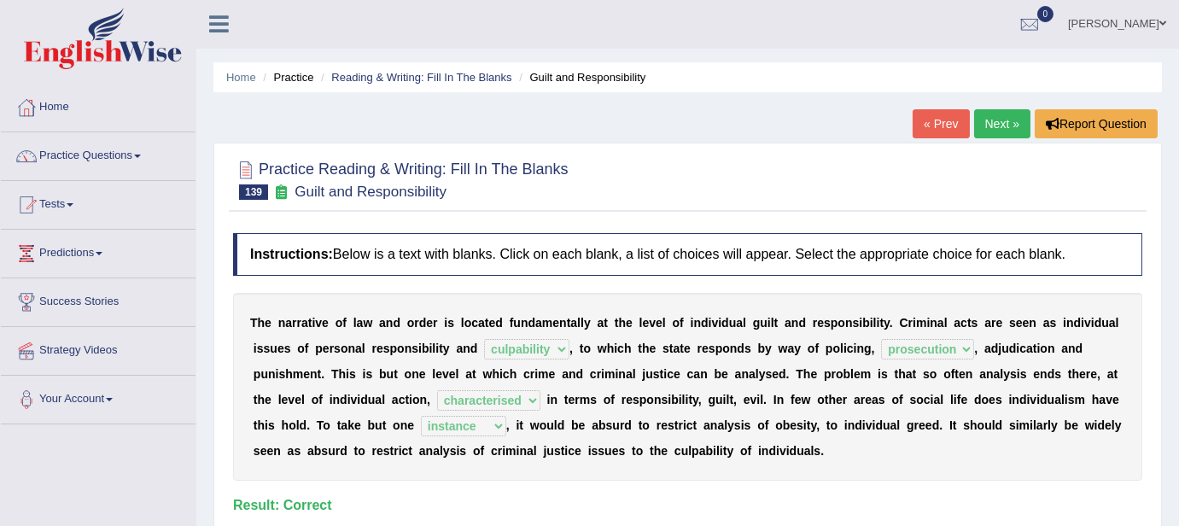
scroll to position [0, 0]
click at [455, 76] on link "Reading & Writing: Fill In The Blanks" at bounding box center [421, 78] width 180 height 13
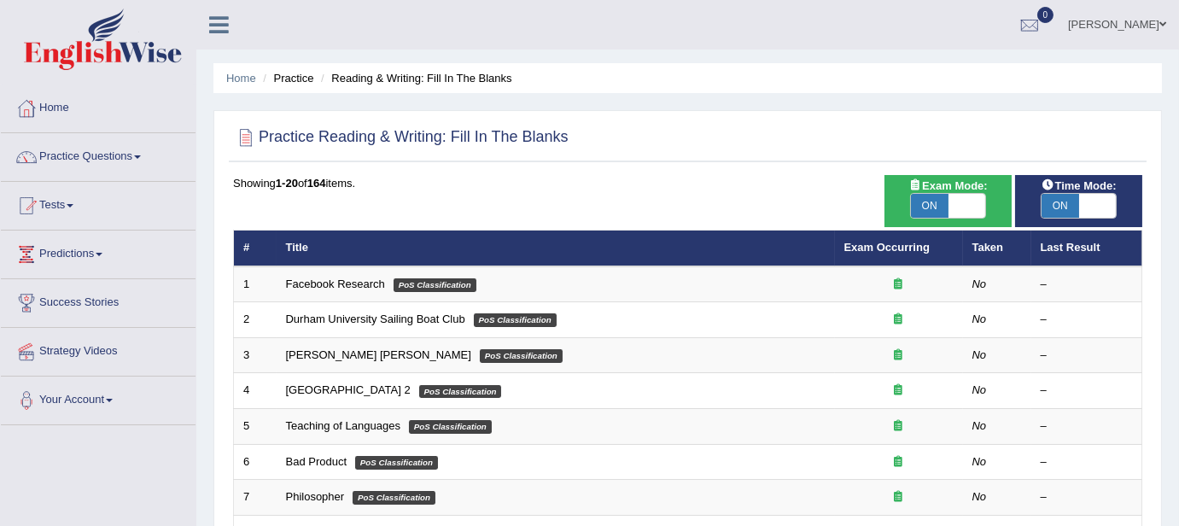
scroll to position [597, 0]
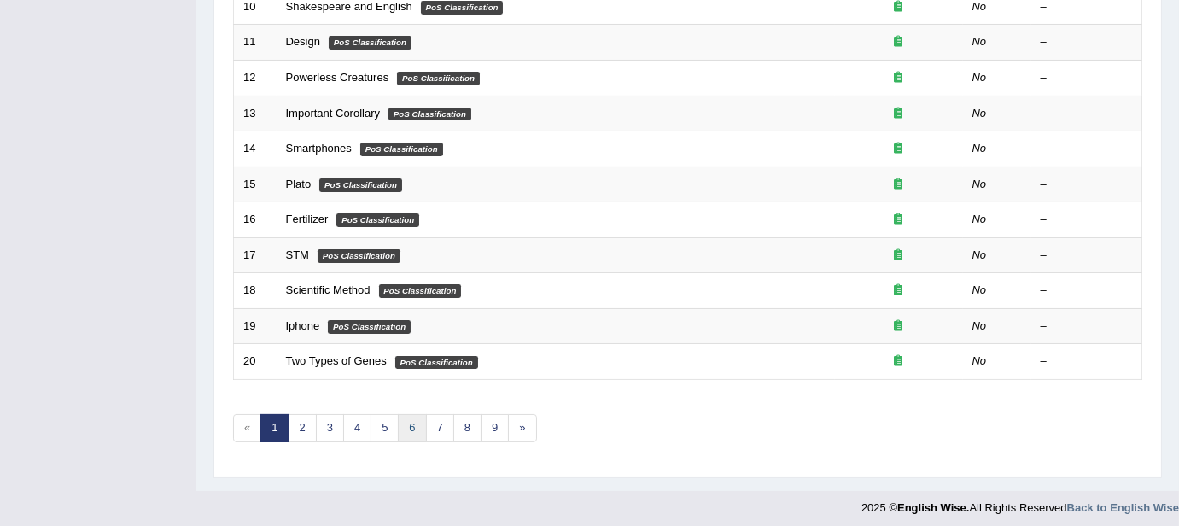
click at [408, 422] on link "6" at bounding box center [412, 428] width 28 height 28
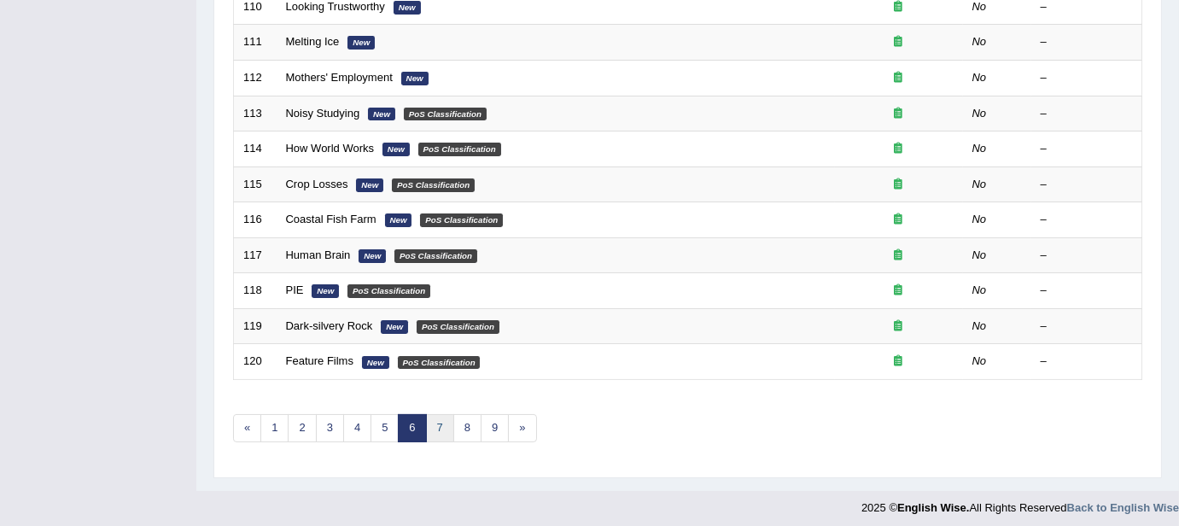
click at [443, 422] on link "7" at bounding box center [440, 428] width 28 height 28
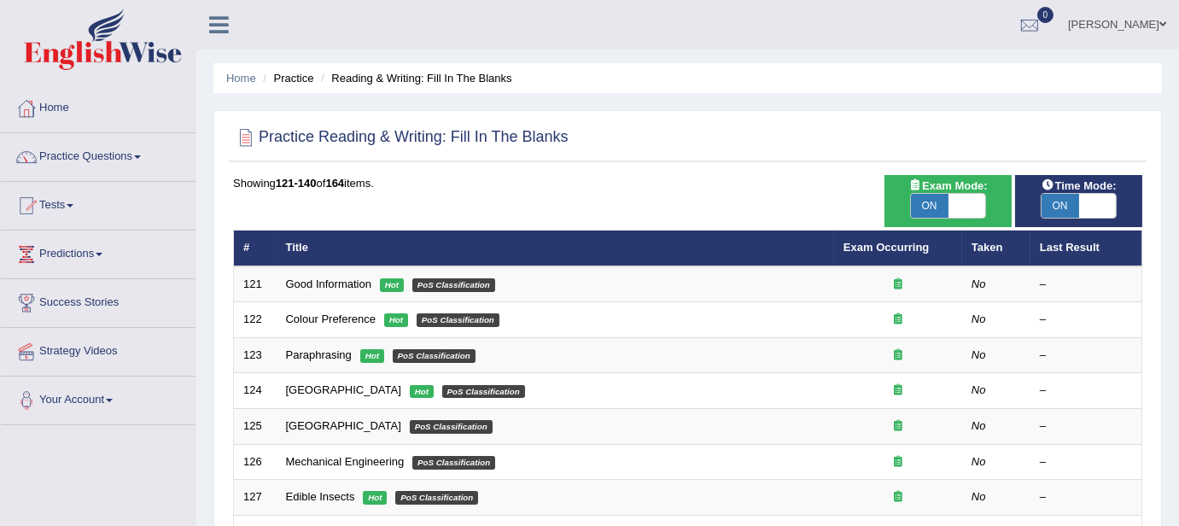
scroll to position [597, 0]
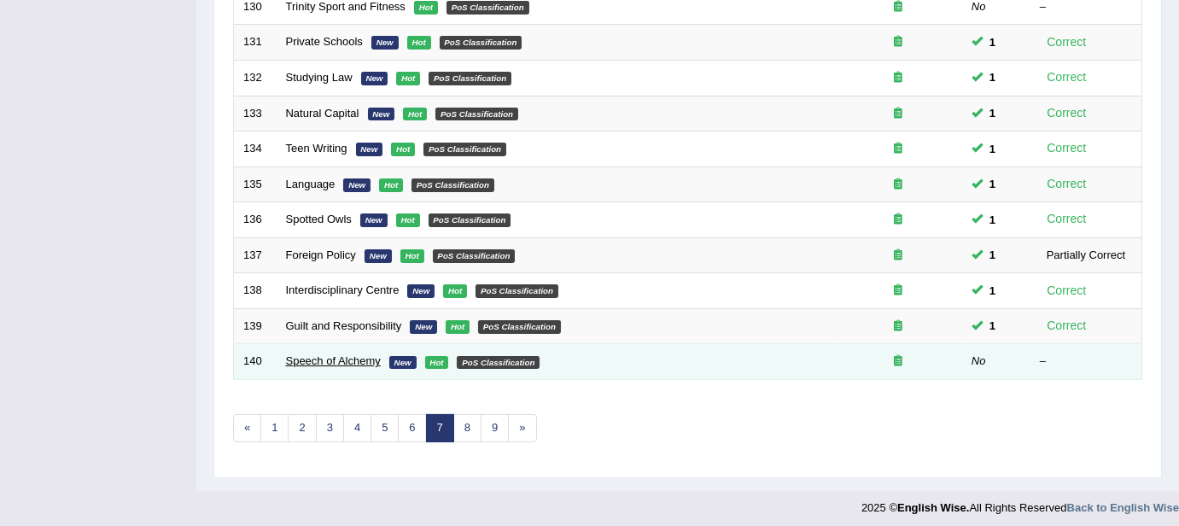
click at [342, 355] on link "Speech of Alchemy" at bounding box center [333, 360] width 95 height 13
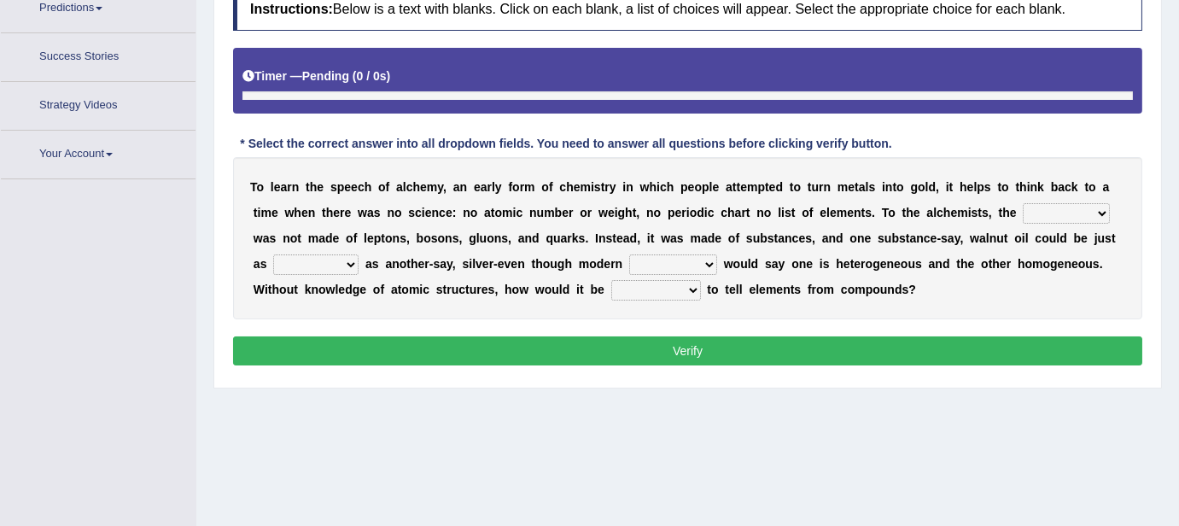
scroll to position [287, 0]
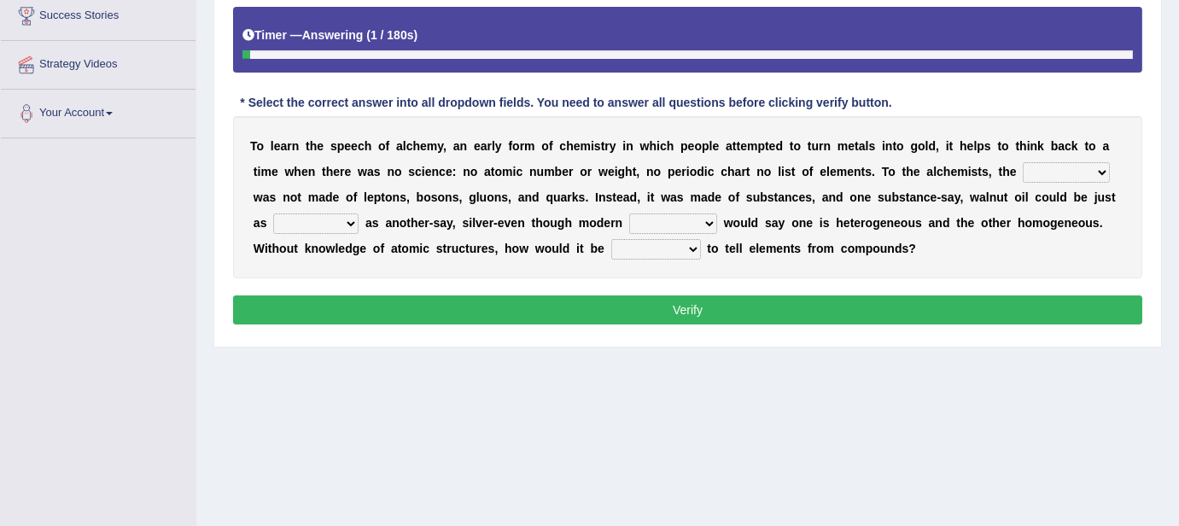
click at [1049, 169] on select "universe placement subject application" at bounding box center [1065, 172] width 87 height 20
select select "universe"
click at [1022, 162] on select "universe placement subject application" at bounding box center [1065, 172] width 87 height 20
click at [1090, 173] on select "universe placement subject application" at bounding box center [1065, 172] width 87 height 20
click at [660, 187] on div "T o l e a r n t h e s p e e c h o f a l c h e m y , a n e a r l y f o r m o f c…" at bounding box center [687, 197] width 909 height 162
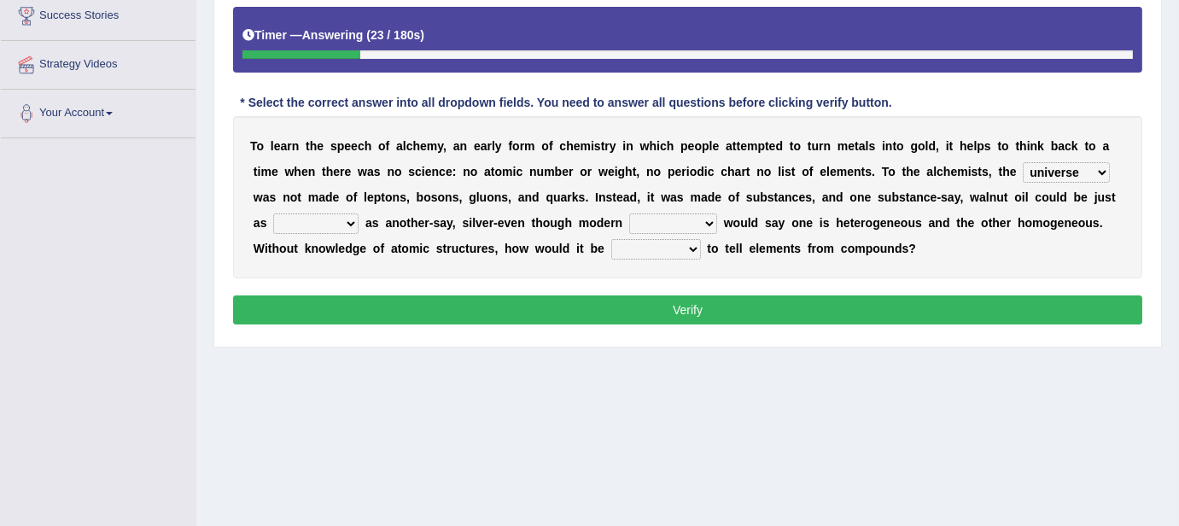
click at [351, 219] on select "secure allure procure pure" at bounding box center [315, 223] width 85 height 20
select select "pure"
click at [273, 213] on select "secure allure procure pure" at bounding box center [315, 223] width 85 height 20
click at [335, 224] on select "secure allure procure pure" at bounding box center [315, 223] width 85 height 20
click at [614, 219] on b "r" at bounding box center [612, 223] width 4 height 14
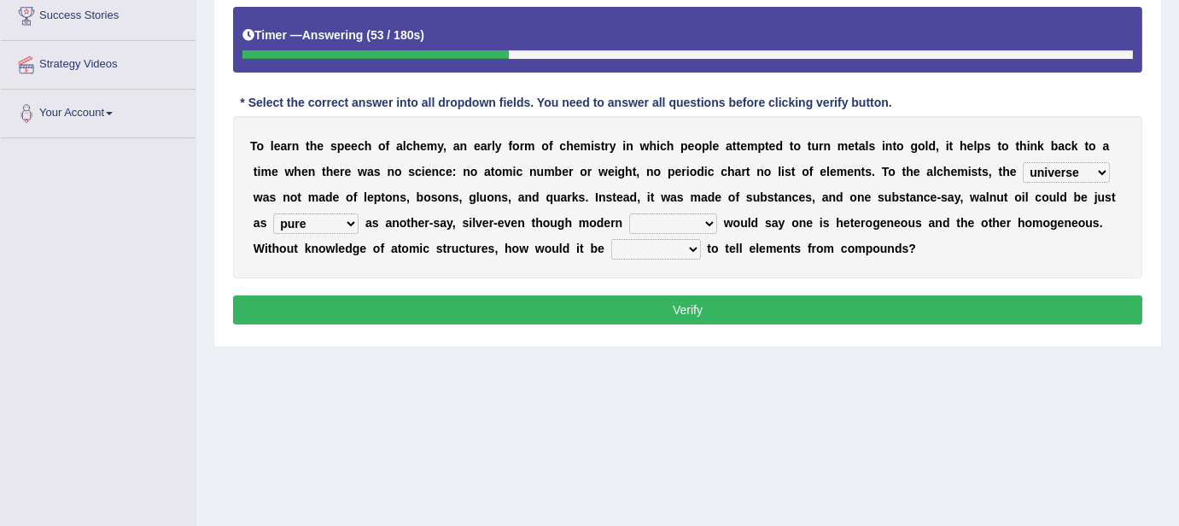
click at [714, 223] on select "people scientists gadgets technology" at bounding box center [673, 223] width 88 height 20
select select "scientists"
click at [629, 213] on select "people scientists gadgets technology" at bounding box center [673, 223] width 88 height 20
click at [651, 247] on select "given understood possible stopped" at bounding box center [656, 249] width 90 height 20
select select "possible"
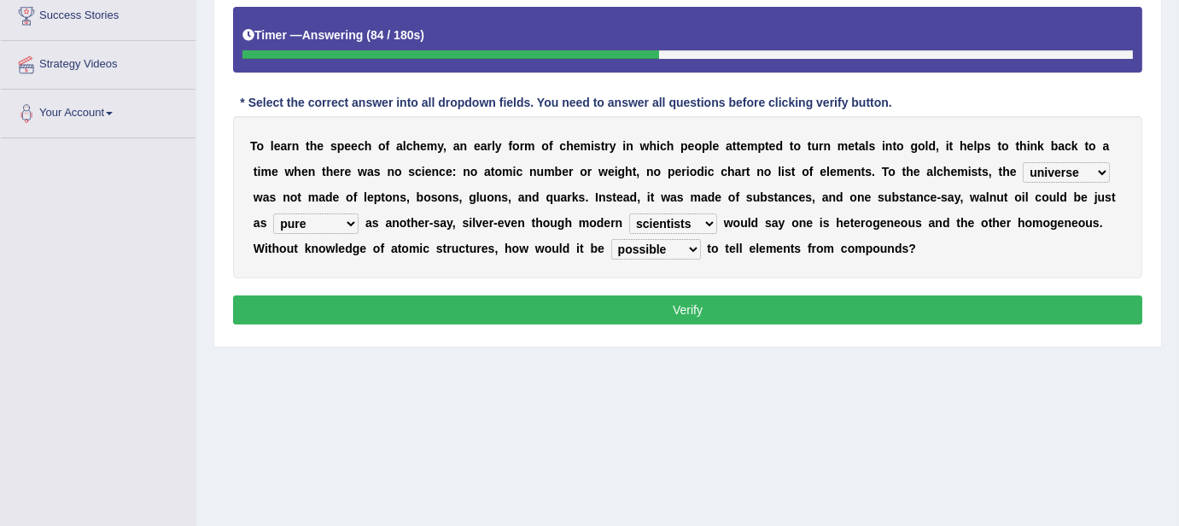
click at [611, 239] on select "given understood possible stopped" at bounding box center [656, 249] width 90 height 20
click at [758, 307] on button "Verify" at bounding box center [687, 309] width 909 height 29
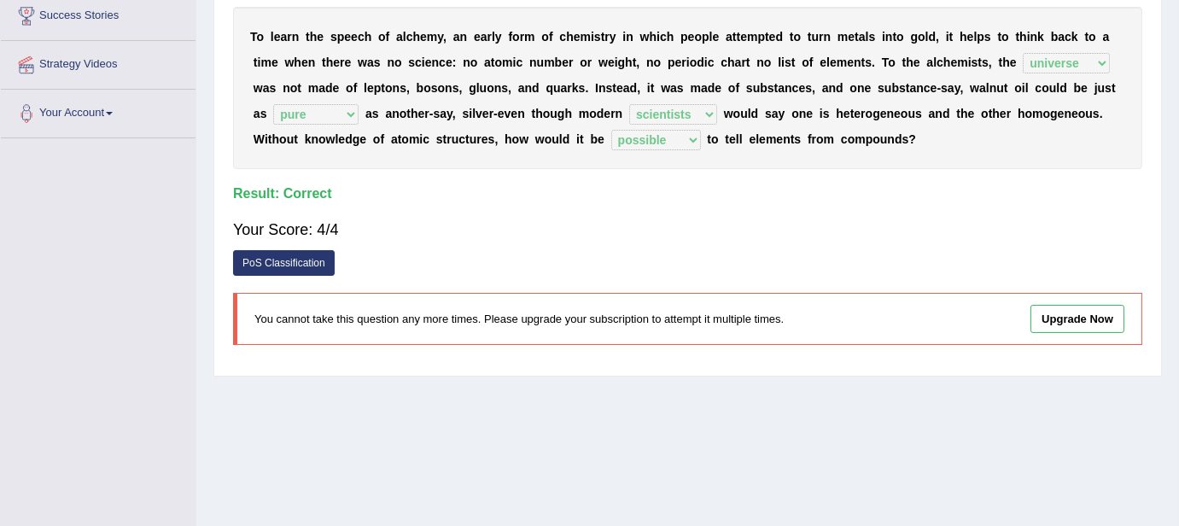
scroll to position [0, 0]
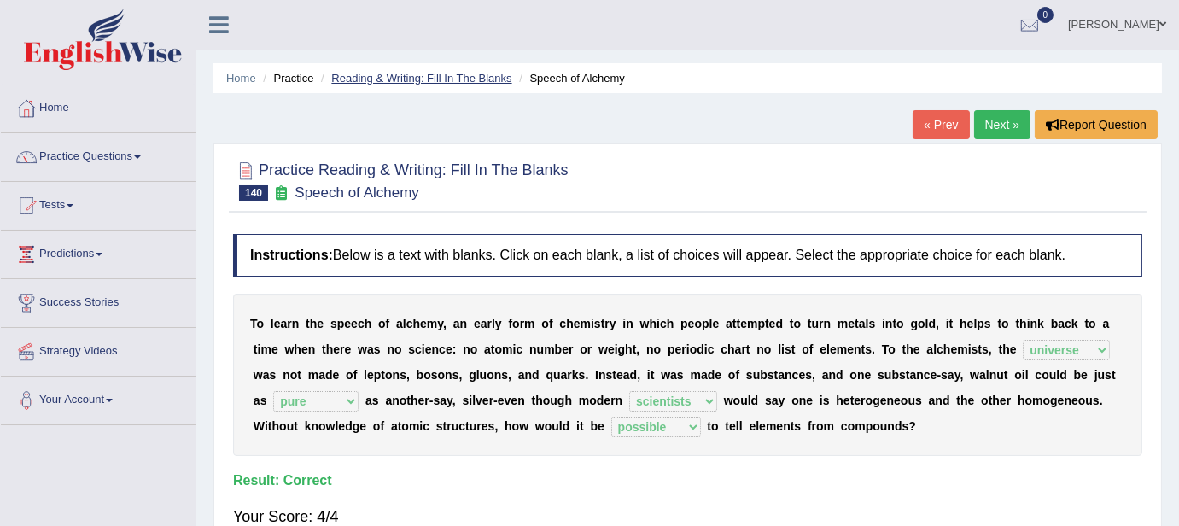
click at [442, 80] on link "Reading & Writing: Fill In The Blanks" at bounding box center [421, 78] width 180 height 13
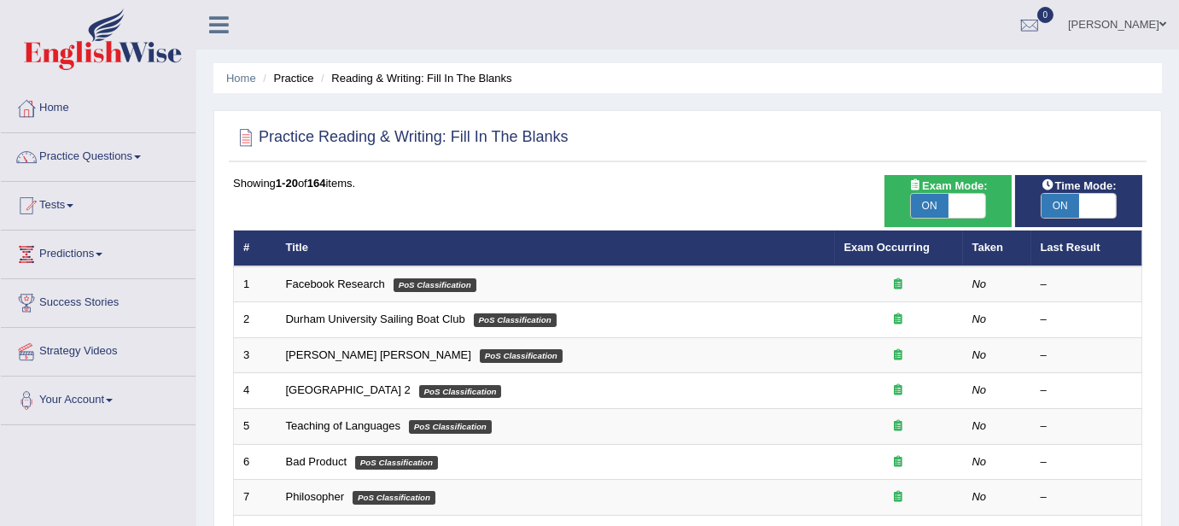
scroll to position [597, 0]
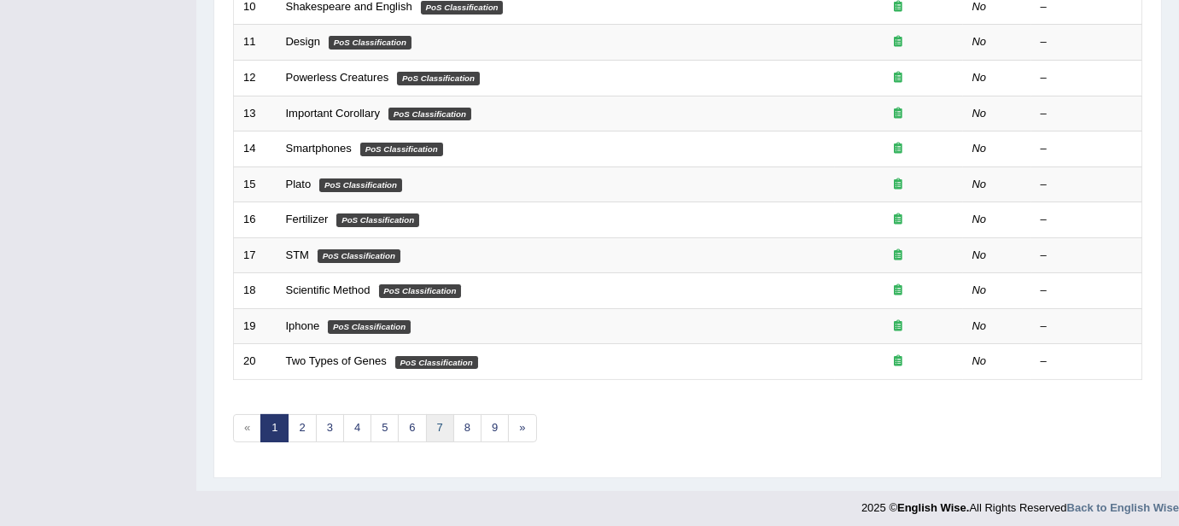
click at [441, 425] on link "7" at bounding box center [440, 428] width 28 height 28
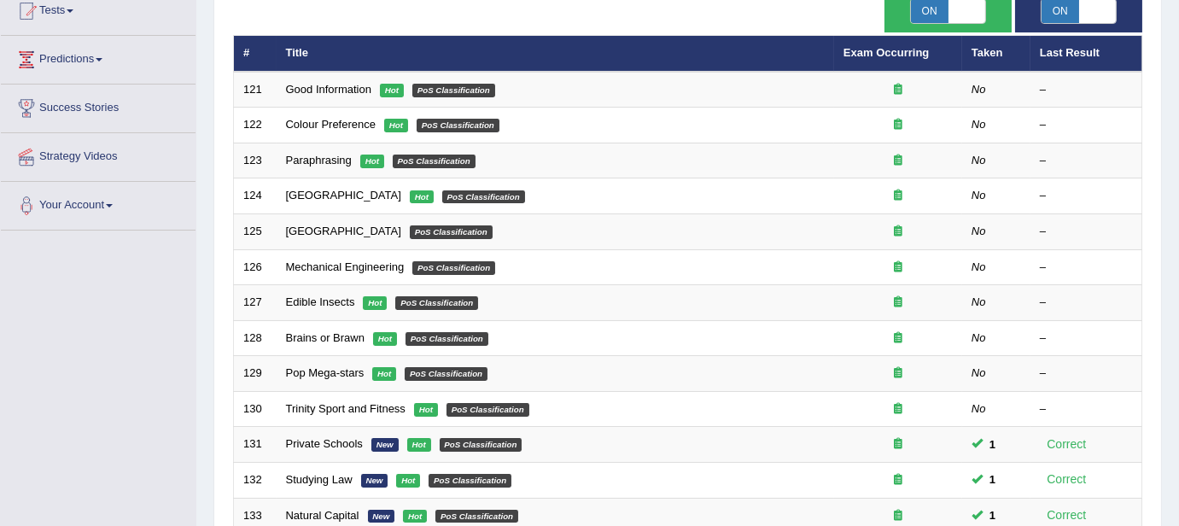
scroll to position [157, 0]
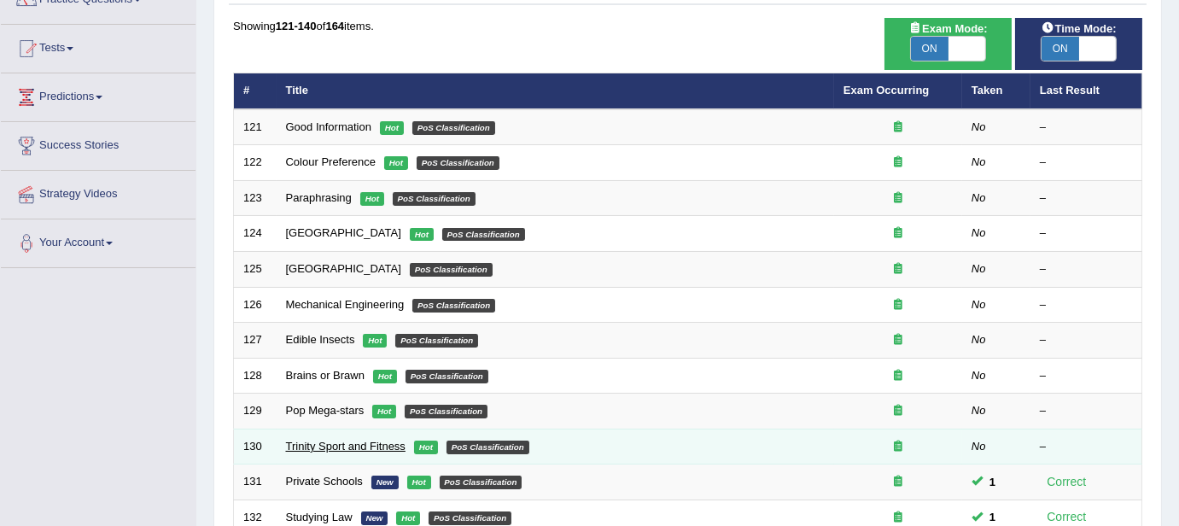
click at [318, 440] on link "Trinity Sport and Fitness" at bounding box center [345, 446] width 119 height 13
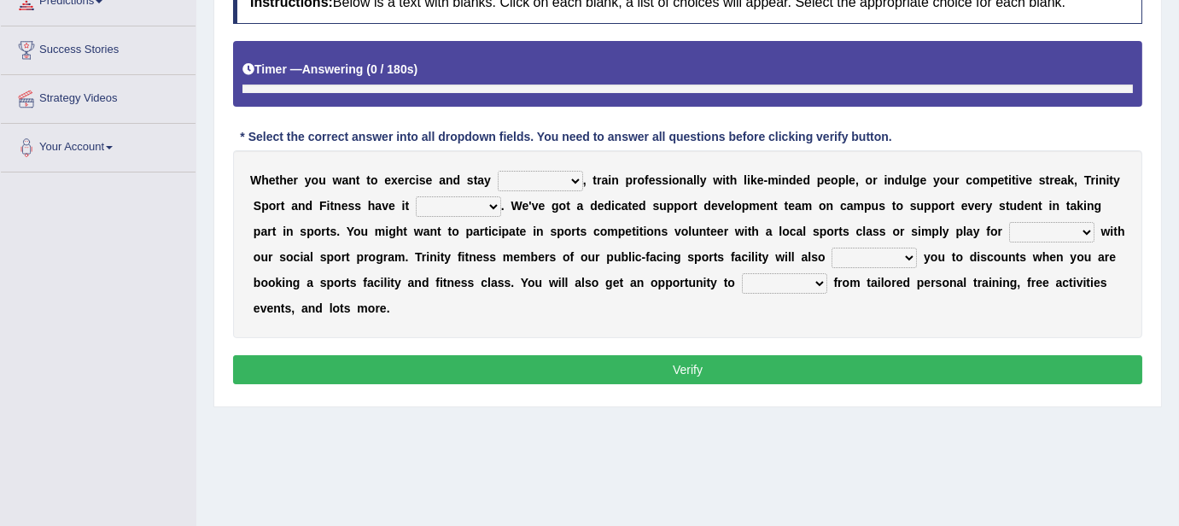
scroll to position [213, 0]
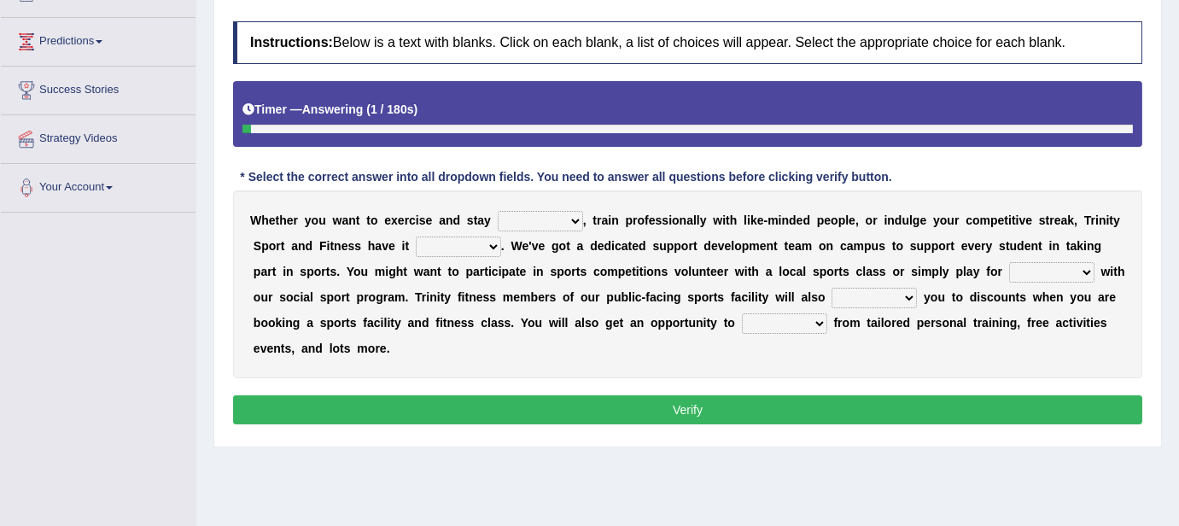
click at [568, 224] on select "wealthy trendy healthy steady" at bounding box center [540, 221] width 85 height 20
select select "healthy"
click at [498, 211] on select "wealthy trendy healthy steady" at bounding box center [540, 221] width 85 height 20
click at [482, 244] on select "covered sobered recovered hovered" at bounding box center [458, 246] width 85 height 20
select select "covered"
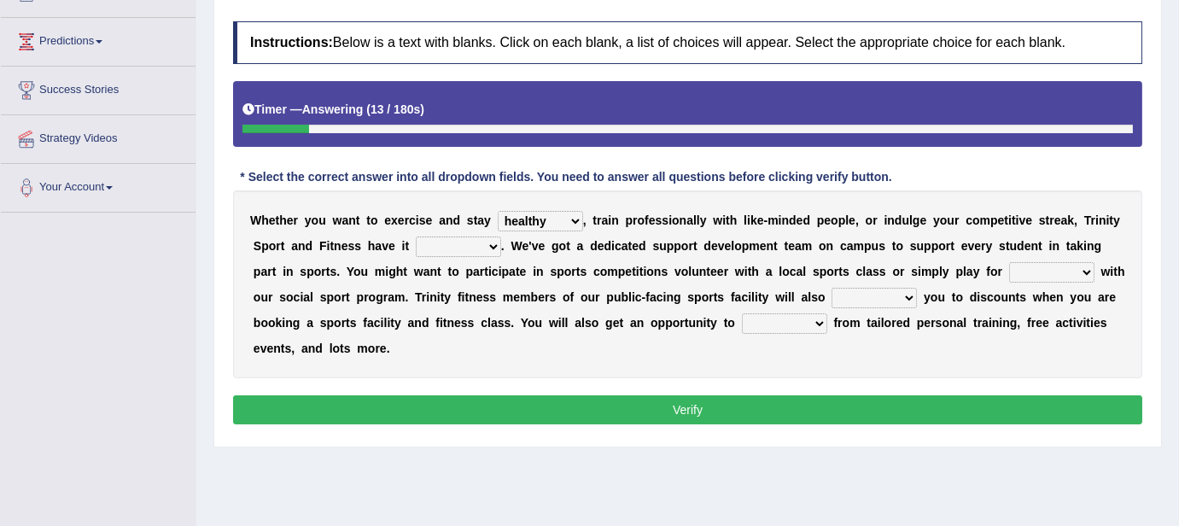
click at [416, 236] on select "covered sobered recovered hovered" at bounding box center [458, 246] width 85 height 20
click at [1067, 275] on select "stun run fun gun" at bounding box center [1051, 272] width 85 height 20
select select "fun"
click at [1009, 262] on select "stun run fun gun" at bounding box center [1051, 272] width 85 height 20
click at [853, 292] on select "engage restore entitle wish" at bounding box center [873, 298] width 85 height 20
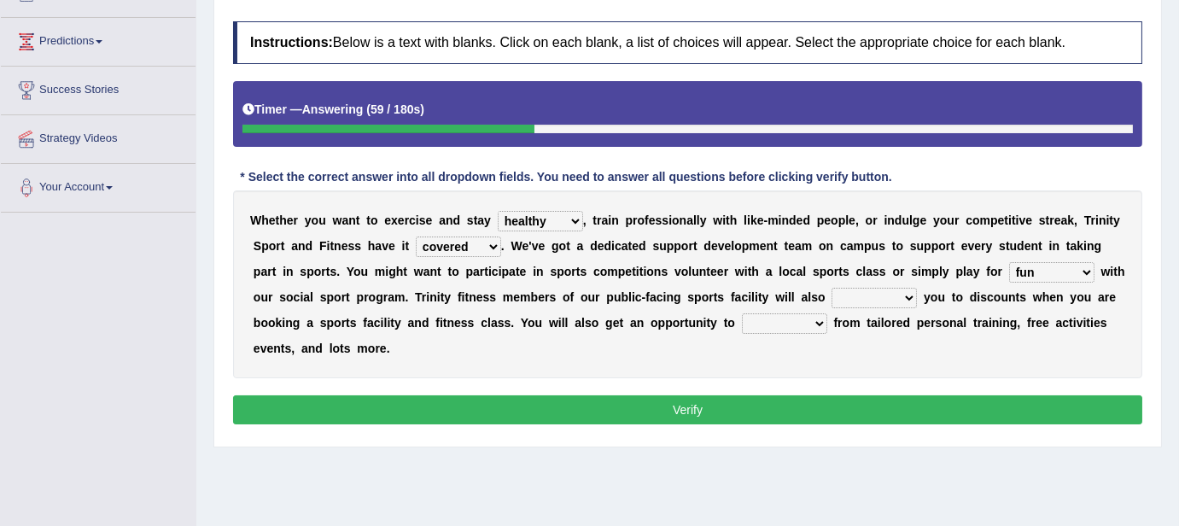
select select "entitle"
click at [831, 288] on select "engage restore entitle wish" at bounding box center [873, 298] width 85 height 20
click at [807, 323] on select "benefit vained claimed refrained" at bounding box center [784, 323] width 85 height 20
select select "benefit"
click at [742, 313] on select "benefit vained claimed refrained" at bounding box center [784, 323] width 85 height 20
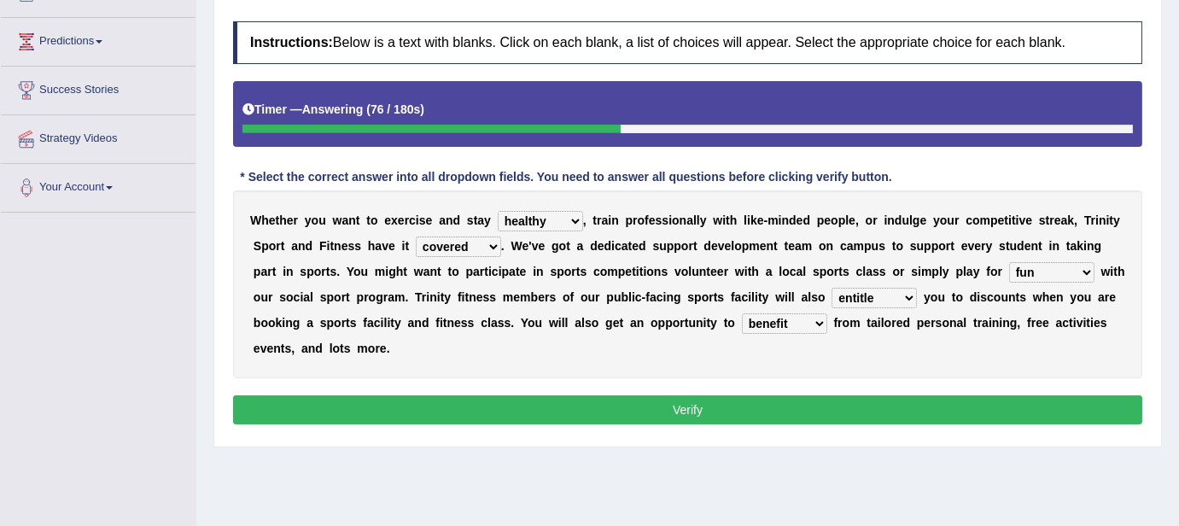
click at [806, 399] on button "Verify" at bounding box center [687, 409] width 909 height 29
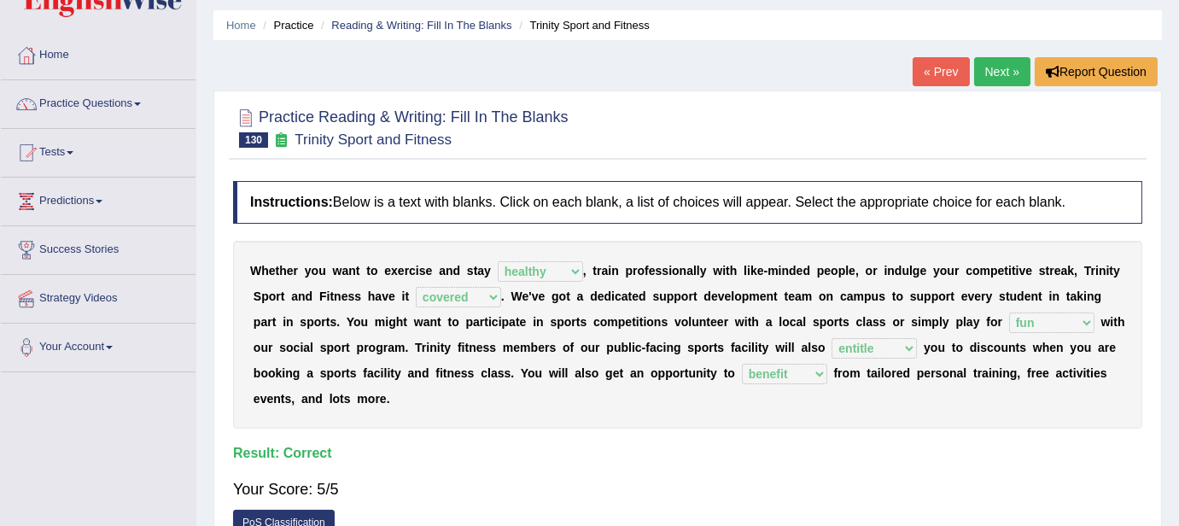
scroll to position [0, 0]
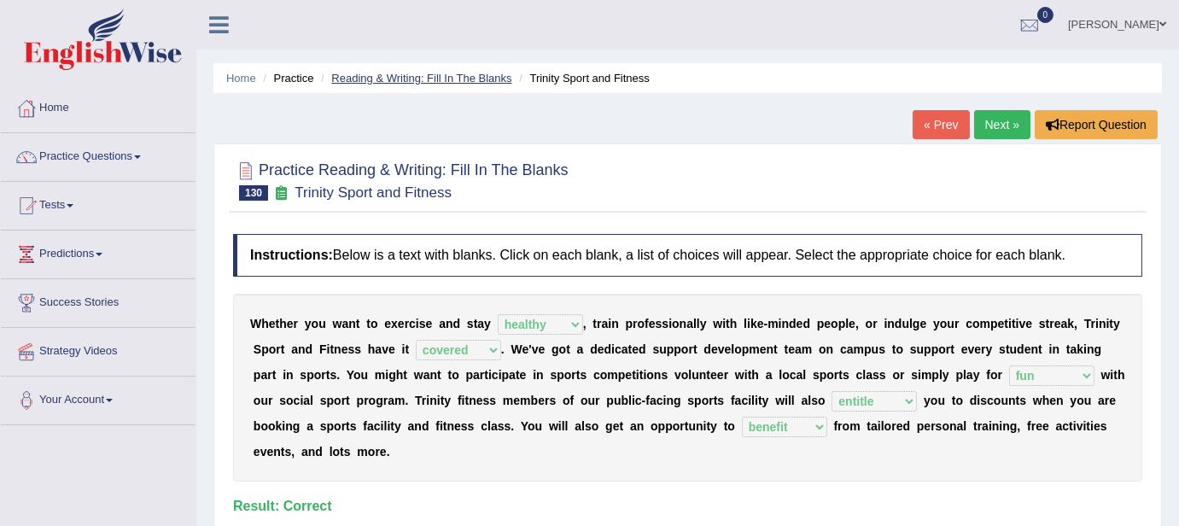
click at [468, 78] on link "Reading & Writing: Fill In The Blanks" at bounding box center [421, 78] width 180 height 13
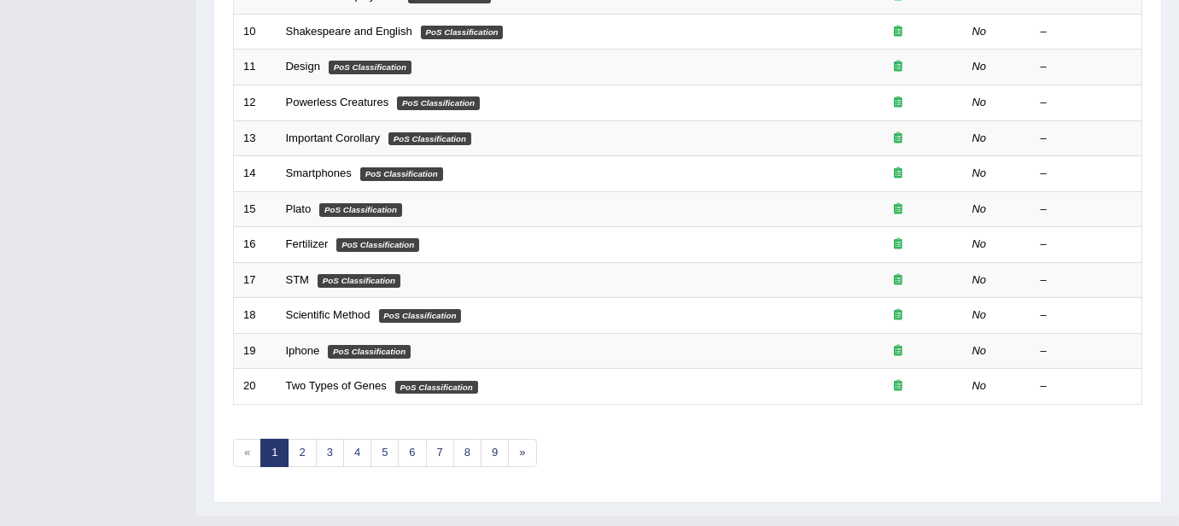
scroll to position [597, 0]
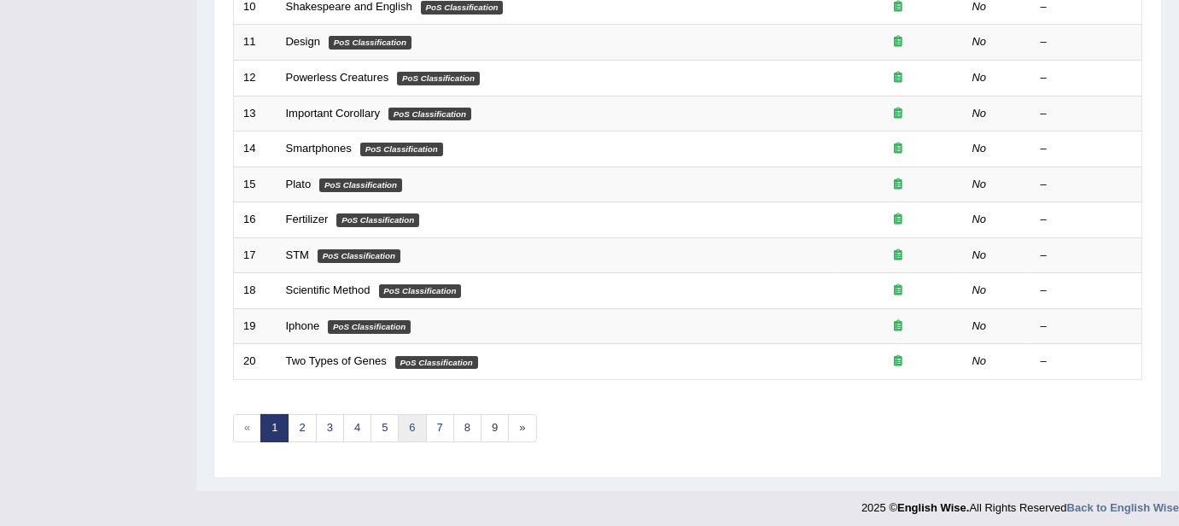
click at [415, 422] on link "6" at bounding box center [412, 428] width 28 height 28
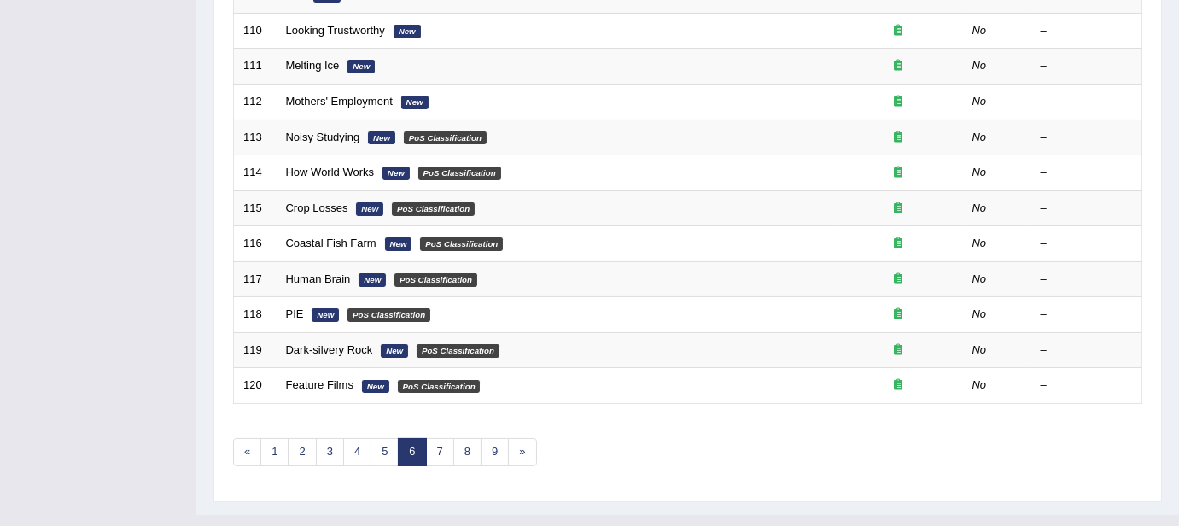
scroll to position [533, 0]
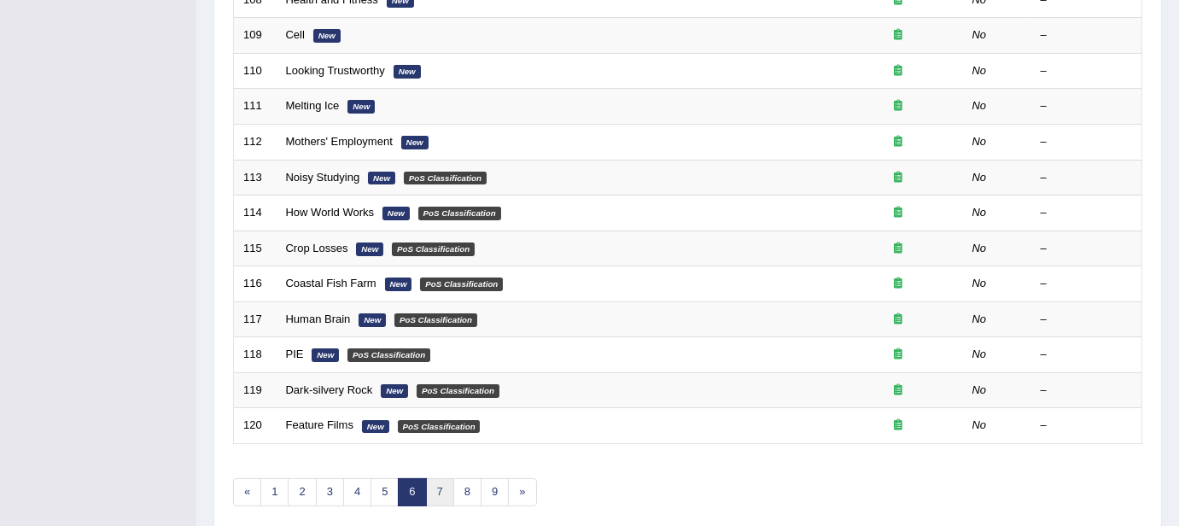
click at [433, 483] on link "7" at bounding box center [440, 492] width 28 height 28
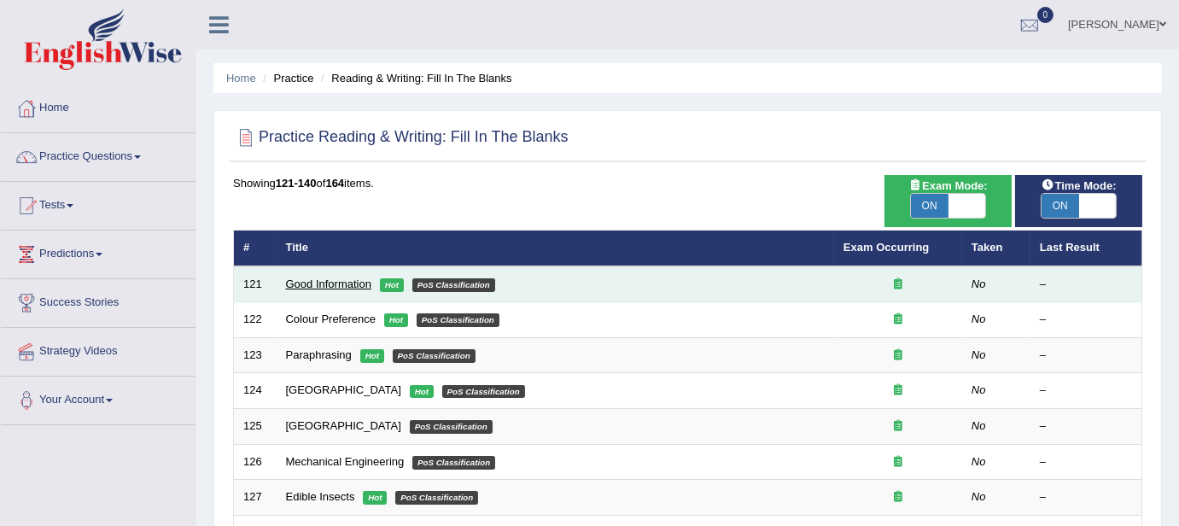
click at [341, 284] on link "Good Information" at bounding box center [328, 283] width 85 height 13
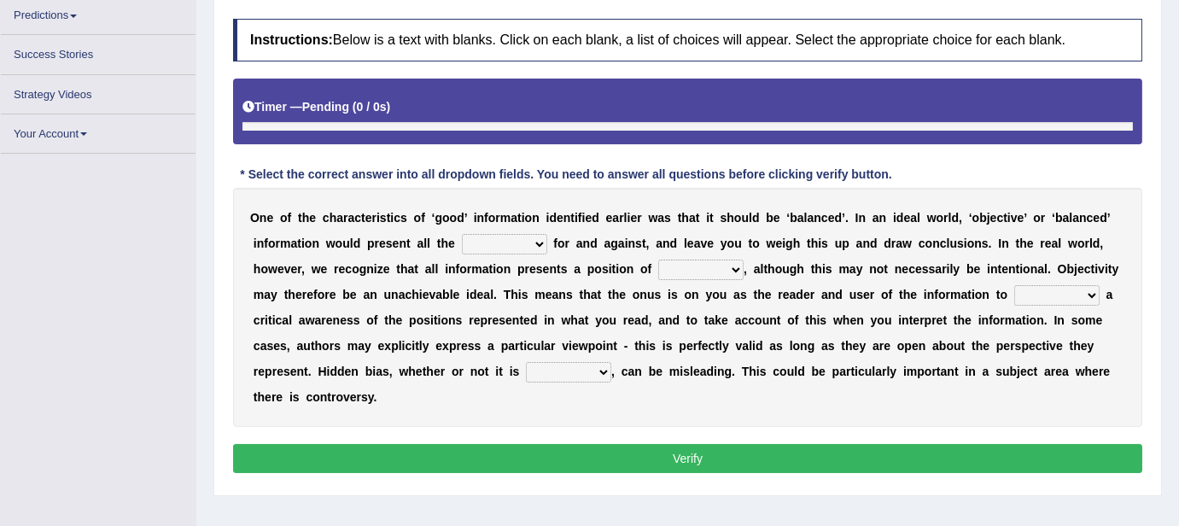
scroll to position [238, 0]
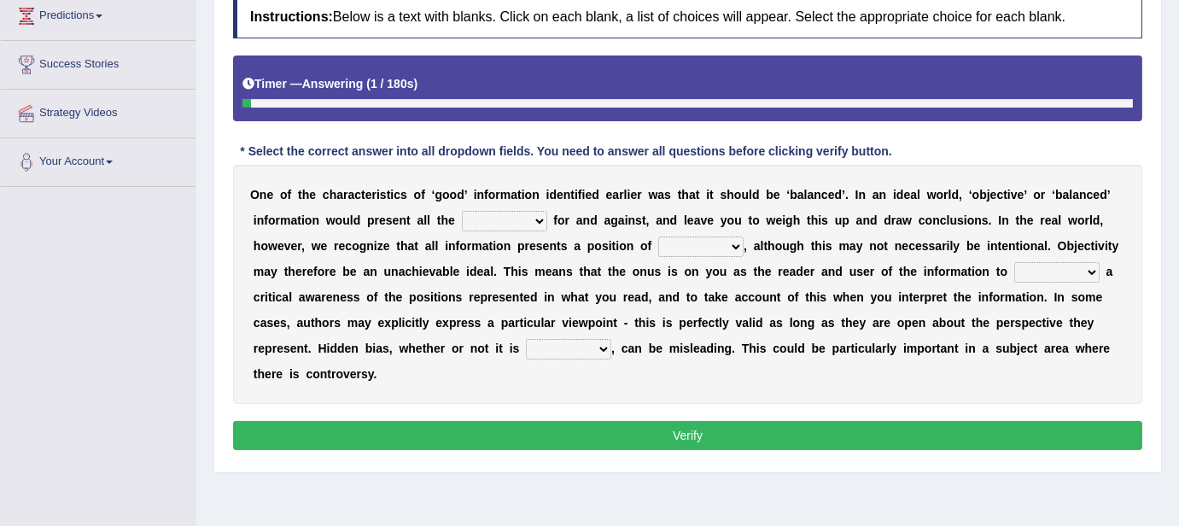
click at [535, 218] on select "assurance evidence greatness present" at bounding box center [504, 221] width 85 height 20
select select "evidence"
click at [462, 211] on select "assurance evidence greatness present" at bounding box center [504, 221] width 85 height 20
click at [733, 245] on select "ensigns gross interest exact" at bounding box center [700, 246] width 85 height 20
select select "interest"
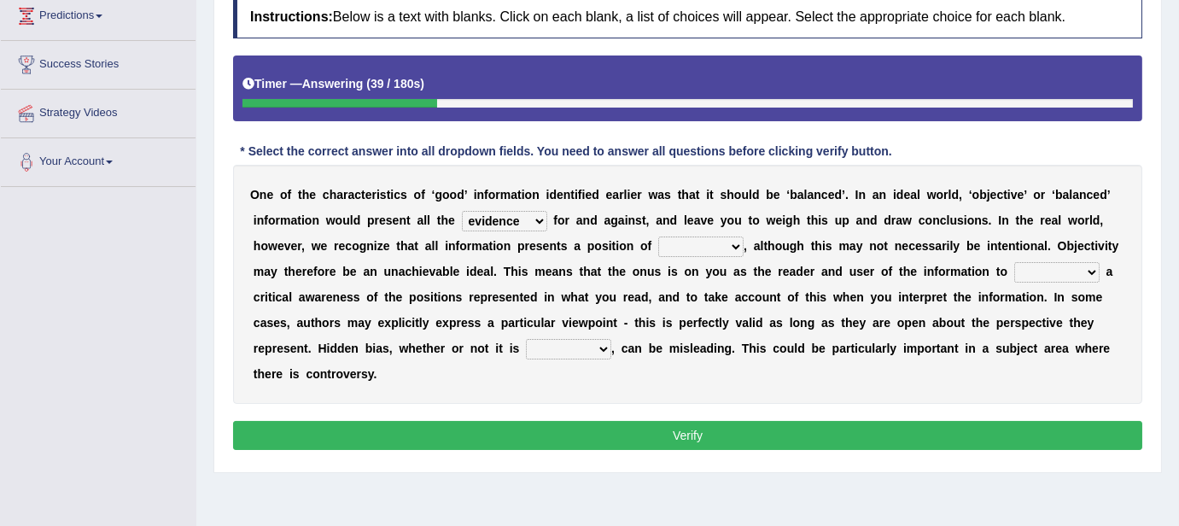
click at [658, 236] on select "ensigns gross interest exact" at bounding box center [700, 246] width 85 height 20
click at [1059, 272] on select "regret rebel develop intact" at bounding box center [1056, 272] width 85 height 20
select select "develop"
click at [1014, 262] on select "regret rebel develop intact" at bounding box center [1056, 272] width 85 height 20
click at [582, 341] on select "deliberate narrate sustain aggregate" at bounding box center [568, 349] width 85 height 20
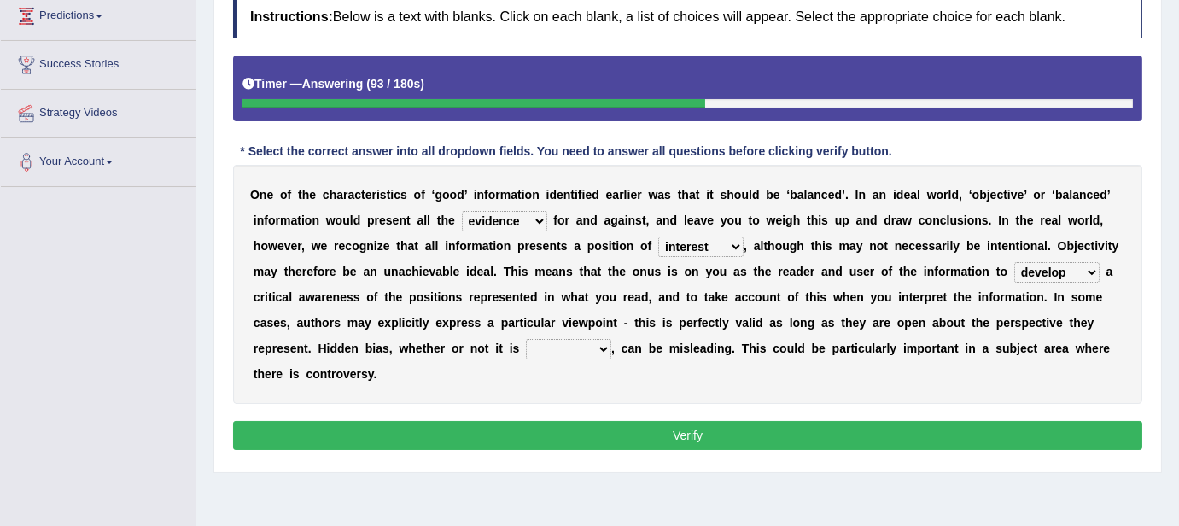
select select "deliberate"
click at [526, 339] on select "deliberate narrate sustain aggregate" at bounding box center [568, 349] width 85 height 20
click at [646, 440] on button "Verify" at bounding box center [687, 435] width 909 height 29
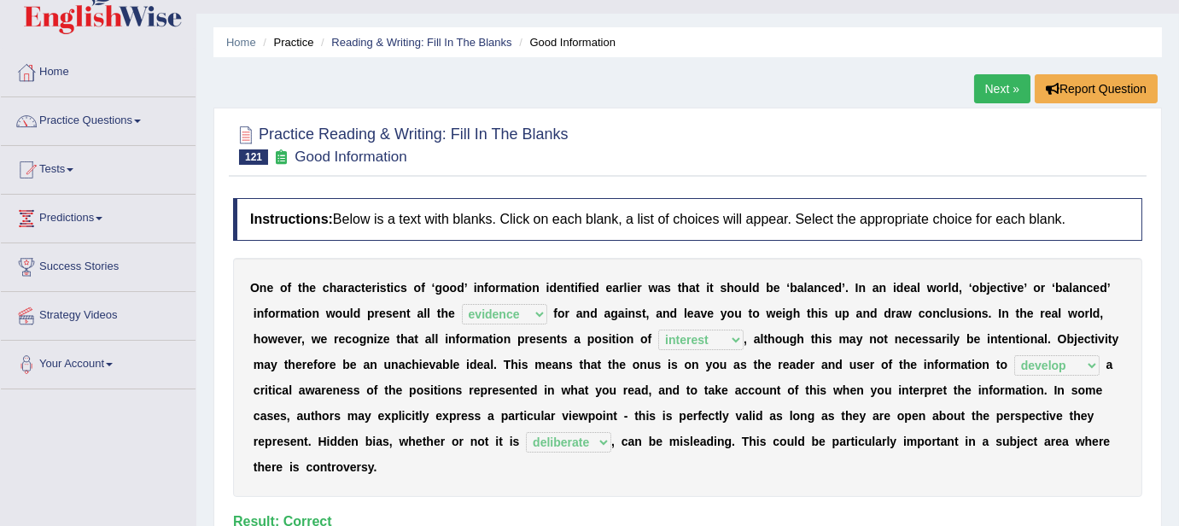
scroll to position [0, 0]
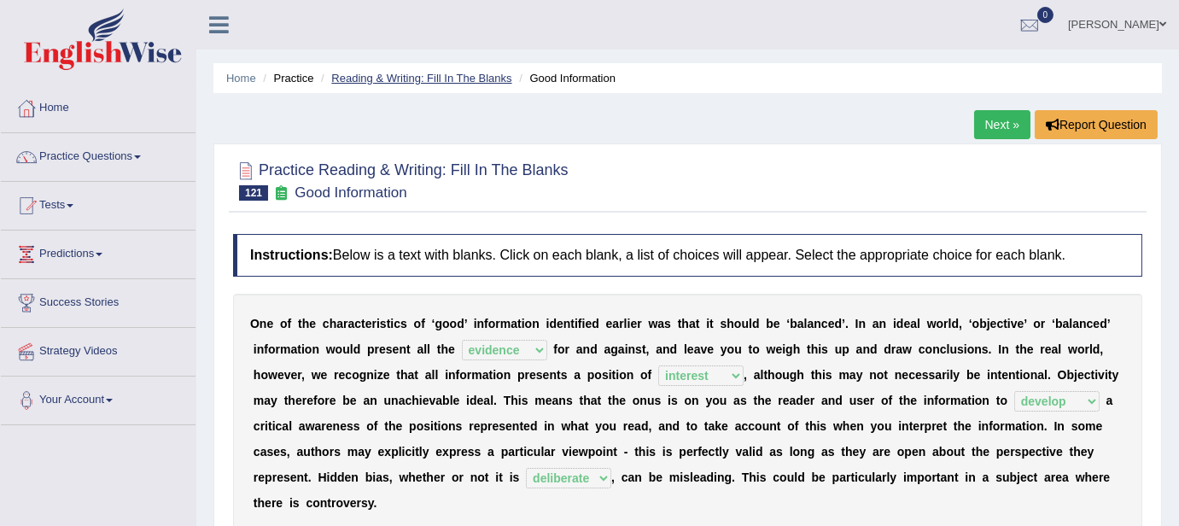
click at [437, 74] on link "Reading & Writing: Fill In The Blanks" at bounding box center [421, 78] width 180 height 13
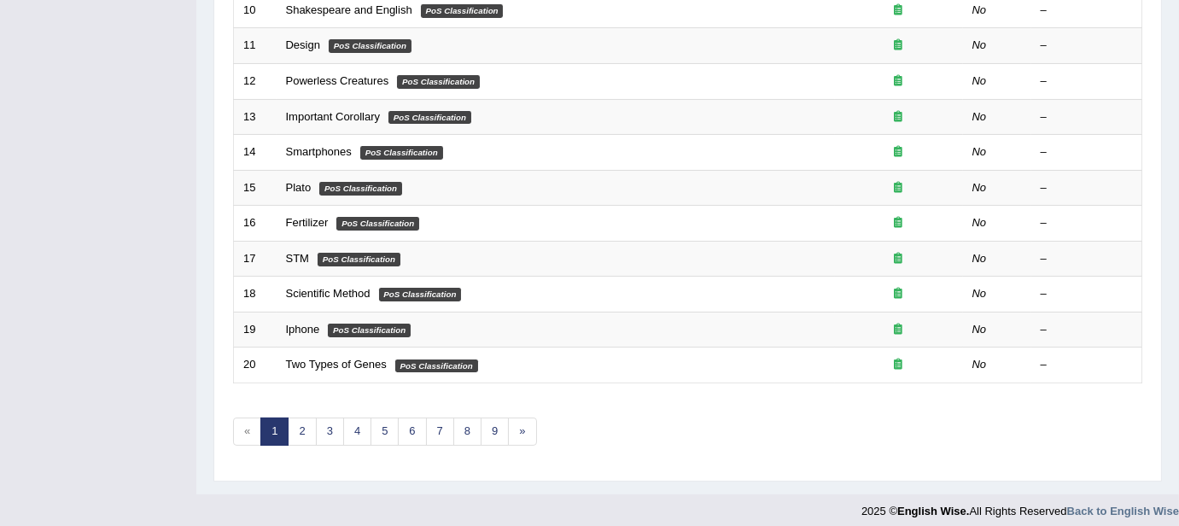
scroll to position [597, 0]
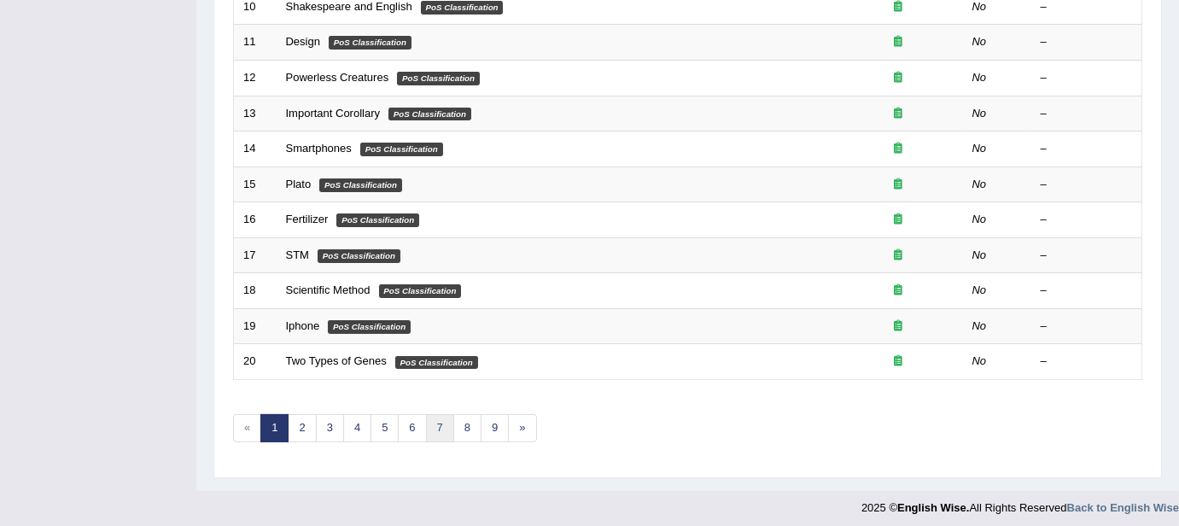
click at [434, 419] on link "7" at bounding box center [440, 428] width 28 height 28
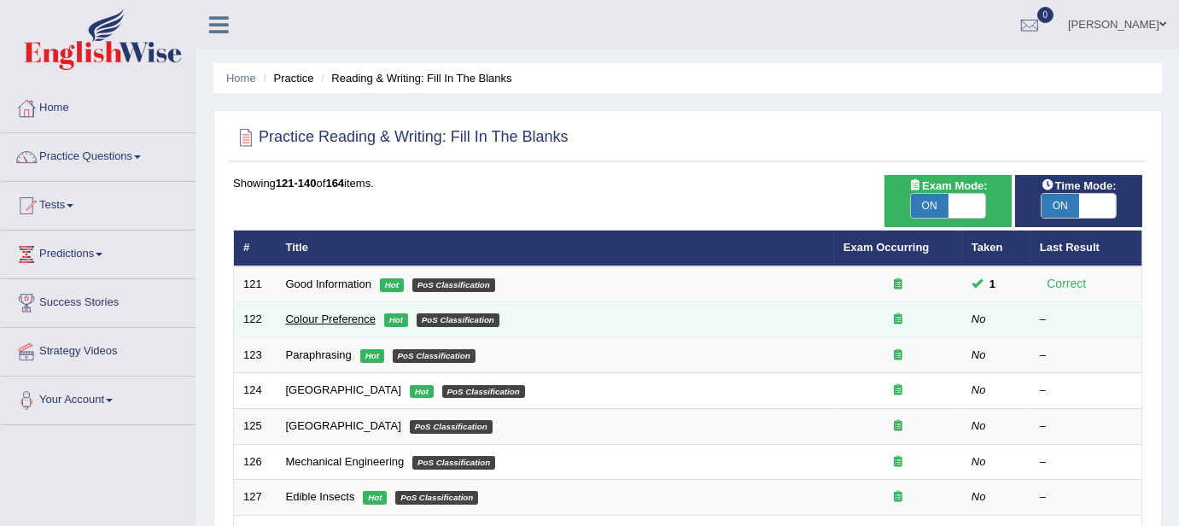
click at [318, 317] on link "Colour Preference" at bounding box center [331, 318] width 90 height 13
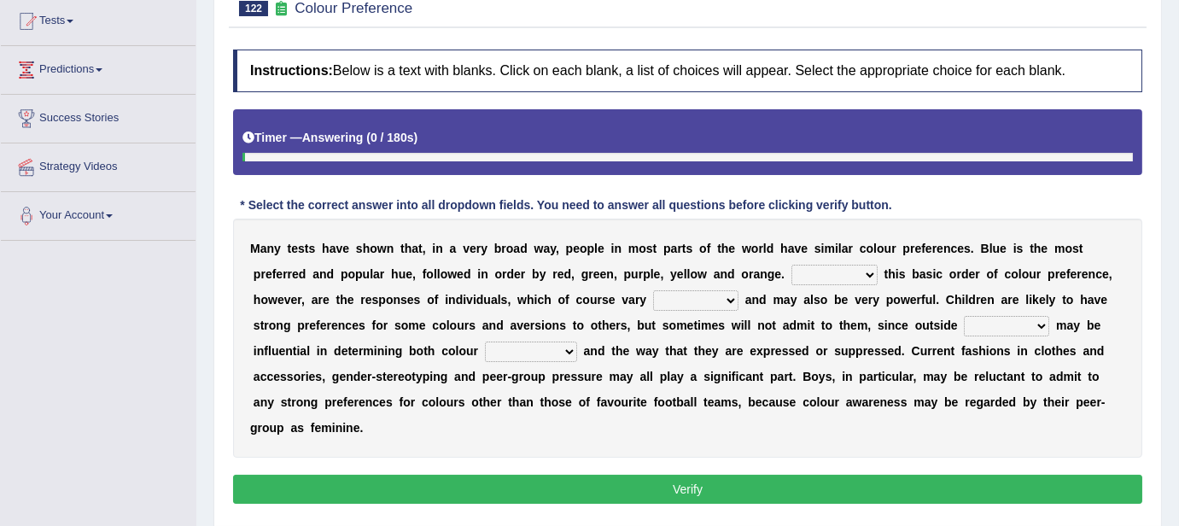
scroll to position [194, 0]
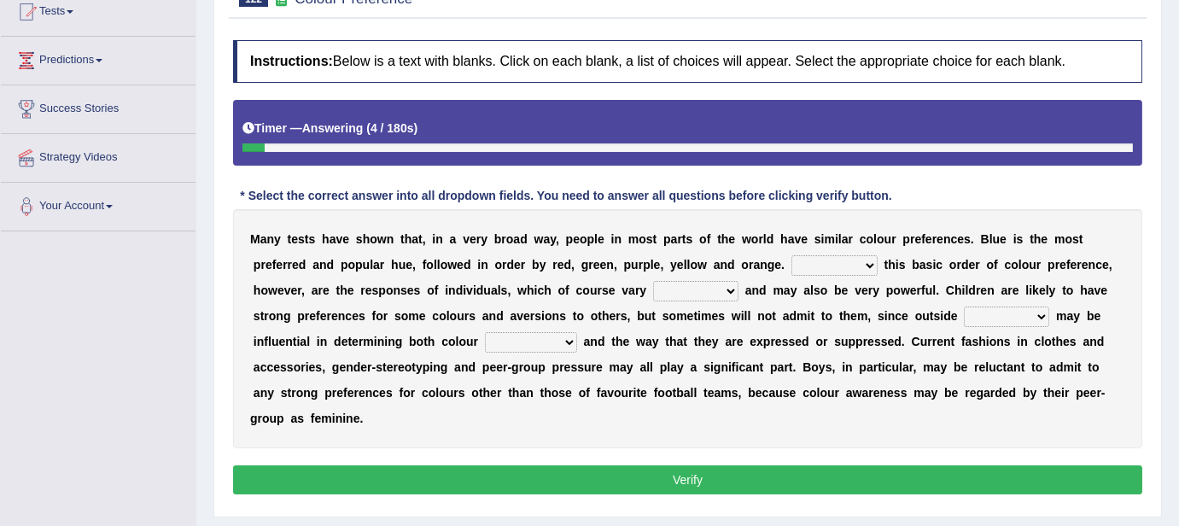
click at [842, 267] on select "Overlying Overlaying Overly Overall" at bounding box center [834, 265] width 86 height 20
select select "Overlaying"
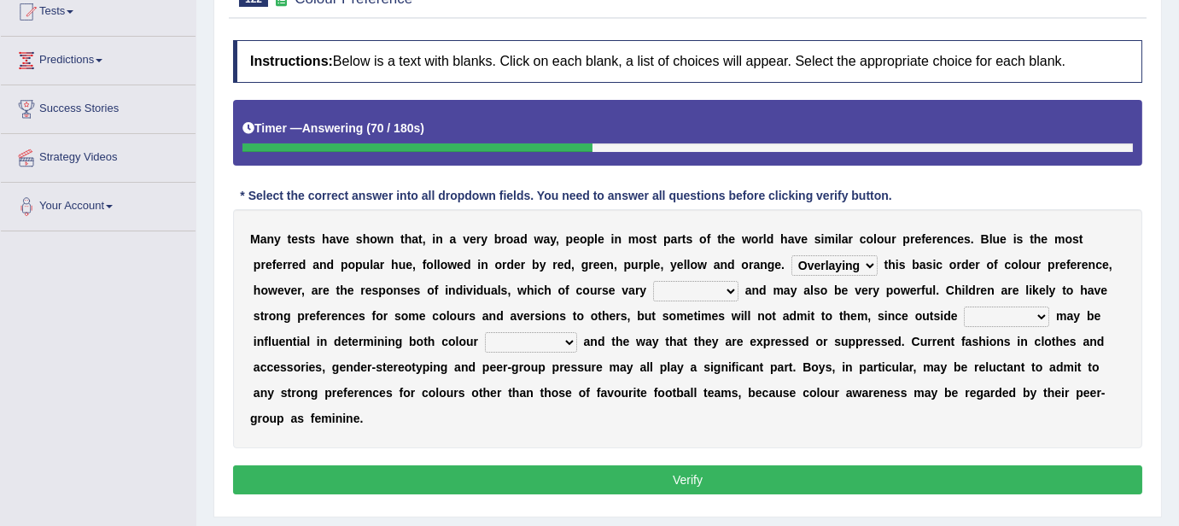
click at [791, 255] on select "Overlying Overlaying Overly Overall" at bounding box center [834, 265] width 86 height 20
click at [708, 285] on select "grossly openly broadly widely" at bounding box center [695, 291] width 85 height 20
select select "broadly"
click at [653, 281] on select "grossly openly broadly widely" at bounding box center [695, 291] width 85 height 20
click at [1041, 311] on select "facts collected gross factors" at bounding box center [1006, 316] width 85 height 20
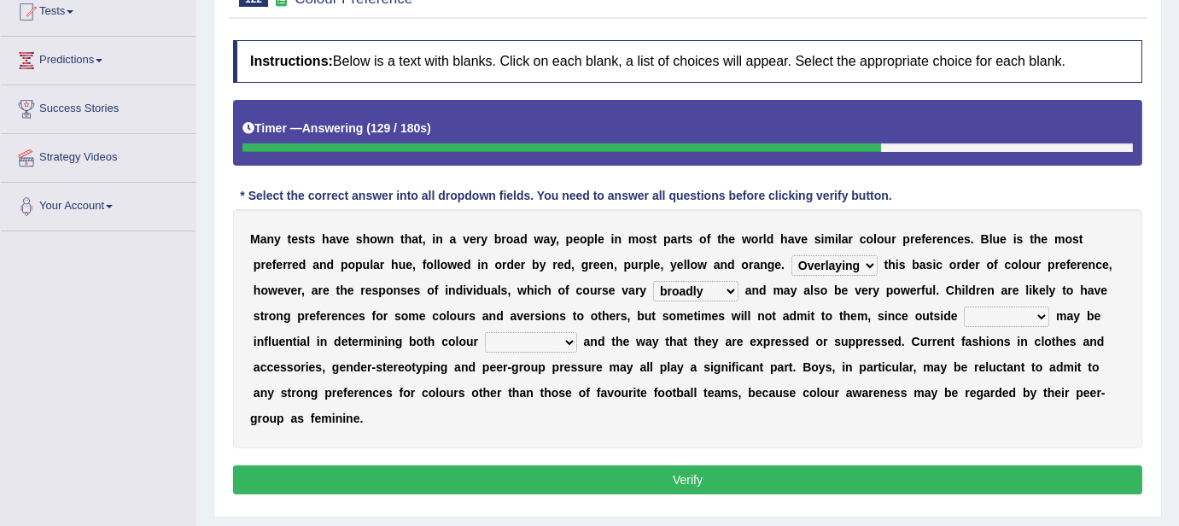
select select "factors"
click at [964, 306] on select "facts collected gross factors" at bounding box center [1006, 316] width 85 height 20
click at [567, 347] on select "lacking preferences prestige prolonged" at bounding box center [531, 342] width 92 height 20
select select "preferences"
click at [485, 332] on select "lacking preferences prestige prolonged" at bounding box center [531, 342] width 92 height 20
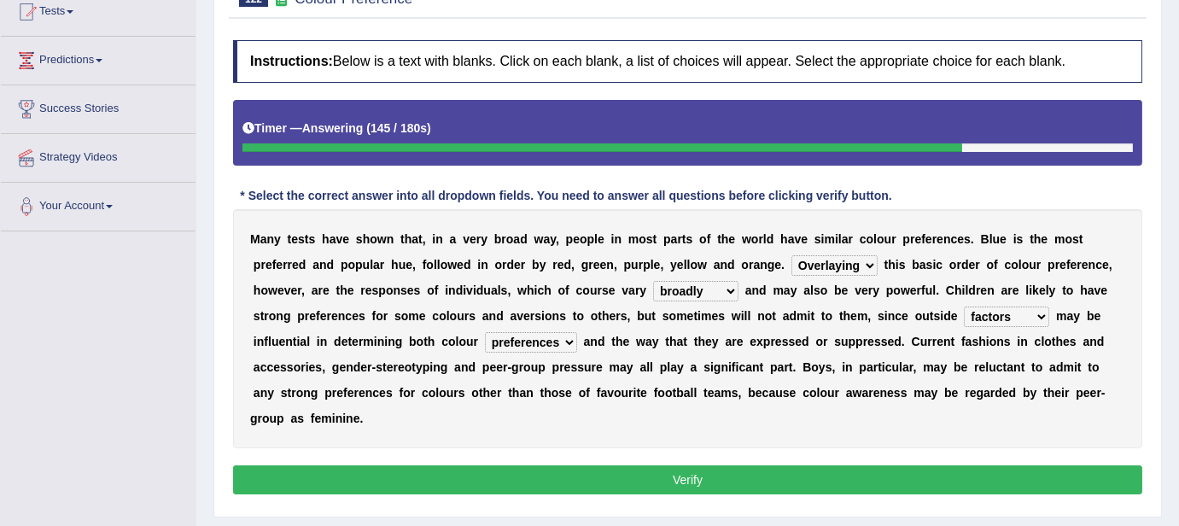
click at [875, 257] on select "Overlying Overlaying Overly Overall" at bounding box center [834, 265] width 86 height 20
click at [660, 346] on div "M a n y t e s t s h a v e s h o w n t h a t , i n a v e r y b r o a d w a y , p…" at bounding box center [687, 328] width 909 height 239
click at [816, 473] on button "Verify" at bounding box center [687, 479] width 909 height 29
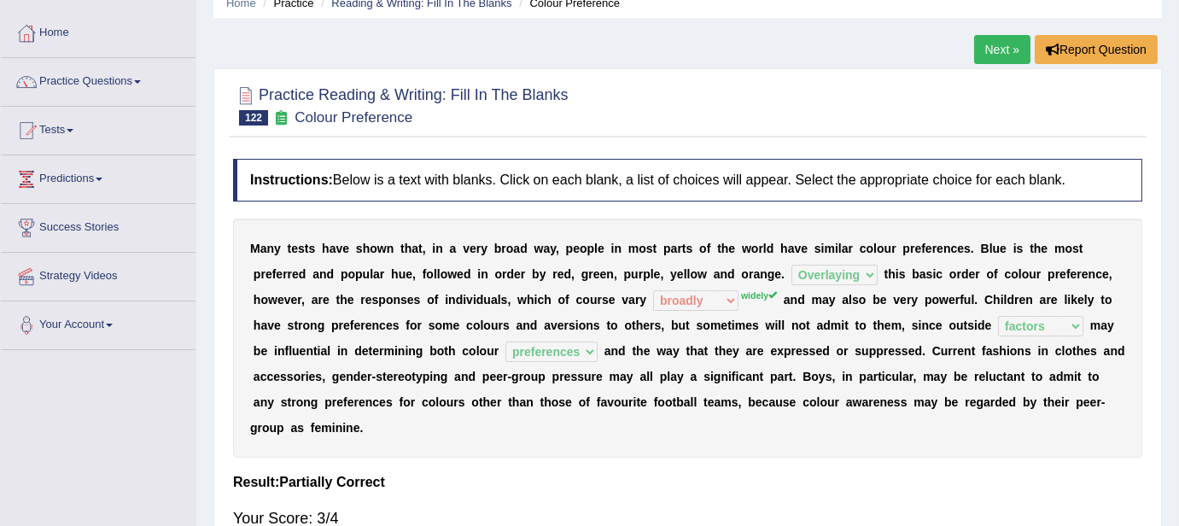
scroll to position [0, 0]
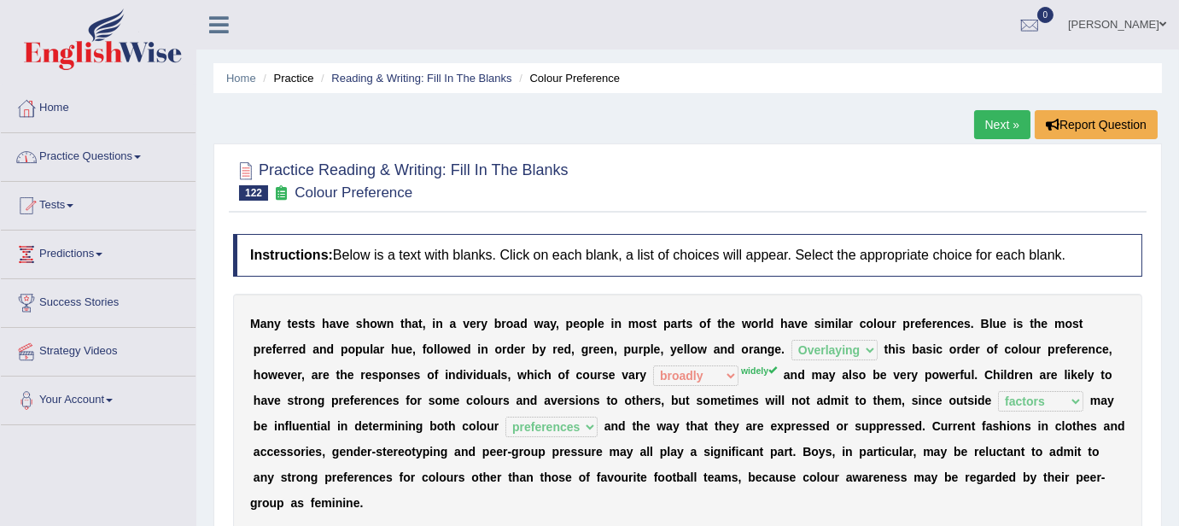
click at [136, 159] on link "Practice Questions" at bounding box center [98, 154] width 195 height 43
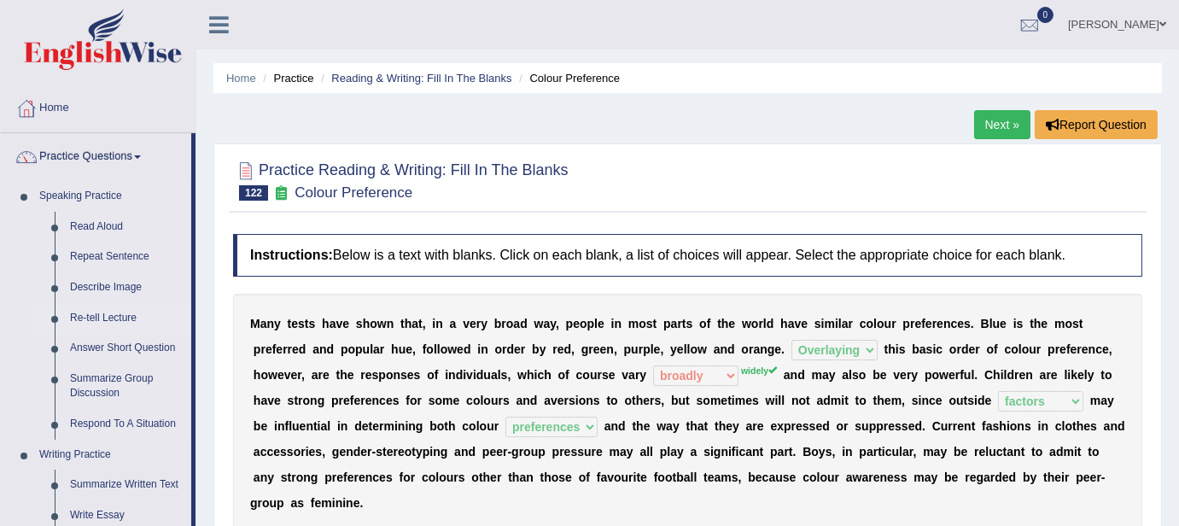
click at [120, 316] on link "Re-tell Lecture" at bounding box center [126, 318] width 129 height 31
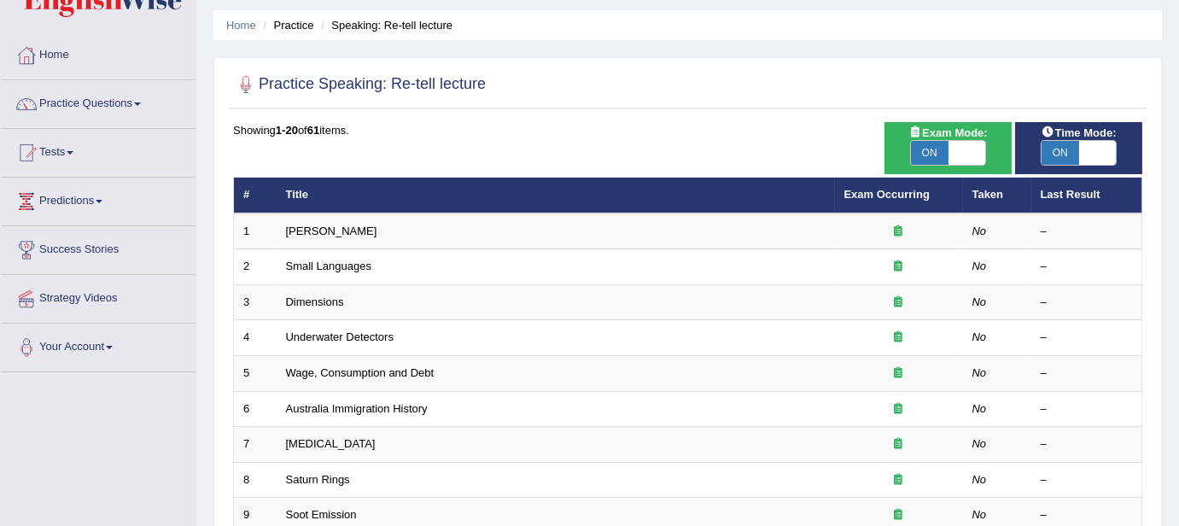
scroll to position [51, 0]
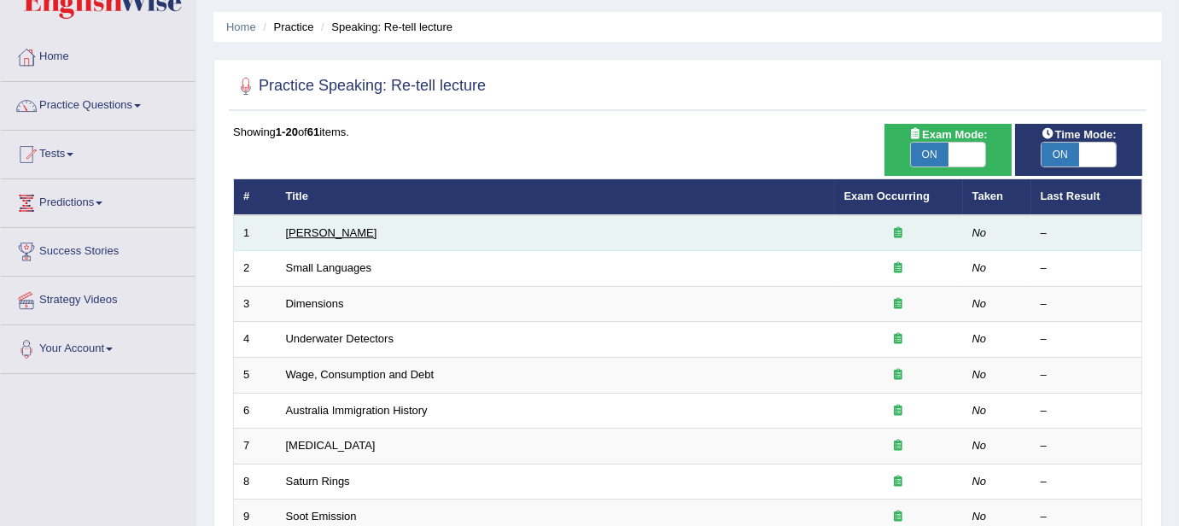
click at [344, 230] on link "[PERSON_NAME]" at bounding box center [331, 232] width 91 height 13
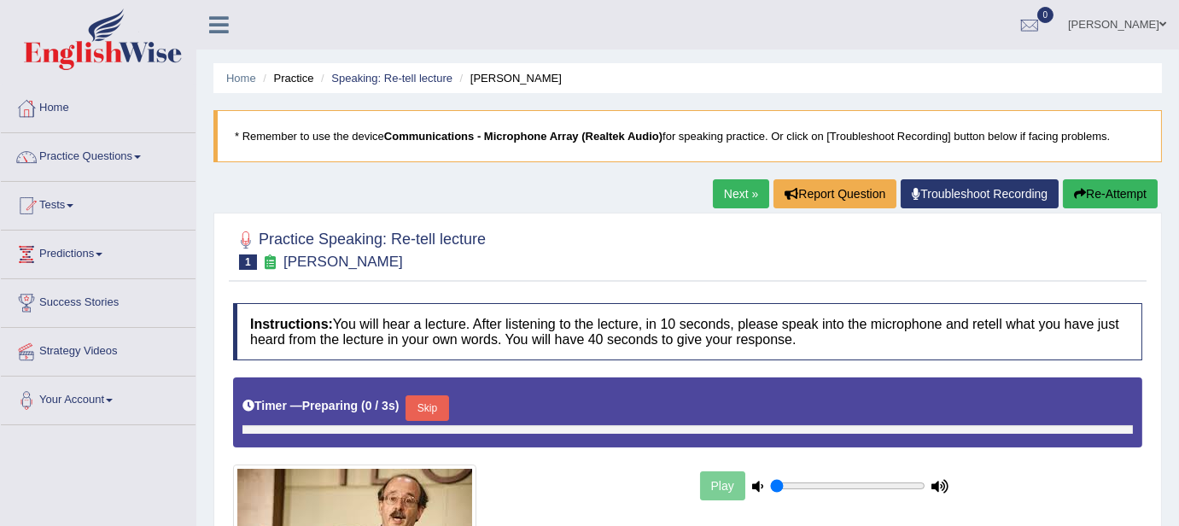
type input "0.5"
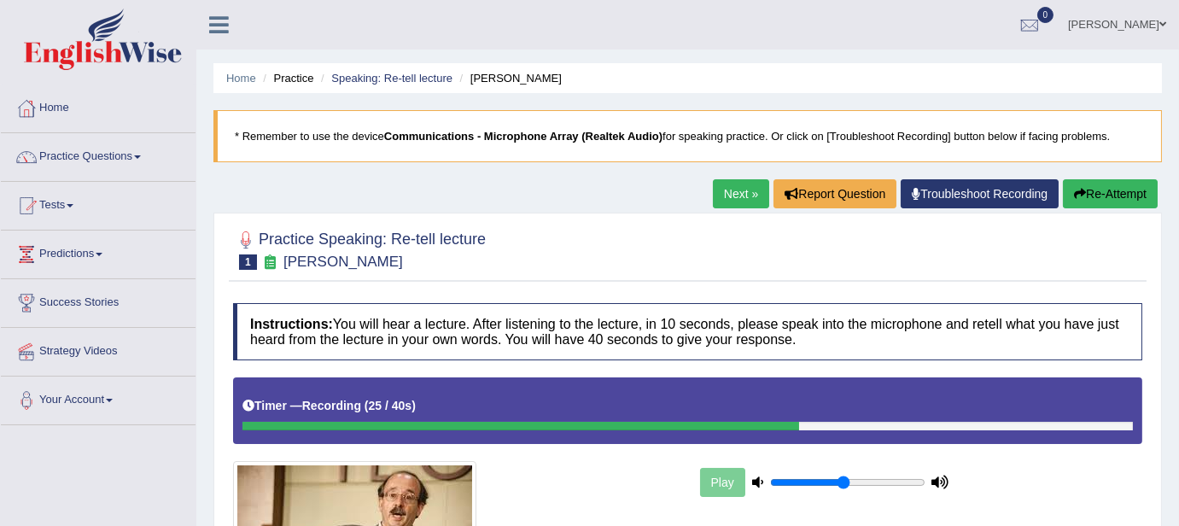
scroll to position [370, 0]
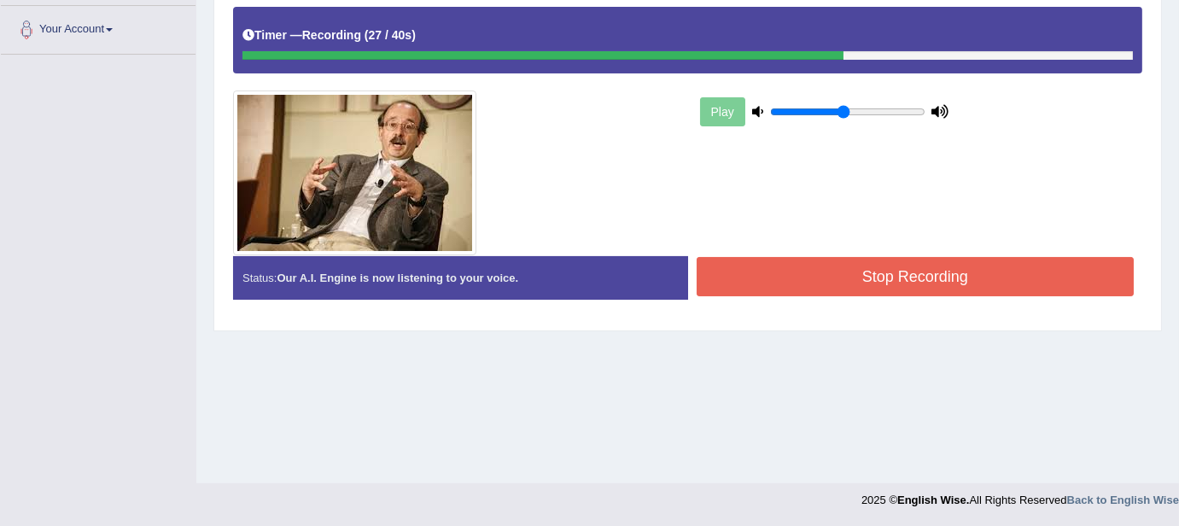
drag, startPoint x: 853, startPoint y: 297, endPoint x: 864, endPoint y: 282, distance: 18.5
click at [864, 282] on div "Status: Our A.I. Engine is now listening to your voice. Start Answering Stop Re…" at bounding box center [687, 286] width 909 height 61
click at [864, 282] on button "Stop Recording" at bounding box center [915, 276] width 438 height 39
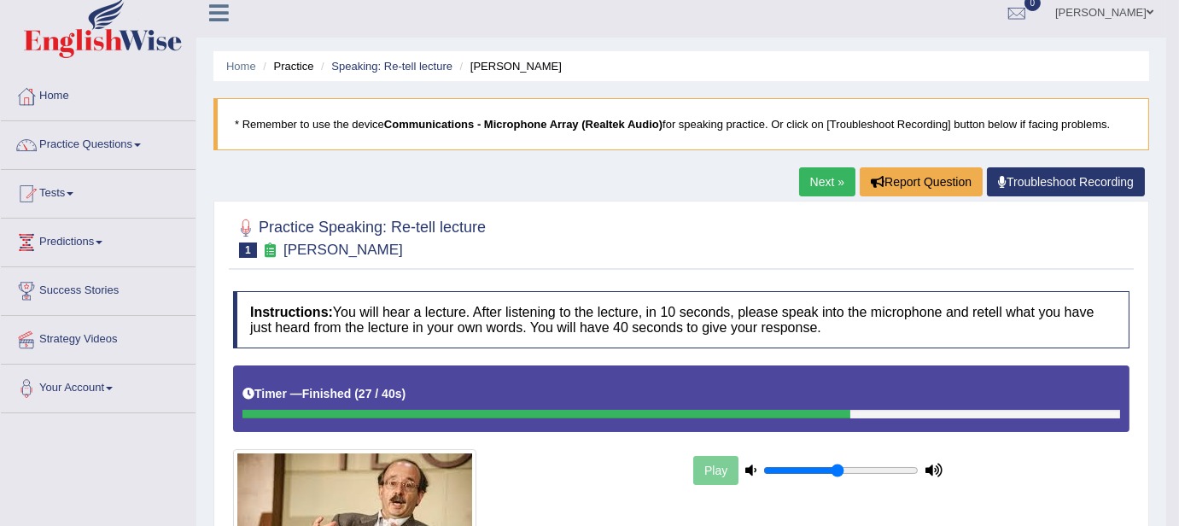
scroll to position [0, 0]
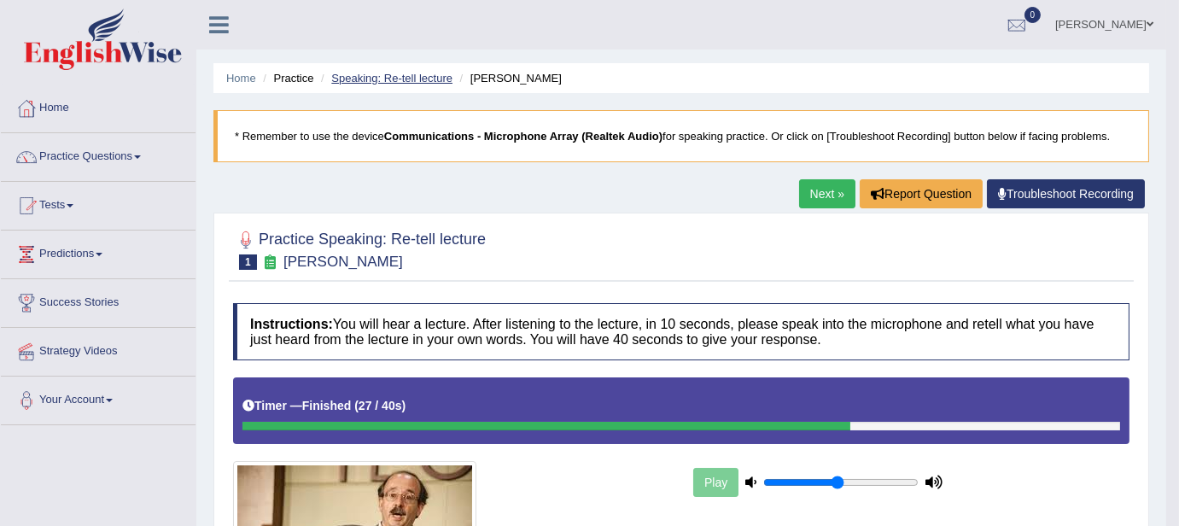
click at [417, 77] on link "Speaking: Re-tell lecture" at bounding box center [391, 78] width 121 height 13
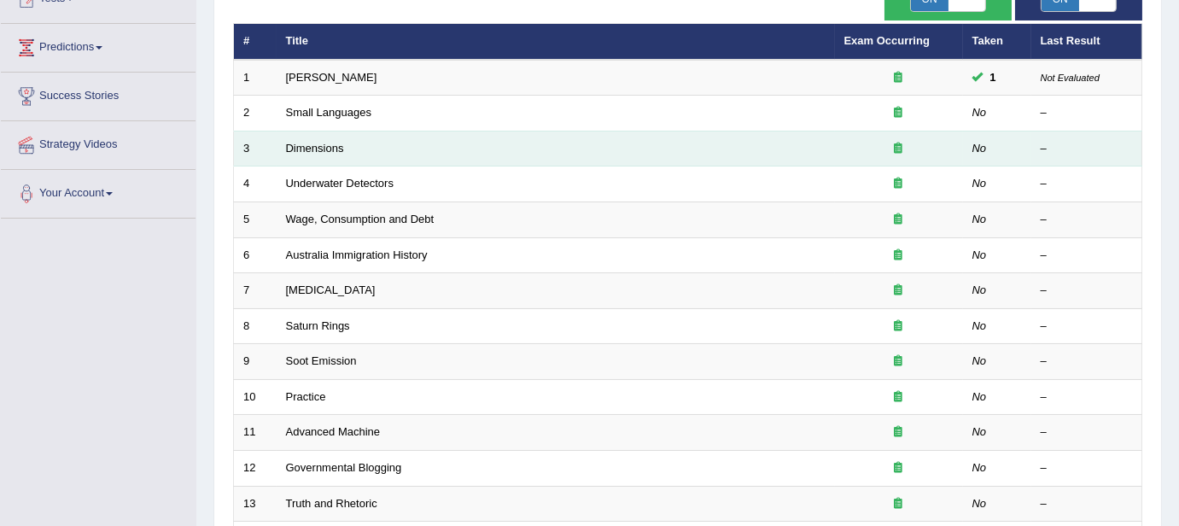
scroll to position [597, 0]
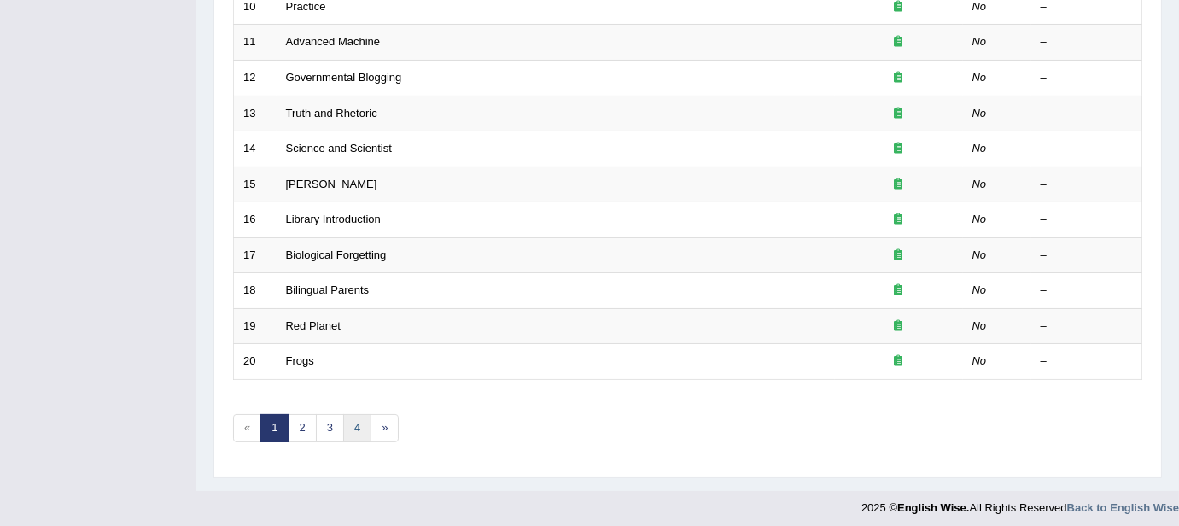
click at [354, 428] on link "4" at bounding box center [357, 428] width 28 height 28
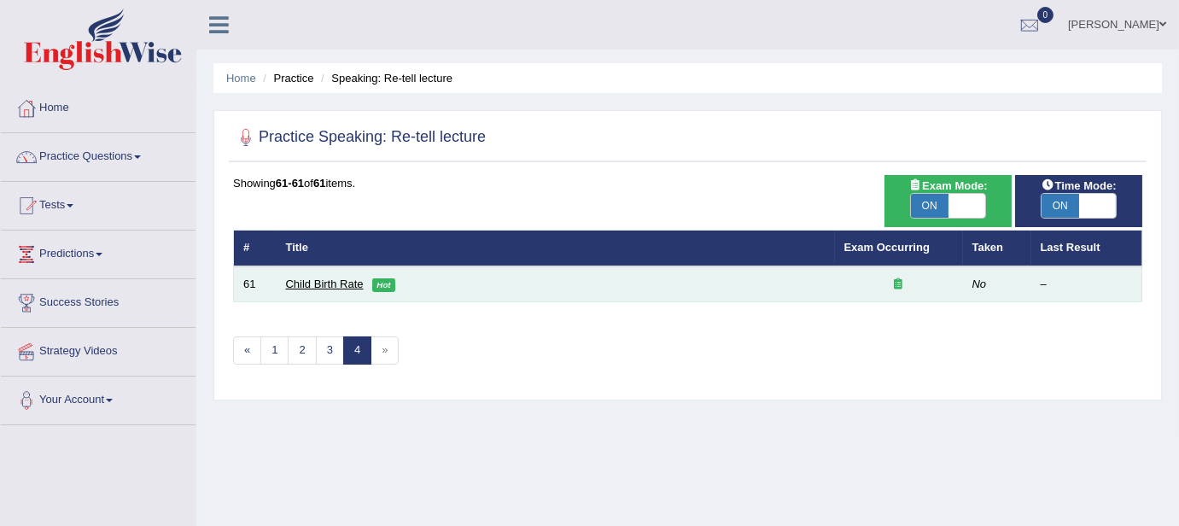
click at [344, 284] on link "Child Birth Rate" at bounding box center [325, 283] width 78 height 13
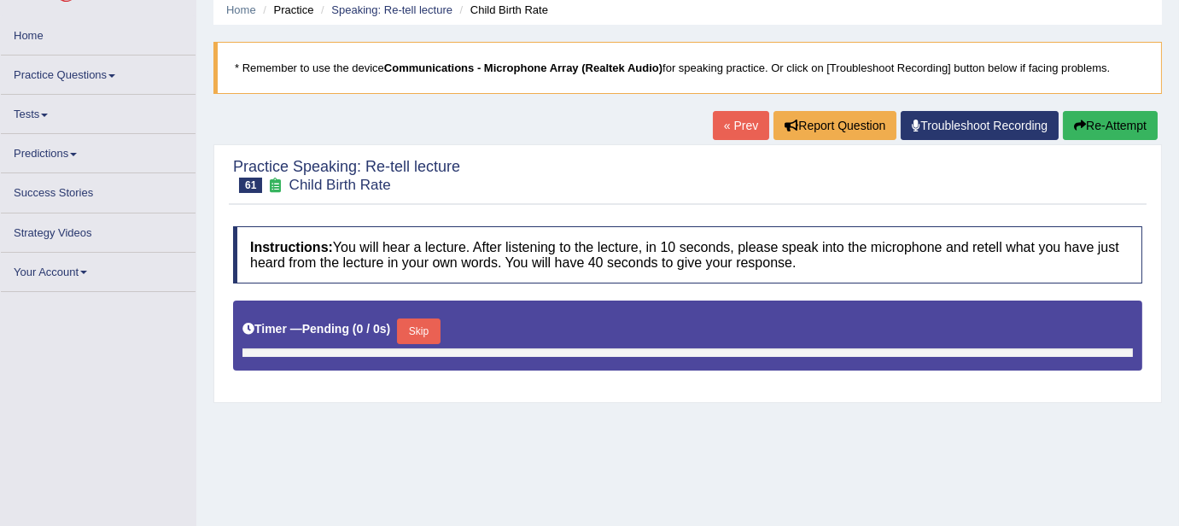
scroll to position [77, 0]
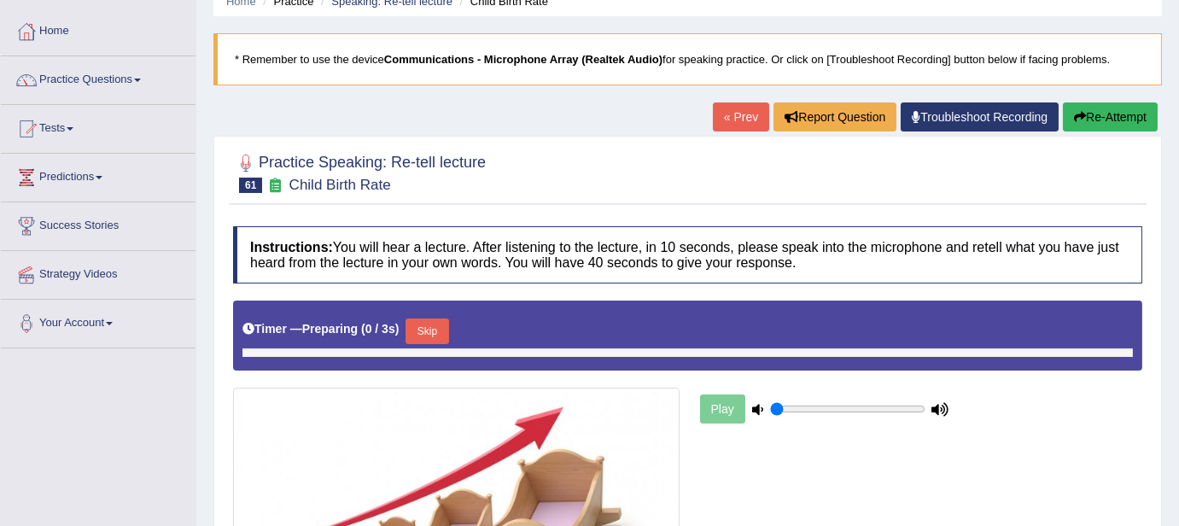
type input "0.5"
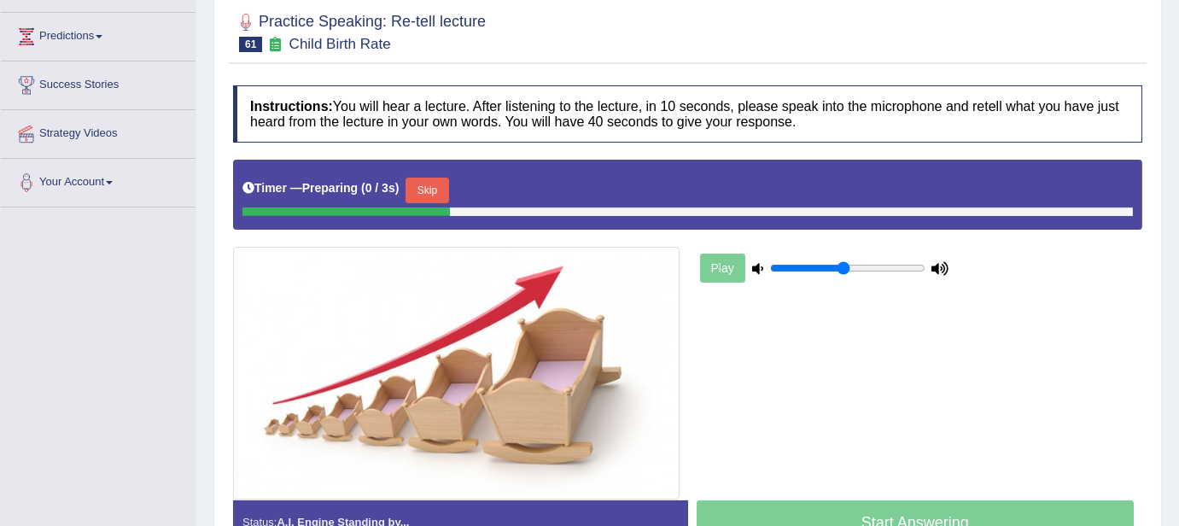
scroll to position [323, 0]
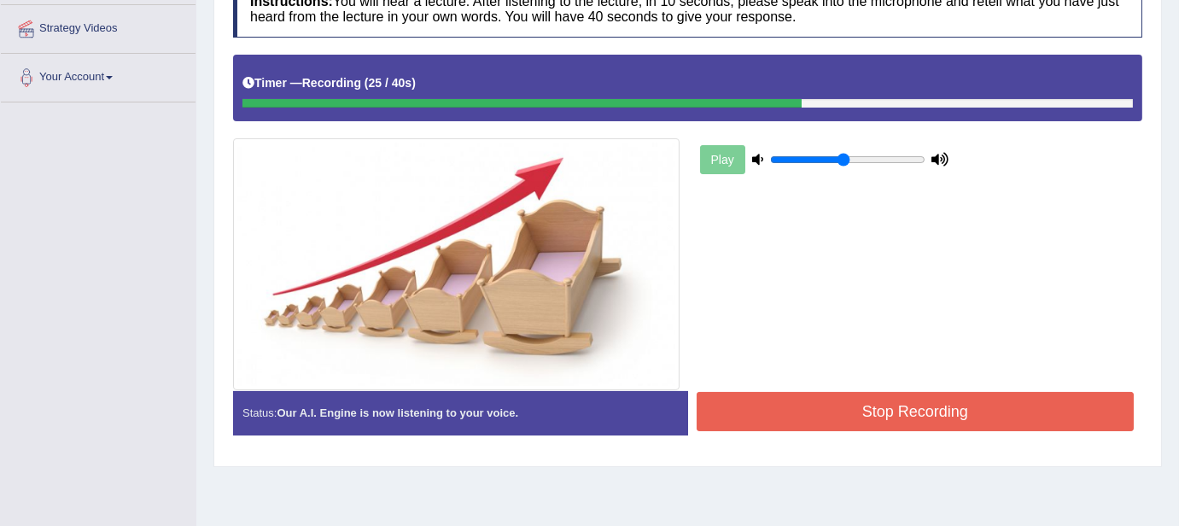
click at [785, 410] on button "Stop Recording" at bounding box center [915, 411] width 438 height 39
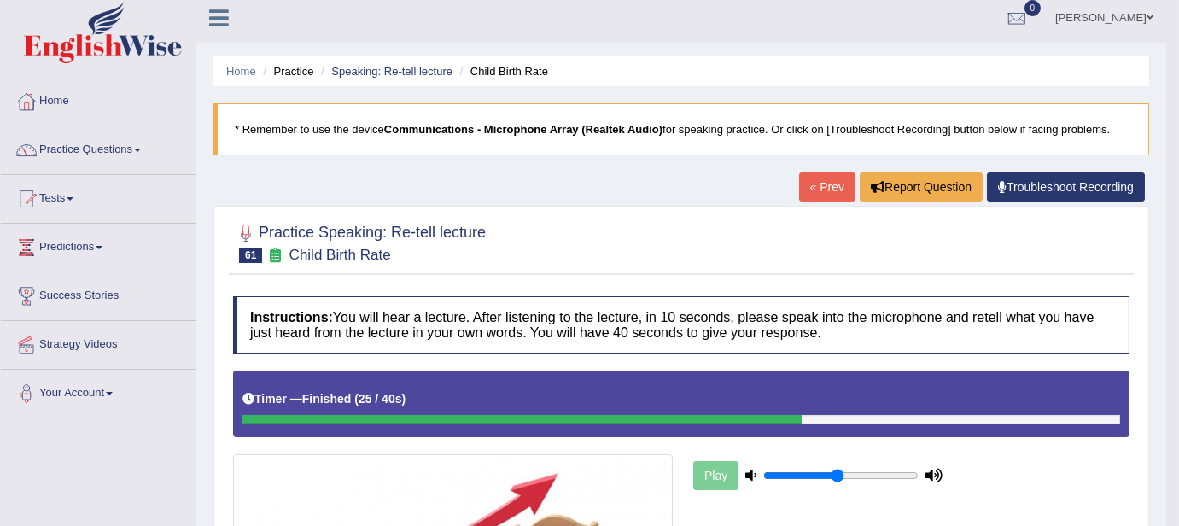
scroll to position [0, 0]
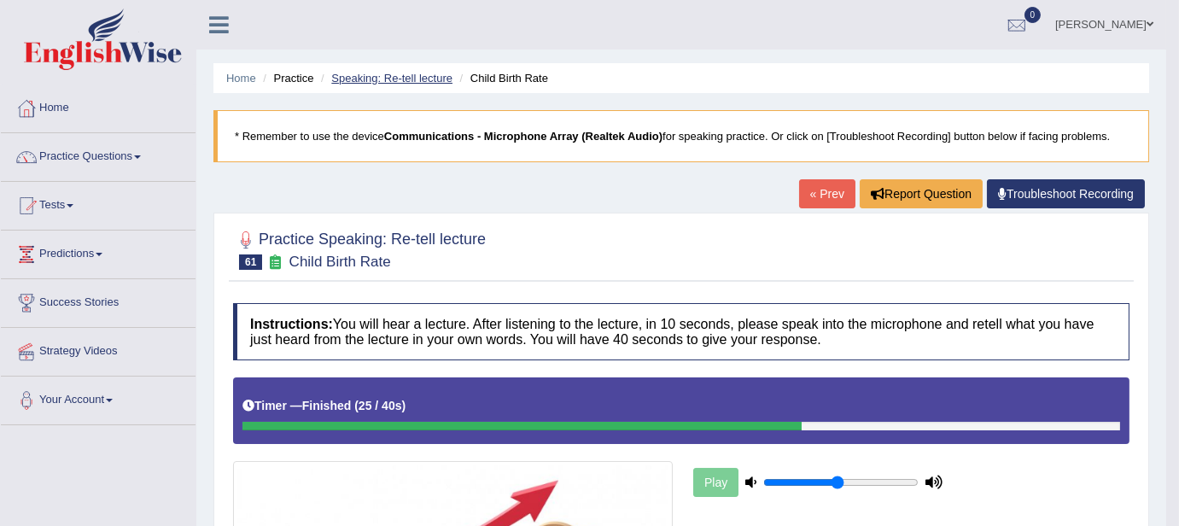
click at [405, 79] on link "Speaking: Re-tell lecture" at bounding box center [391, 78] width 121 height 13
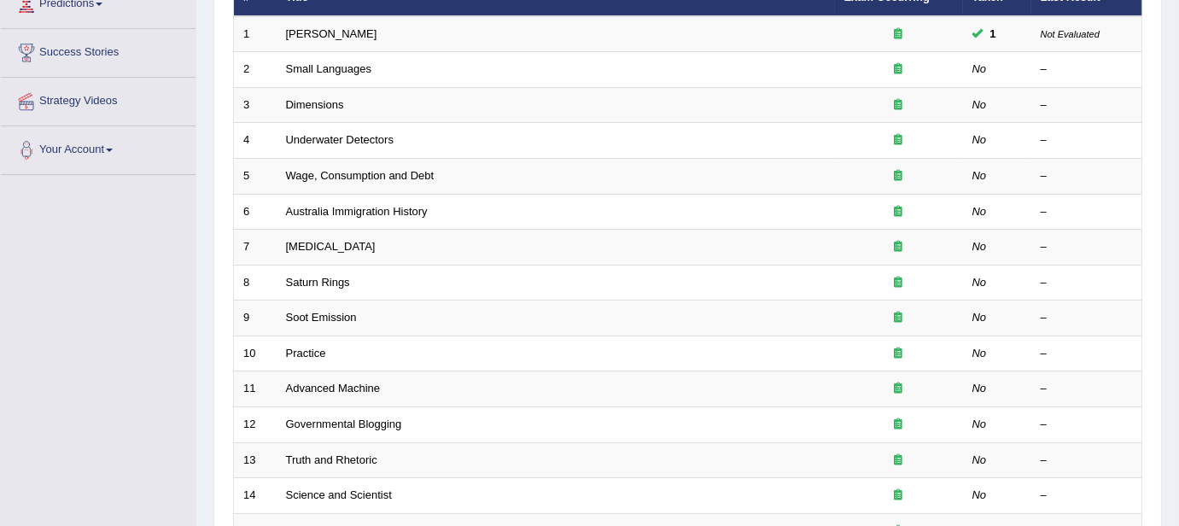
scroll to position [232, 0]
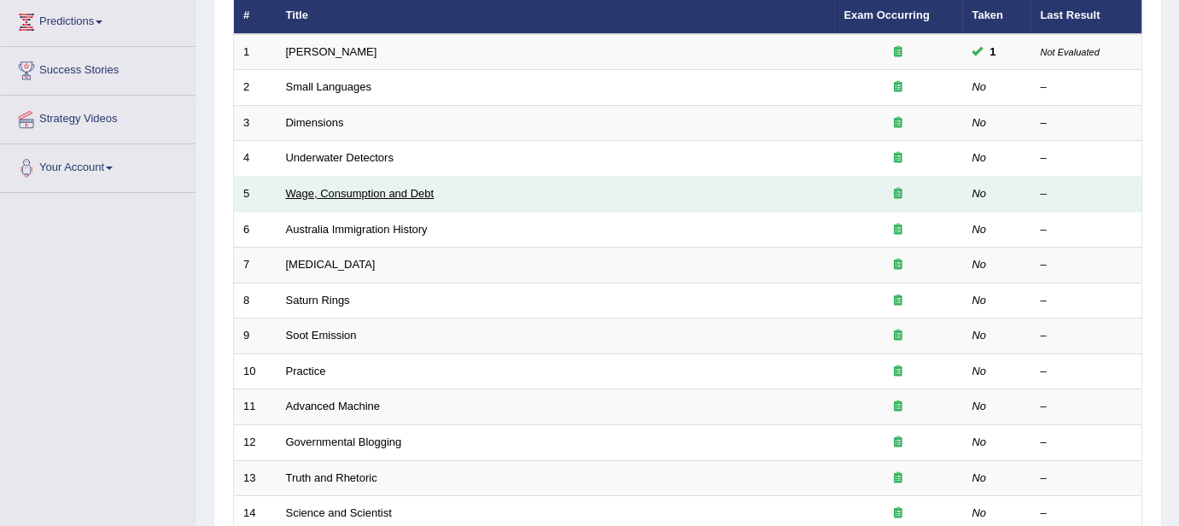
click at [378, 187] on link "Wage, Consumption and Debt" at bounding box center [360, 193] width 149 height 13
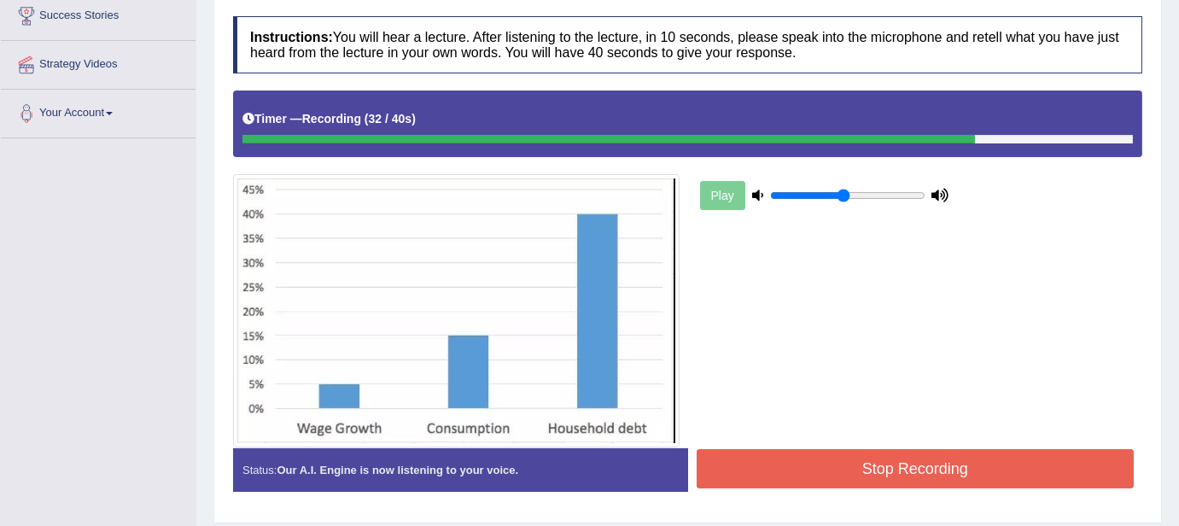
scroll to position [293, 0]
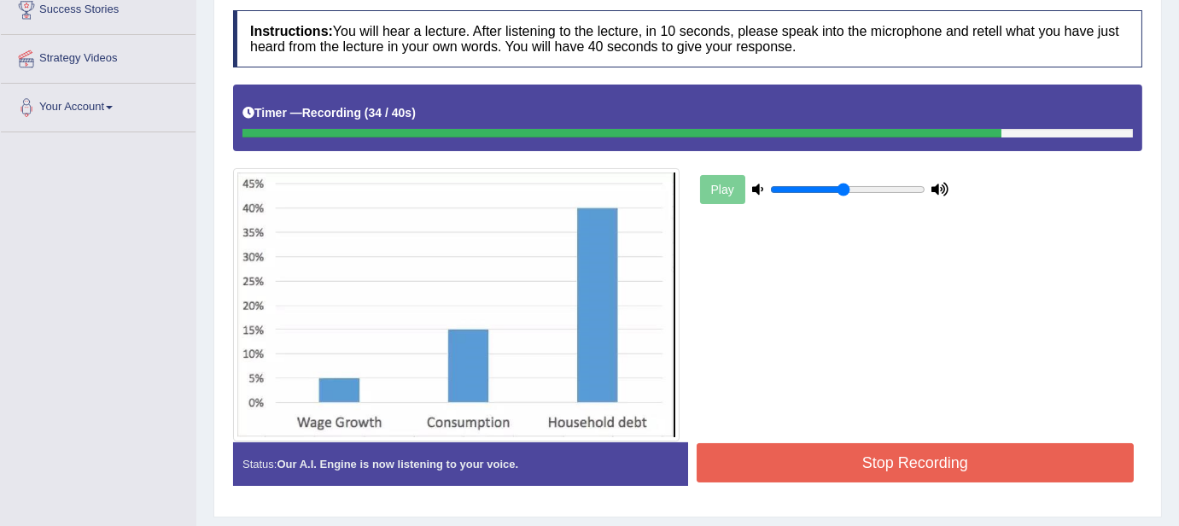
click at [896, 449] on button "Stop Recording" at bounding box center [915, 462] width 438 height 39
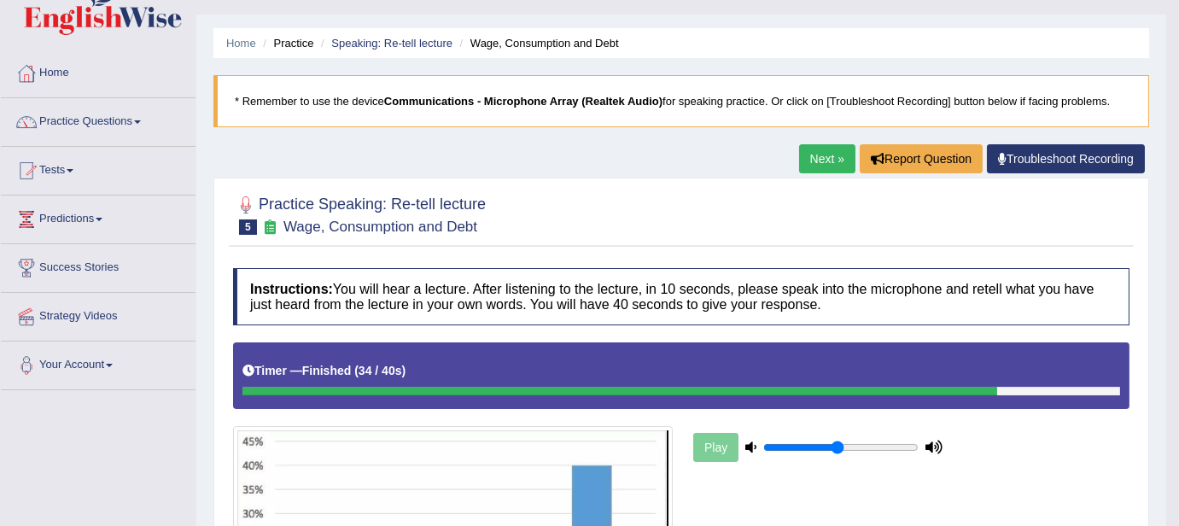
scroll to position [0, 0]
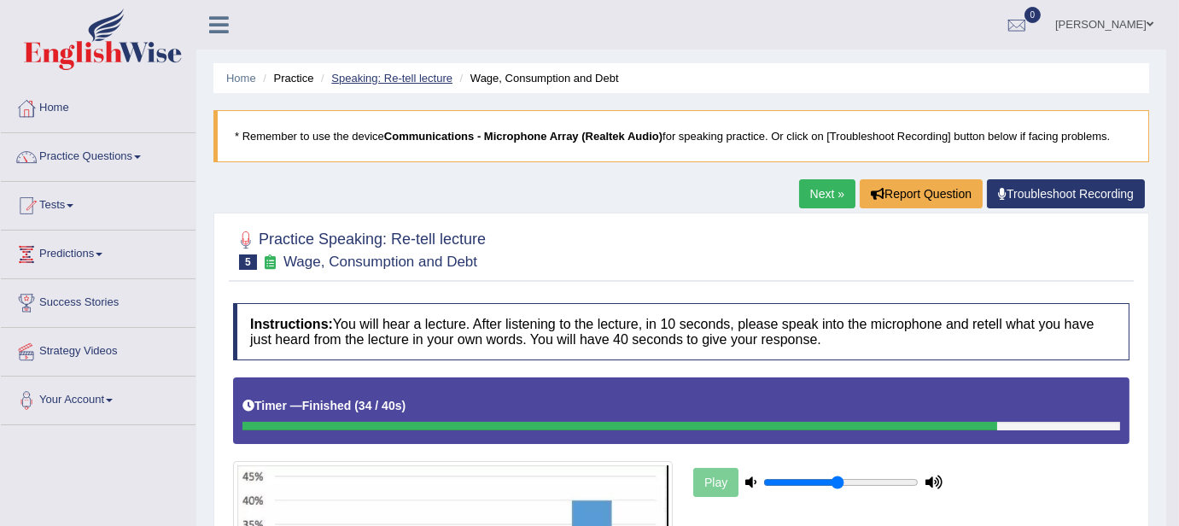
click at [385, 83] on link "Speaking: Re-tell lecture" at bounding box center [391, 78] width 121 height 13
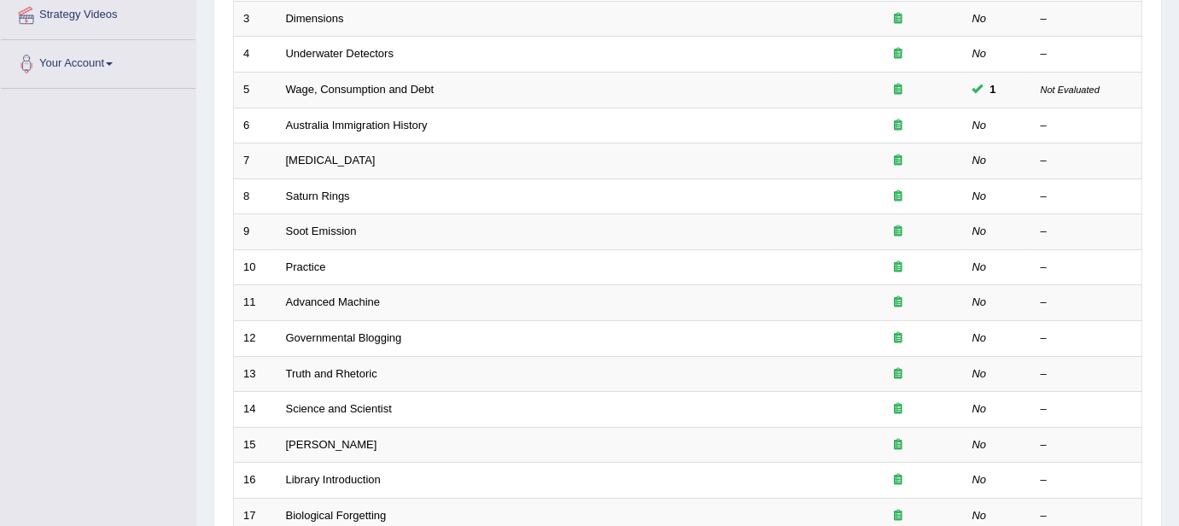
scroll to position [325, 0]
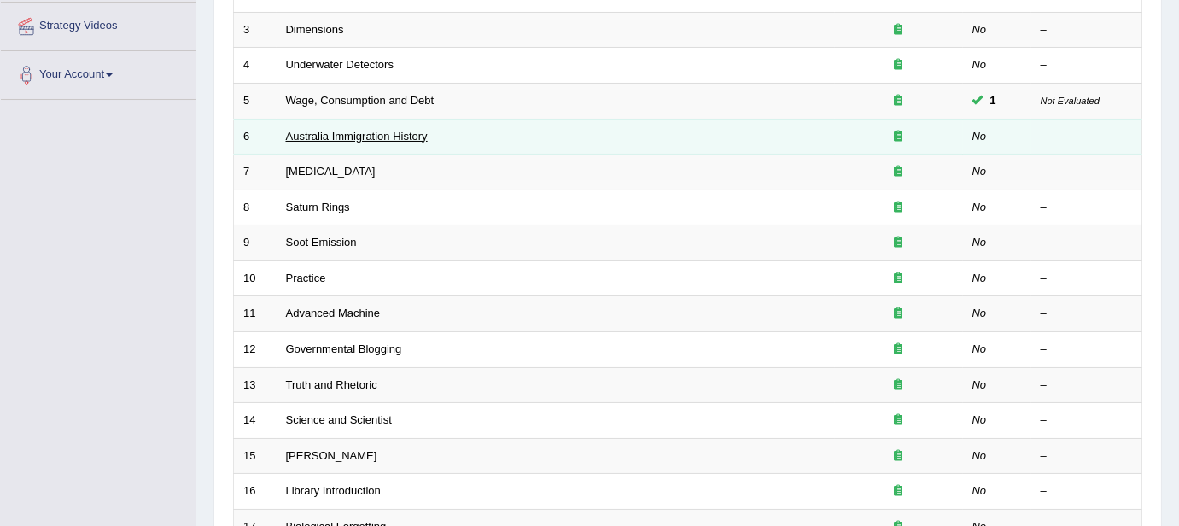
click at [398, 135] on link "Australia Immigration History" at bounding box center [357, 136] width 142 height 13
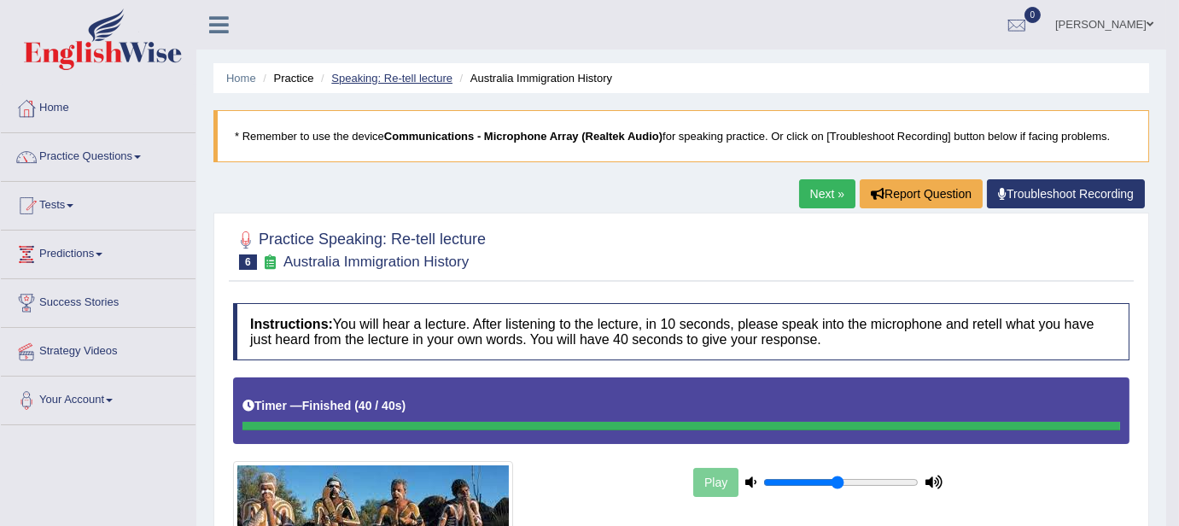
click at [419, 80] on link "Speaking: Re-tell lecture" at bounding box center [391, 78] width 121 height 13
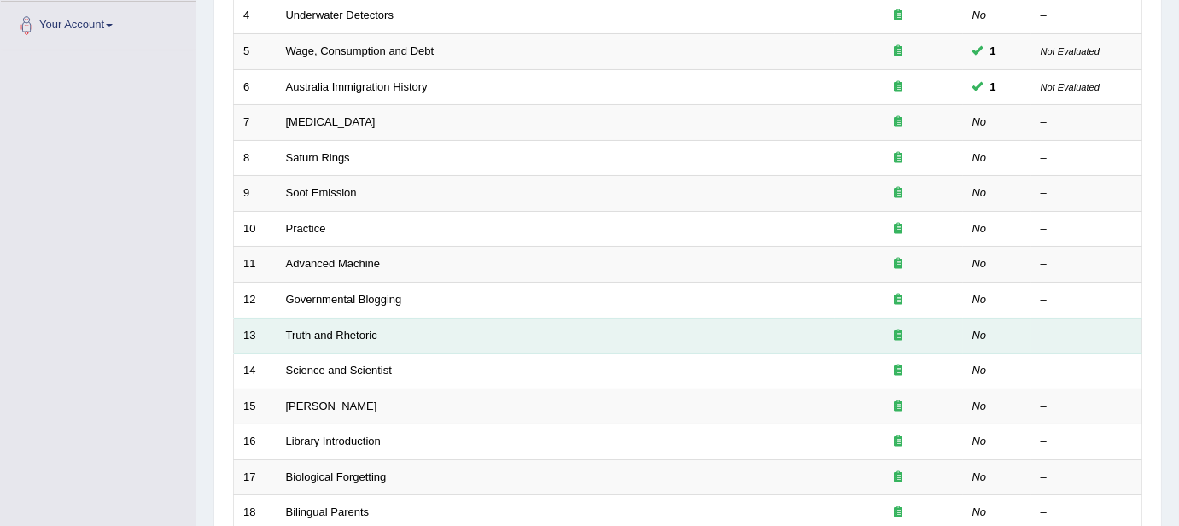
scroll to position [597, 0]
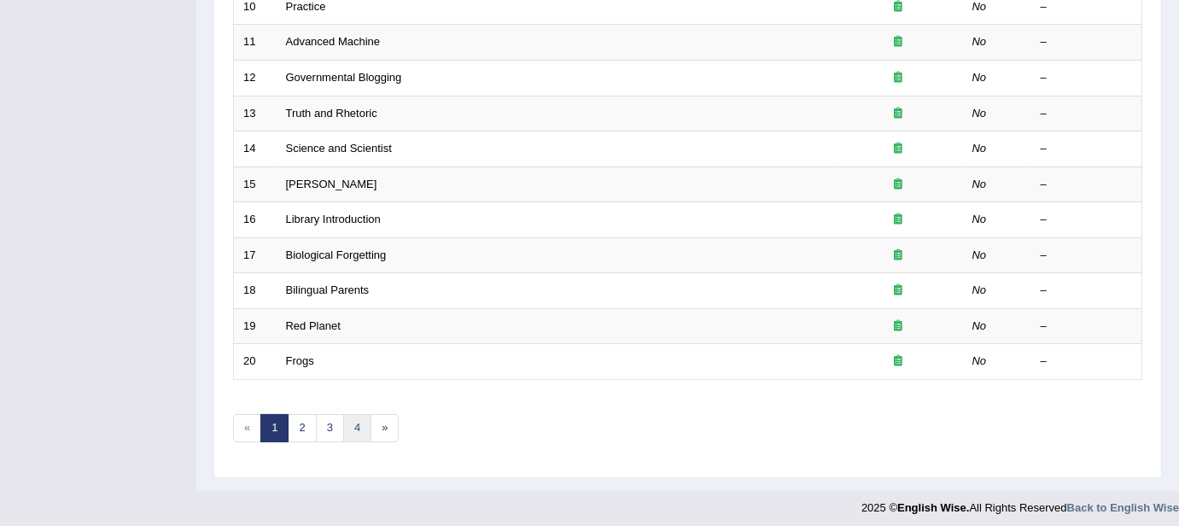
click at [356, 433] on link "4" at bounding box center [357, 428] width 28 height 28
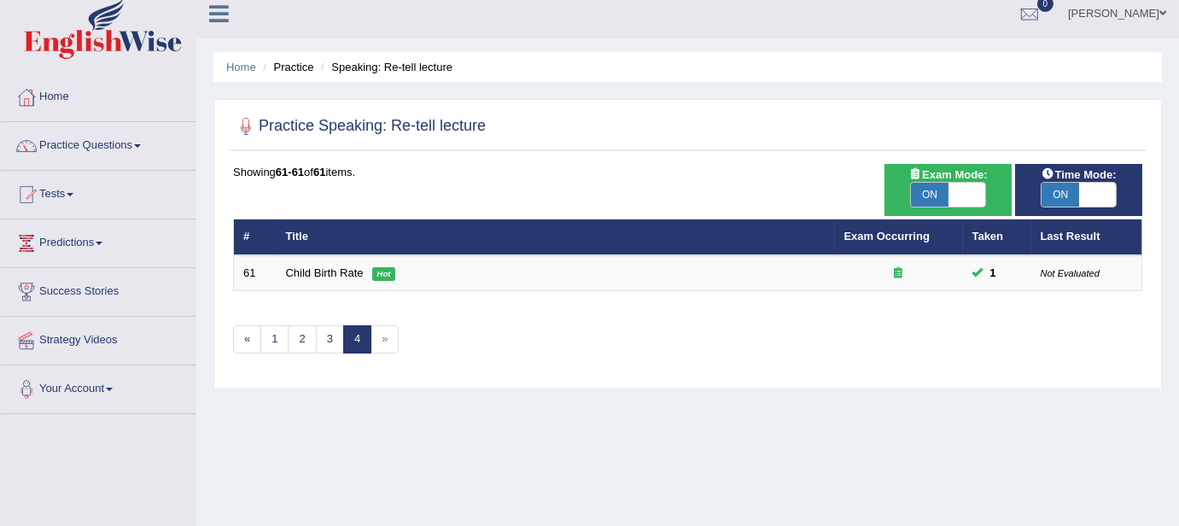
scroll to position [26, 0]
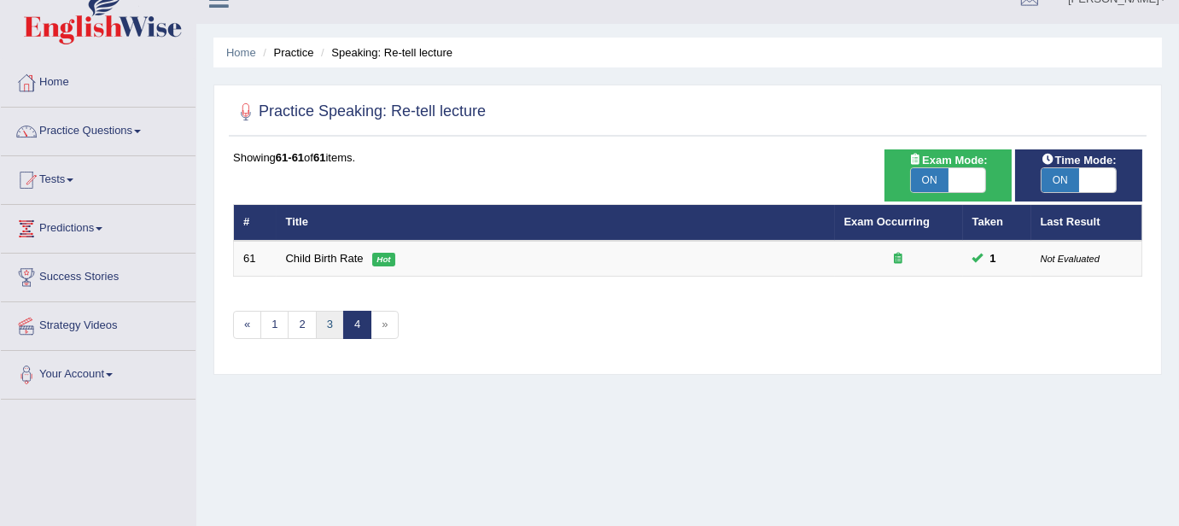
click at [329, 319] on link "3" at bounding box center [330, 325] width 28 height 28
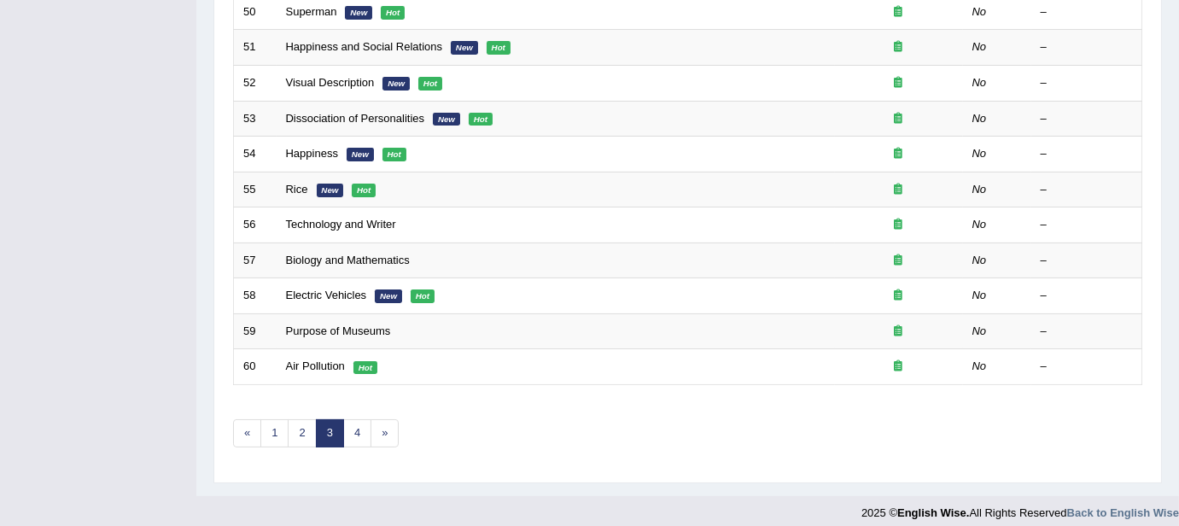
scroll to position [597, 0]
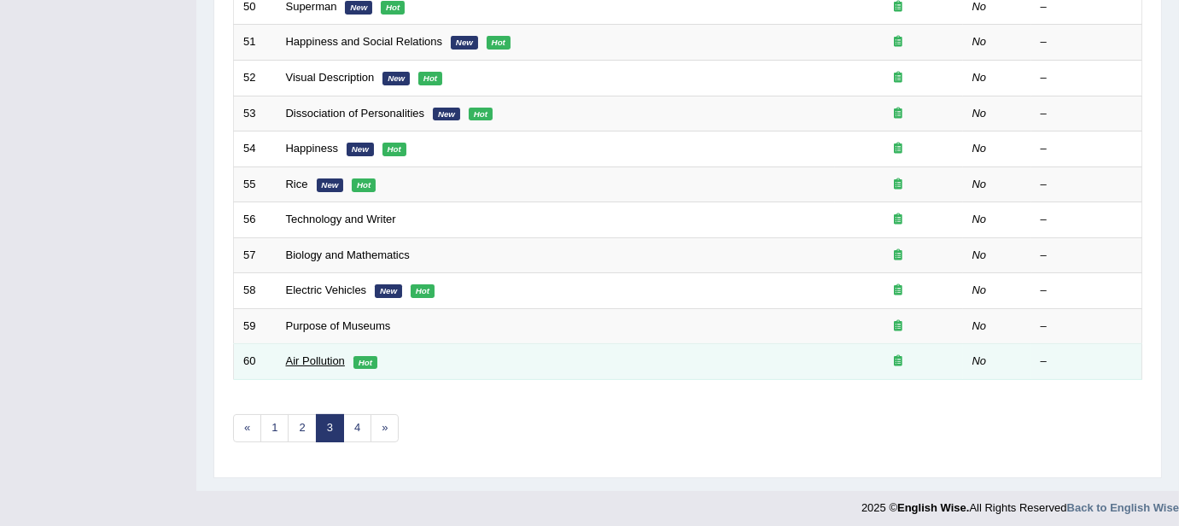
click at [323, 357] on link "Air Pollution" at bounding box center [315, 360] width 59 height 13
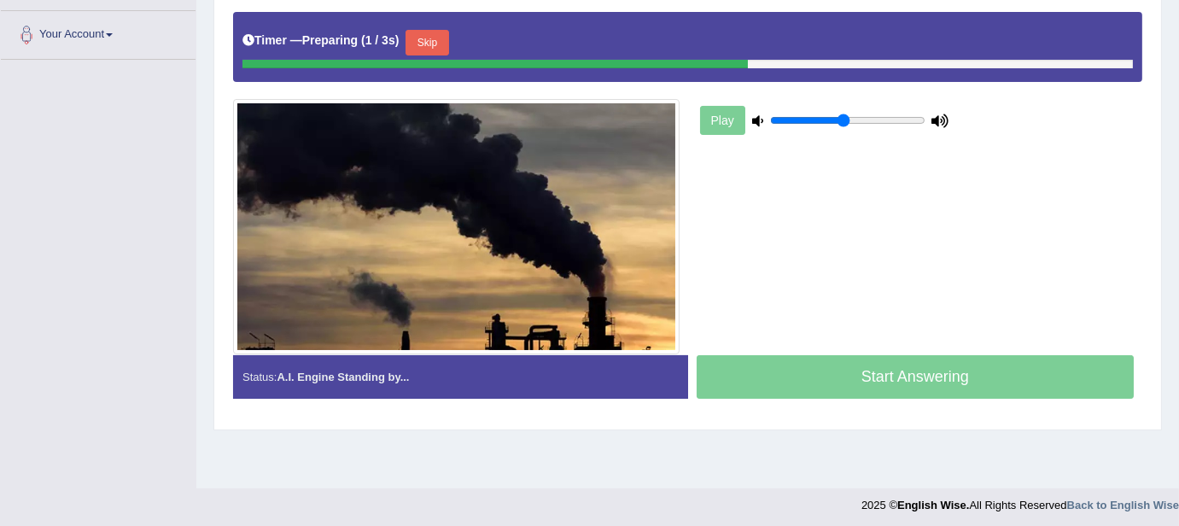
scroll to position [370, 0]
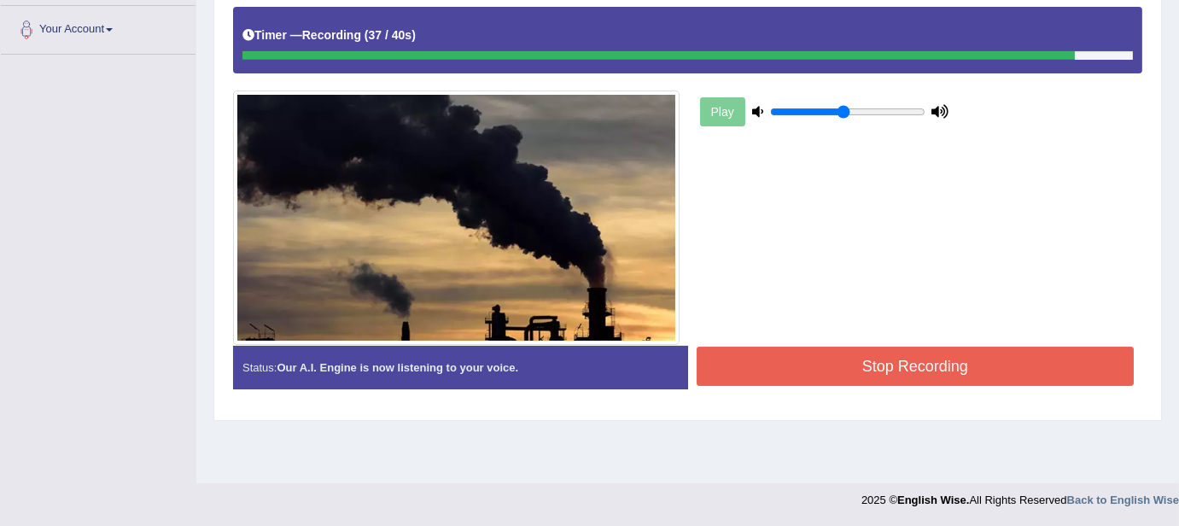
click at [722, 371] on button "Stop Recording" at bounding box center [915, 366] width 438 height 39
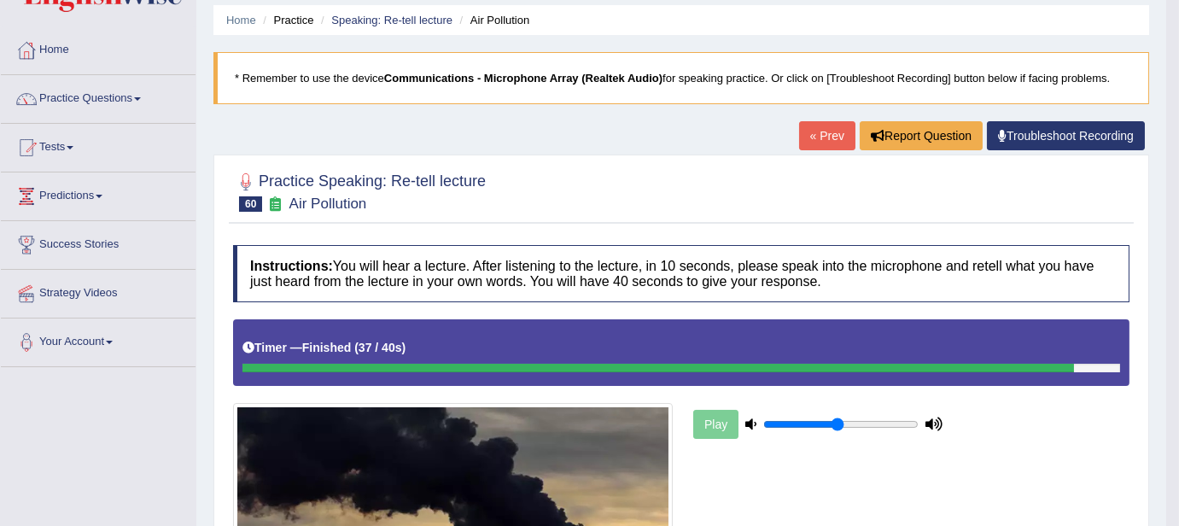
scroll to position [0, 0]
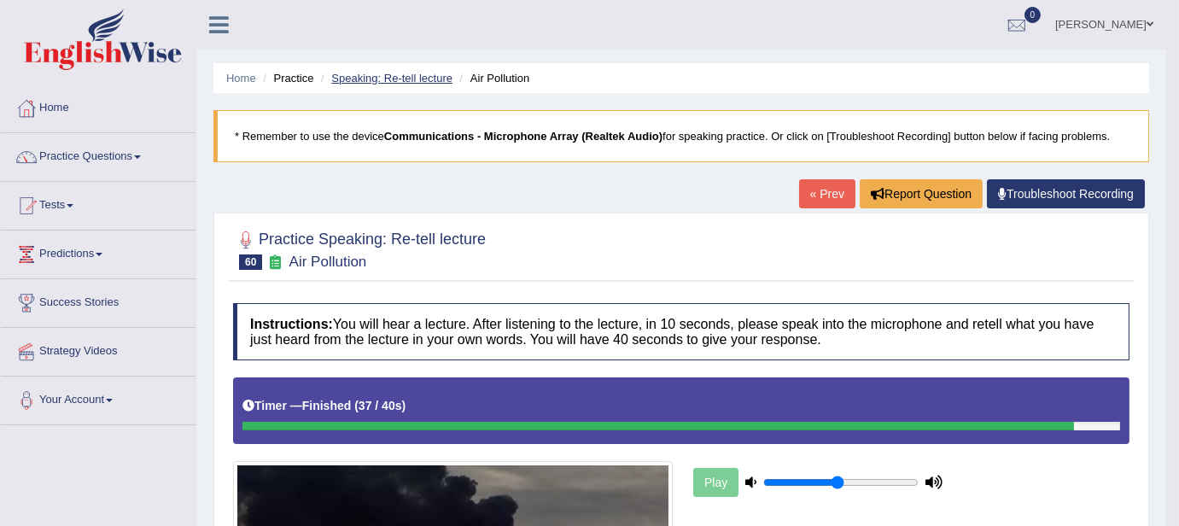
click at [373, 81] on link "Speaking: Re-tell lecture" at bounding box center [391, 78] width 121 height 13
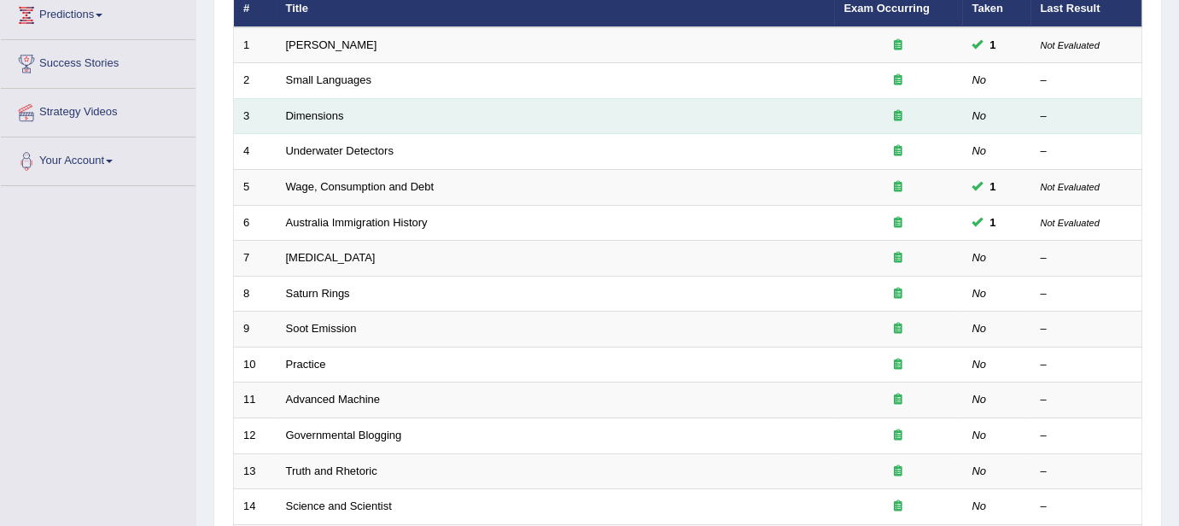
scroll to position [232, 0]
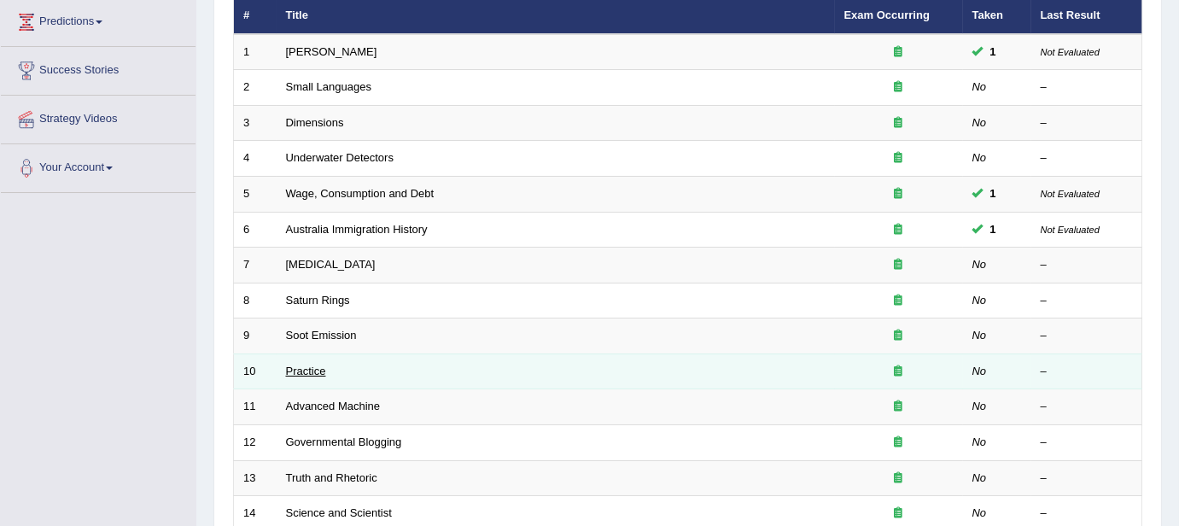
click at [310, 364] on link "Practice" at bounding box center [306, 370] width 40 height 13
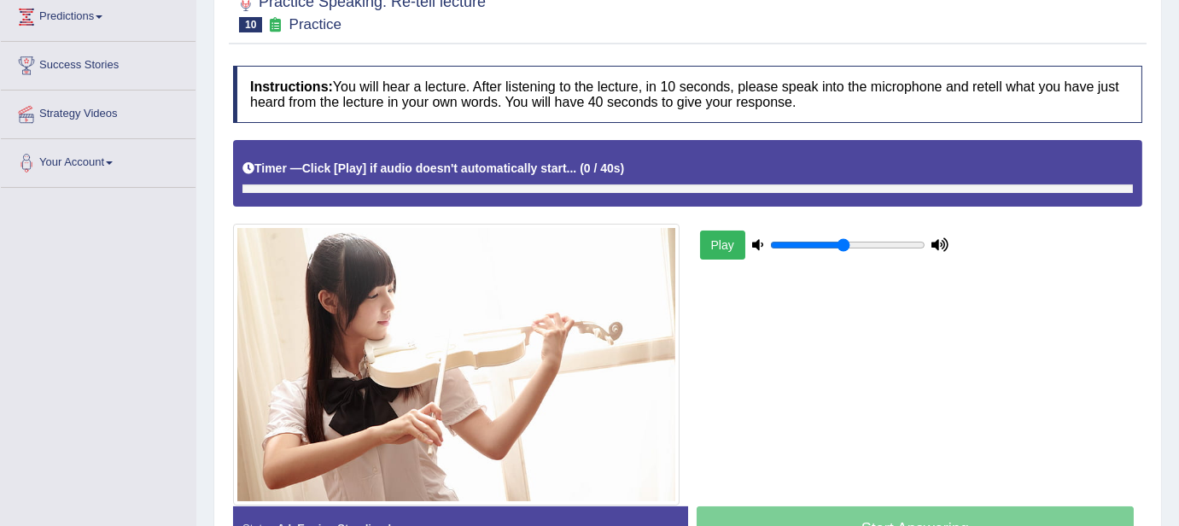
scroll to position [246, 0]
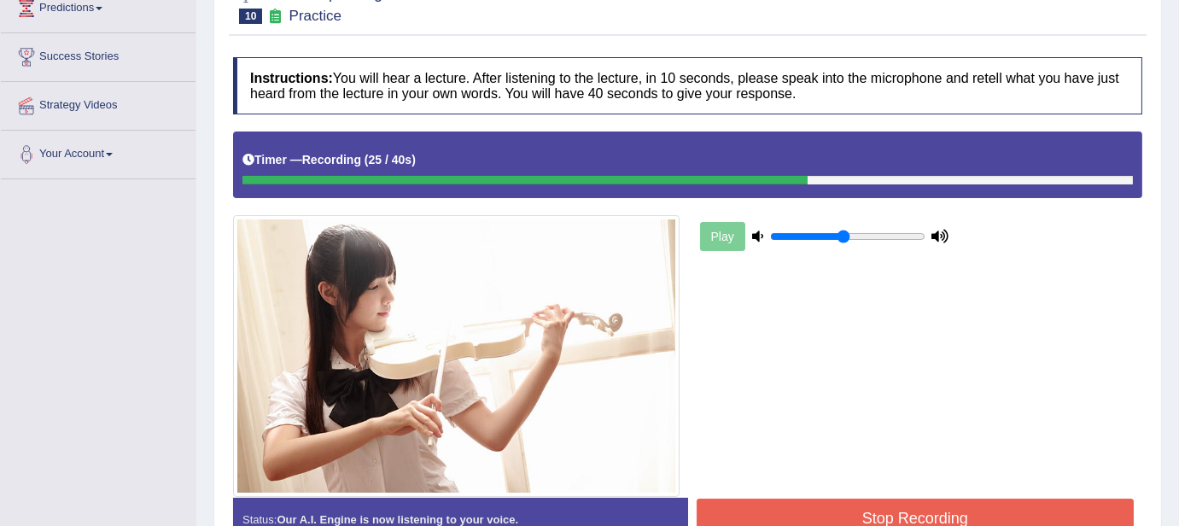
click at [708, 510] on button "Stop Recording" at bounding box center [915, 517] width 438 height 39
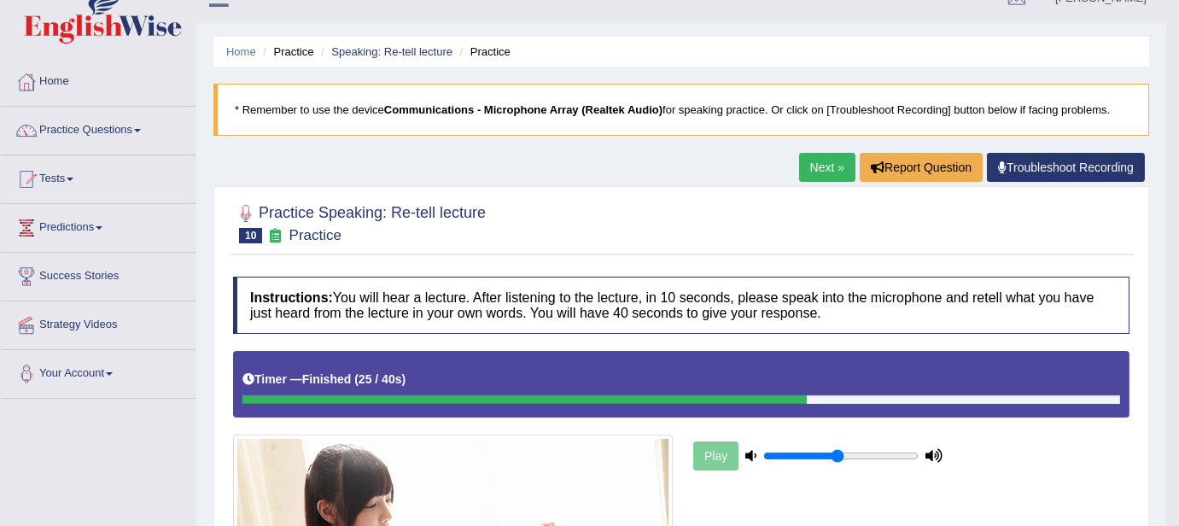
scroll to position [26, 0]
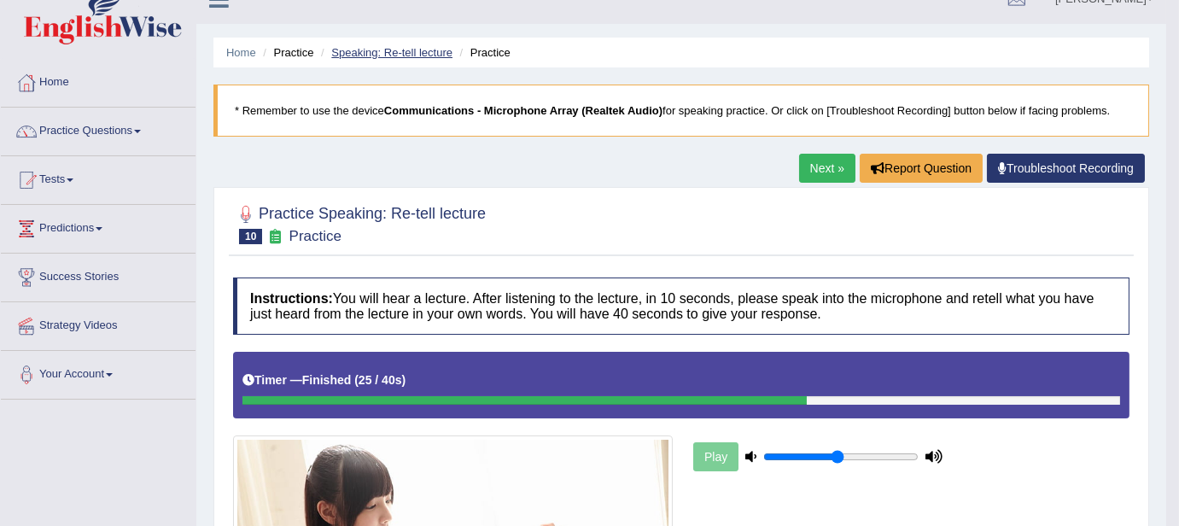
click at [388, 50] on link "Speaking: Re-tell lecture" at bounding box center [391, 52] width 121 height 13
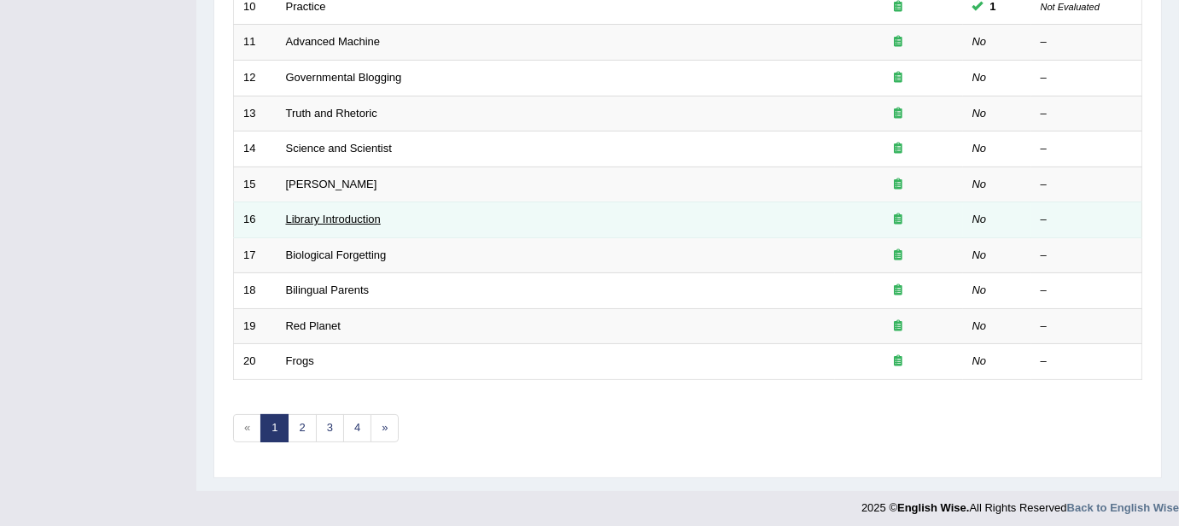
click at [311, 213] on link "Library Introduction" at bounding box center [333, 219] width 95 height 13
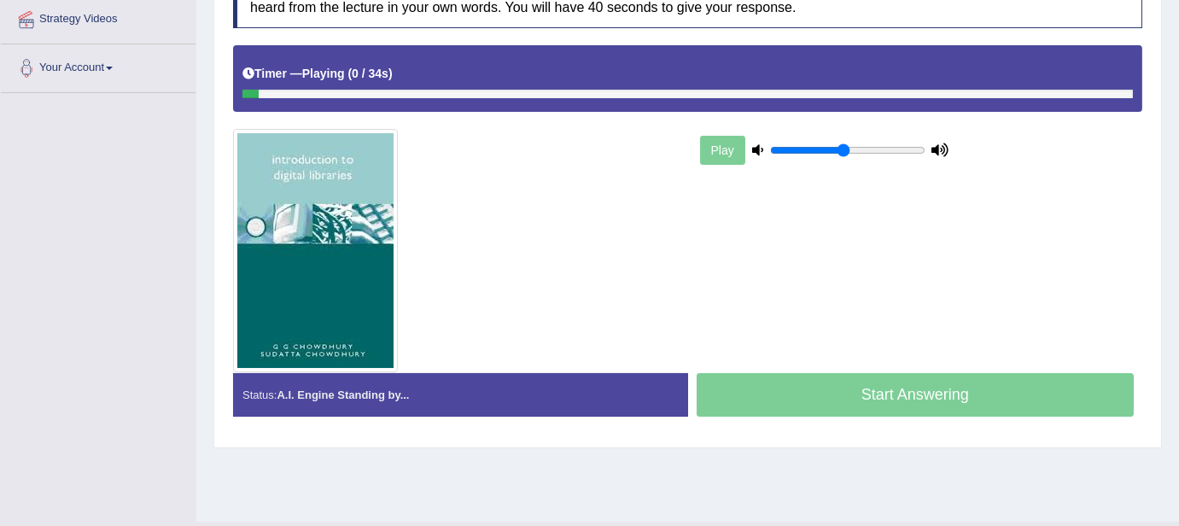
scroll to position [323, 0]
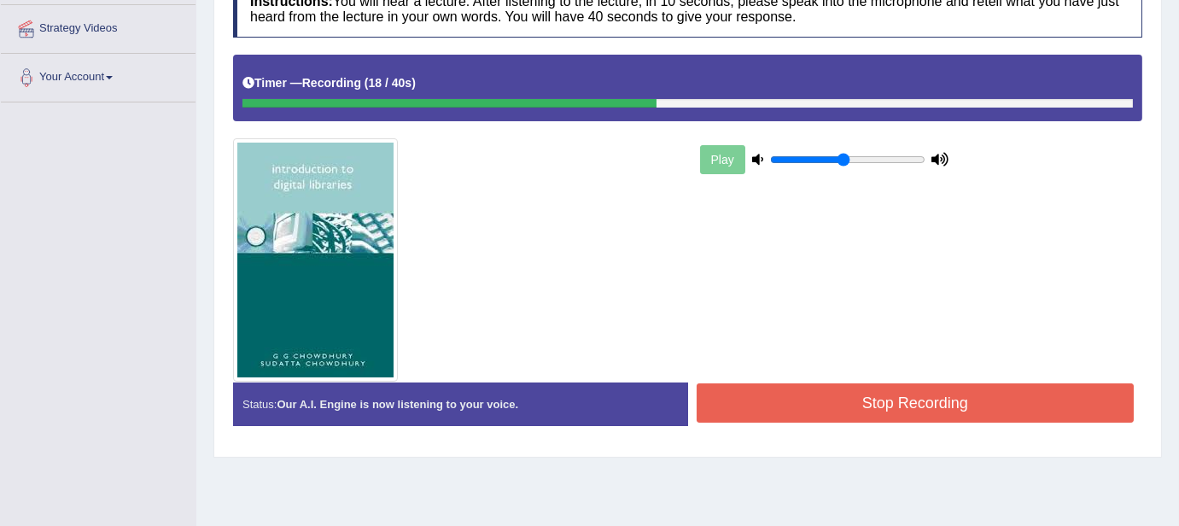
click at [863, 406] on button "Stop Recording" at bounding box center [915, 402] width 438 height 39
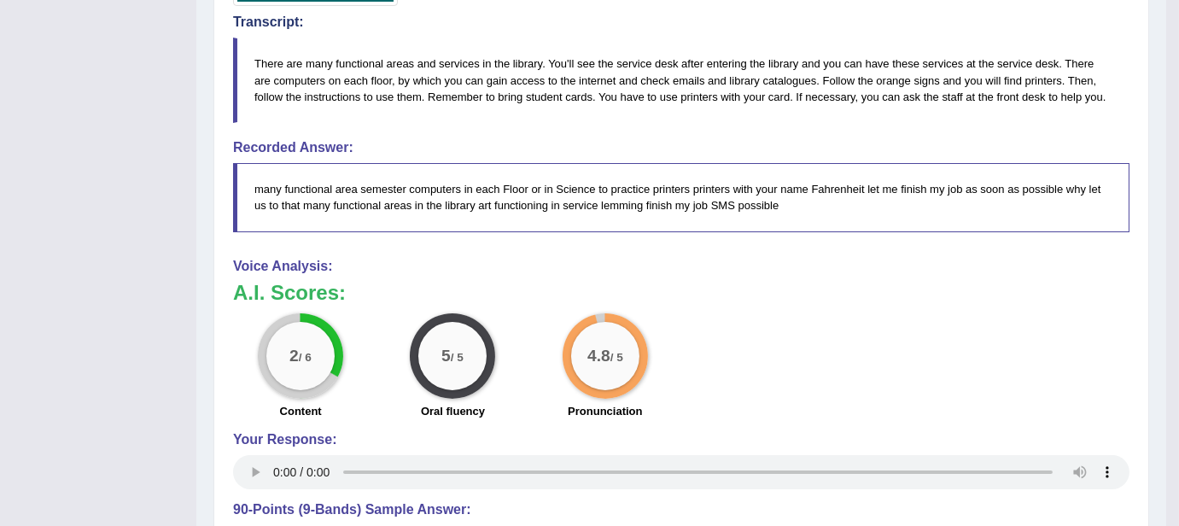
scroll to position [0, 0]
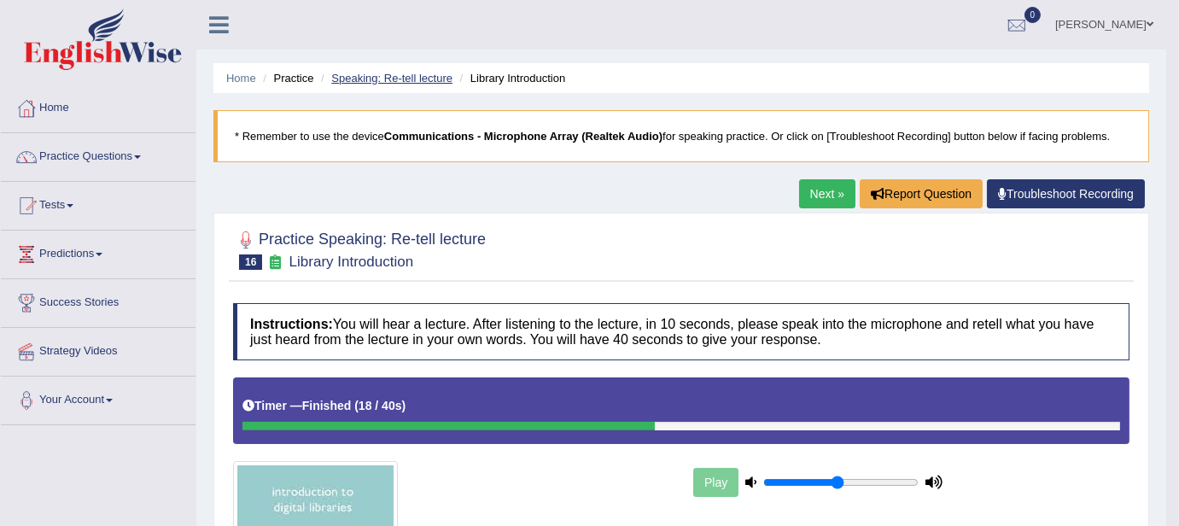
click at [429, 80] on link "Speaking: Re-tell lecture" at bounding box center [391, 78] width 121 height 13
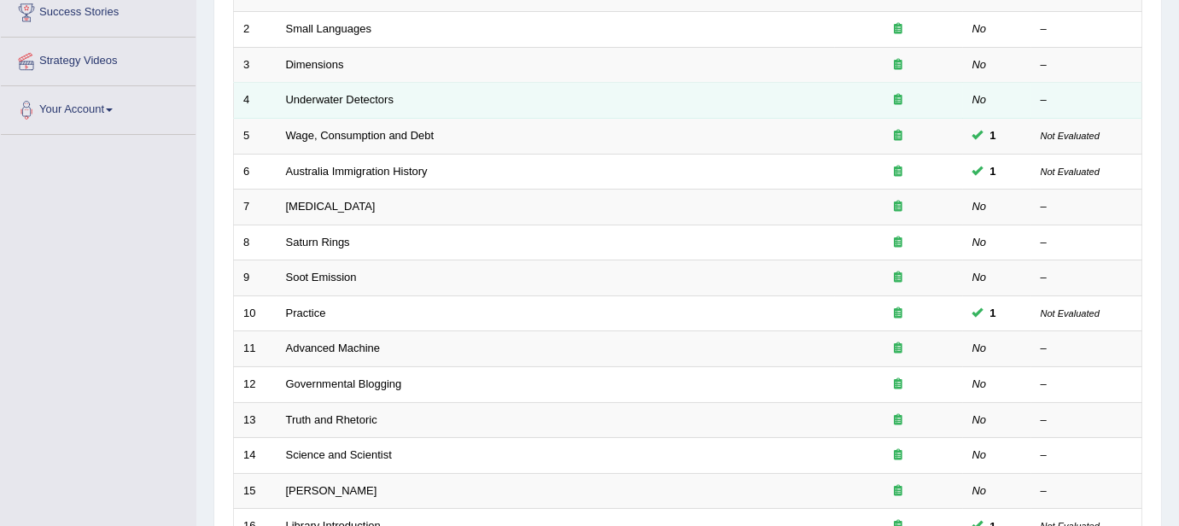
scroll to position [284, 0]
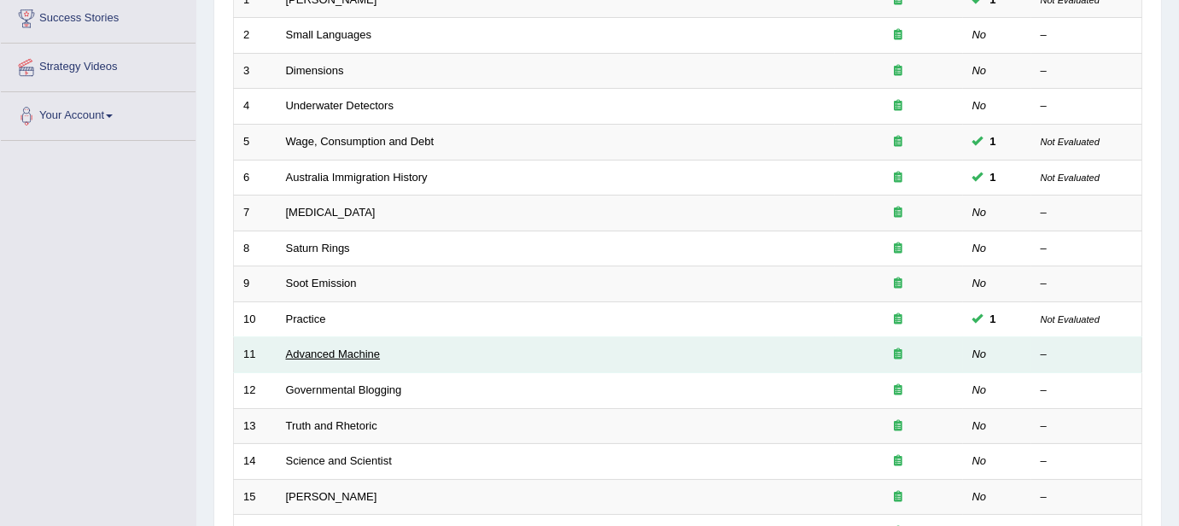
click at [359, 347] on link "Advanced Machine" at bounding box center [333, 353] width 95 height 13
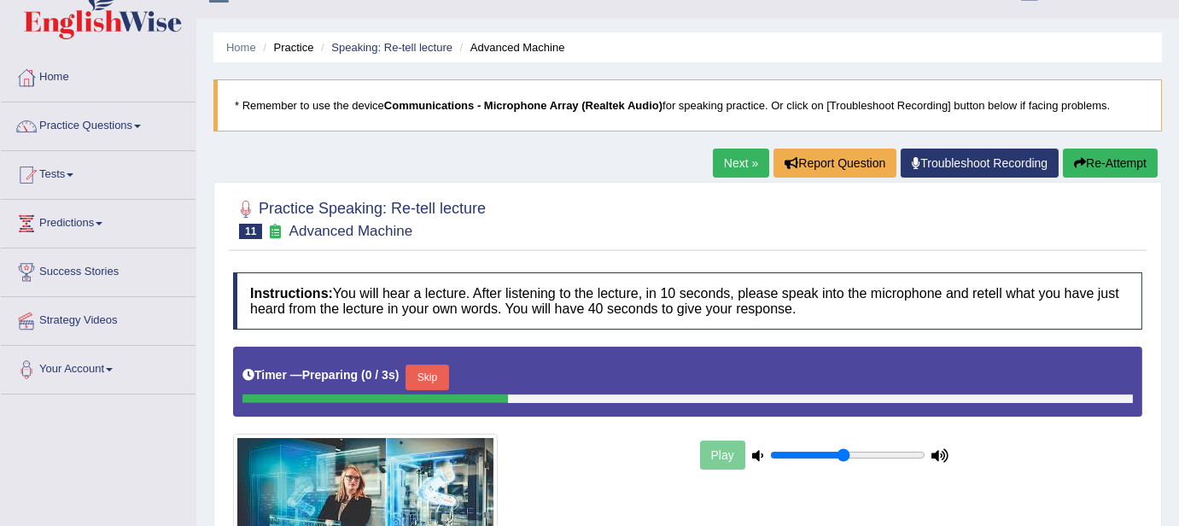
scroll to position [284, 0]
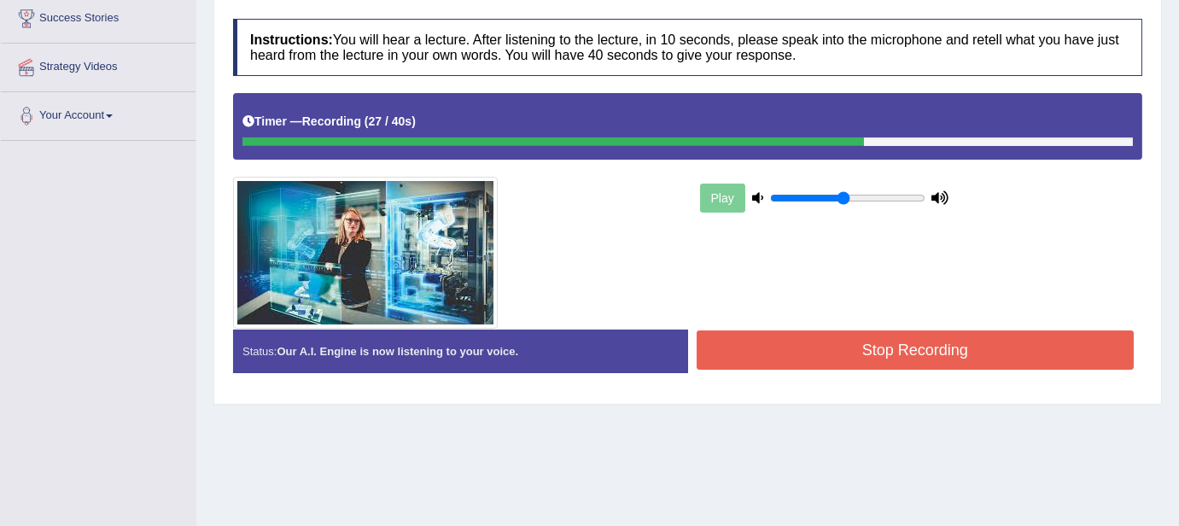
click at [733, 356] on button "Stop Recording" at bounding box center [915, 349] width 438 height 39
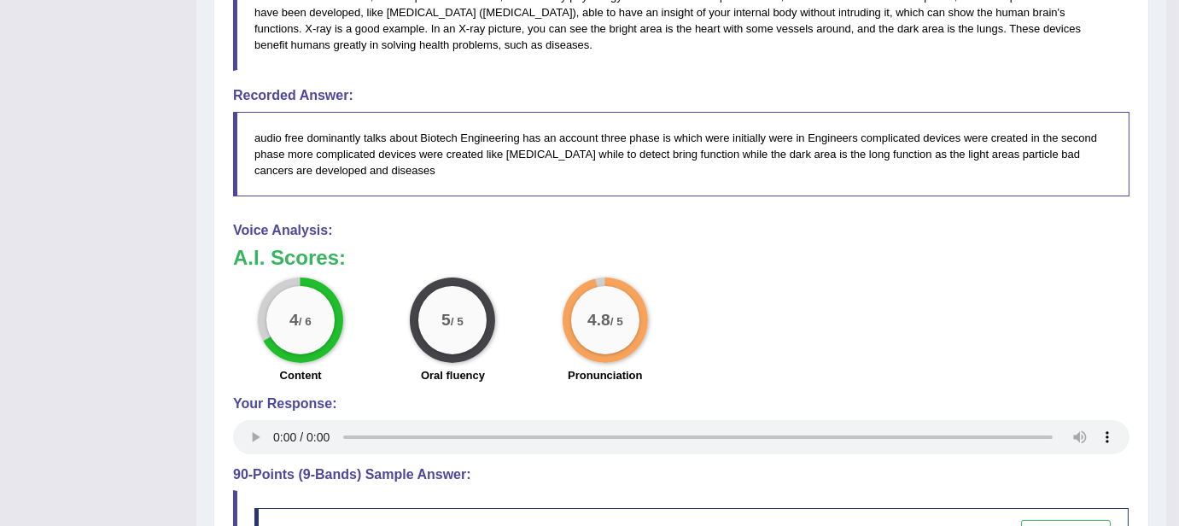
scroll to position [706, 0]
